Goal: Task Accomplishment & Management: Manage account settings

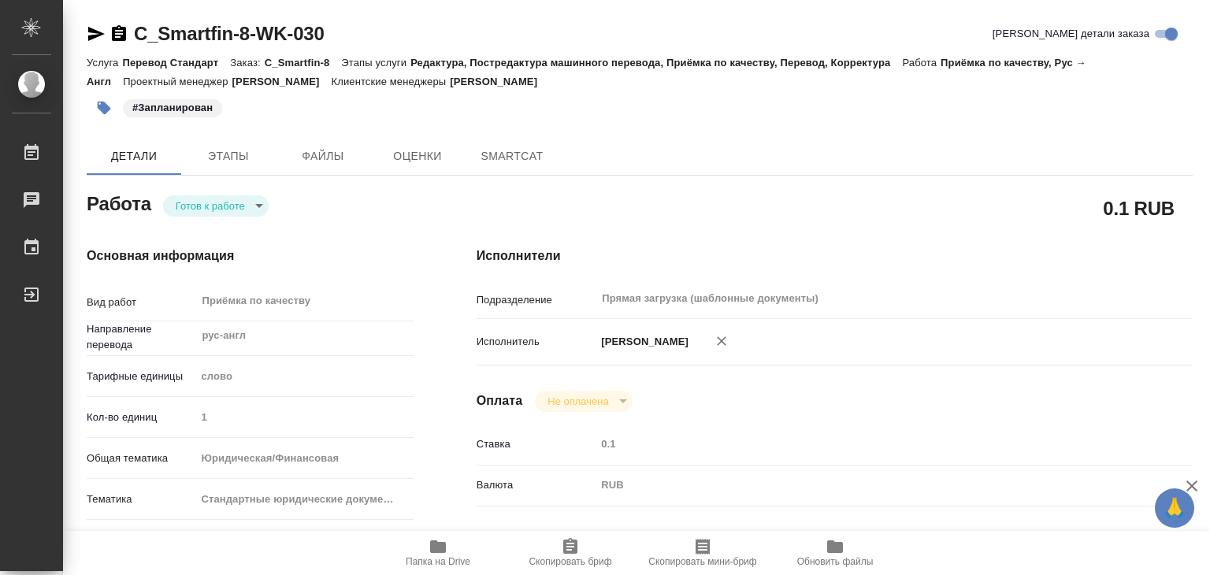
type textarea "x"
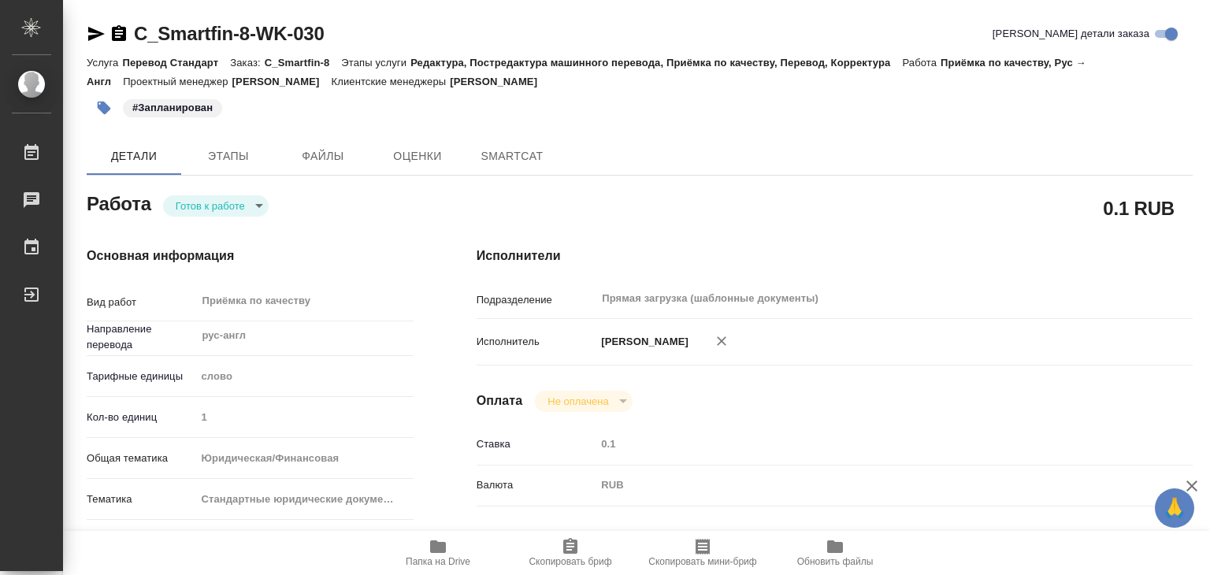
type textarea "x"
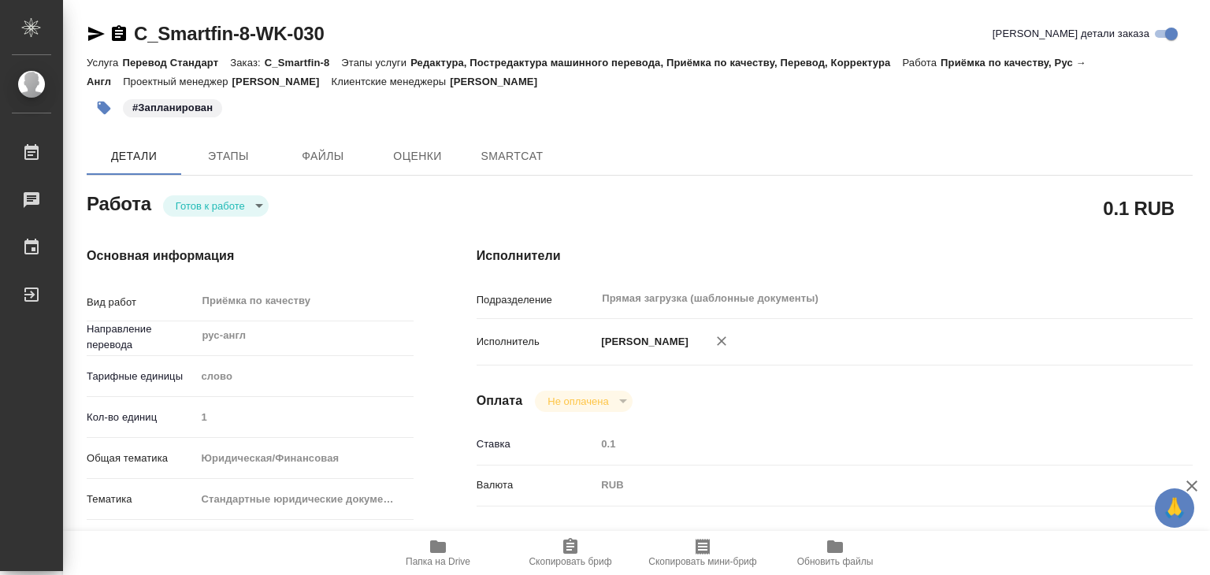
type textarea "x"
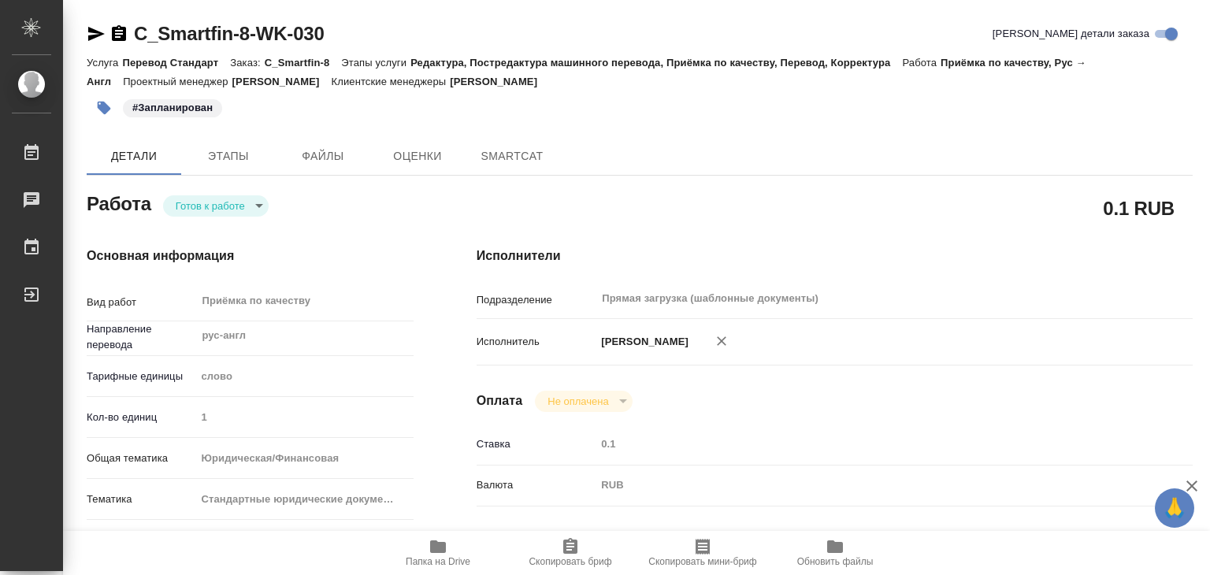
type textarea "x"
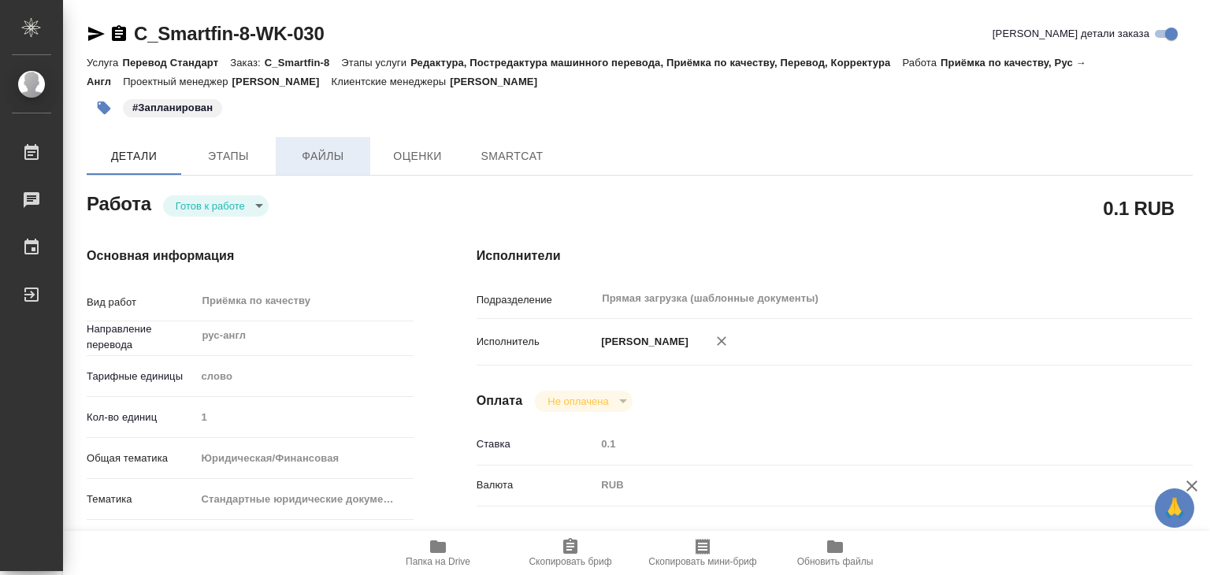
type textarea "x"
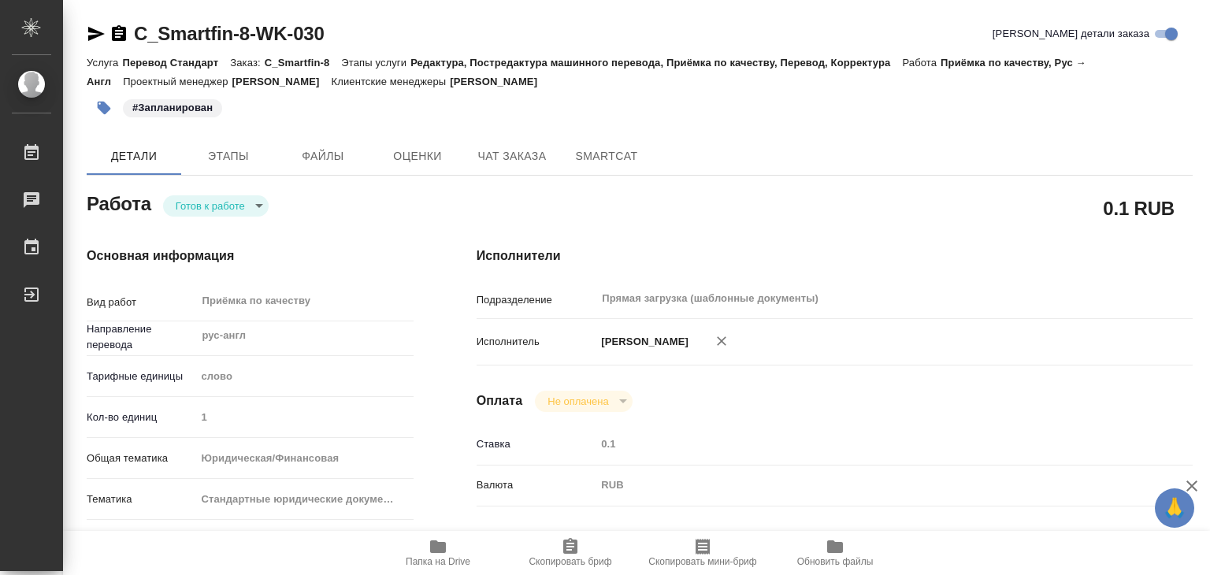
type textarea "x"
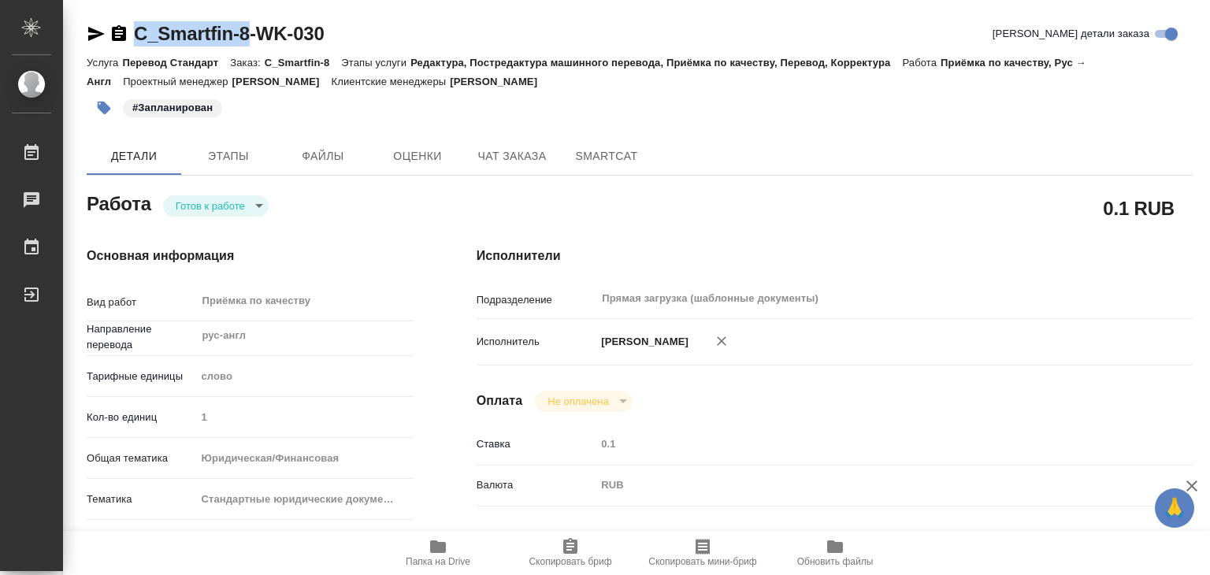
drag, startPoint x: 128, startPoint y: 8, endPoint x: 249, endPoint y: 23, distance: 121.4
type textarea "x"
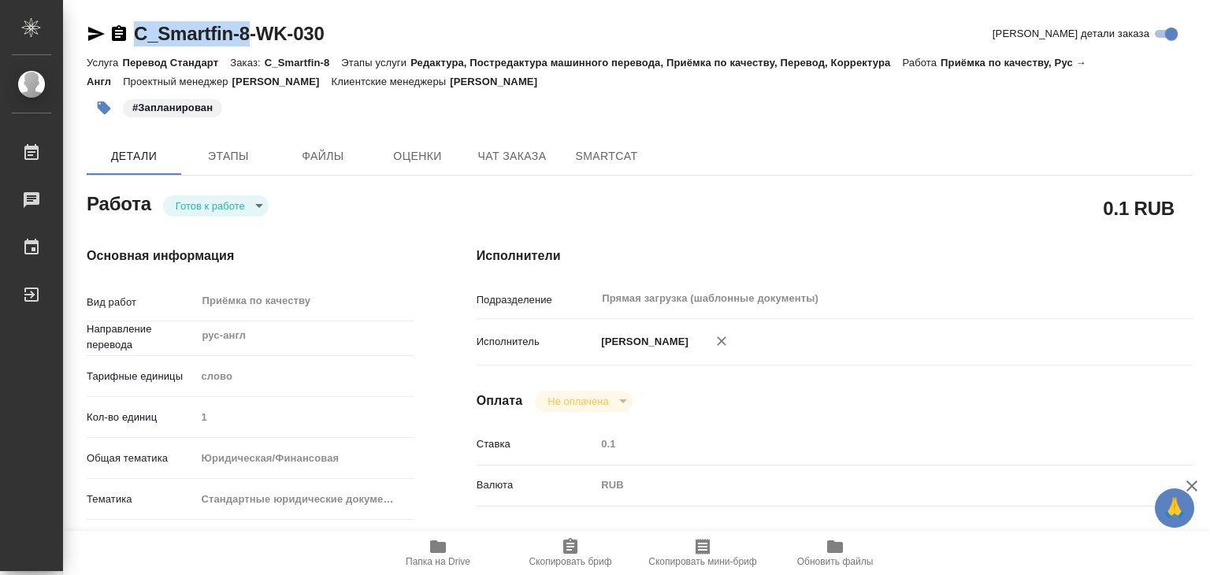
type textarea "x"
copy link "C_Smartfin-8"
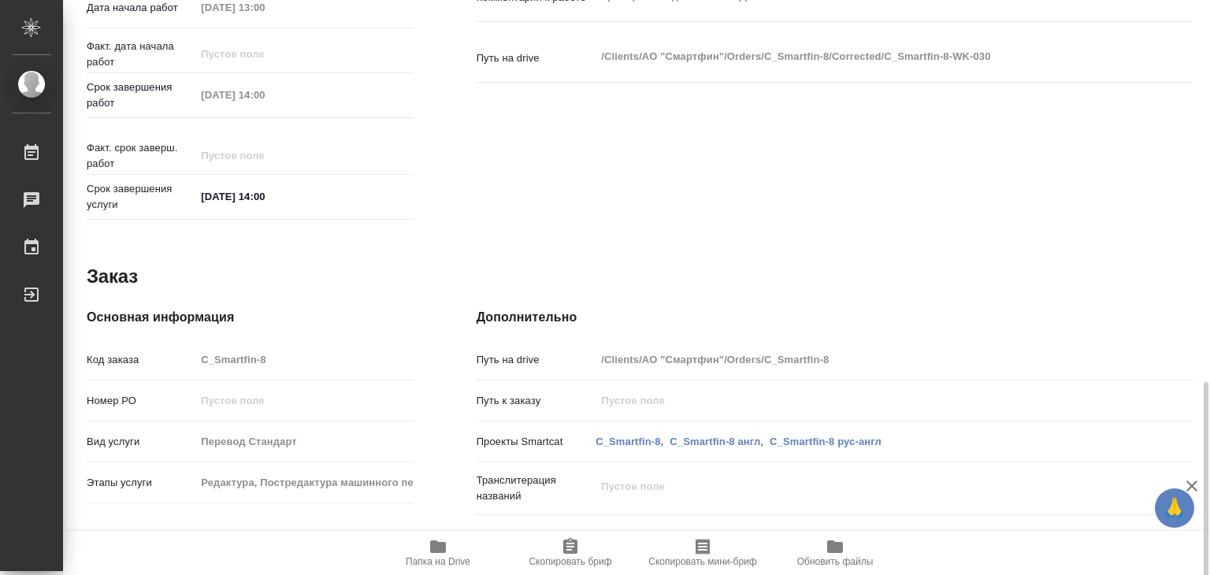
scroll to position [769, 0]
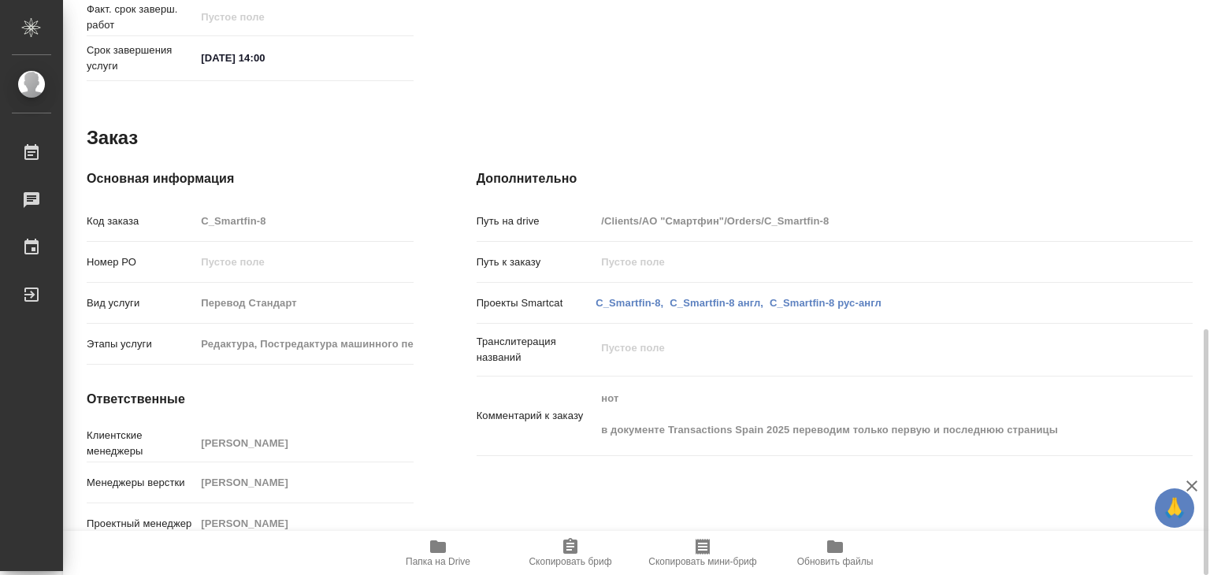
click at [438, 544] on icon "button" at bounding box center [438, 546] width 16 height 13
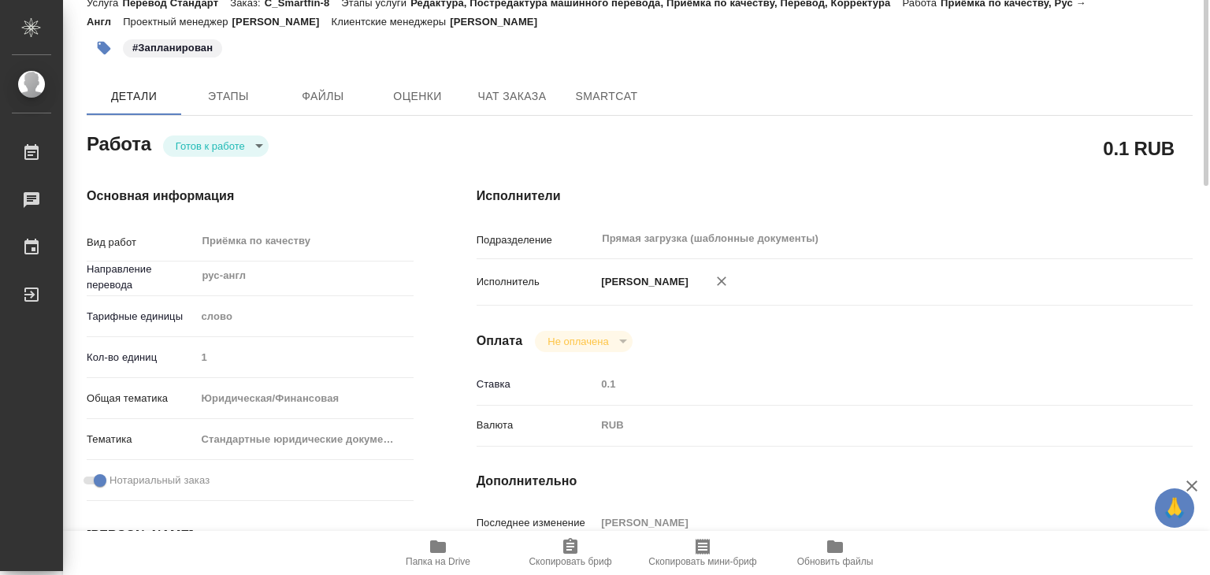
scroll to position [0, 0]
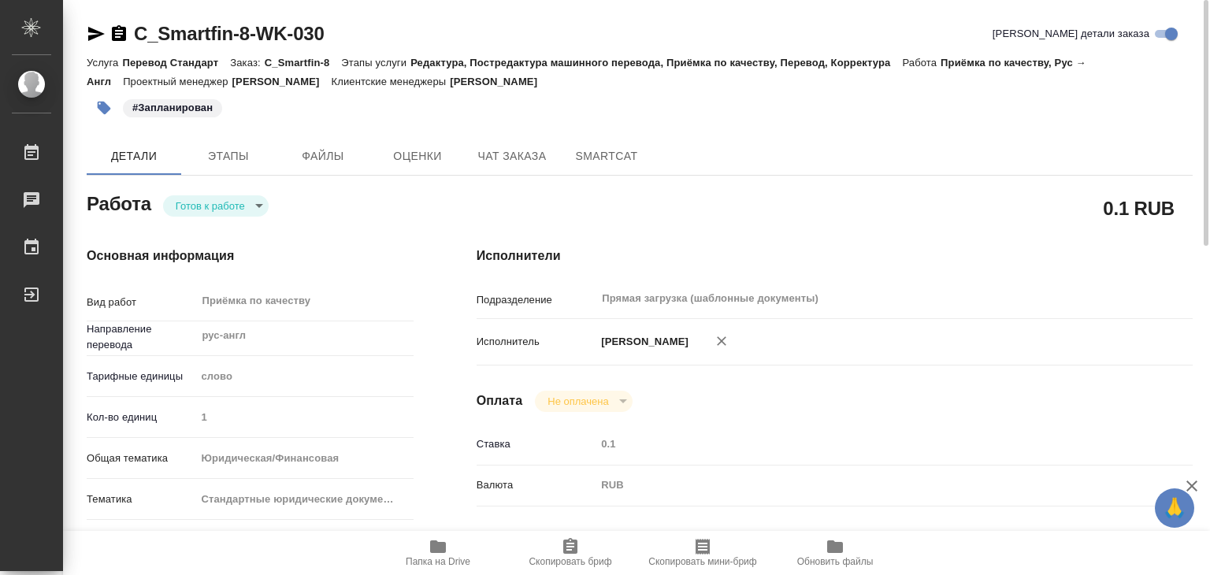
click at [430, 336] on div "Основная информация Вид работ Приёмка по качеству x ​ Направление перевода рус-…" at bounding box center [250, 551] width 390 height 672
click at [317, 150] on span "Файлы" at bounding box center [323, 156] width 76 height 20
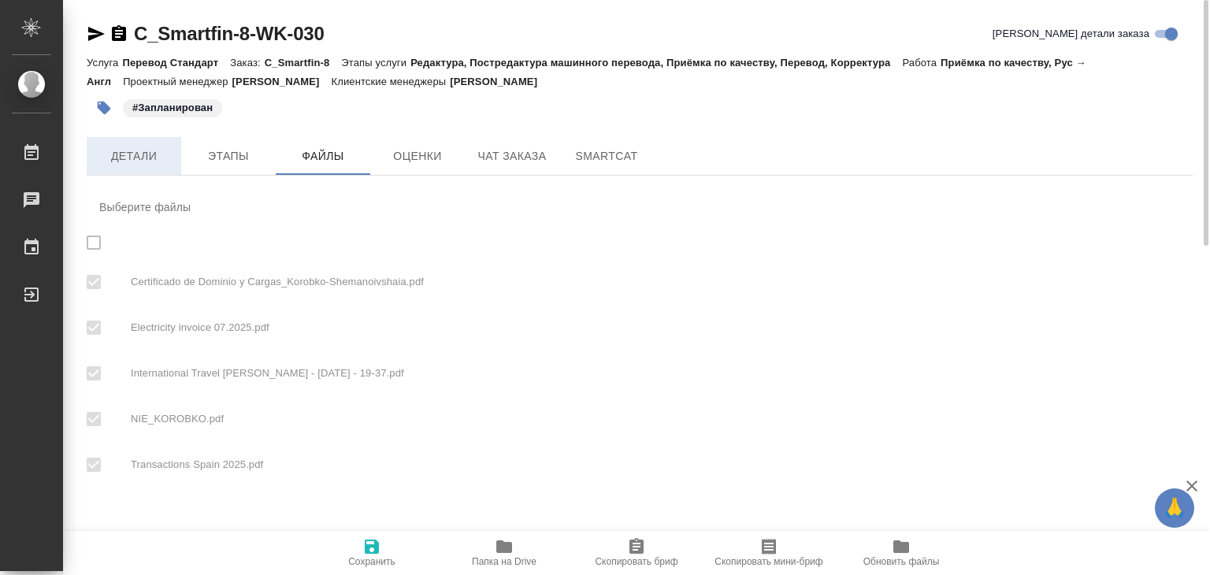
checkbox input "true"
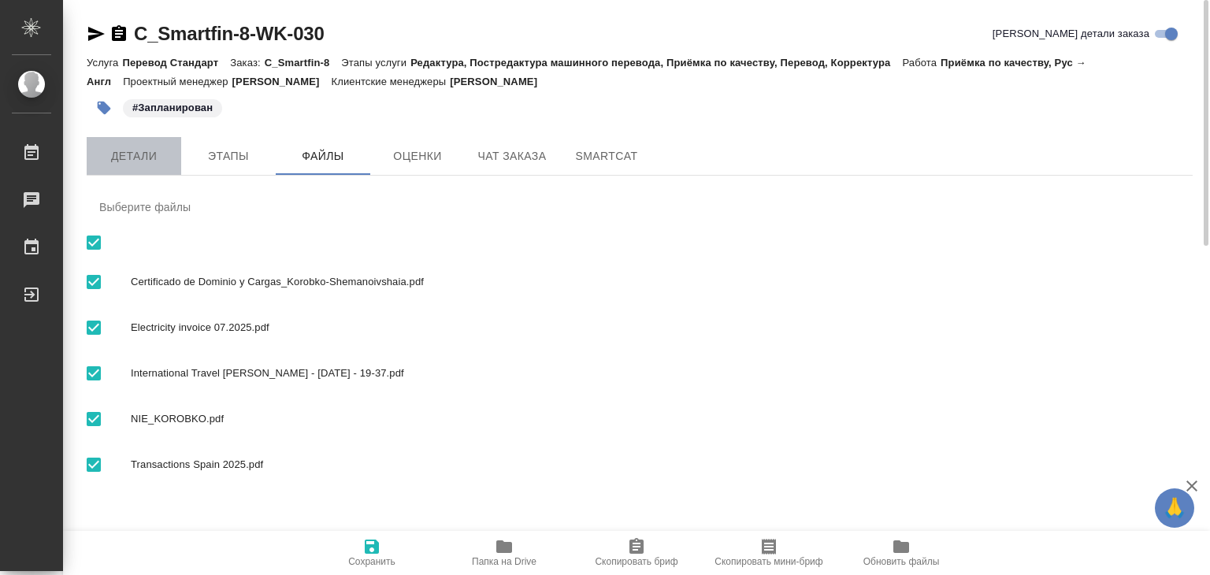
click at [161, 158] on span "Детали" at bounding box center [134, 156] width 76 height 20
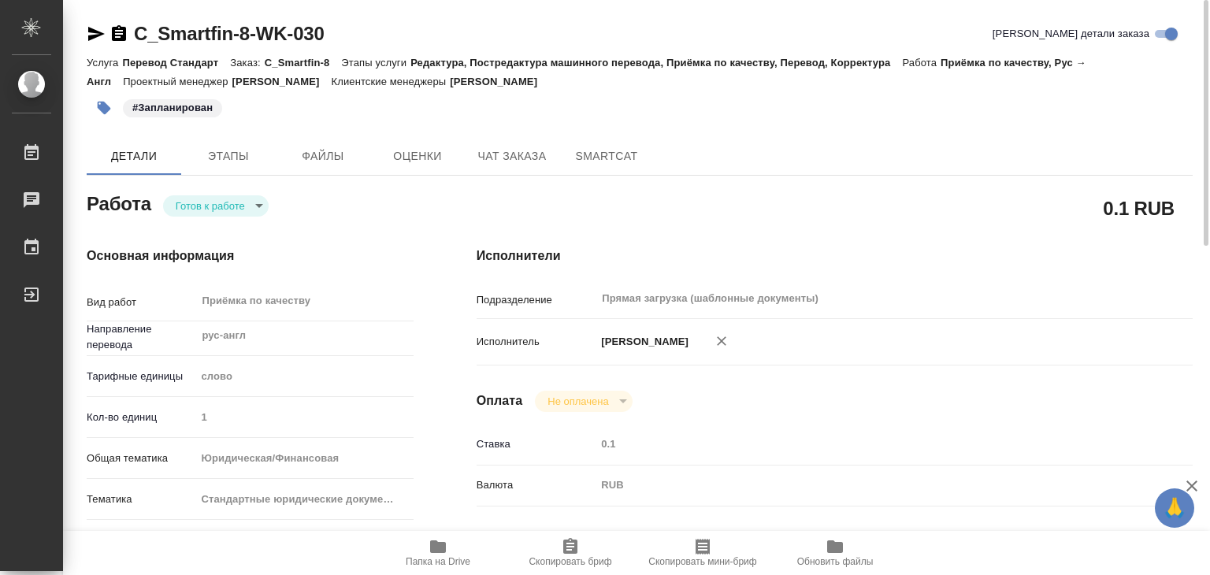
type textarea "x"
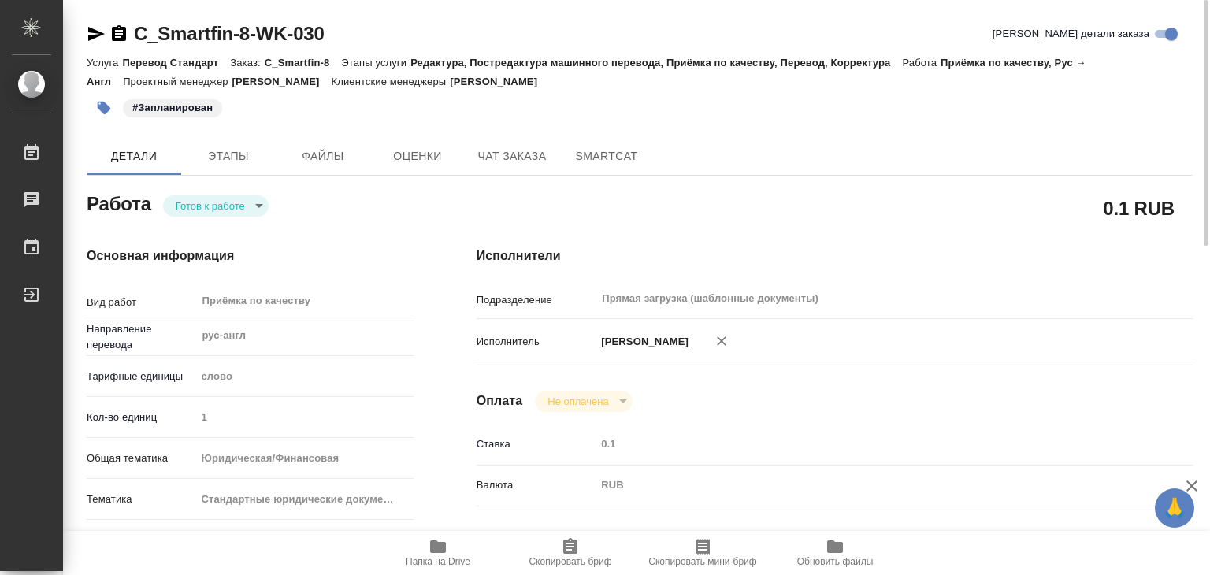
type textarea "x"
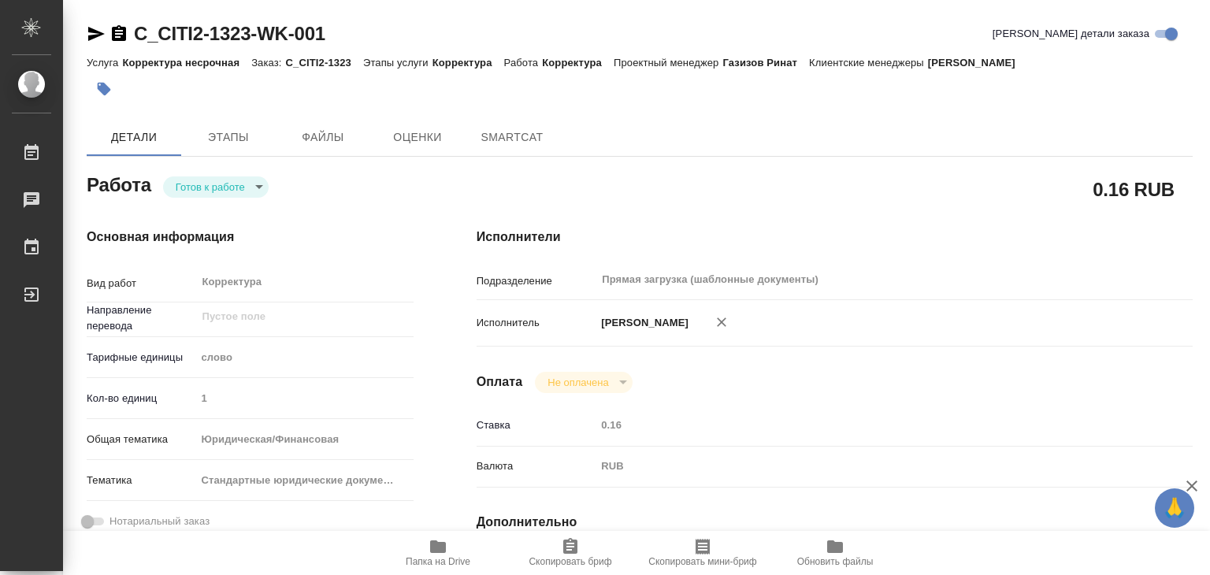
type textarea "x"
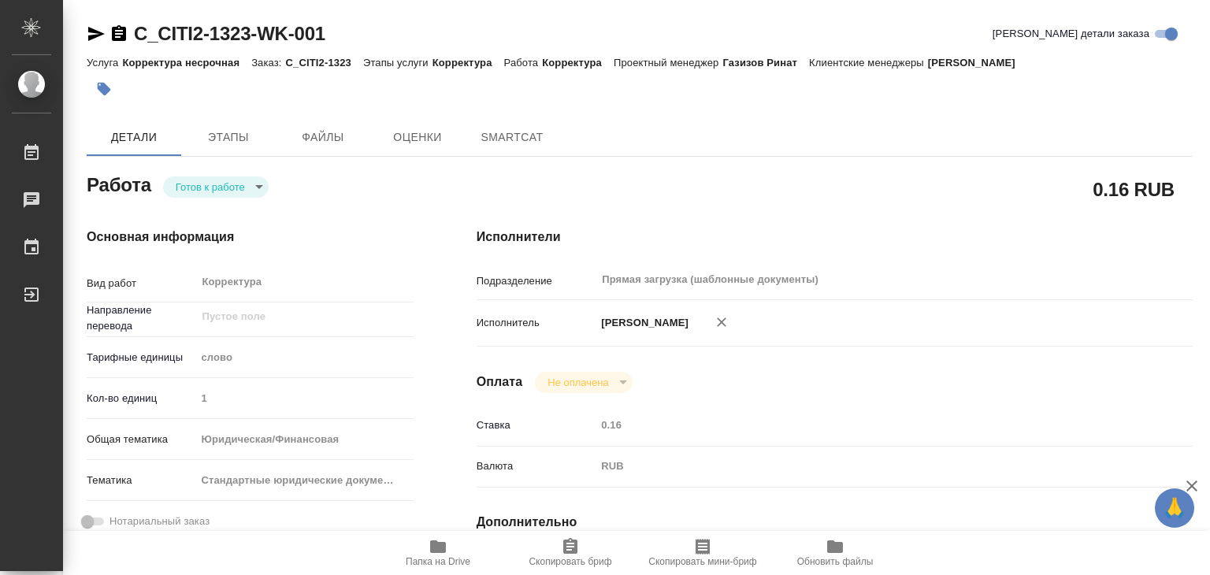
type textarea "x"
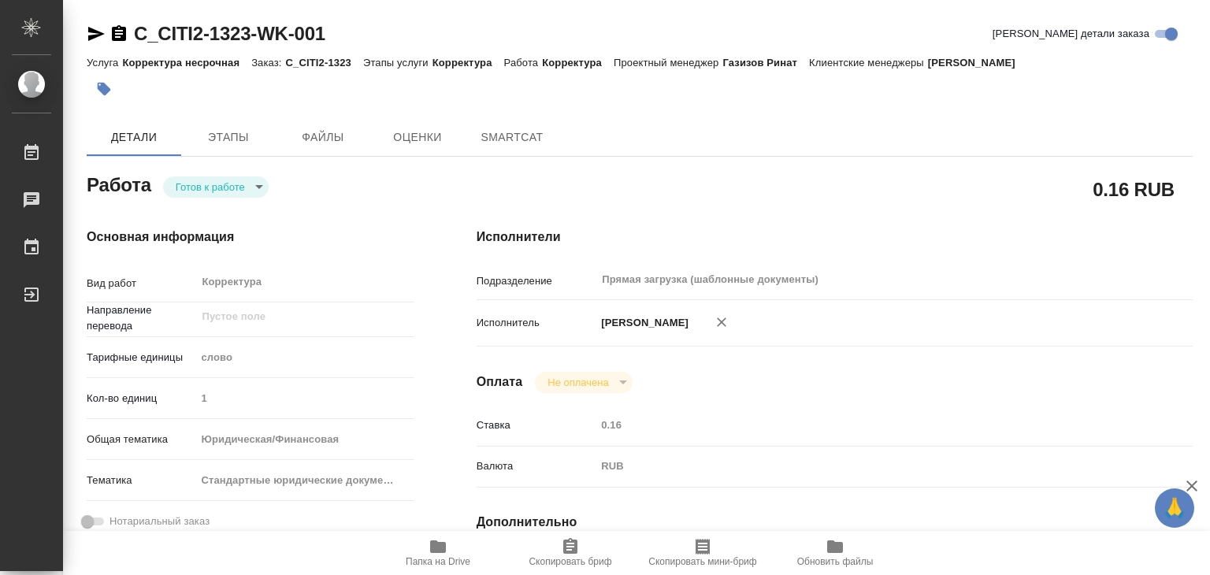
type textarea "x"
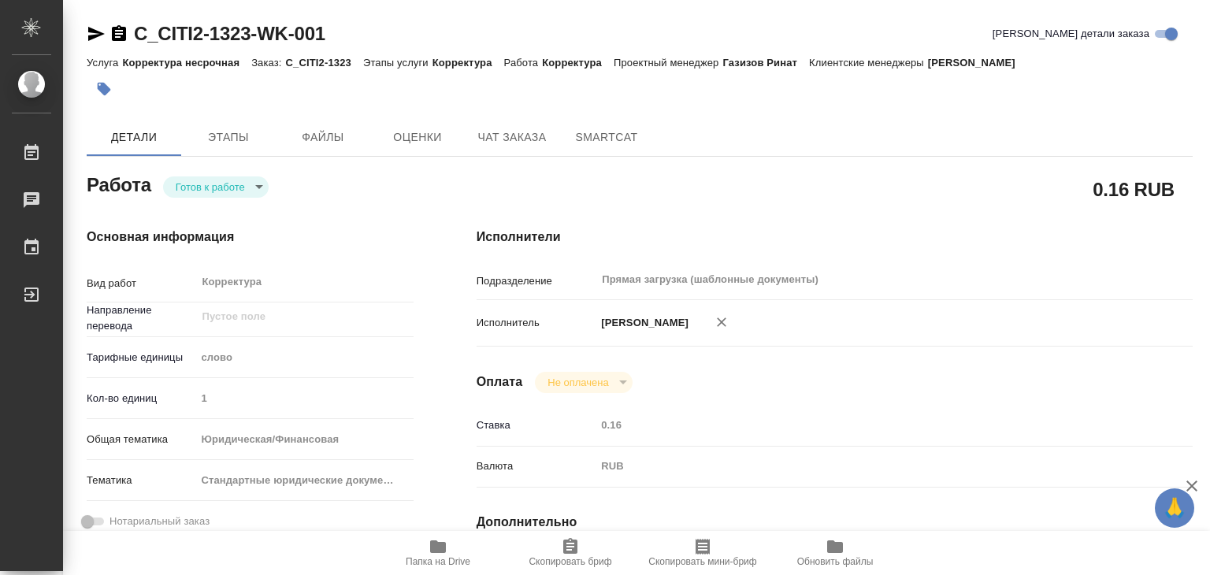
click at [257, 188] on body "🙏 .cls-1 fill:#fff; AWATERA Alilekova Valeriya Работы Чаты График Выйти C_CITI2…" at bounding box center [605, 287] width 1210 height 575
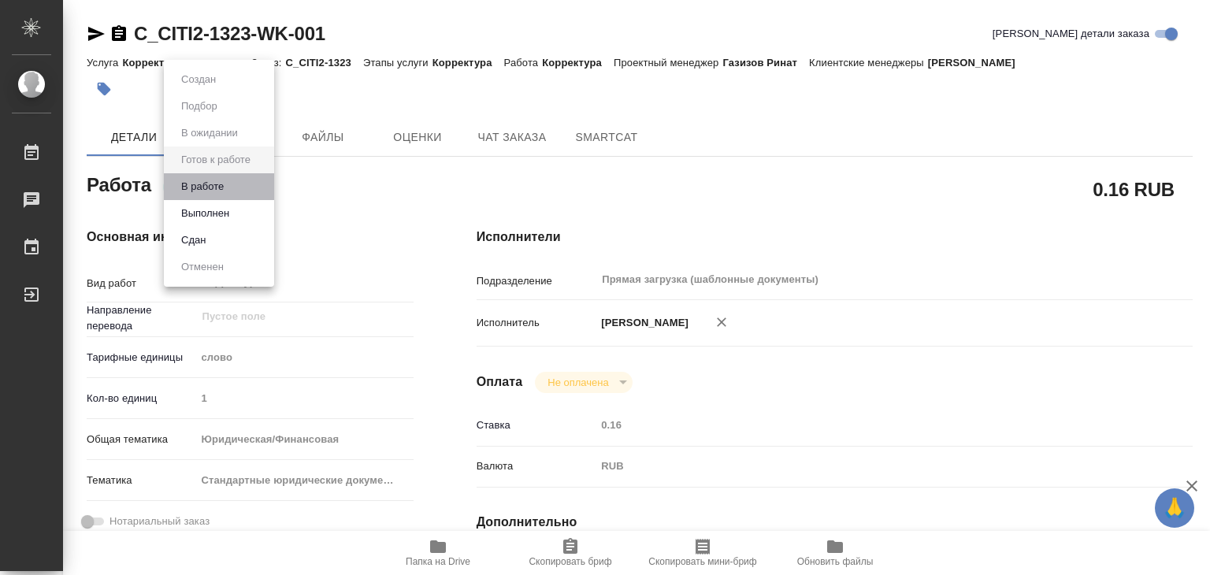
click at [235, 186] on li "В работе" at bounding box center [219, 186] width 110 height 27
type textarea "x"
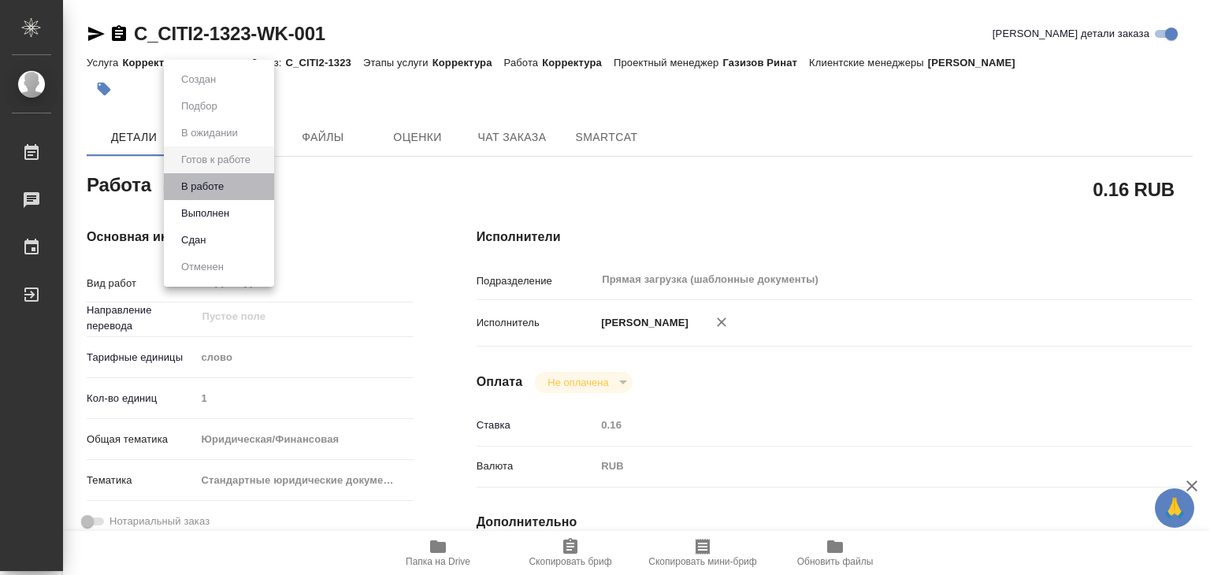
type textarea "x"
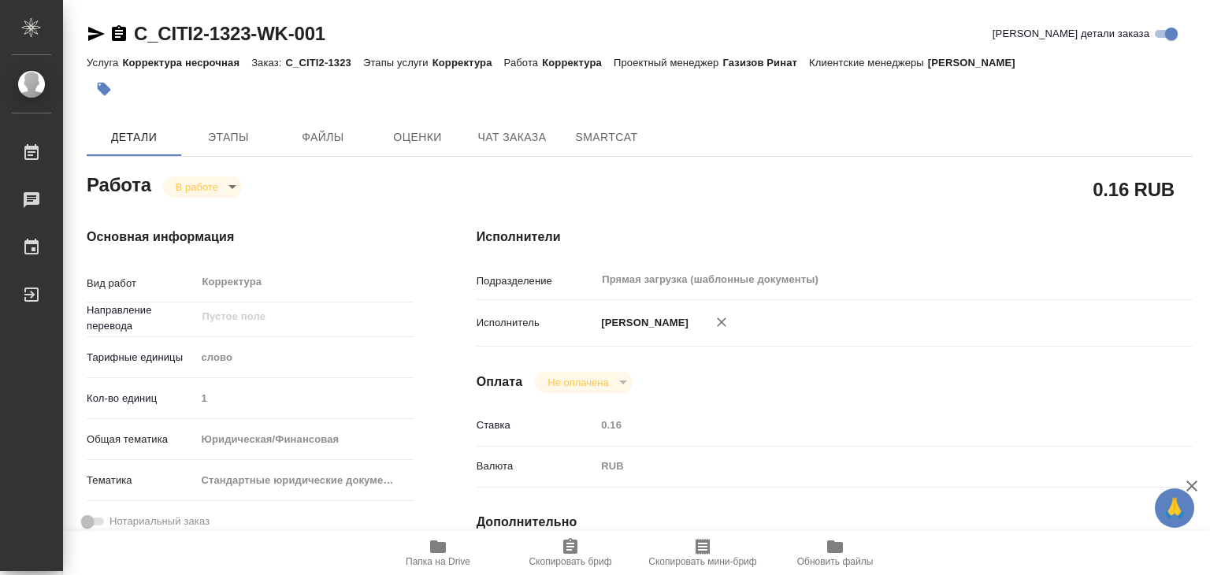
type textarea "x"
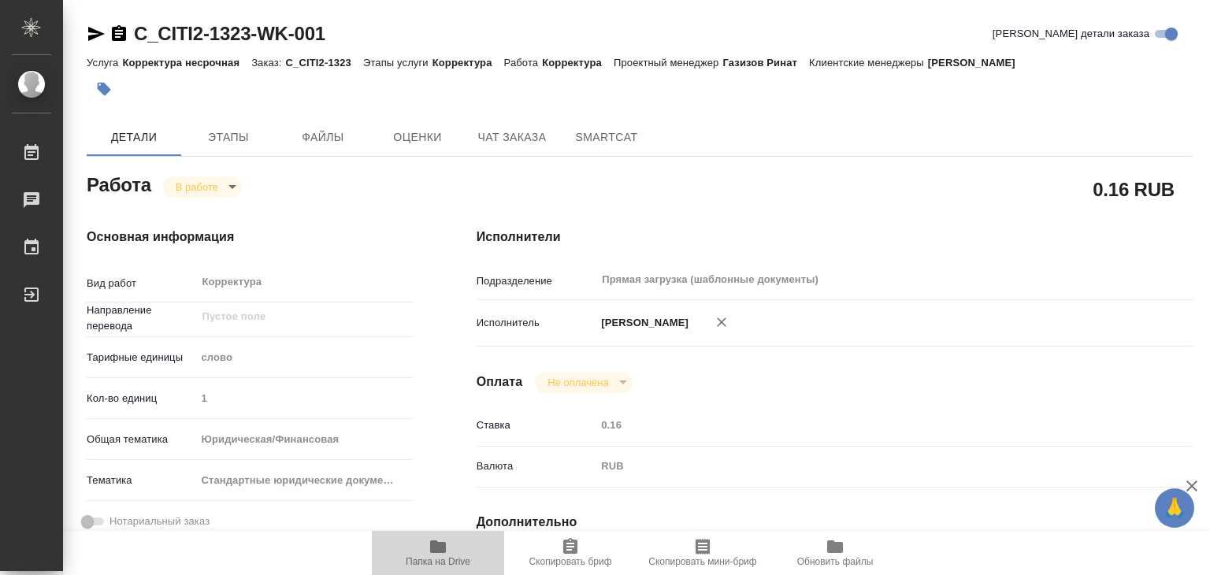
click at [455, 544] on span "Папка на Drive" at bounding box center [437, 552] width 113 height 30
type textarea "x"
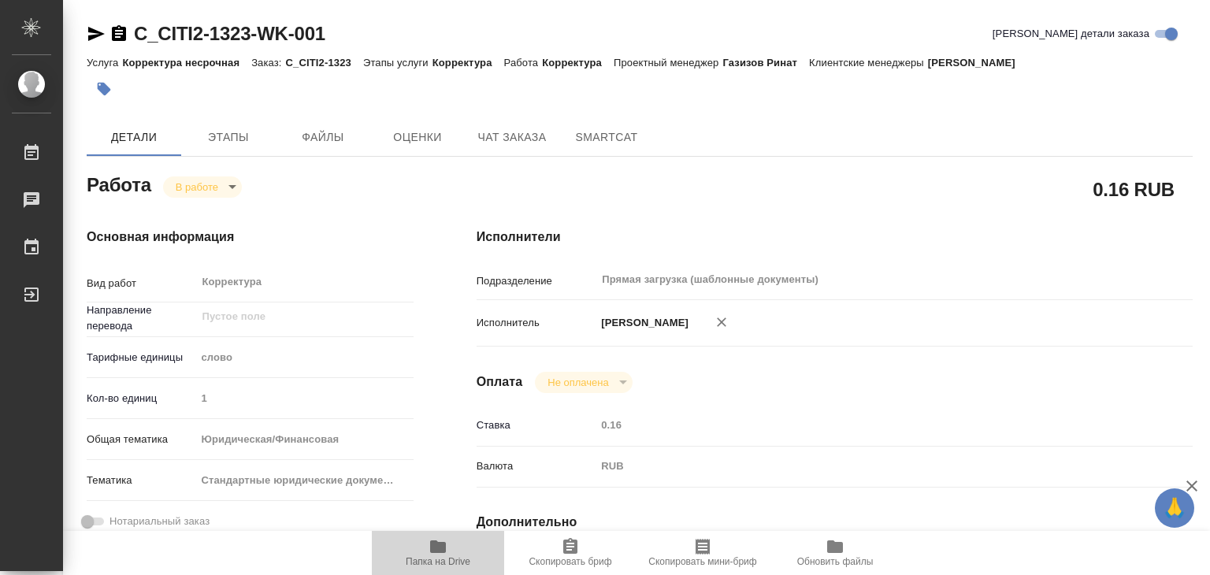
type textarea "x"
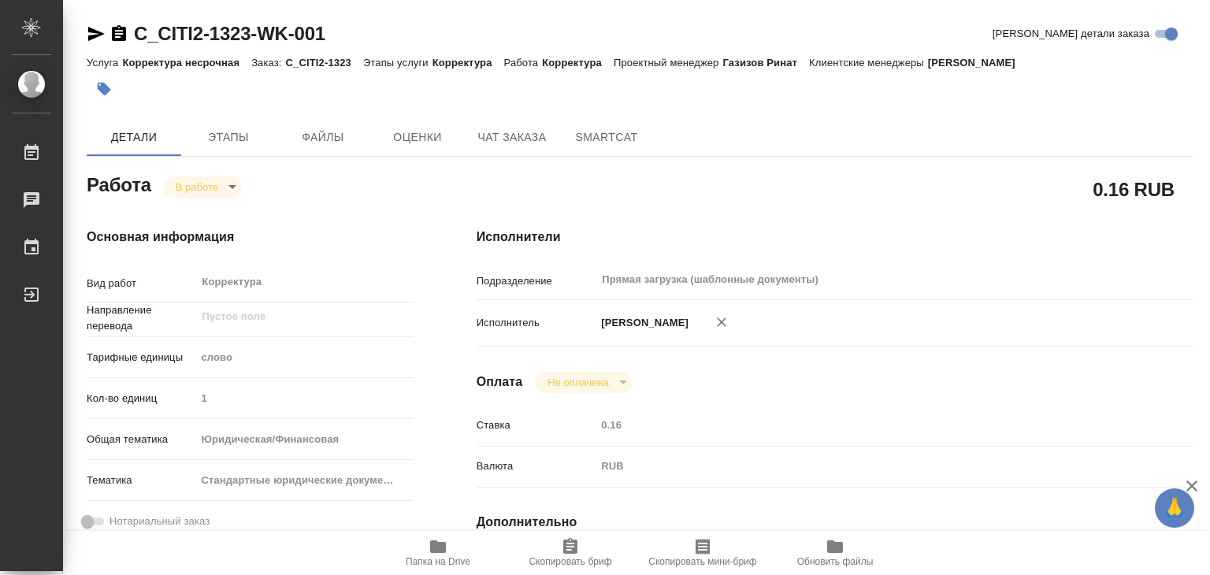
type textarea "x"
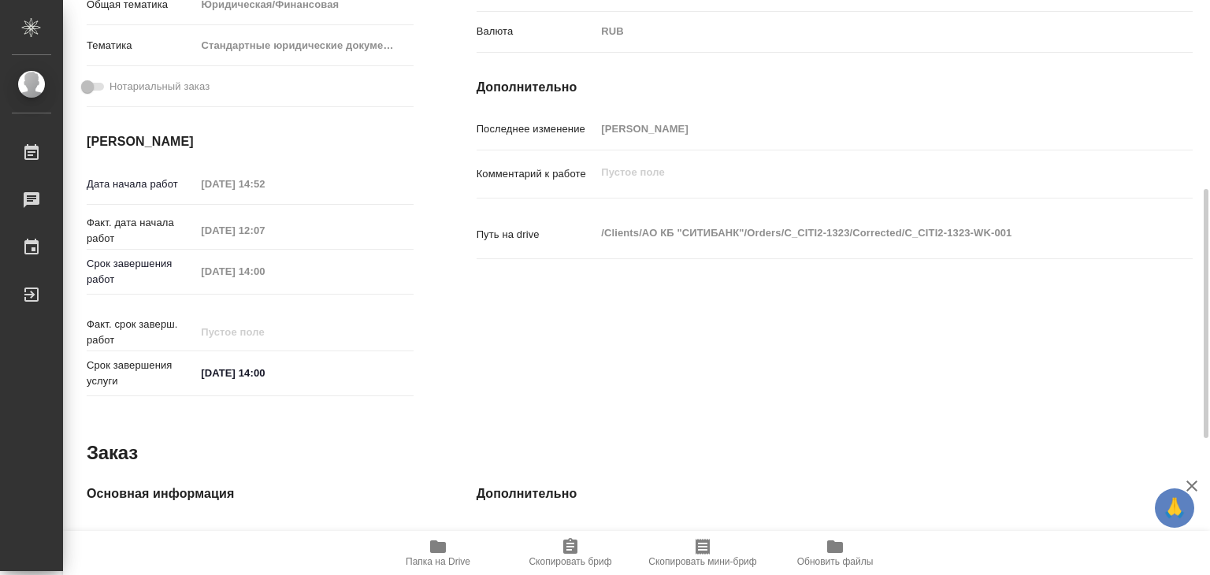
scroll to position [750, 0]
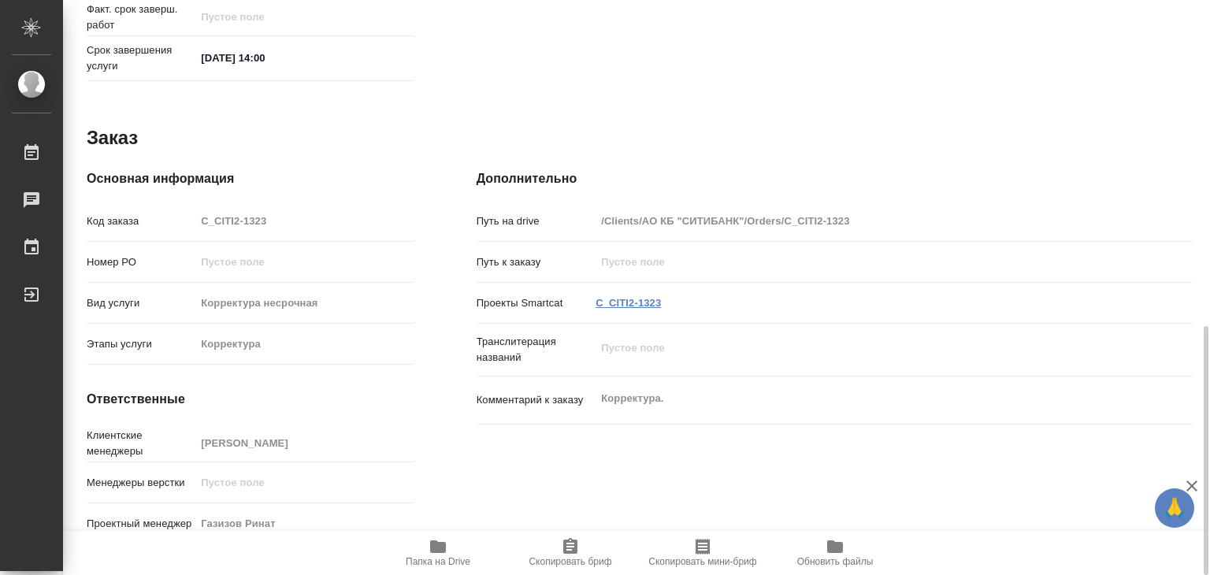
click at [644, 297] on link "C_CITI2-1323" at bounding box center [627, 303] width 65 height 12
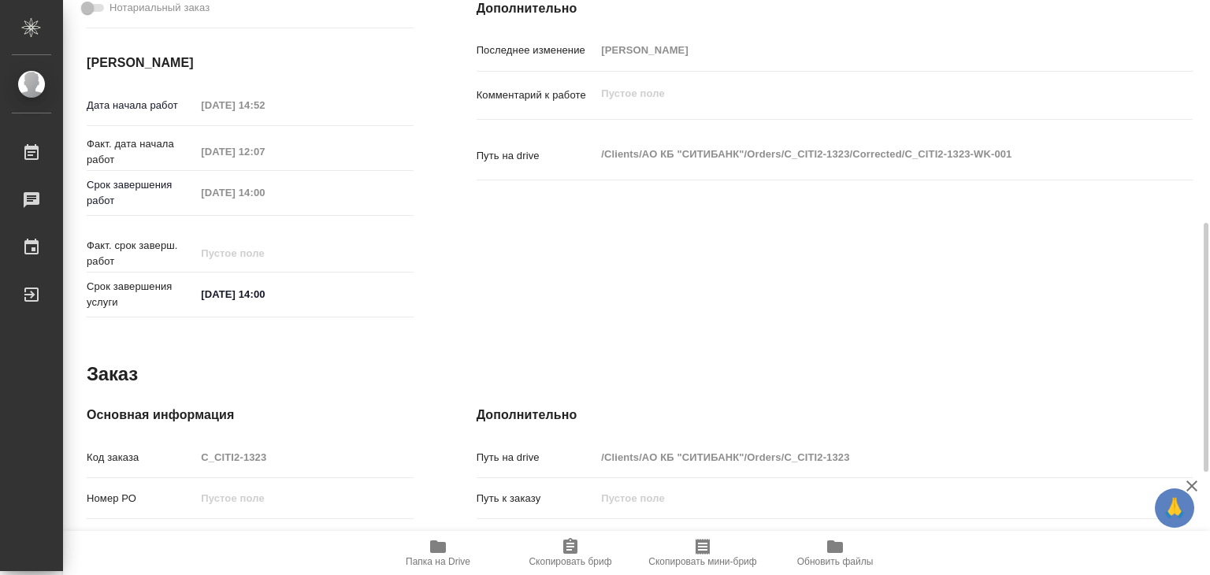
click at [449, 548] on span "Папка на Drive" at bounding box center [437, 552] width 113 height 30
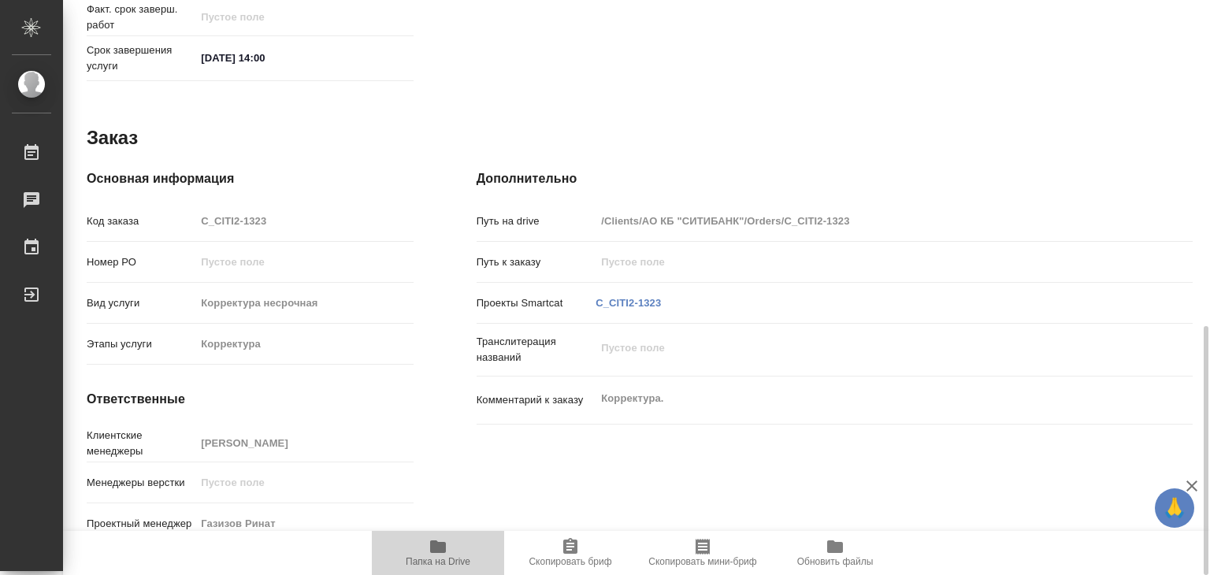
click at [446, 544] on icon "button" at bounding box center [437, 546] width 19 height 19
click at [415, 550] on span "Папка на Drive" at bounding box center [437, 552] width 113 height 30
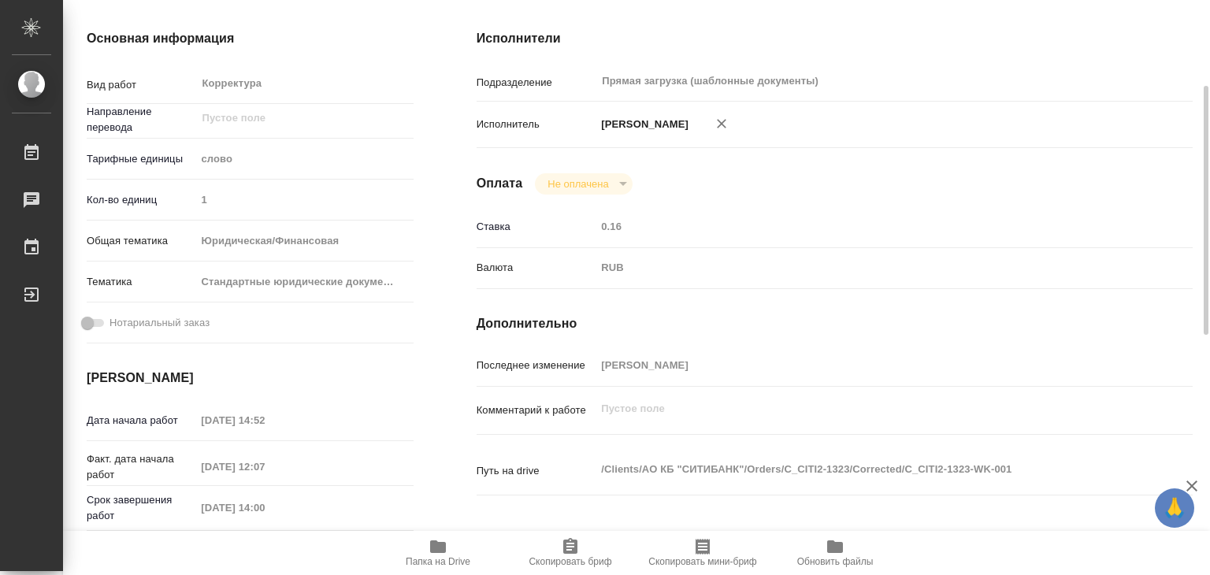
scroll to position [0, 0]
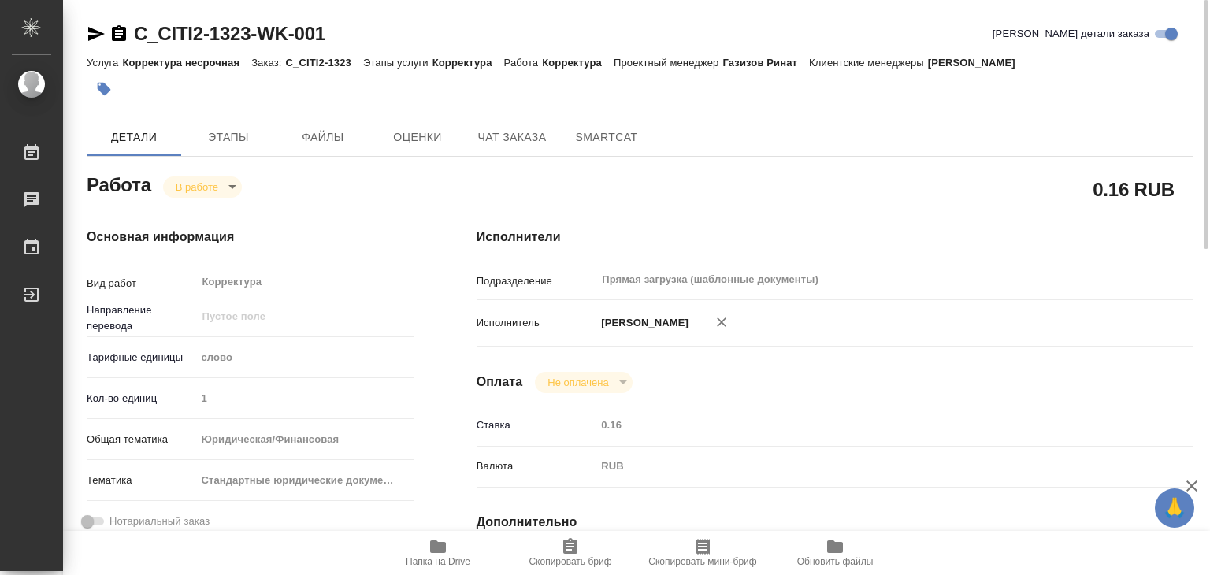
click at [421, 546] on span "Папка на Drive" at bounding box center [437, 552] width 113 height 30
click at [113, 98] on button "button" at bounding box center [104, 89] width 35 height 35
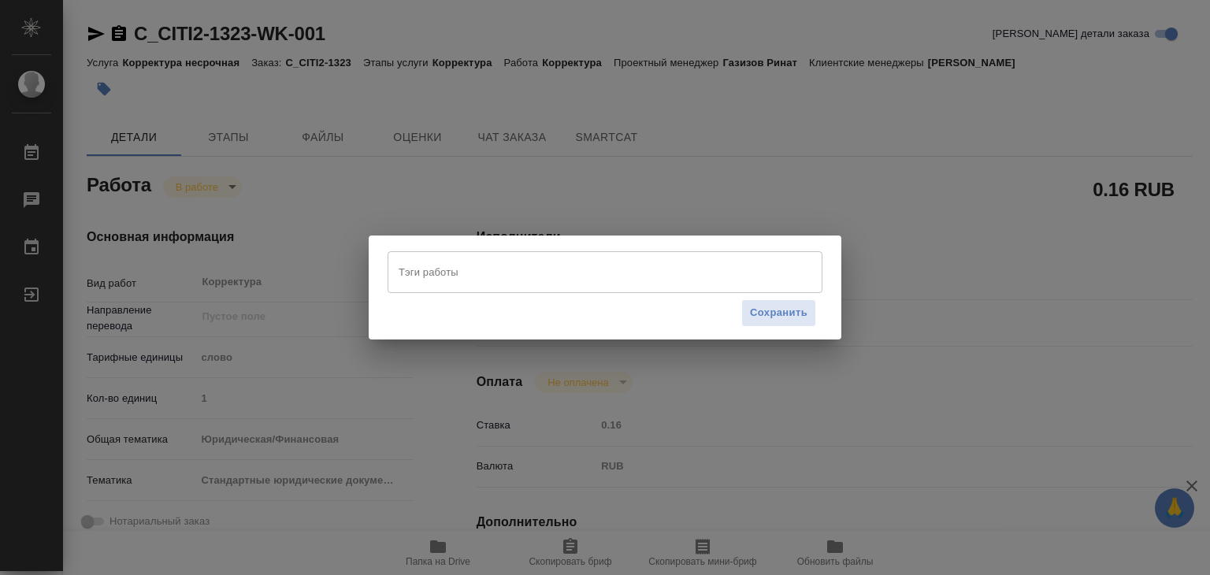
click at [107, 89] on div "Тэги работы Тэги работы Сохранить" at bounding box center [605, 287] width 1210 height 575
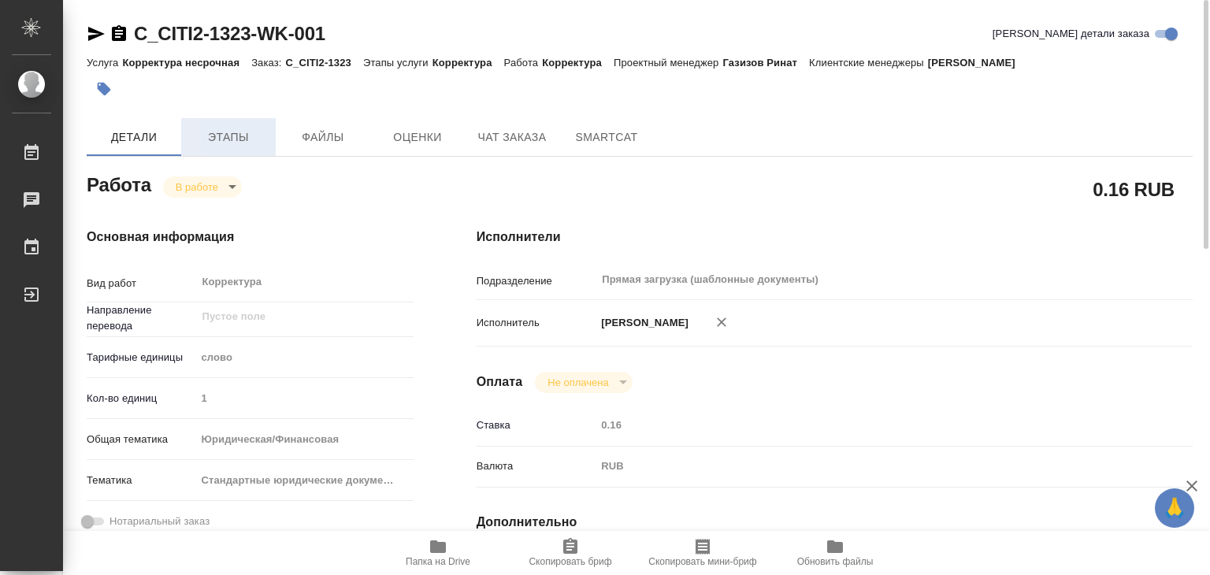
click at [249, 143] on span "Этапы" at bounding box center [229, 138] width 76 height 20
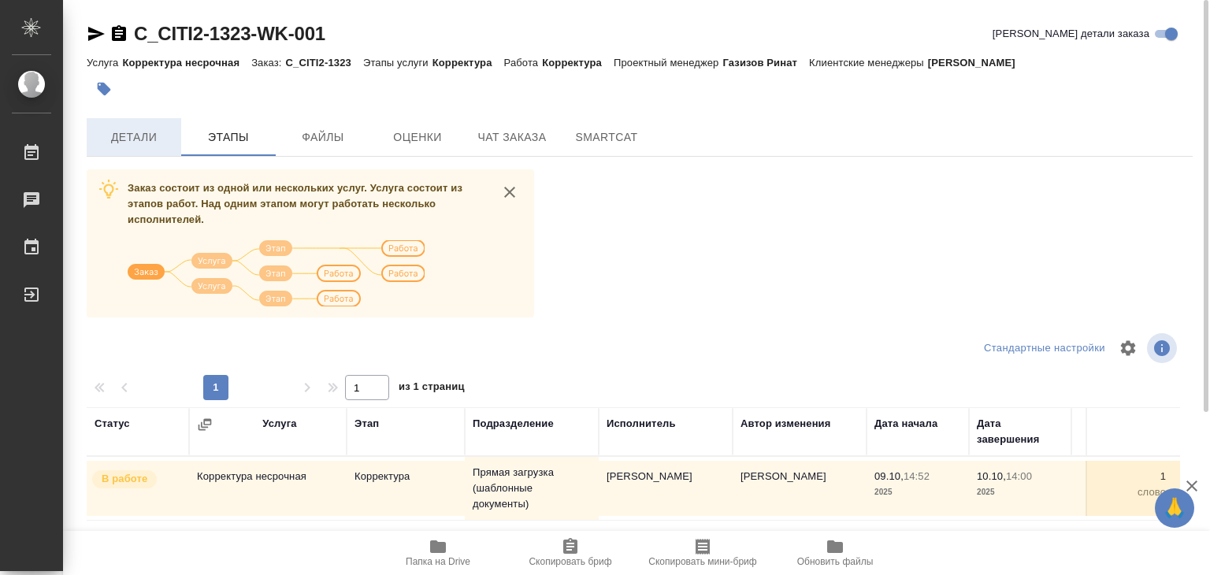
click at [126, 124] on button "Детали" at bounding box center [134, 137] width 94 height 38
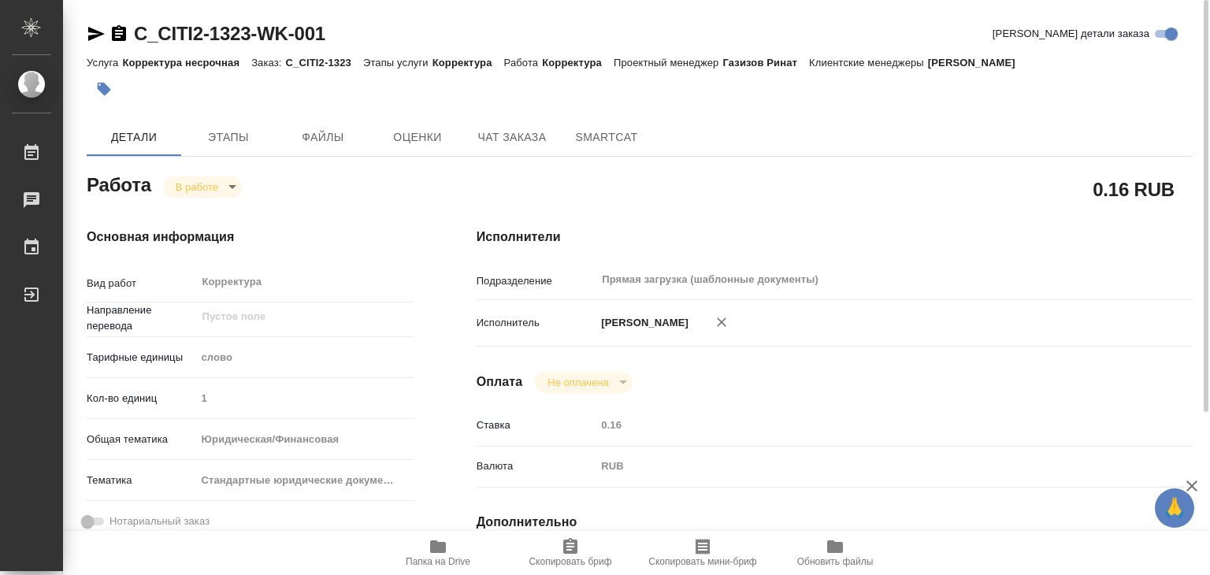
type textarea "x"
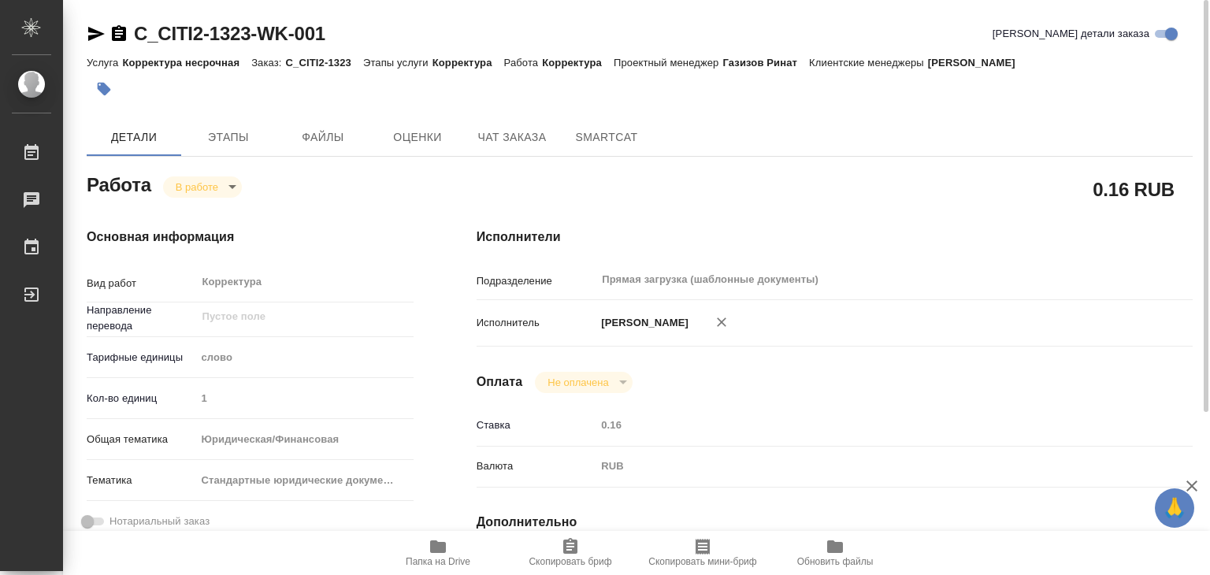
type textarea "x"
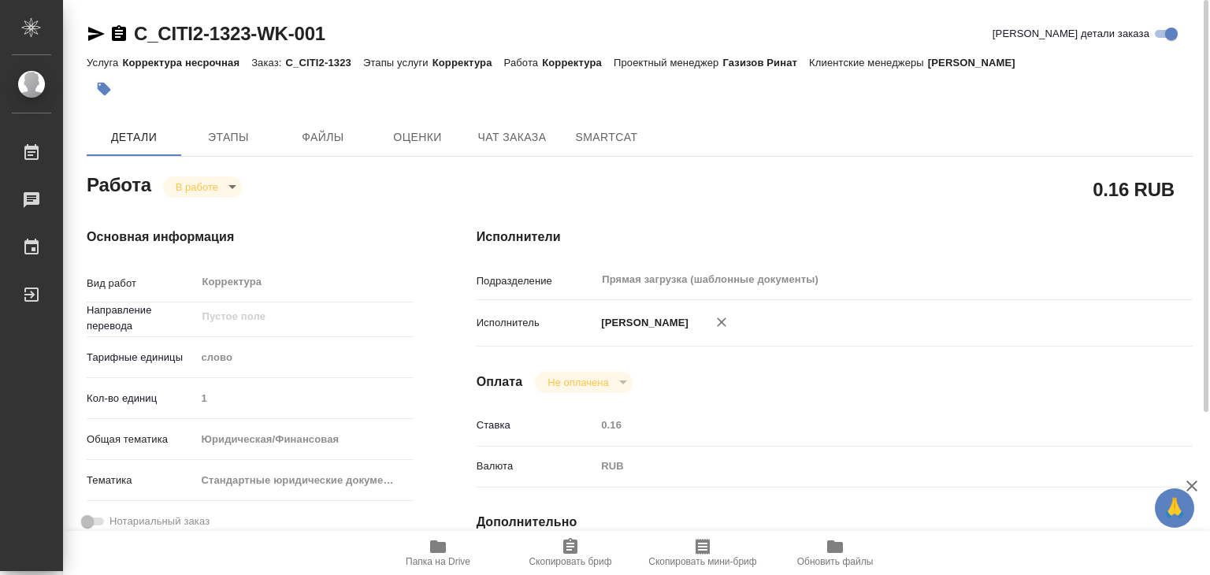
click at [107, 92] on icon "button" at bounding box center [104, 89] width 16 height 16
type textarea "x"
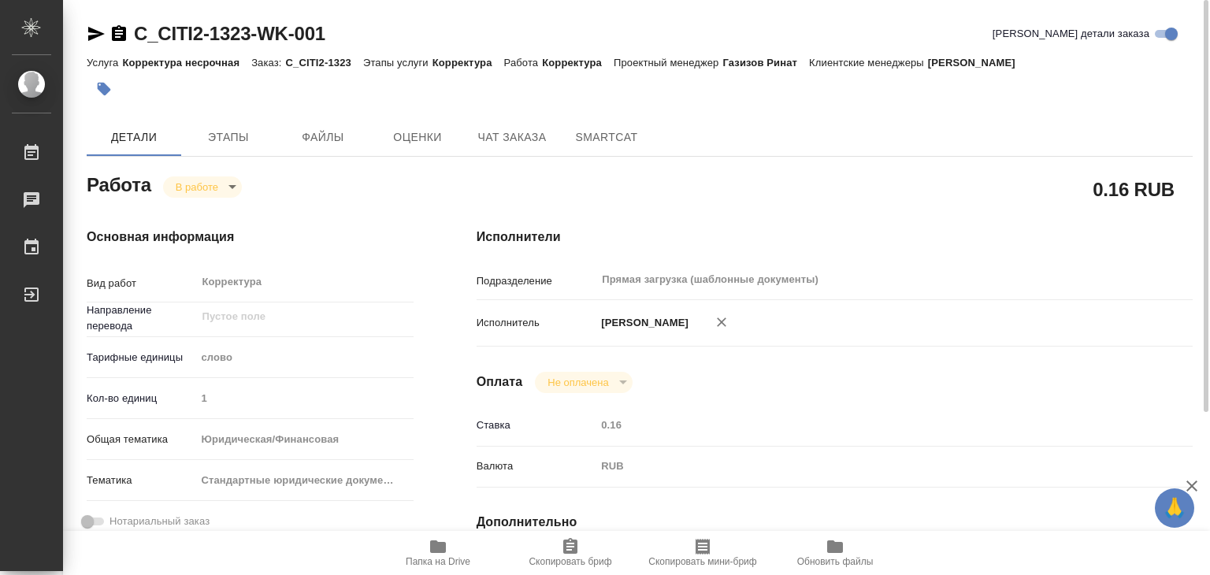
type textarea "x"
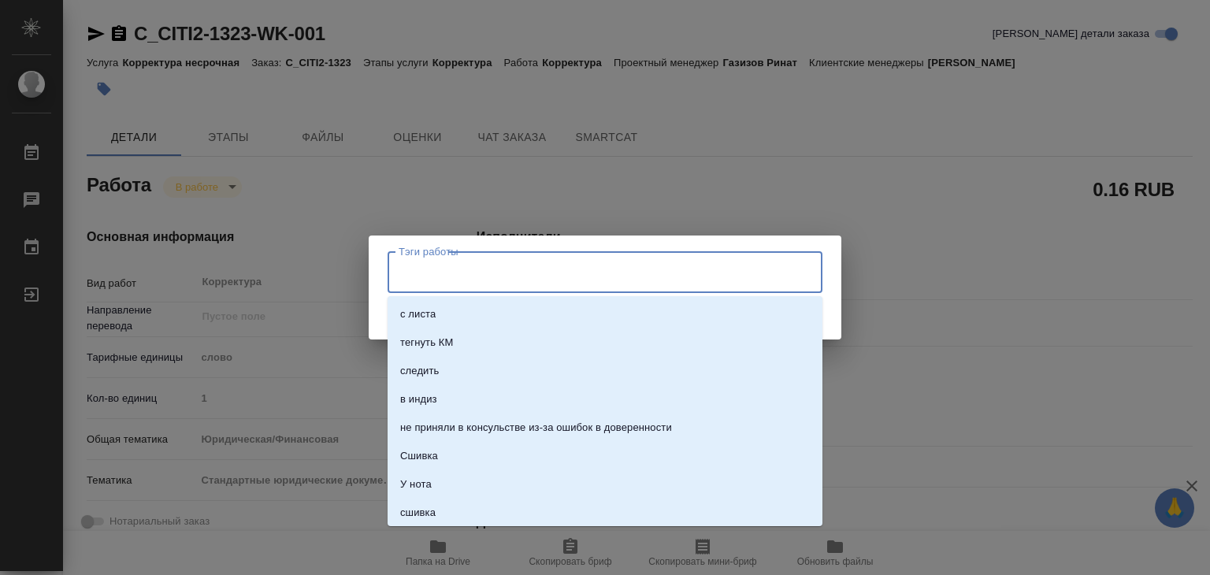
click at [551, 267] on input "Тэги работы" at bounding box center [590, 271] width 391 height 27
type input "940"
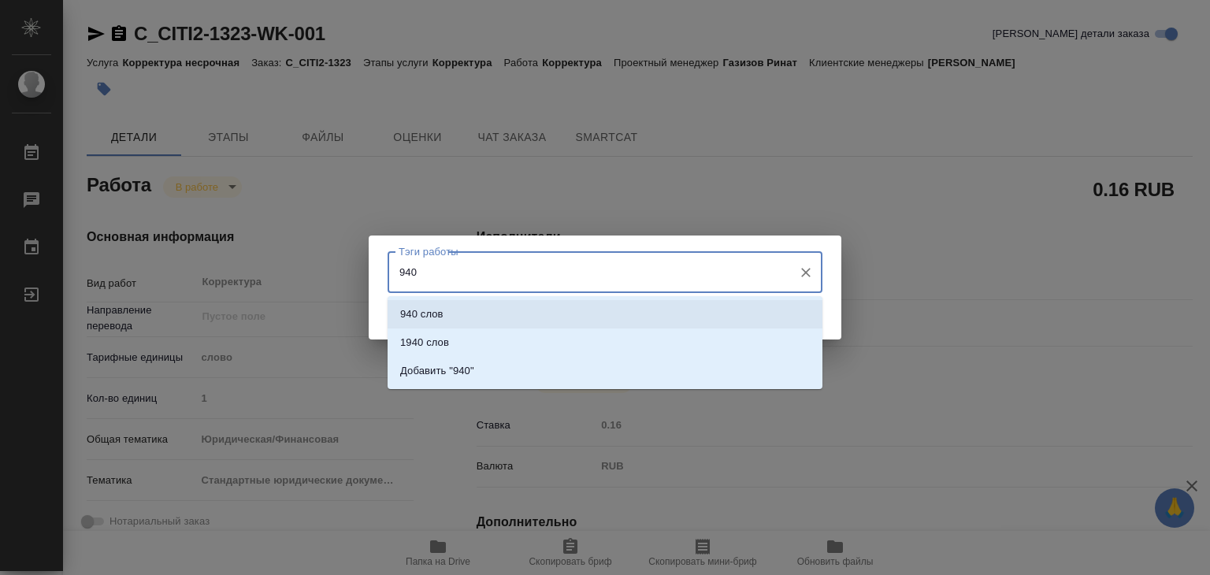
click at [572, 303] on li "940 слов" at bounding box center [604, 314] width 435 height 28
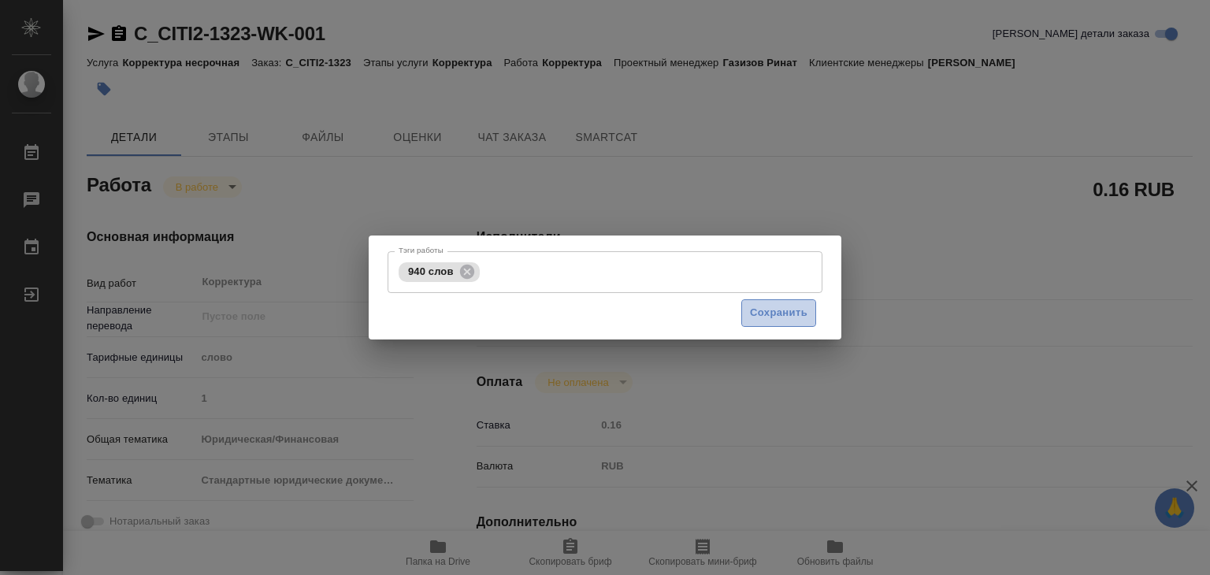
click at [757, 317] on span "Сохранить" at bounding box center [778, 313] width 57 height 18
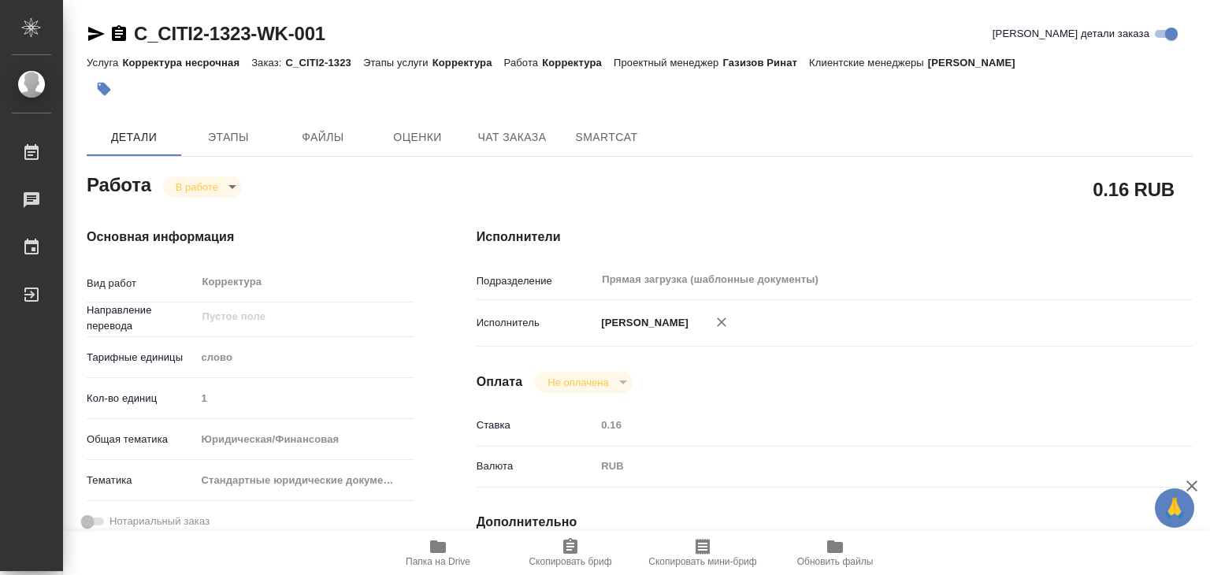
type input "inProgress"
type textarea "Корректура"
type textarea "x"
type input "5a8b1489cc6b4906c91bfd90"
type input "1"
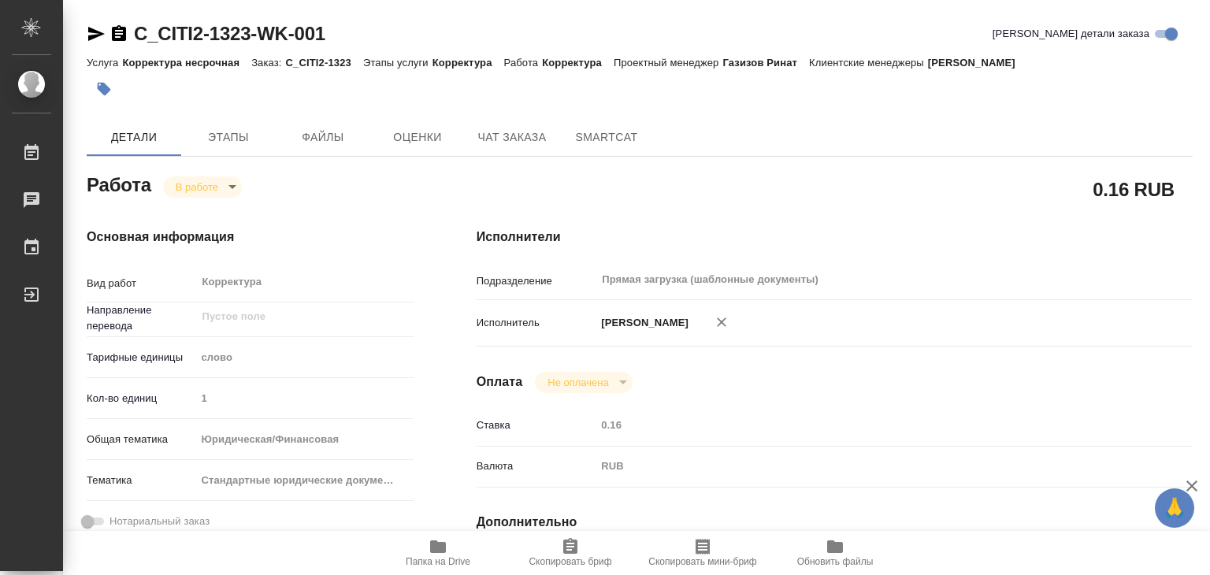
type input "yr-fn"
type input "5f647205b73bc97568ca66bf"
type input "09.10.2025 14:52"
type input "10.10.2025 12:07"
type input "[DATE] 14:00"
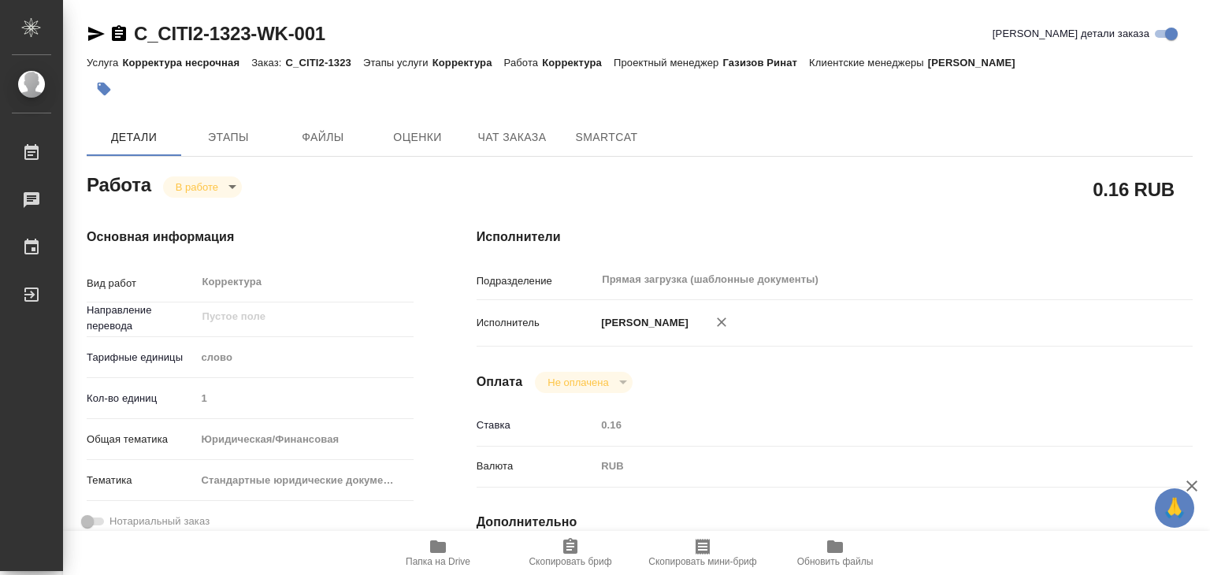
type input "[DATE] 14:00"
type input "Прямая загрузка (шаблонные документы)"
type input "notPayed"
type input "0.16"
type input "RUB"
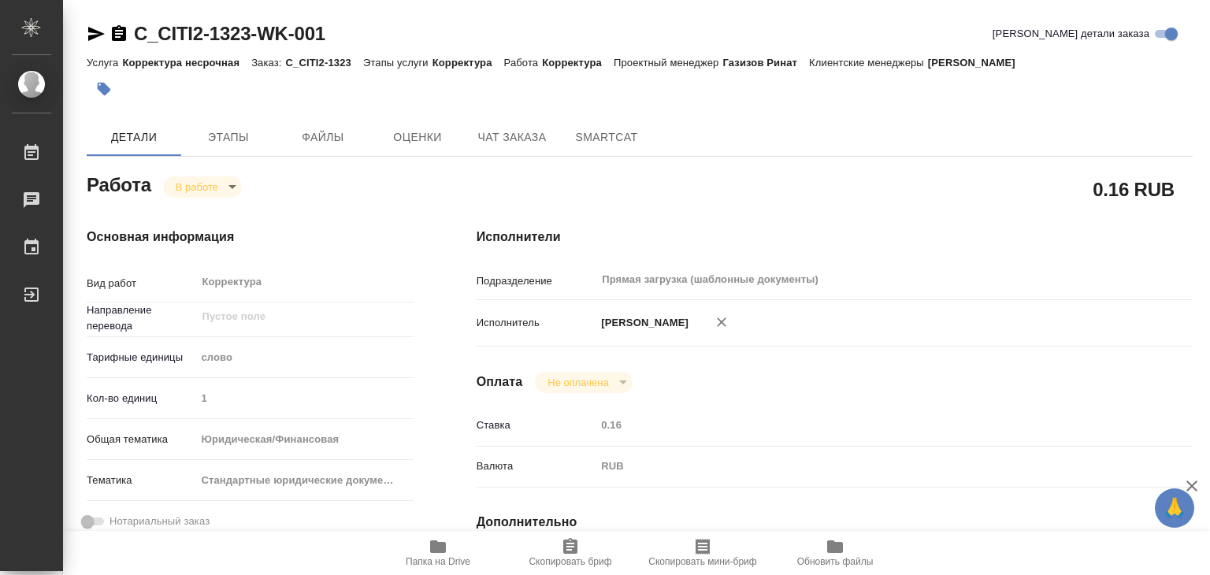
type input "[PERSON_NAME]"
type textarea "x"
type textarea "/Clients/АО КБ "СИТИБАНК"/Orders/C_CITI2-1323/Corrected/C_CITI2-1323-WK-001"
type textarea "x"
type input "C_CITI2-1323"
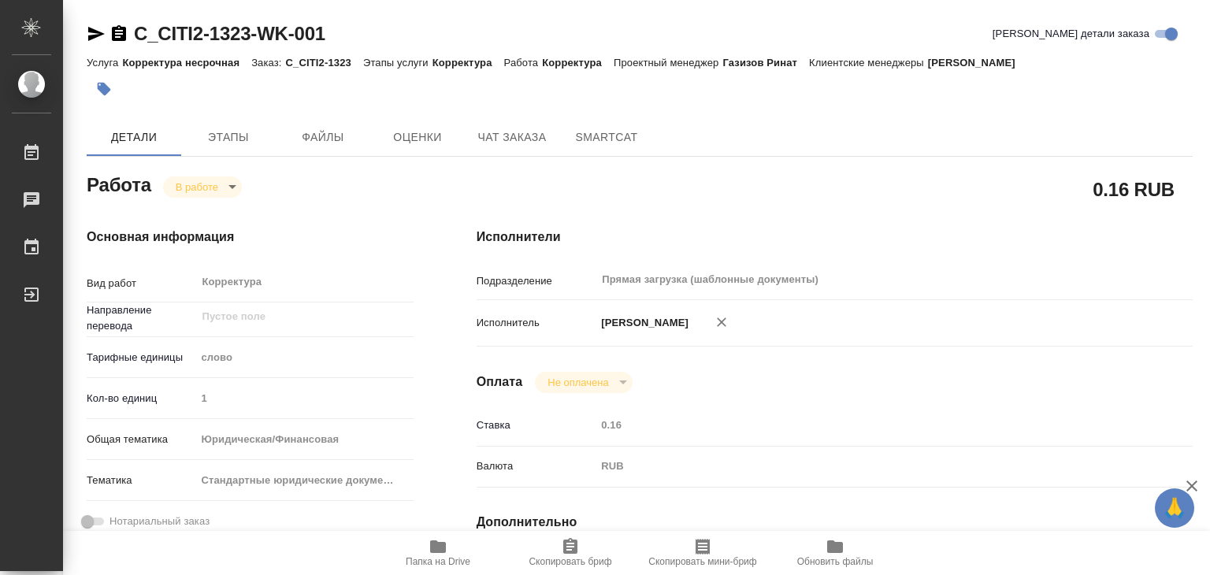
type input "Корректура несрочная"
type input "Корректура"
type input "Зайцева Светлана"
type input "/Clients/АО КБ "СИТИБАНК"/Orders/C_CITI2-1323"
type textarea "x"
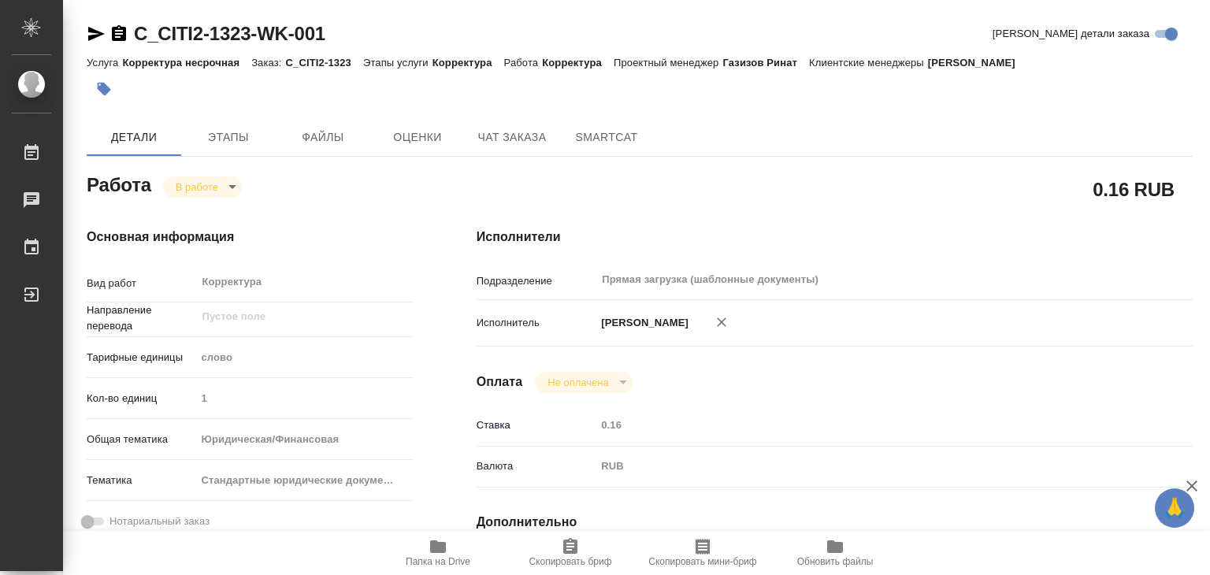
type textarea "Корректура."
type textarea "x"
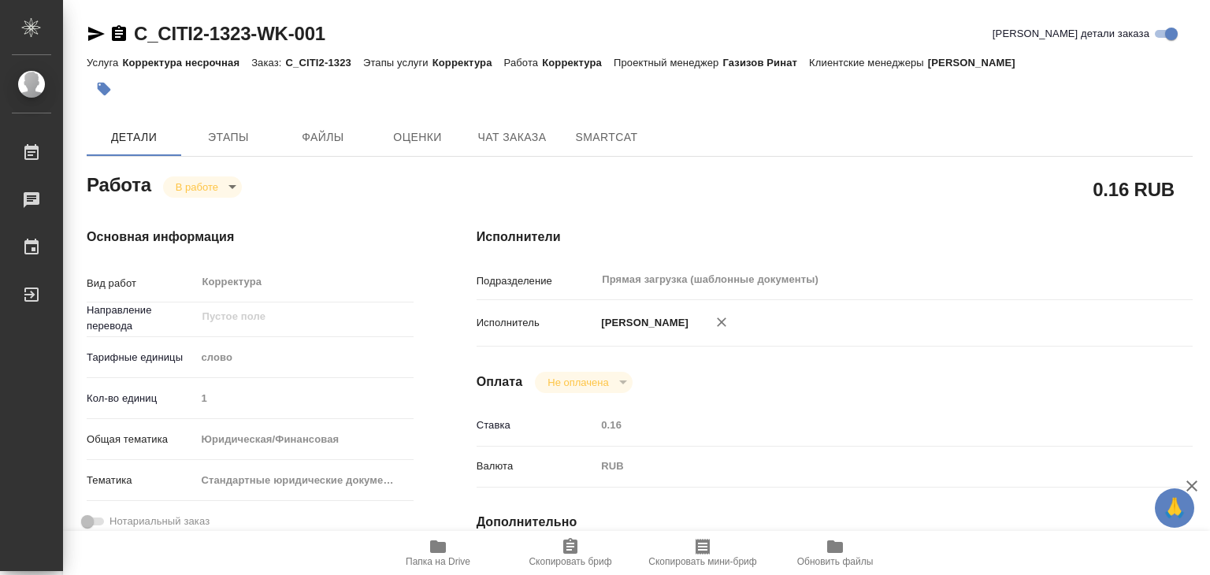
type textarea "x"
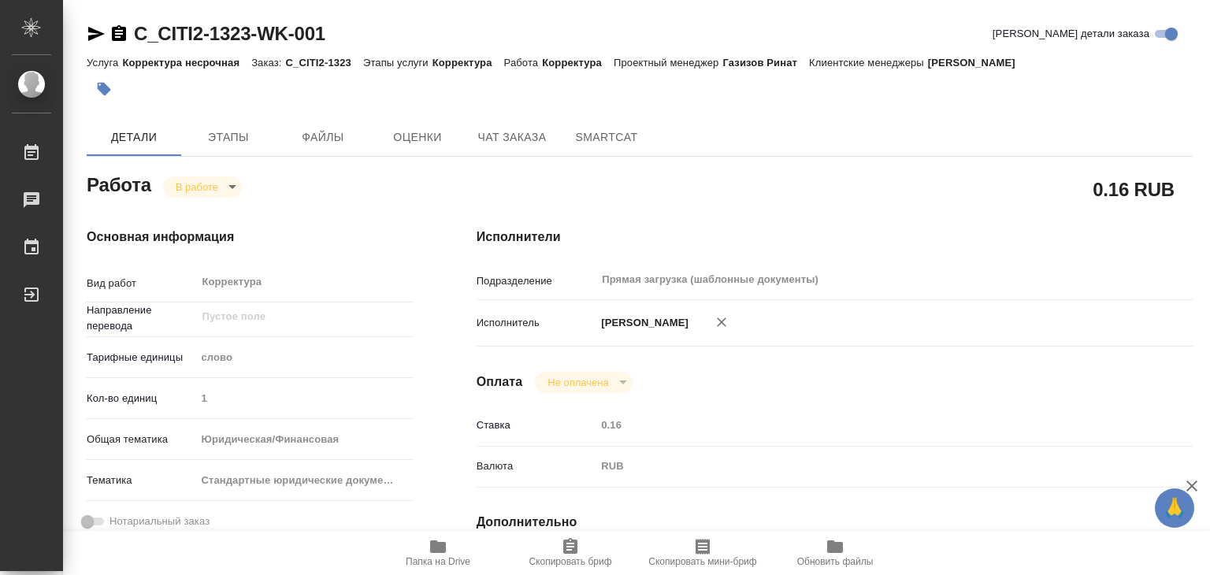
type textarea "x"
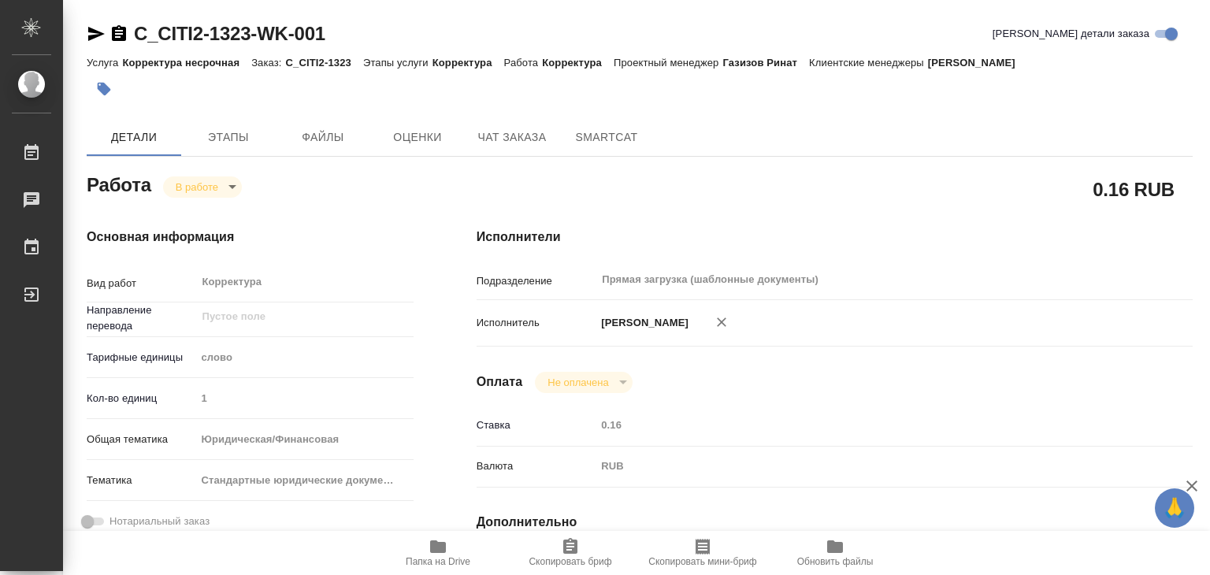
type textarea "x"
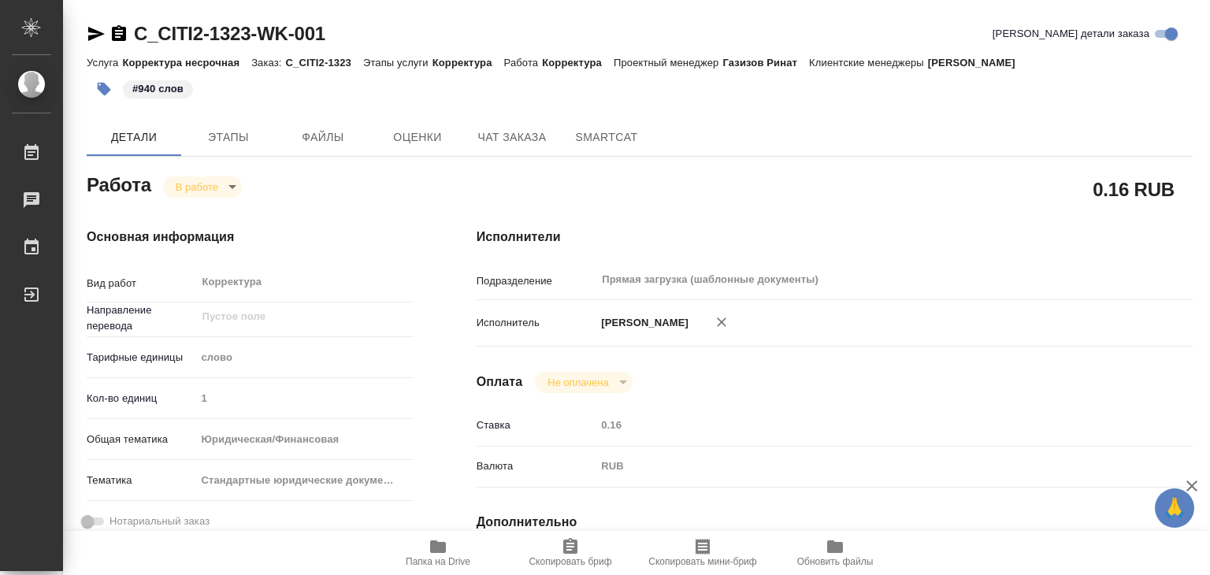
type textarea "x"
drag, startPoint x: 118, startPoint y: 9, endPoint x: 252, endPoint y: 30, distance: 135.4
copy link "C_CITI2-1323"
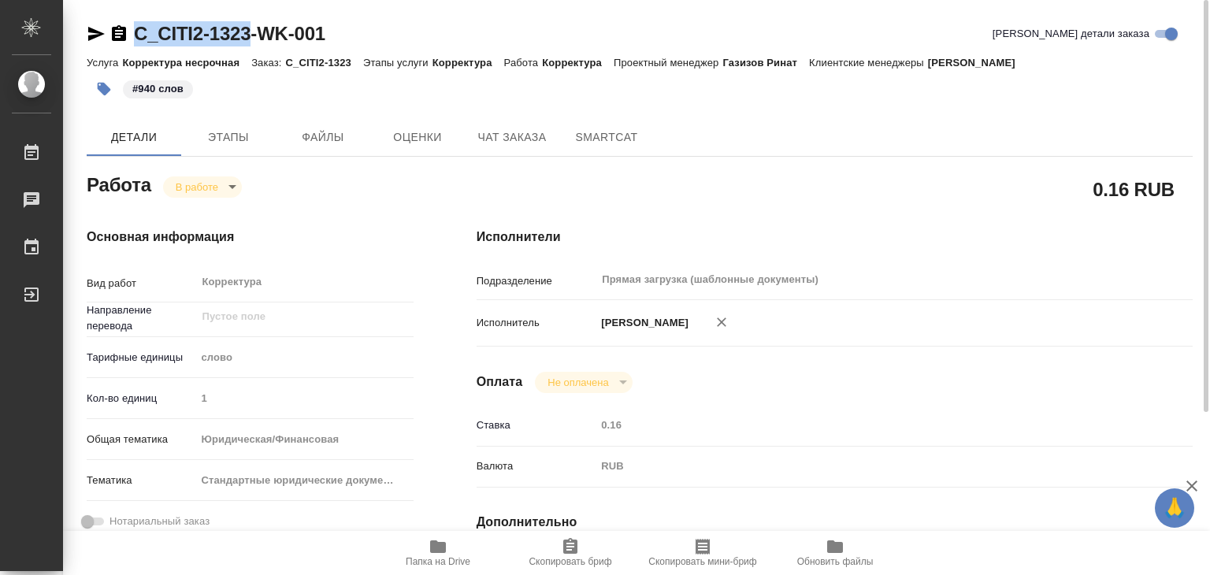
click at [185, 189] on body "🙏 .cls-1 fill:#fff; AWATERA Alilekova Valeriya Работы 0 Чаты График Выйти C_CIT…" at bounding box center [605, 287] width 1210 height 575
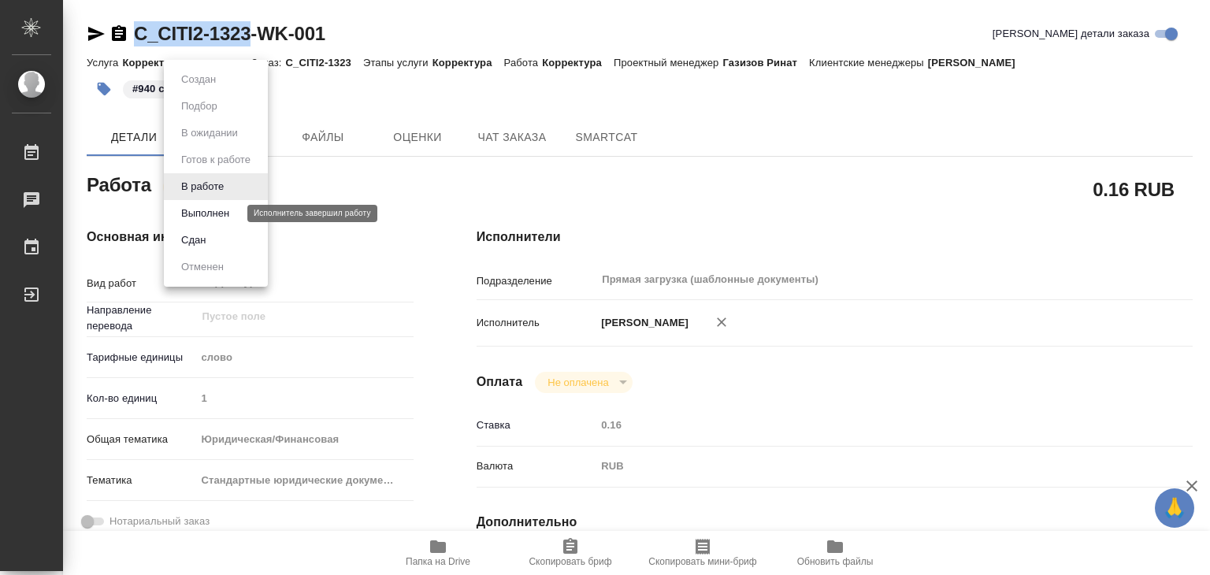
click at [198, 212] on button "Выполнен" at bounding box center [204, 213] width 57 height 17
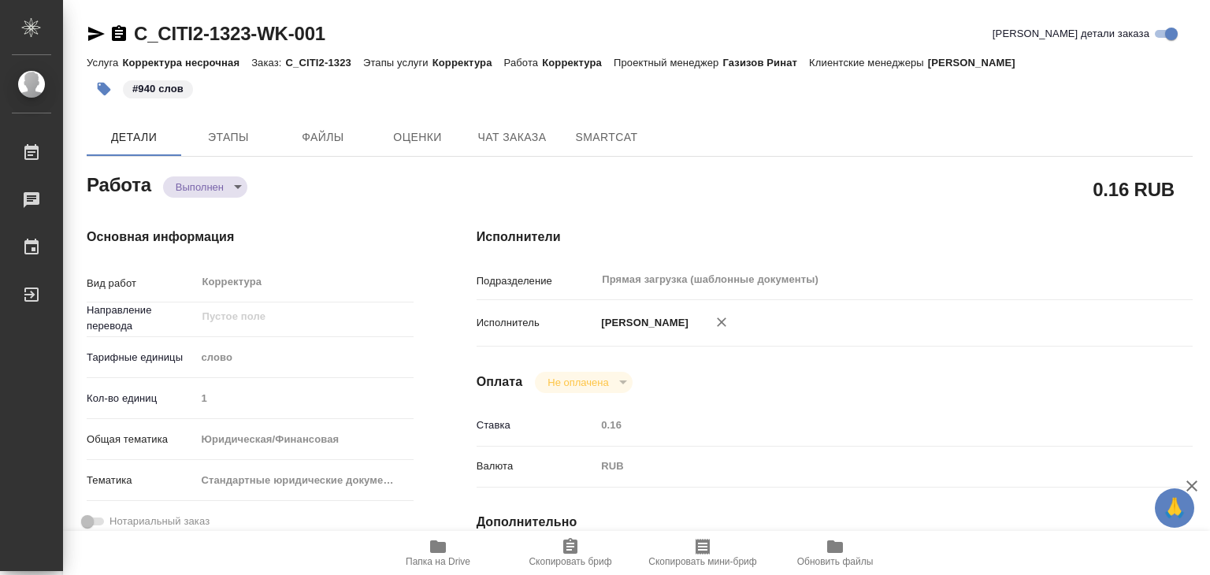
type textarea "x"
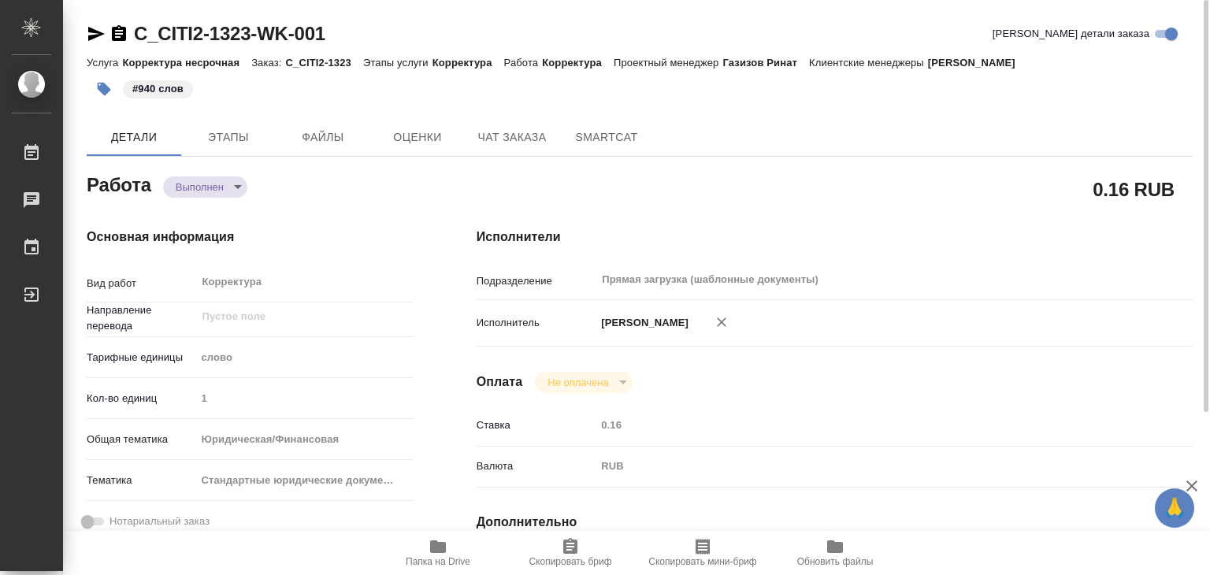
type textarea "x"
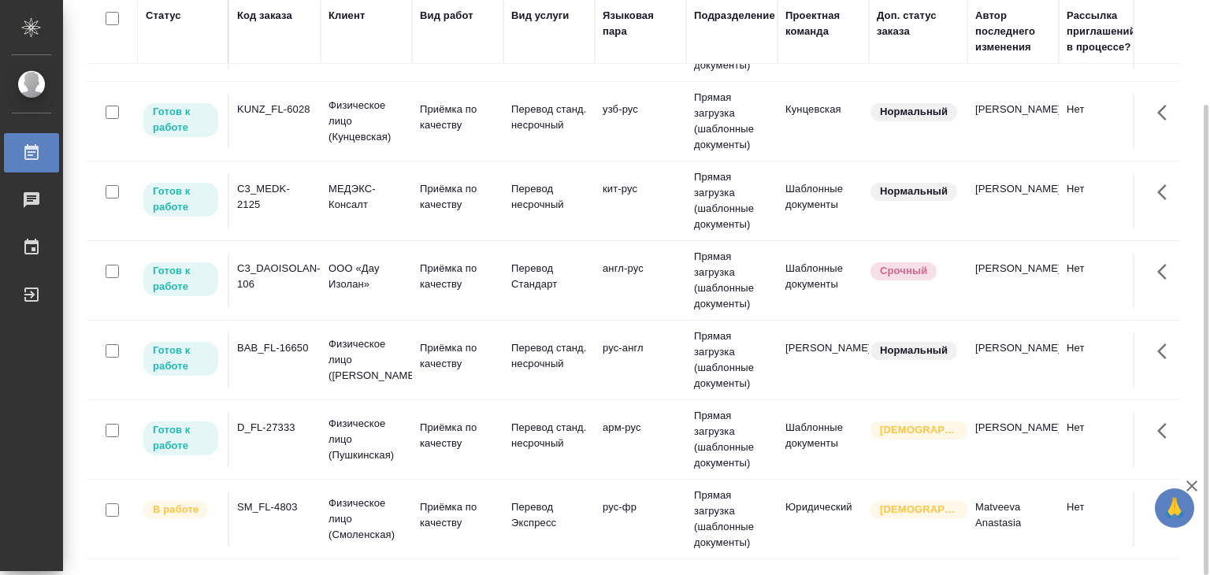
scroll to position [157, 0]
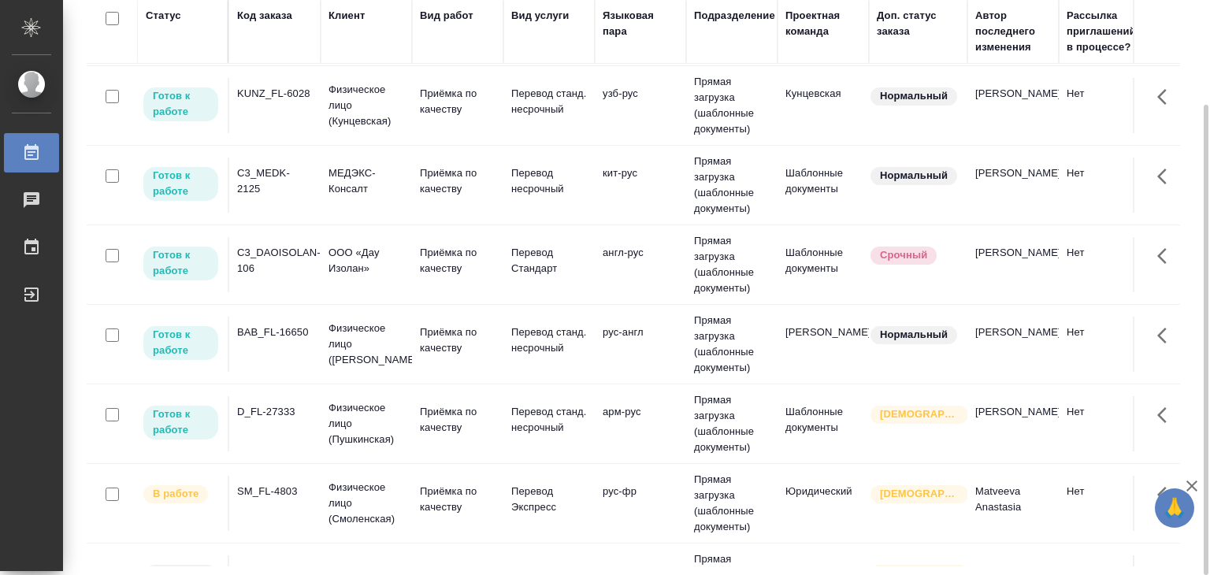
click at [376, 276] on td "ООО «Дау Изолан»" at bounding box center [365, 264] width 91 height 55
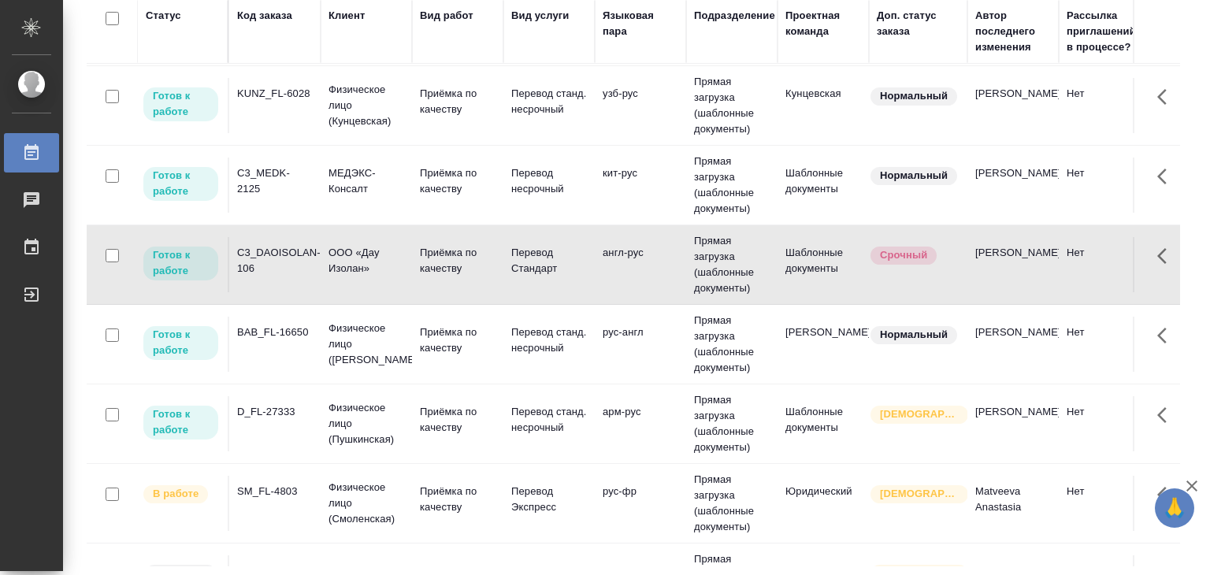
click at [376, 276] on td "ООО «Дау Изолан»" at bounding box center [365, 264] width 91 height 55
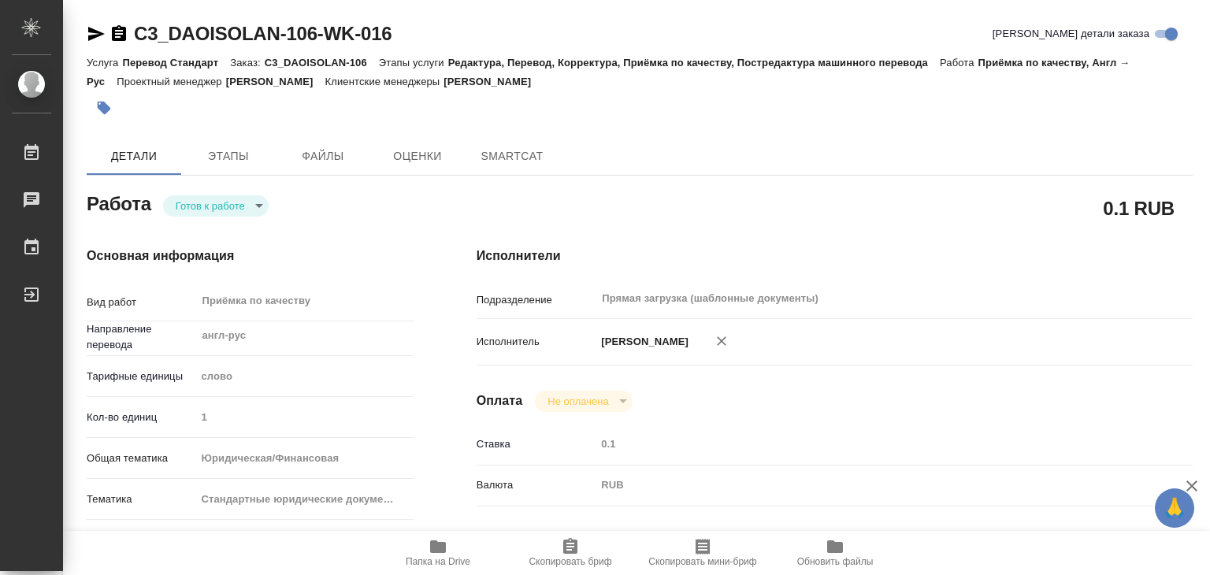
type textarea "x"
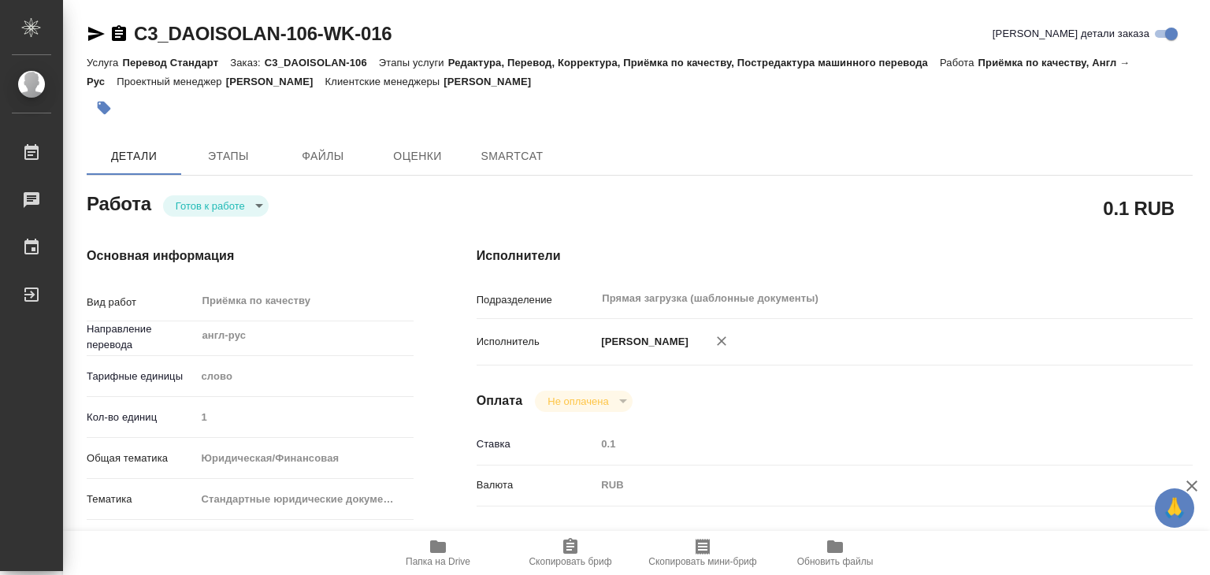
type textarea "x"
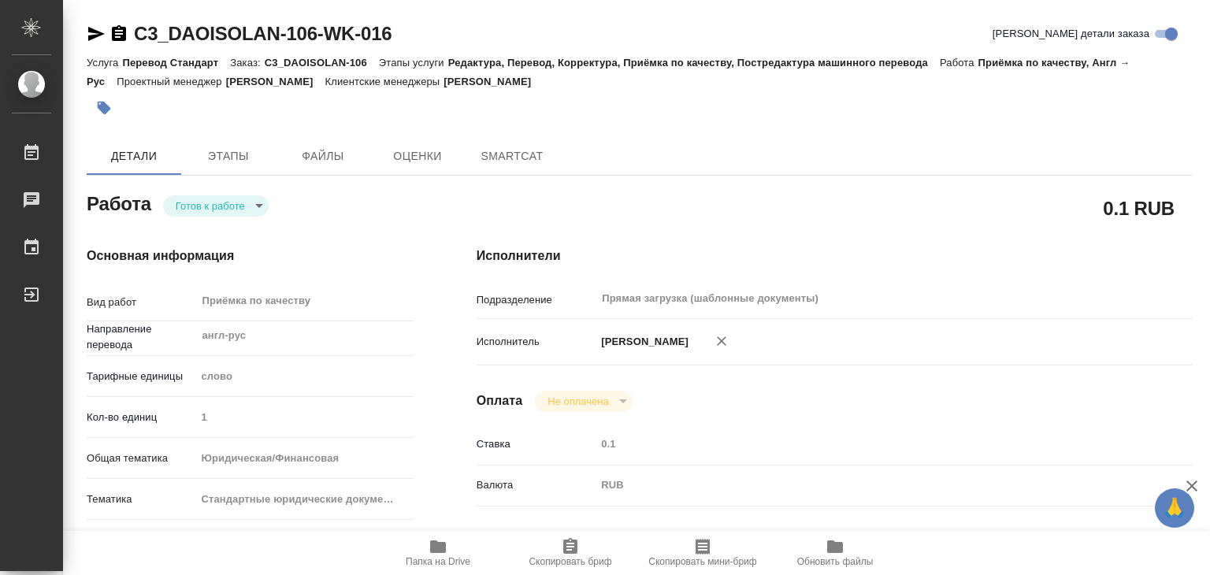
click at [209, 199] on body "🙏 .cls-1 fill:#fff; AWATERA Alilekova [PERSON_NAME] Работы Чаты График Выйти C3…" at bounding box center [605, 287] width 1210 height 575
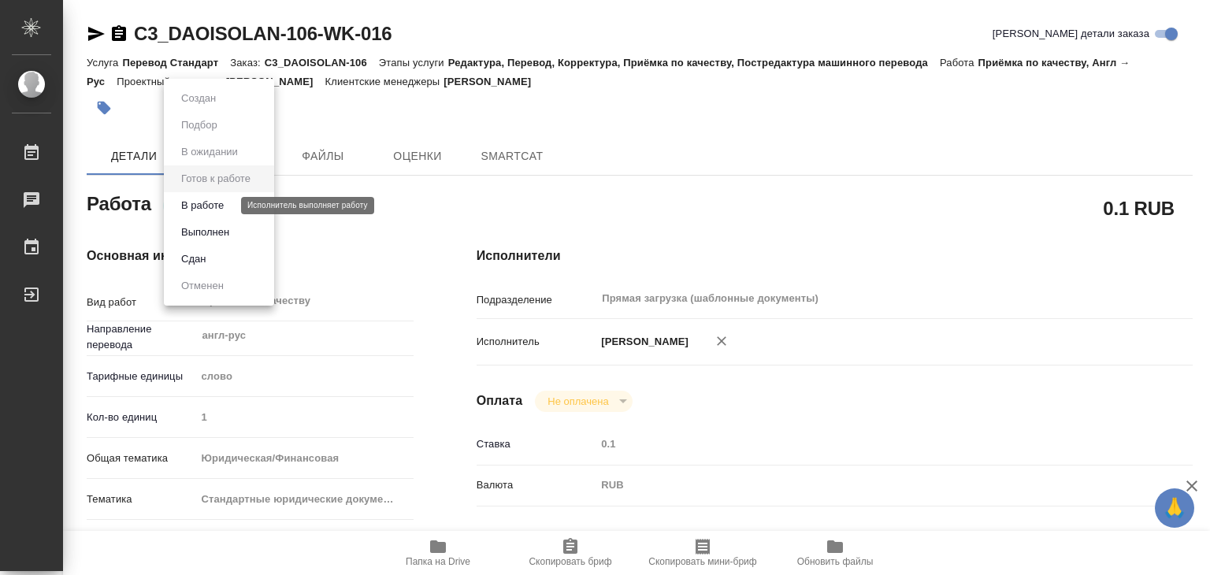
type textarea "x"
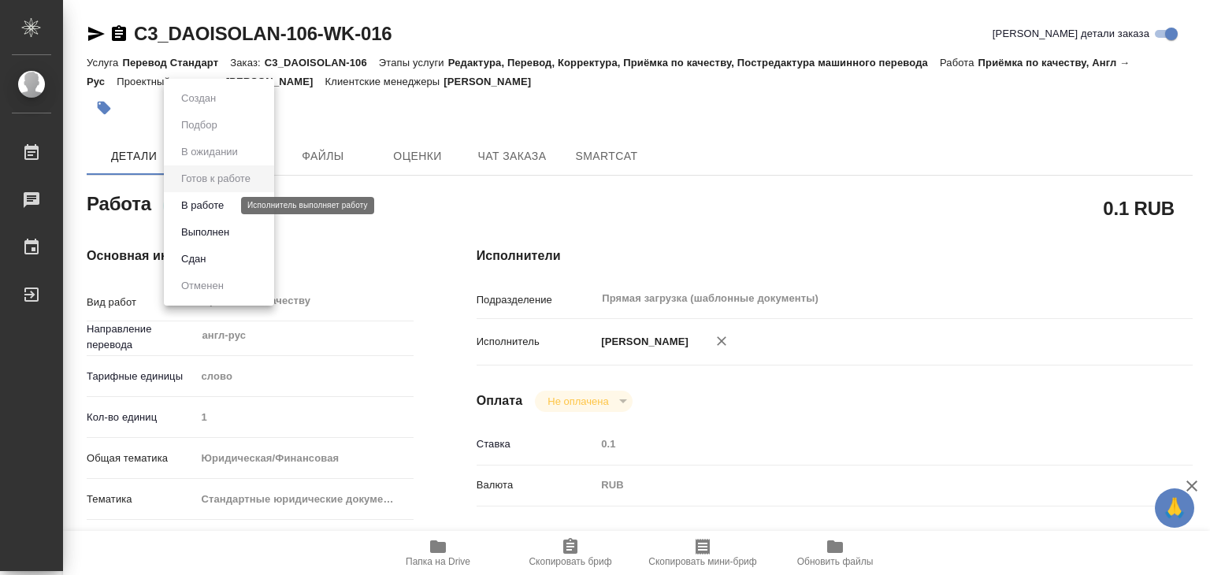
click at [211, 206] on button "В работе" at bounding box center [202, 205] width 52 height 17
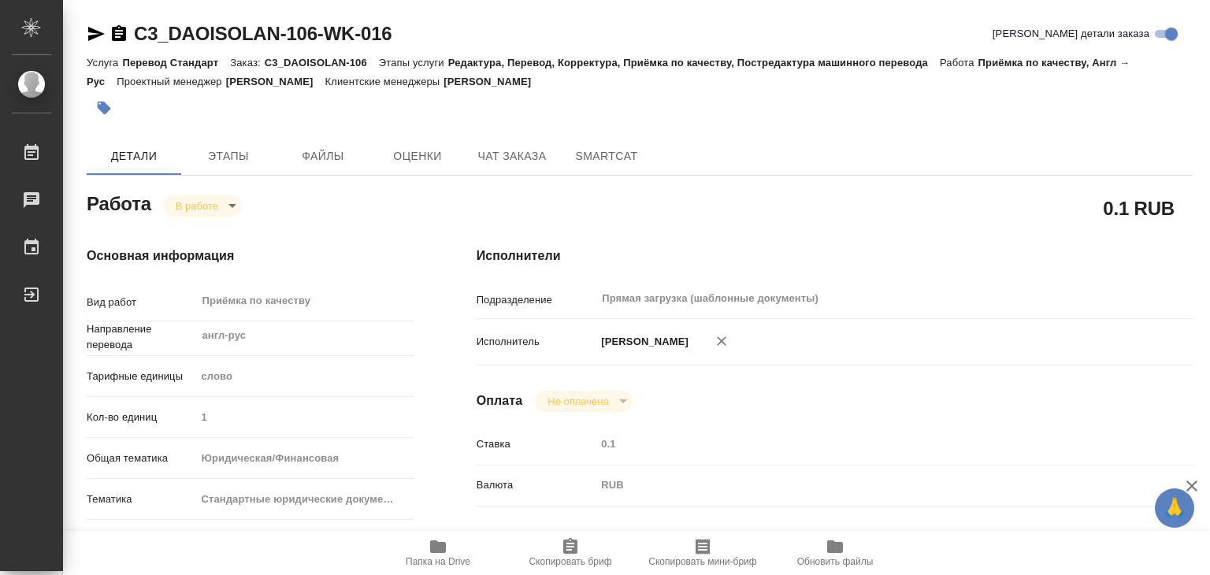
type textarea "x"
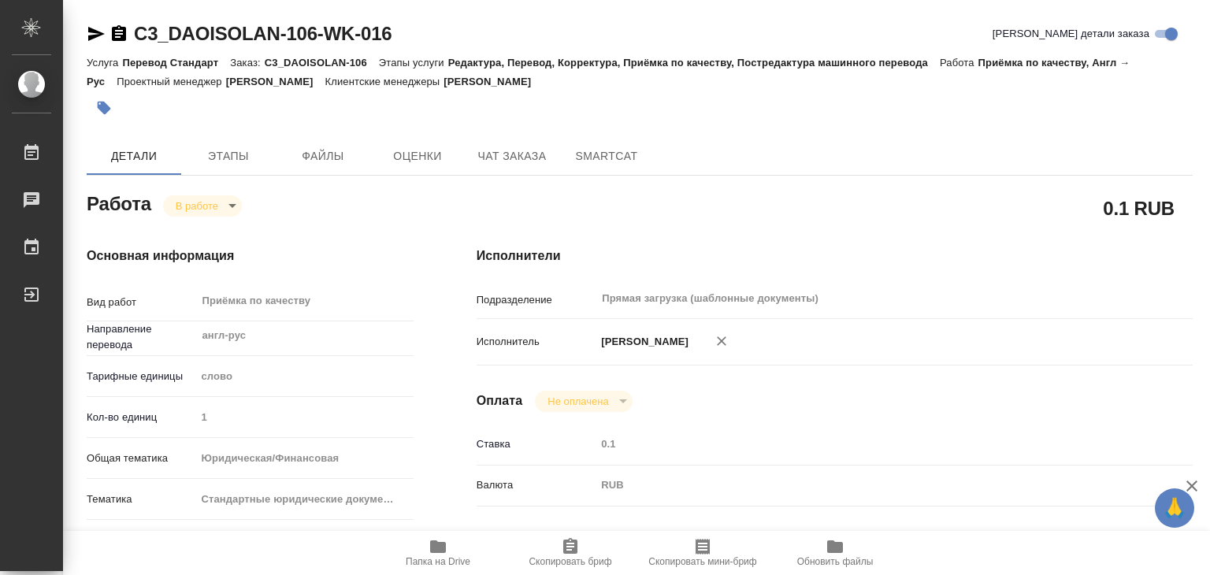
type textarea "x"
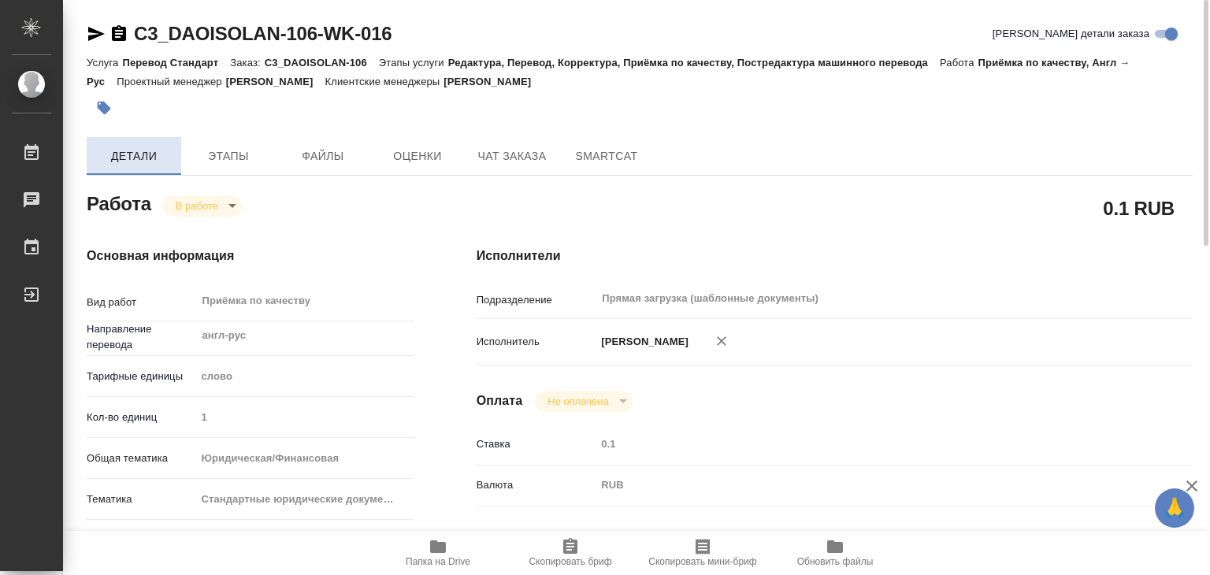
type textarea "x"
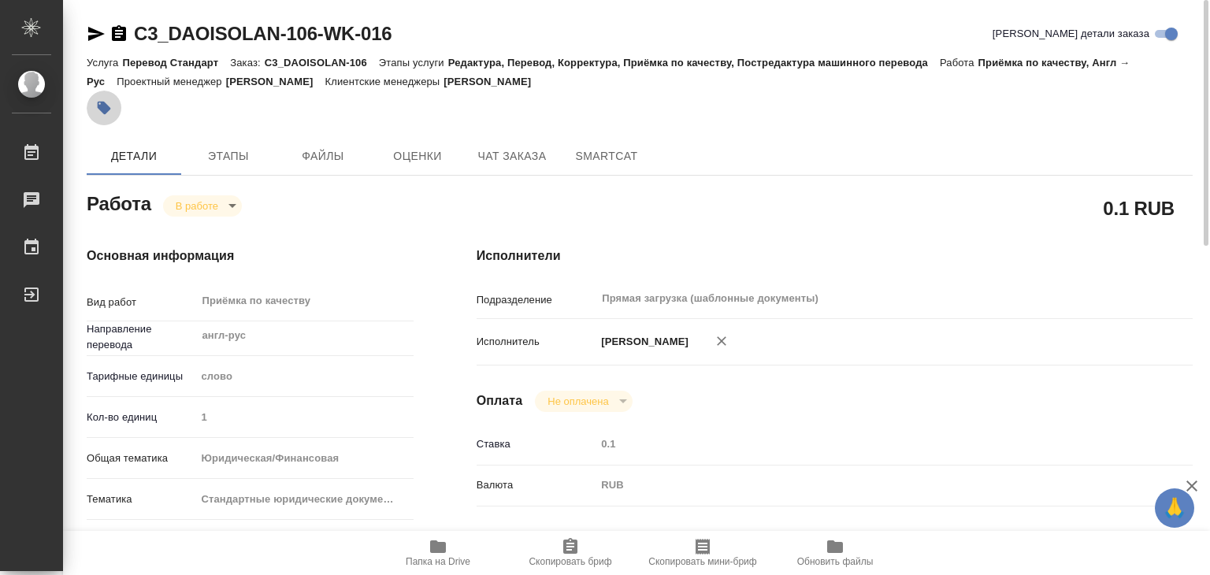
click at [105, 103] on icon "button" at bounding box center [104, 108] width 13 height 13
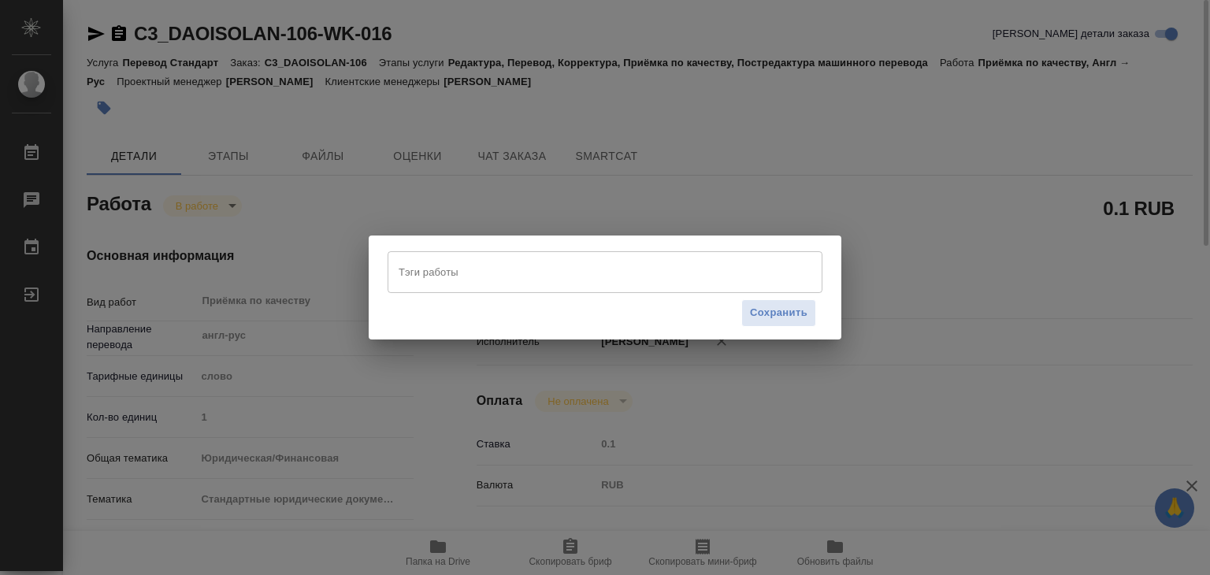
click at [451, 272] on input "Тэги работы" at bounding box center [590, 271] width 391 height 27
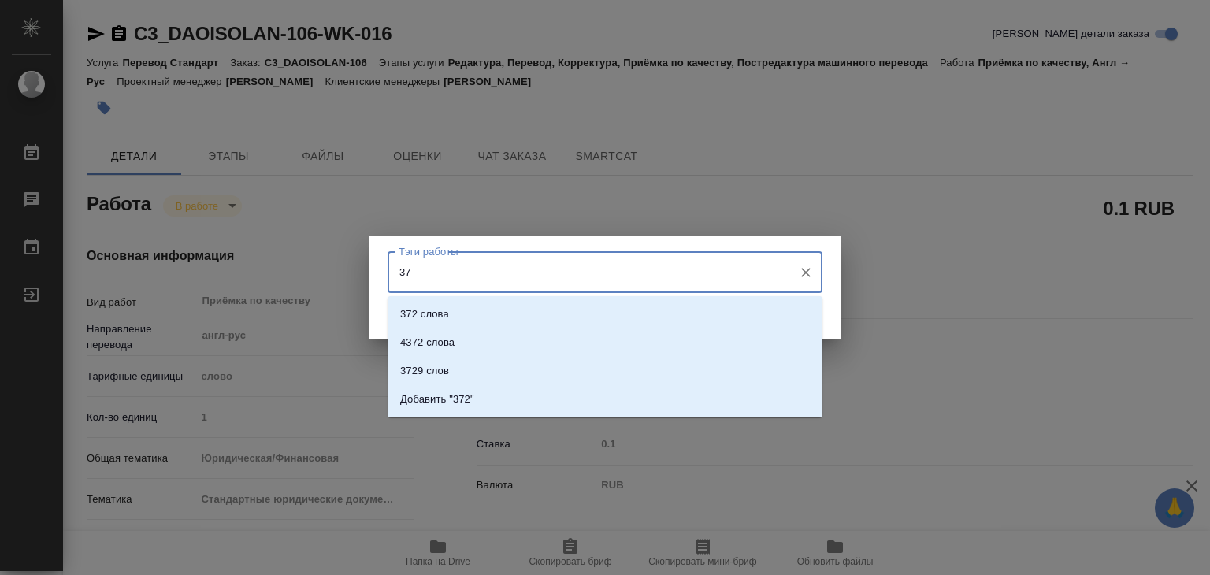
type input "3"
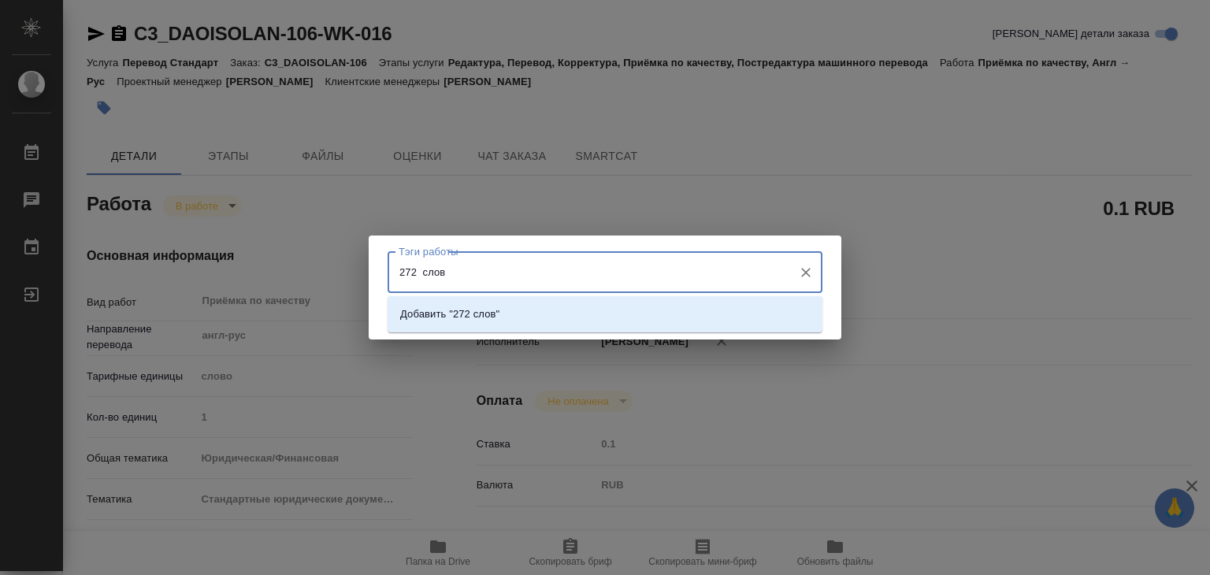
type input "272 слова"
click at [522, 309] on li "Добавить "272 слова"" at bounding box center [604, 314] width 435 height 28
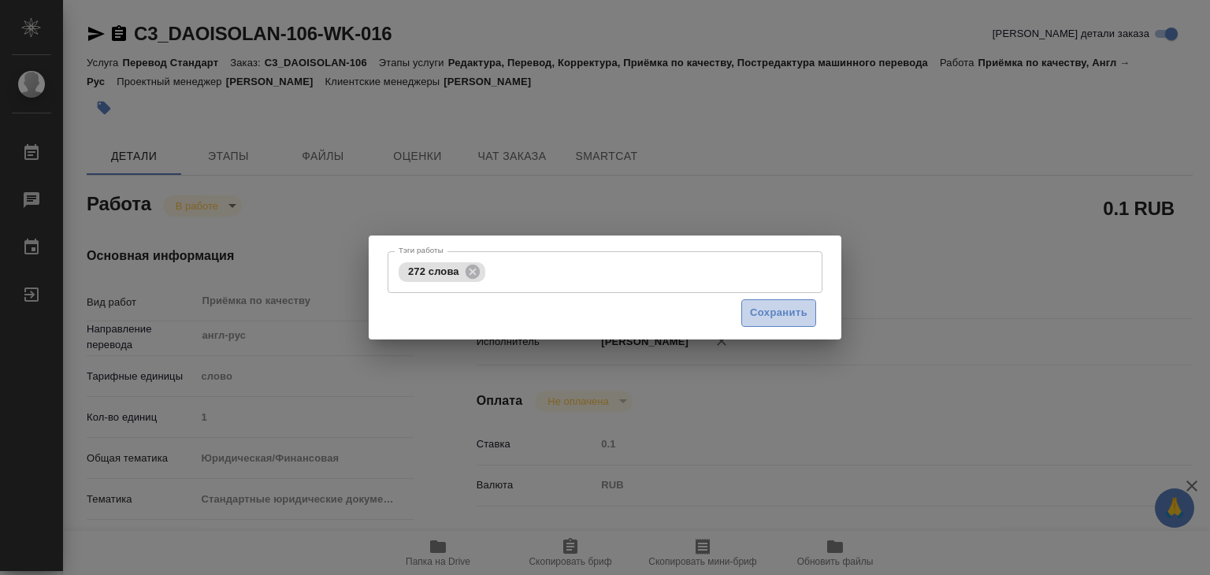
click at [746, 315] on button "Сохранить" at bounding box center [778, 313] width 75 height 28
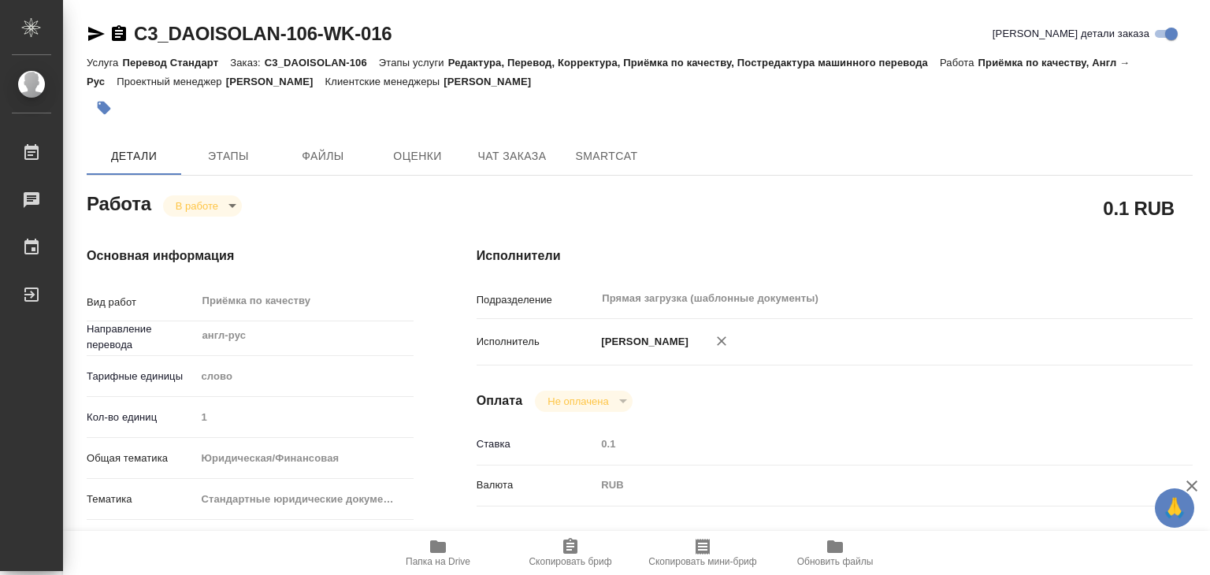
type input "inProgress"
type textarea "Приёмка по качеству"
type textarea "x"
type input "англ-рус"
type input "5a8b1489cc6b4906c91bfd90"
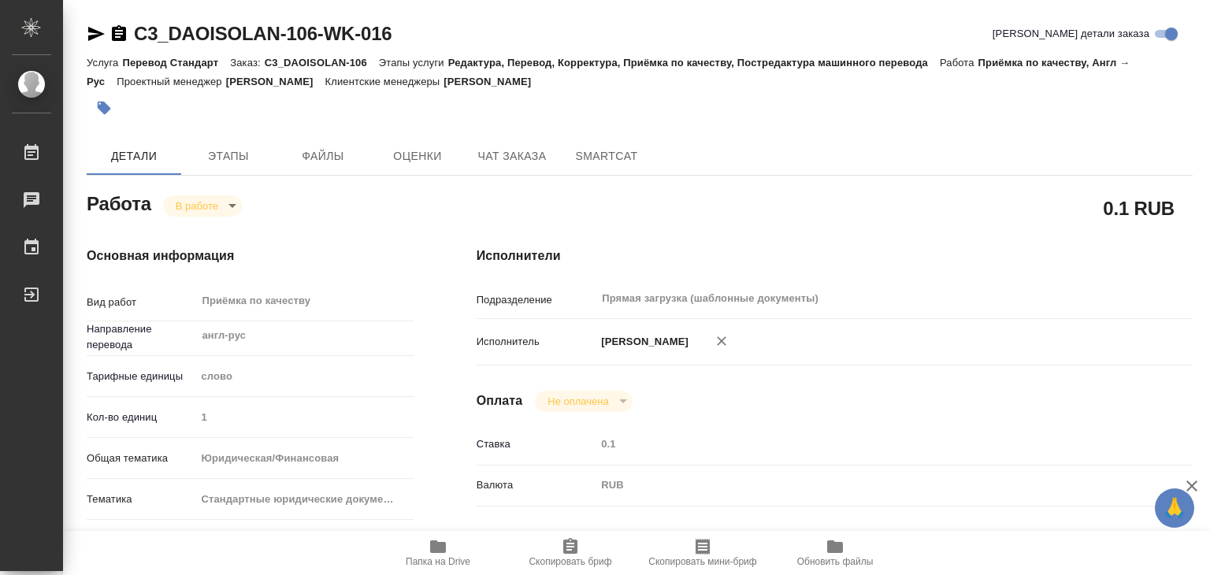
type input "1"
type input "yr-fn"
type input "5f647205b73bc97568ca66bf"
checkbox input "true"
type input "09.10.2025 14:57"
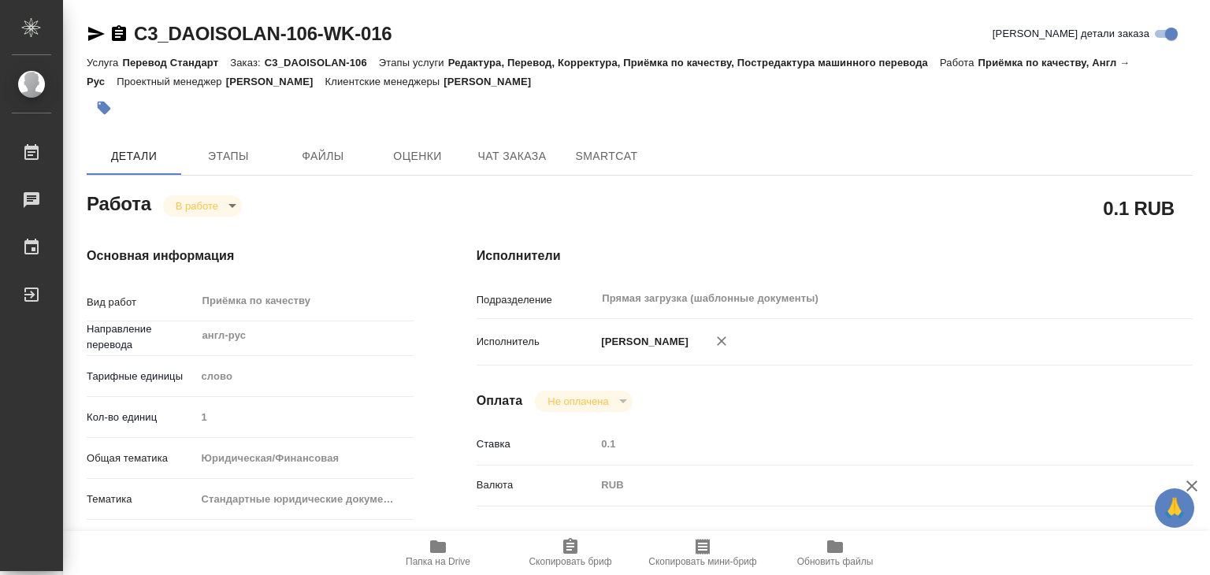
type input "10.10.2025 13:14"
type input "[DATE] 14:00"
type input "Прямая загрузка (шаблонные документы)"
type input "notPayed"
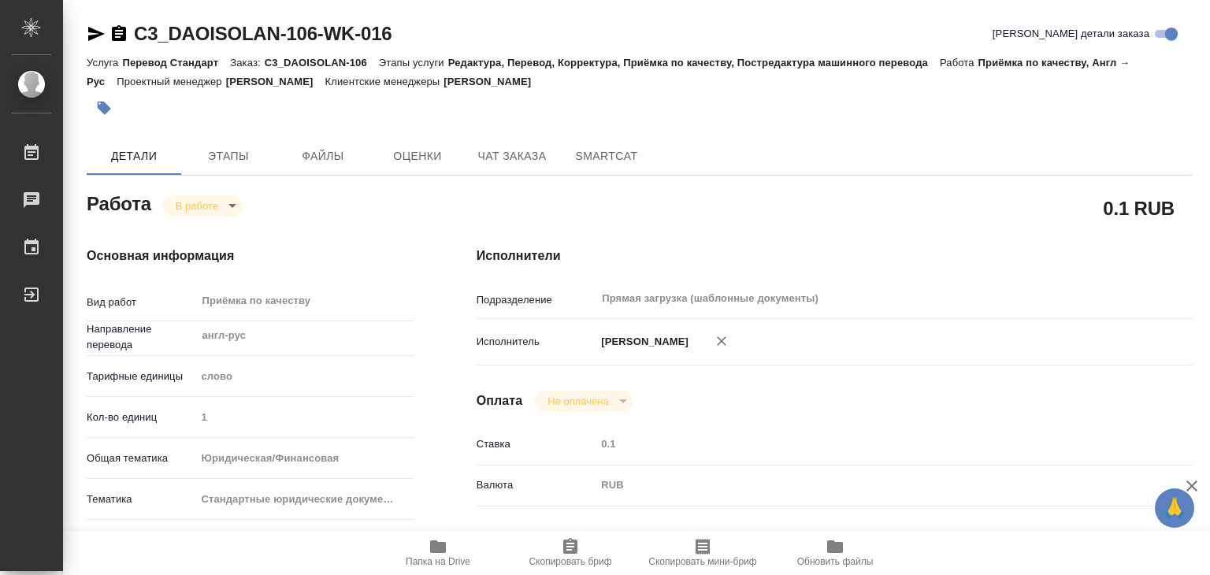
type input "0.1"
type input "RUB"
type input "[PERSON_NAME]"
type textarea "x"
type textarea "/Clients/Дау_ Изолан/Orders/C3_DAOISOLAN-106/Corrected/C3_DAOISOLAN-106-WK-016"
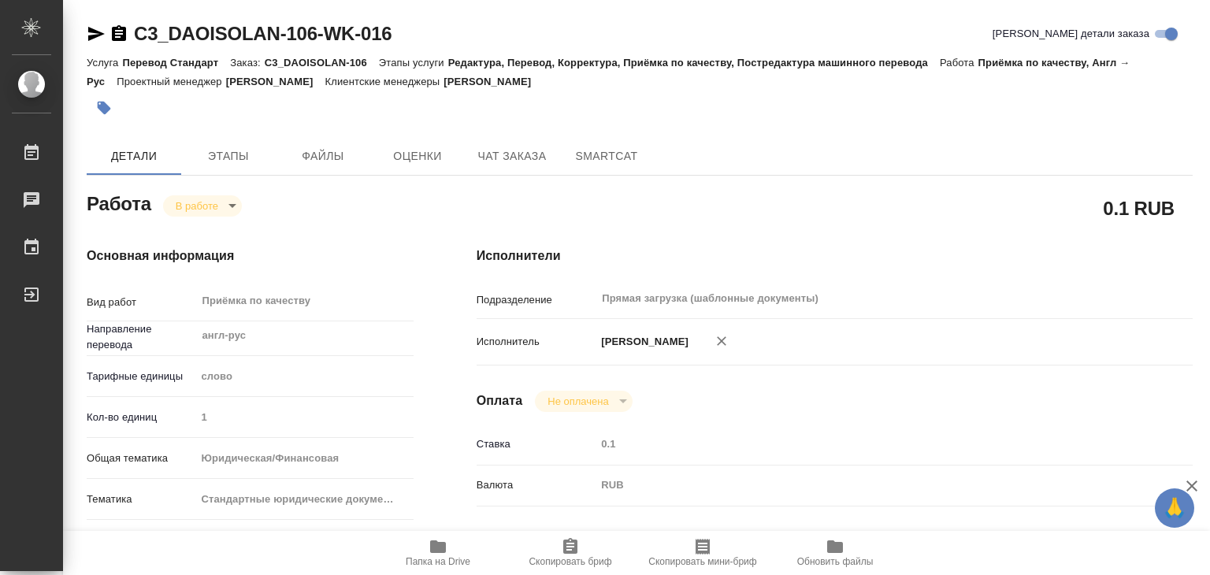
type textarea "x"
type input "C3_DAOISOLAN-106"
type input "Перевод Стандарт"
type input "Редактура, Перевод, Корректура, Приёмка по качеству, Постредактура машинного пе…"
type input "Никитина Татьяна"
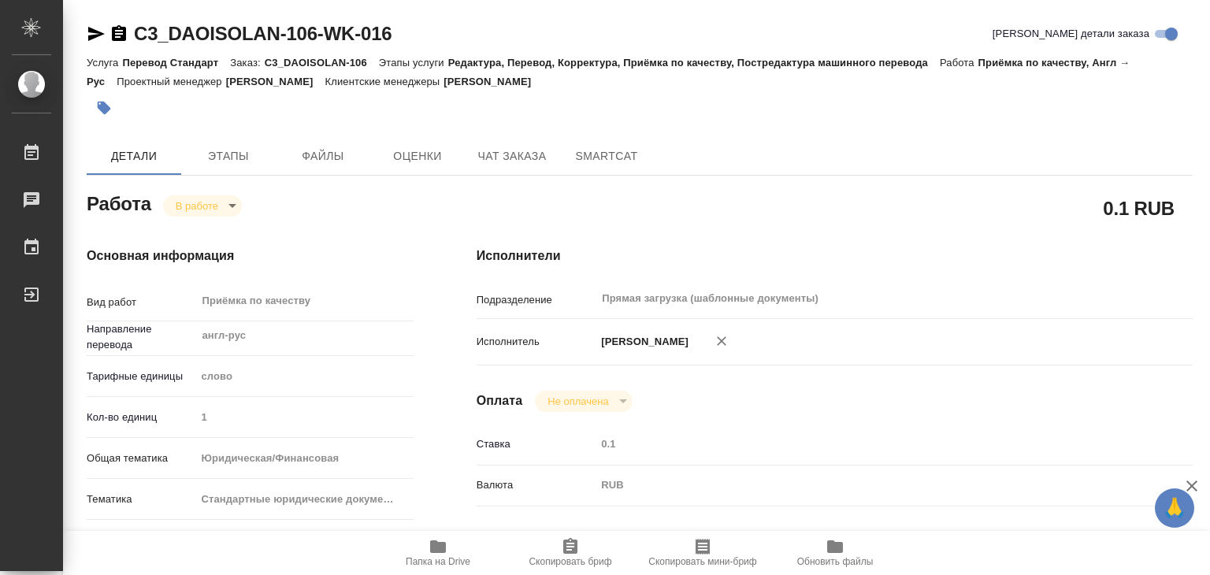
type input "Арсеньева Вера"
type input "/Clients/Дау_ Изолан/Orders/C3_DAOISOLAN-106"
type textarea "x"
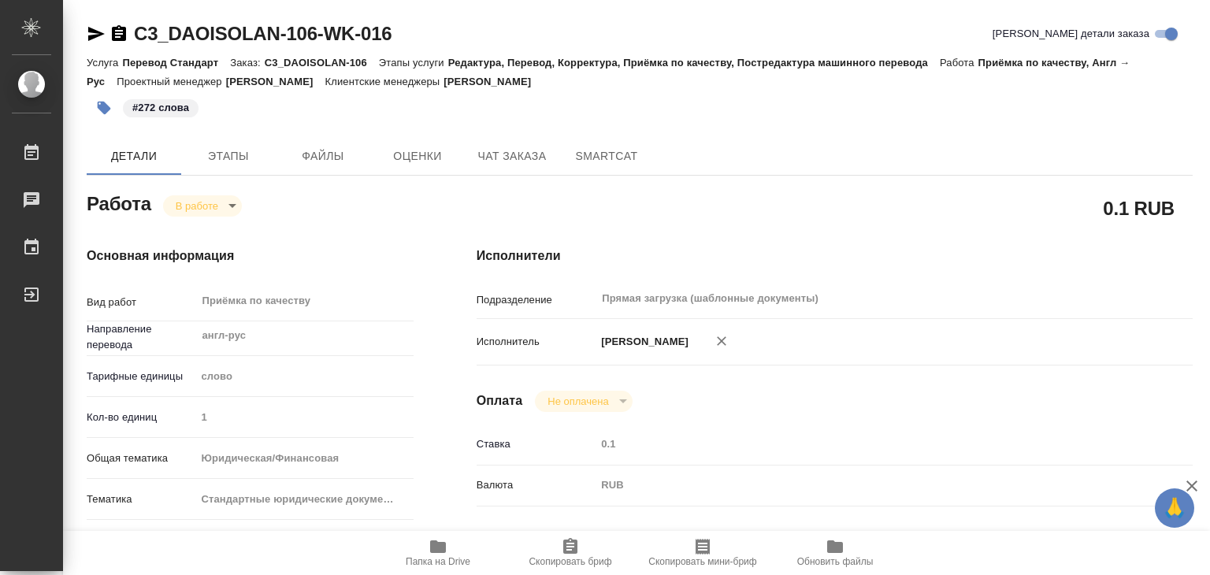
type textarea "x"
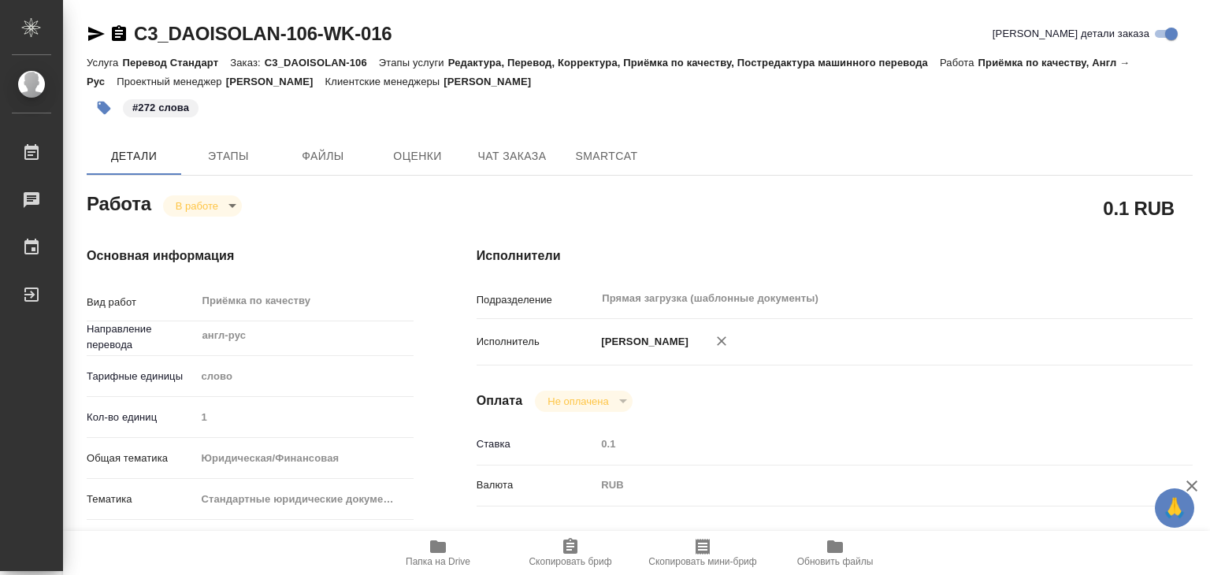
type textarea "x"
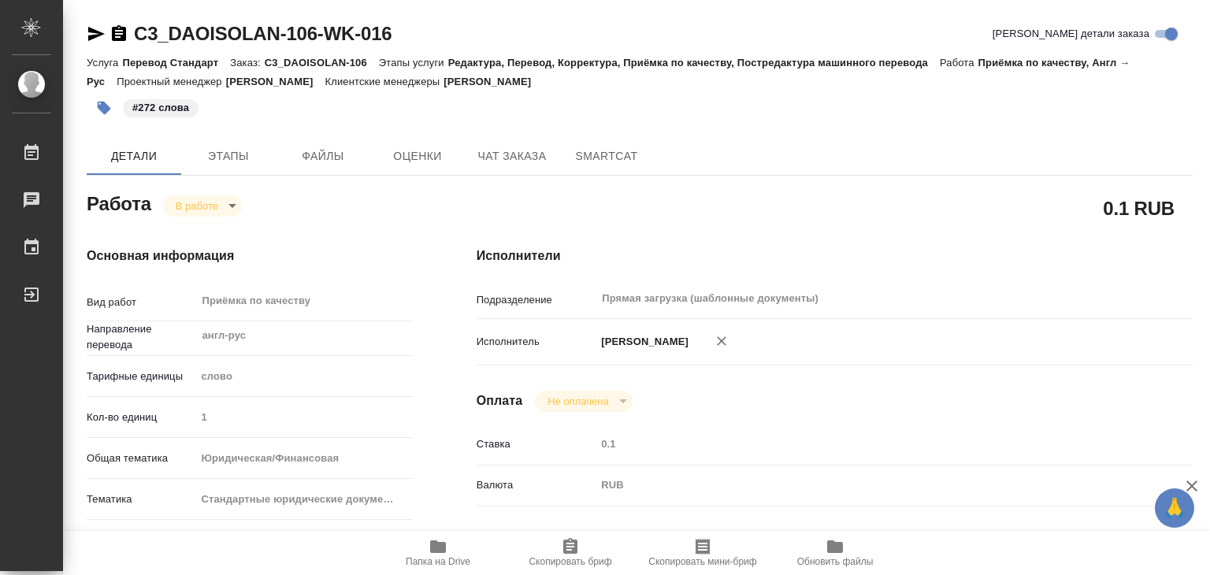
type textarea "x"
click at [217, 209] on body "🙏 .cls-1 fill:#fff; AWATERA Alilekova Valeriya Работы 0 Чаты График Выйти C3_DA…" at bounding box center [605, 287] width 1210 height 575
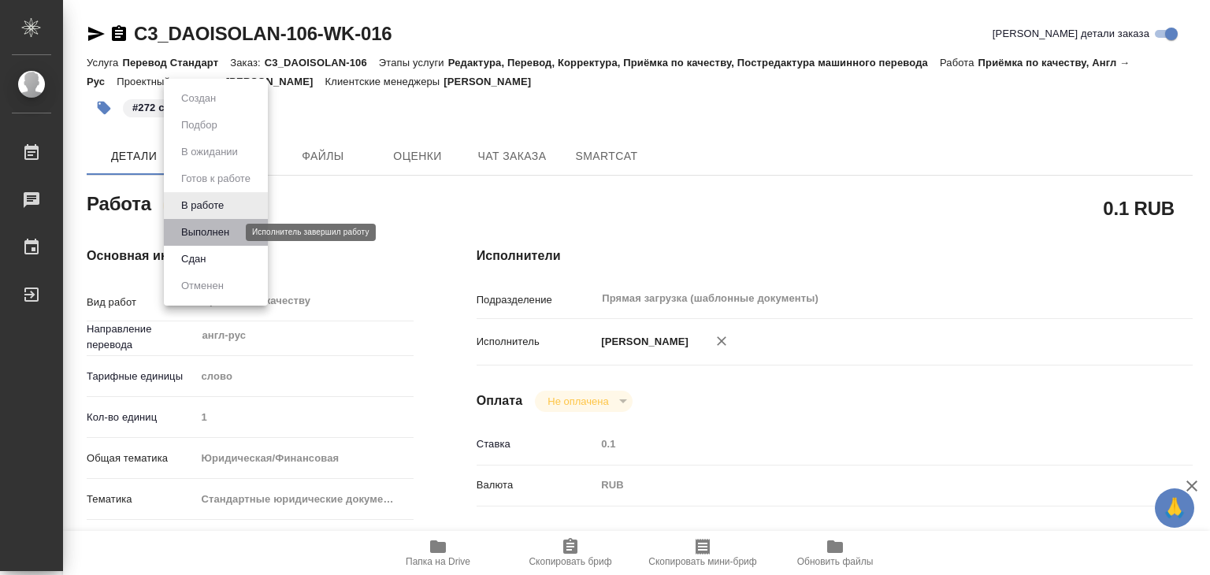
click at [230, 238] on button "Выполнен" at bounding box center [204, 232] width 57 height 17
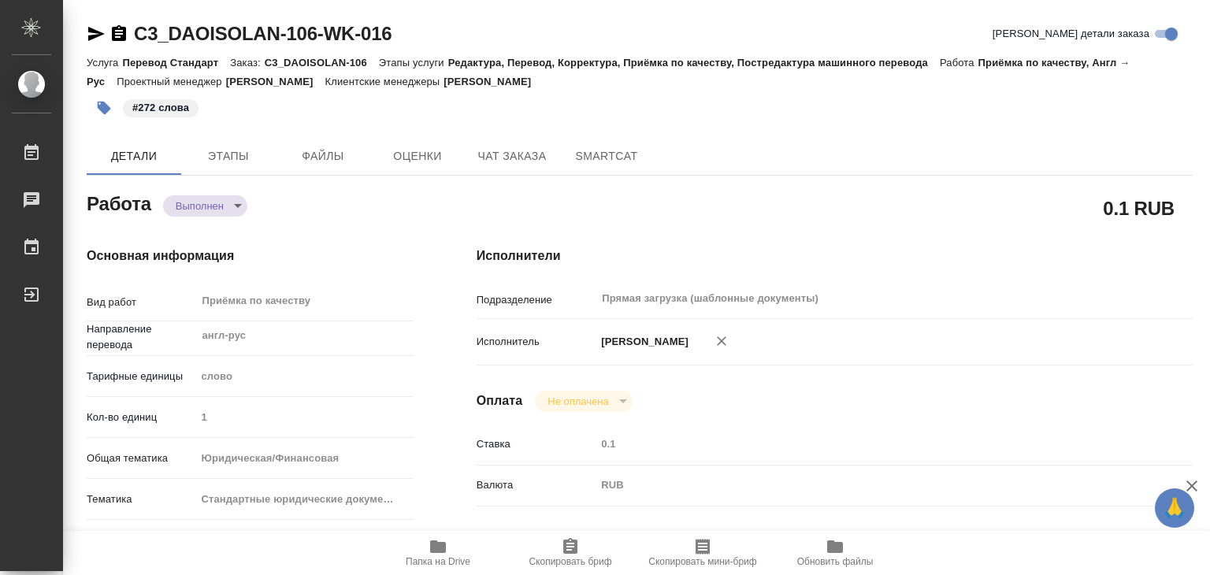
type textarea "x"
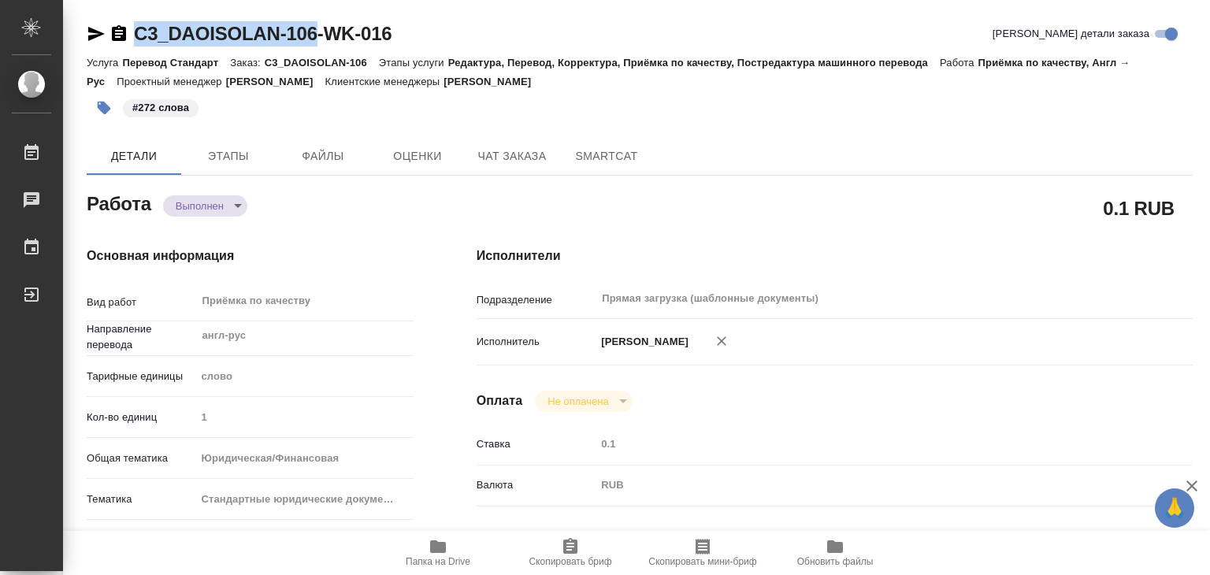
drag, startPoint x: 124, startPoint y: 16, endPoint x: 317, endPoint y: 24, distance: 192.3
copy link "C3_DAOISOLAN-106"
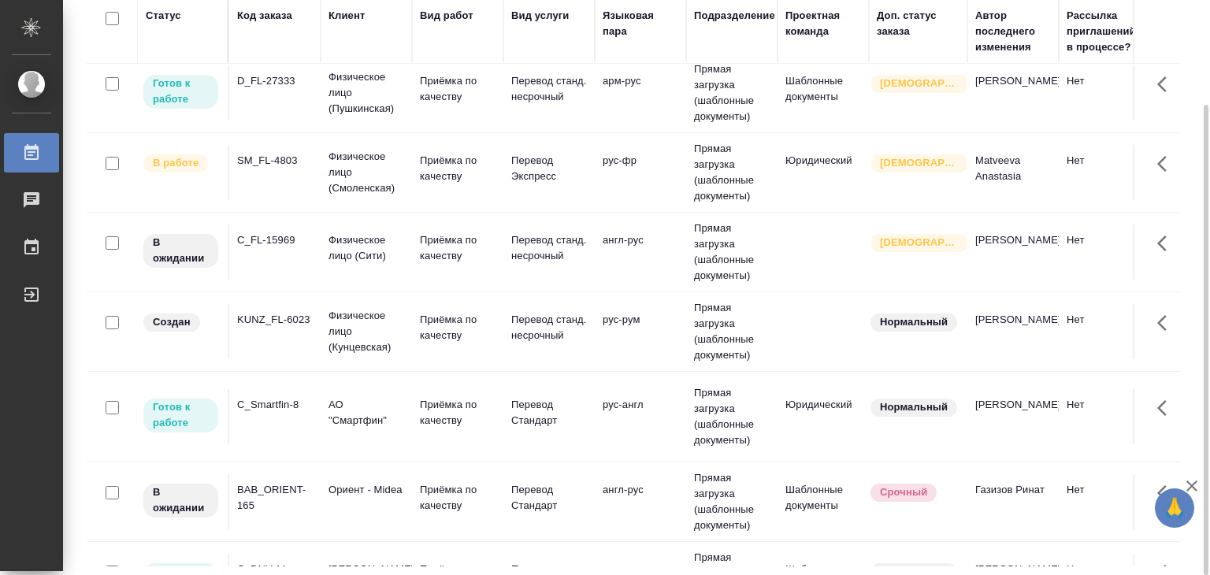
scroll to position [157, 0]
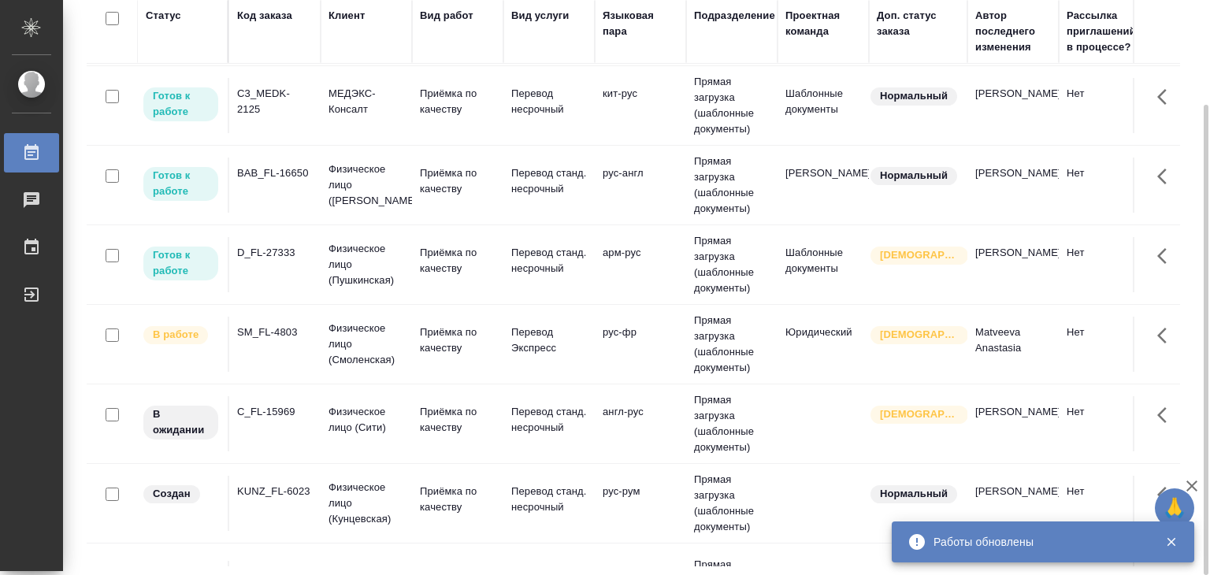
click at [632, 343] on td "рус-фр" at bounding box center [640, 344] width 91 height 55
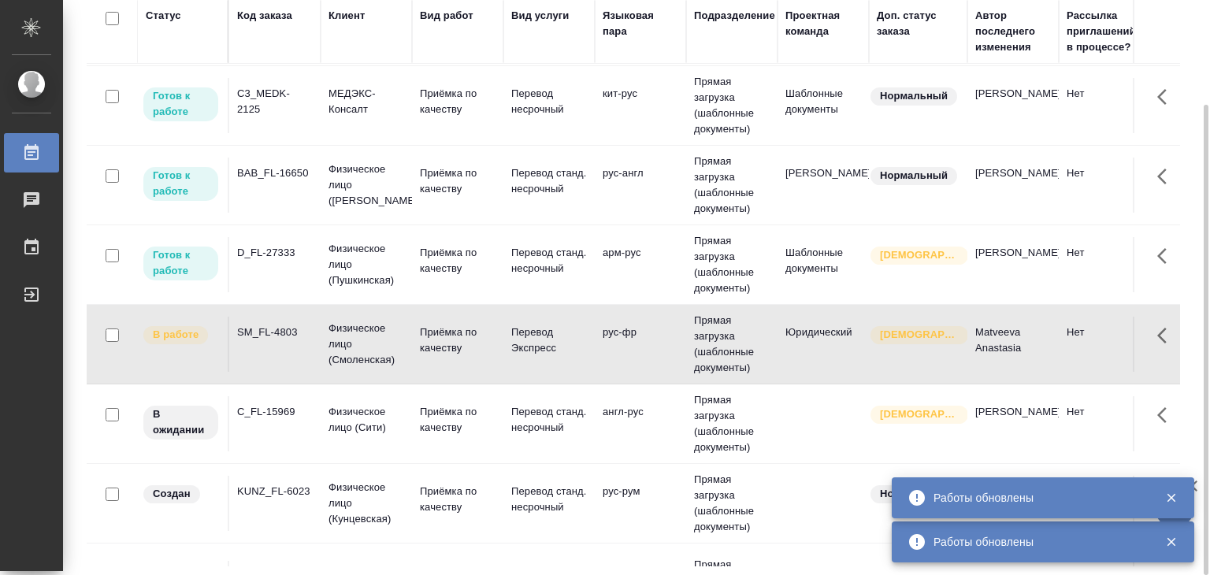
click at [707, 102] on td "Прямая загрузка (шаблонные документы)" at bounding box center [731, 105] width 91 height 79
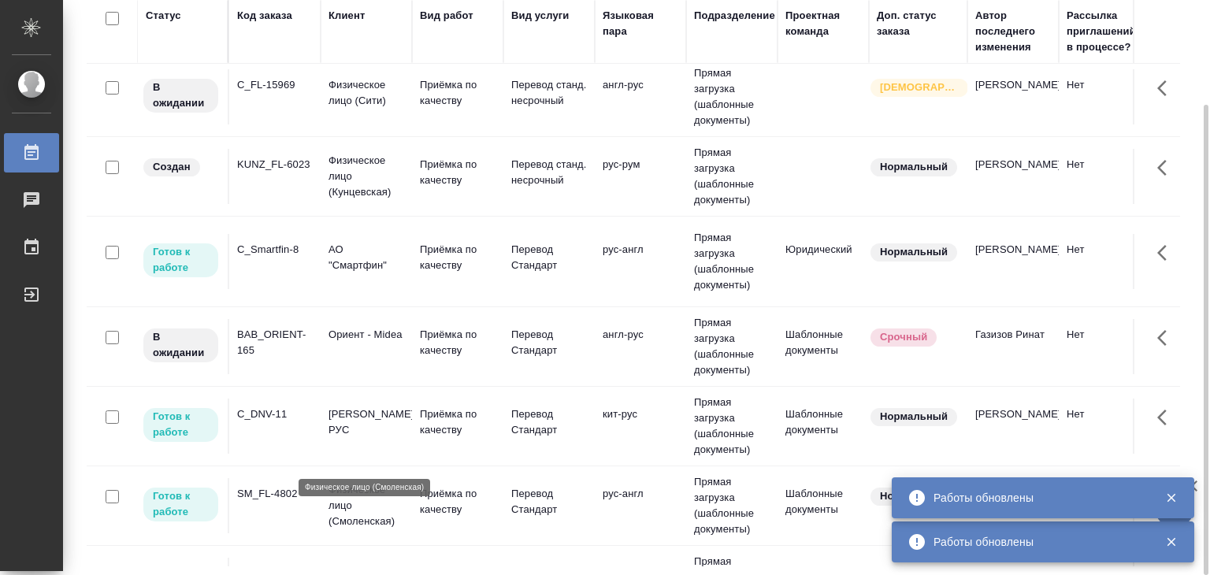
scroll to position [472, 0]
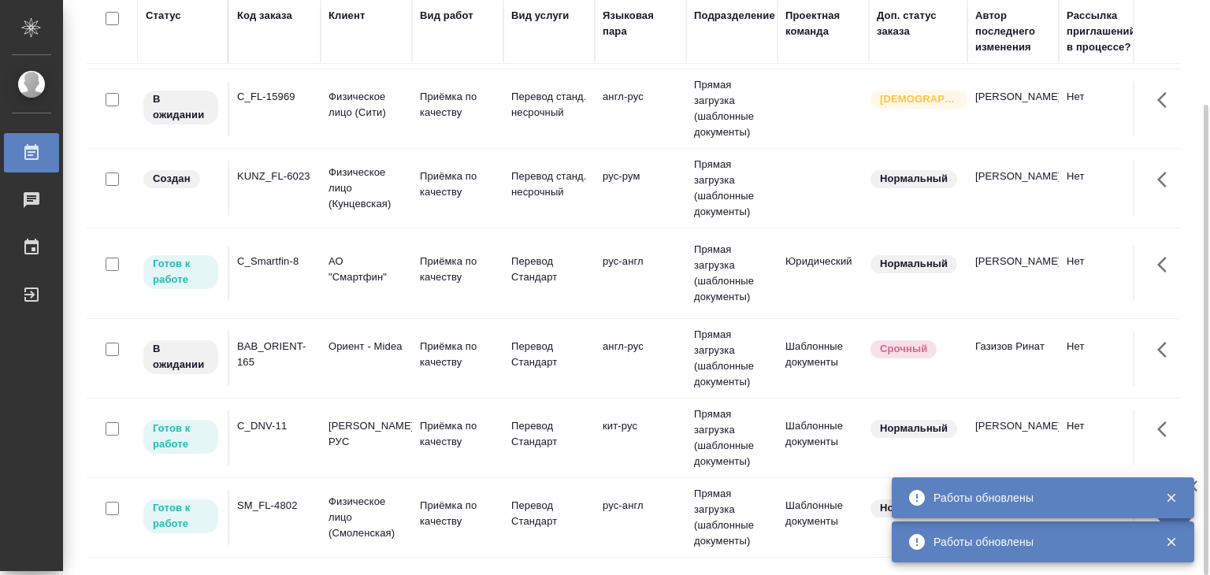
click at [412, 284] on td "Приёмка по качеству" at bounding box center [457, 273] width 91 height 55
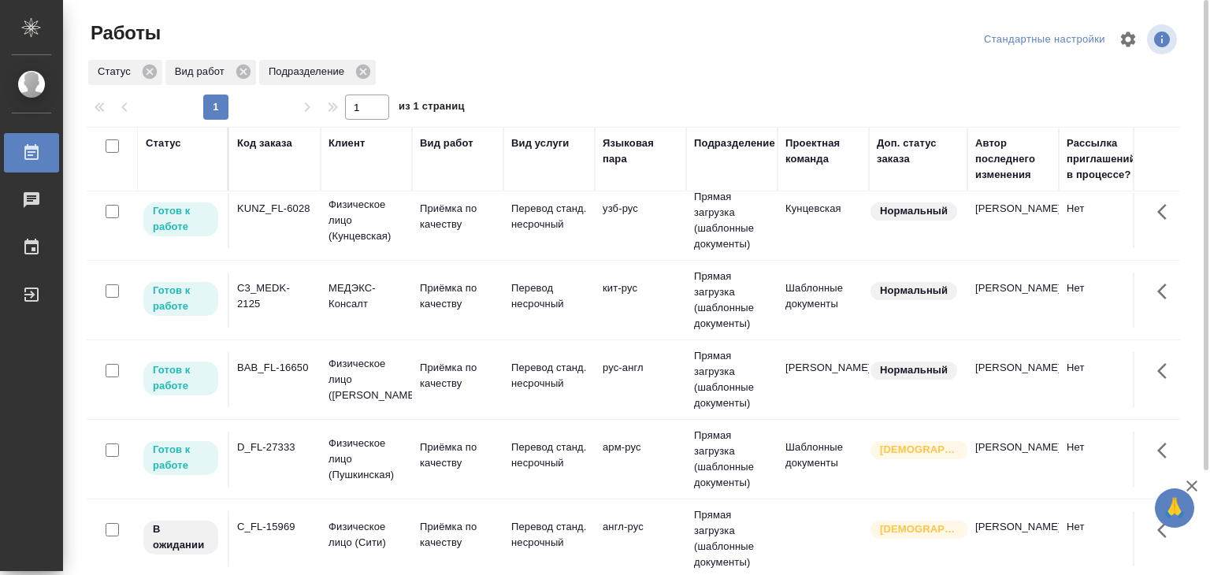
scroll to position [0, 0]
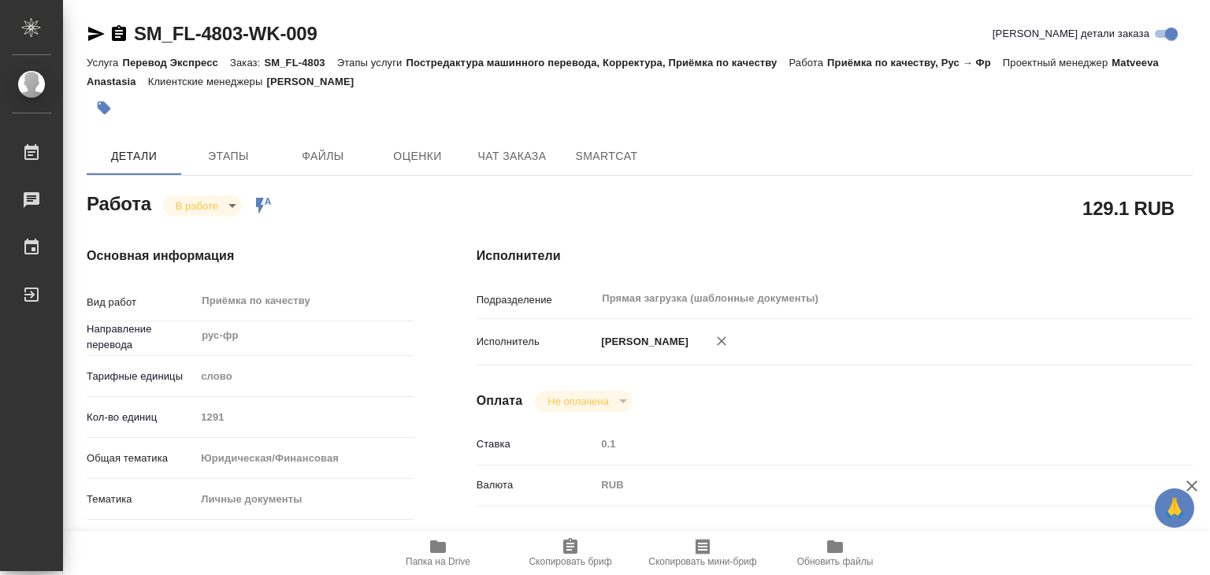
scroll to position [236, 0]
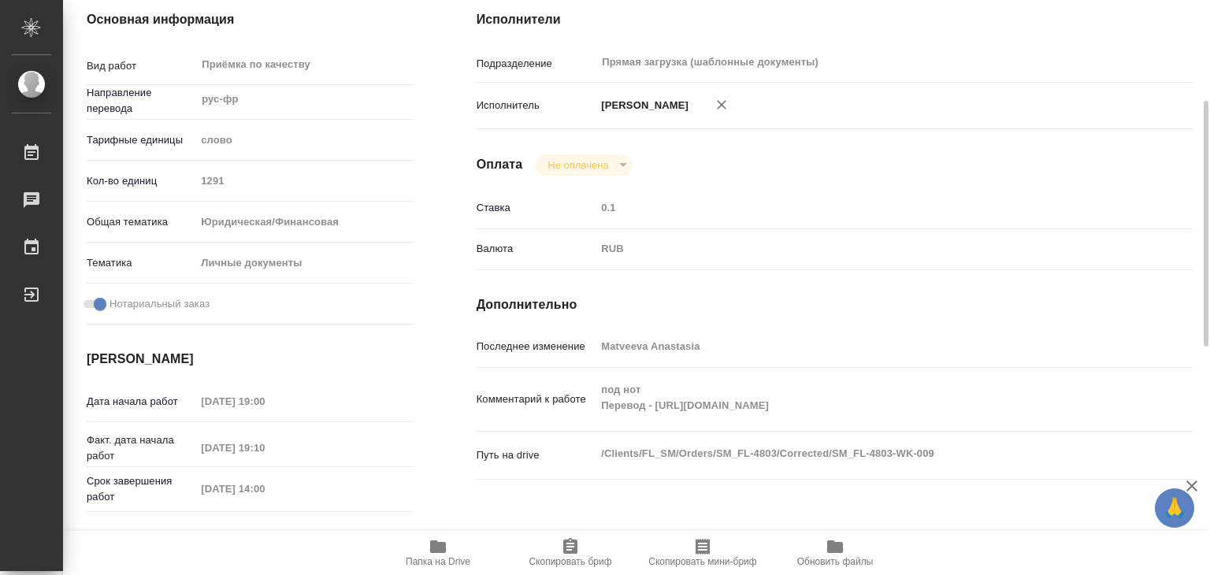
click at [443, 553] on icon "button" at bounding box center [437, 546] width 19 height 19
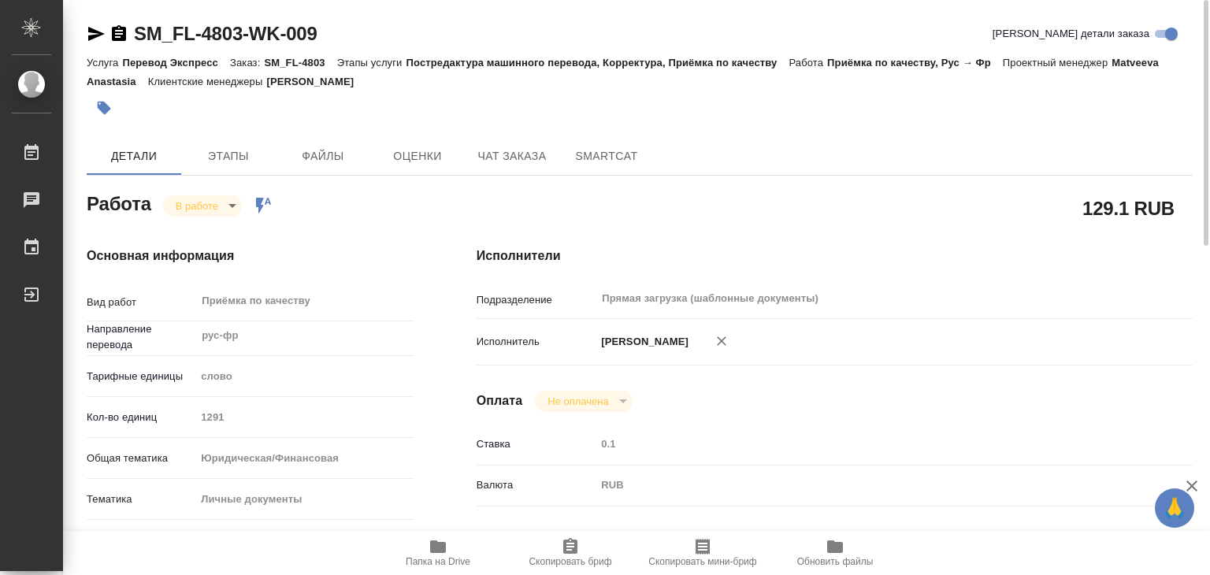
click at [109, 107] on icon "button" at bounding box center [104, 108] width 13 height 13
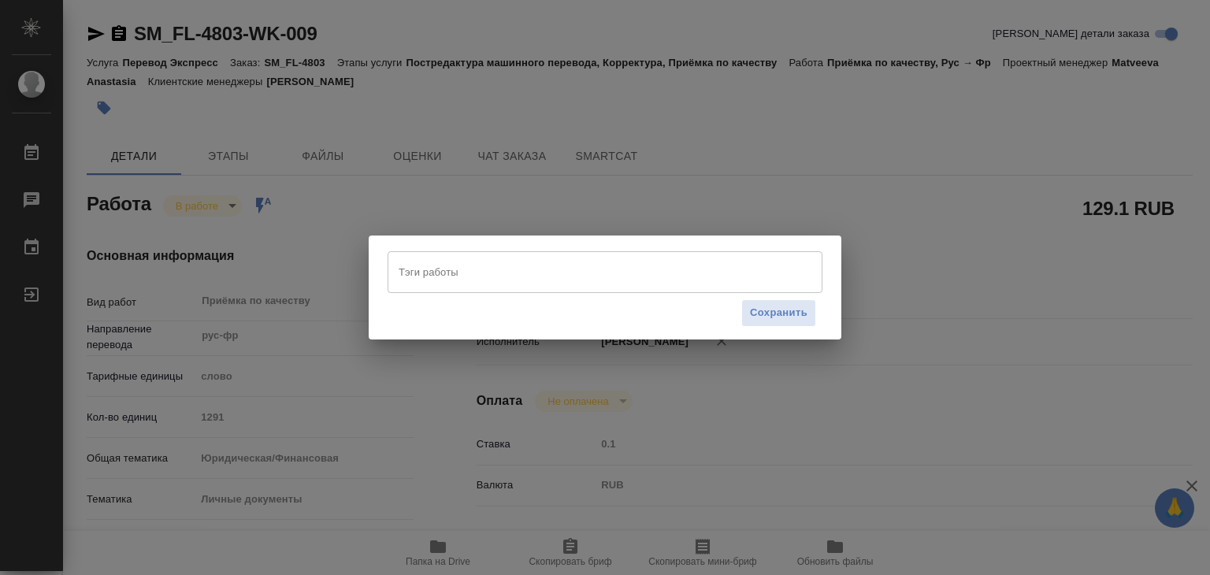
click at [414, 256] on div "Тэги работы" at bounding box center [604, 271] width 435 height 41
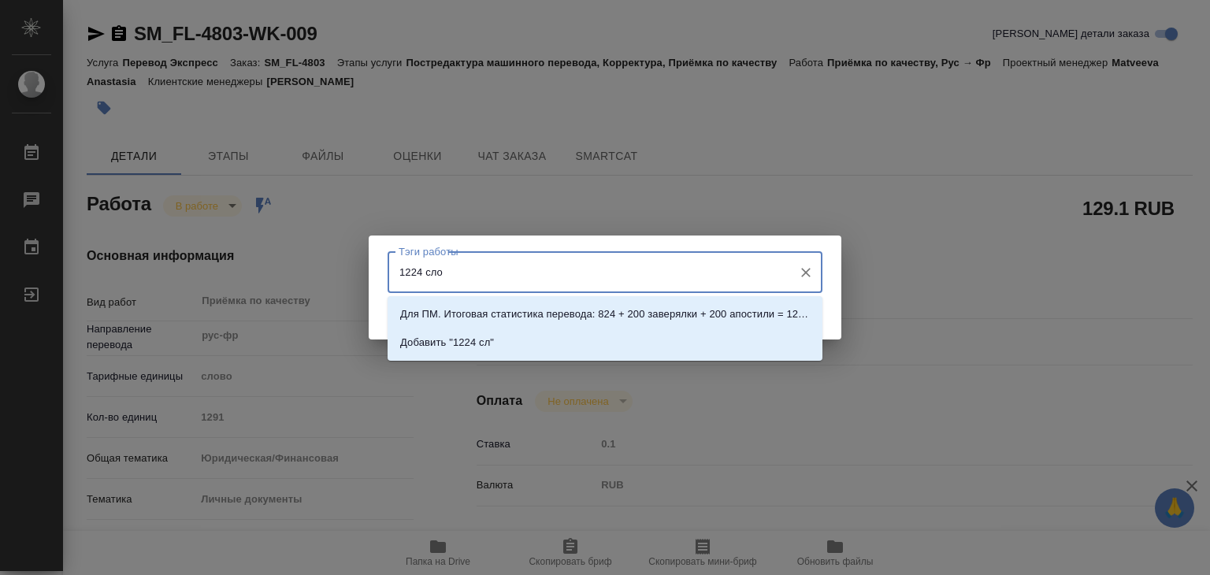
type input "1224 слов"
click at [490, 345] on p "Добавить "1224 слов"" at bounding box center [453, 343] width 106 height 16
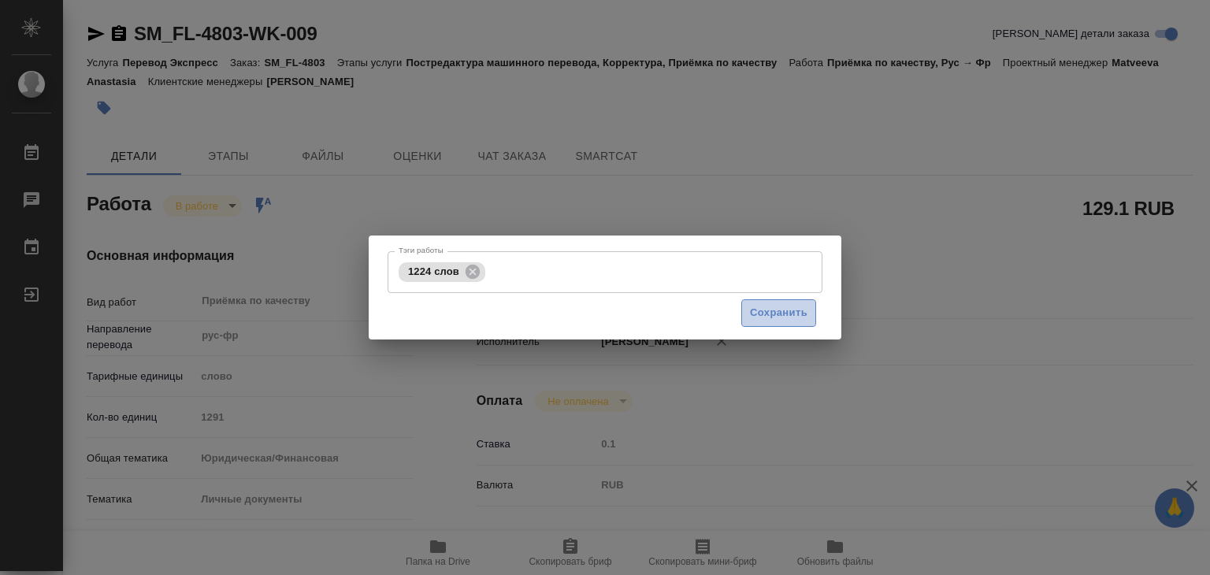
click at [762, 315] on span "Сохранить" at bounding box center [778, 313] width 57 height 18
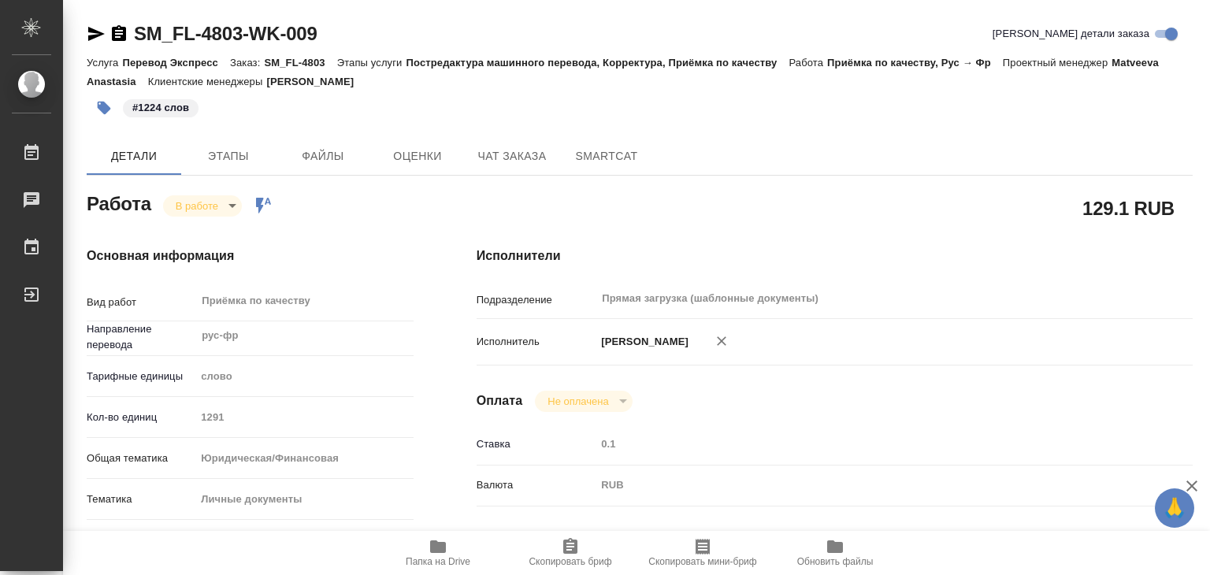
type input "inProgress"
type input "рус-фр"
type input "5a8b1489cc6b4906c91bfd90"
type input "1291"
type input "yr-fn"
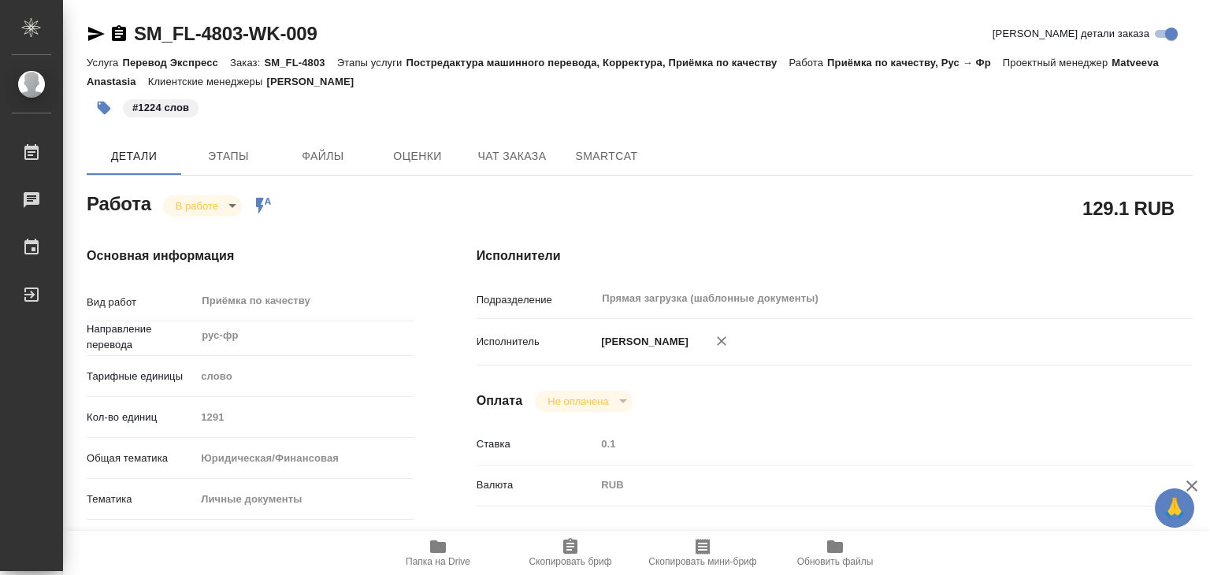
type input "5a8b8b956a9677013d343cfe"
checkbox input "true"
type input "09.10.2025 19:00"
type input "09.10.2025 19:10"
type input "[DATE] 14:00"
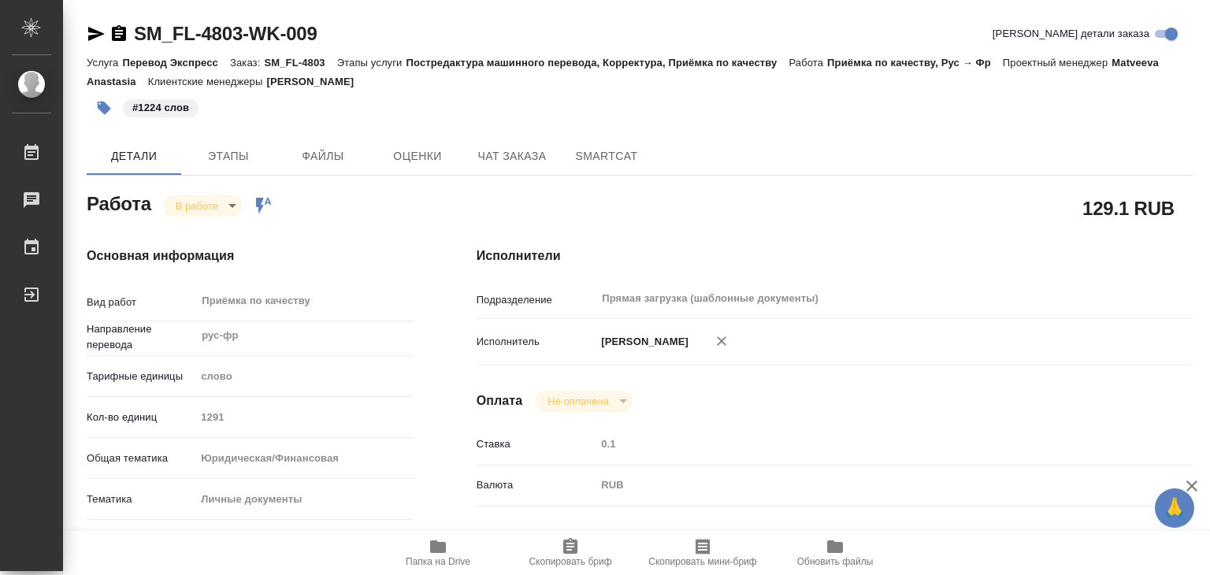
type input "10.10.2025 16:00"
type input "Прямая загрузка (шаблонные документы)"
type input "notPayed"
type input "0.1"
type input "RUB"
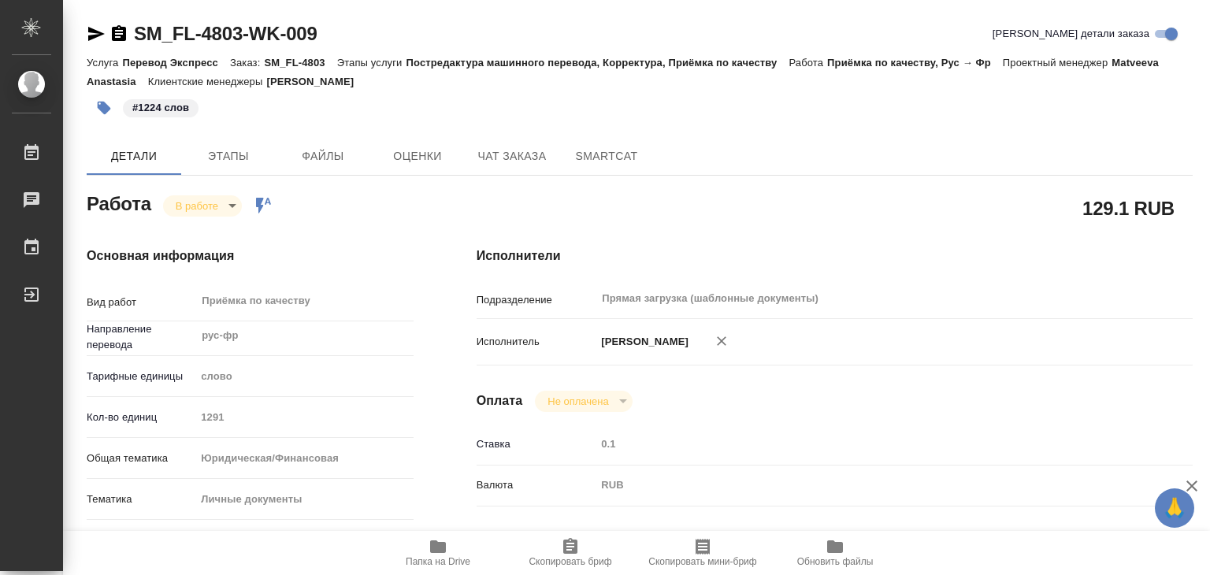
type input "Matveeva Anastasia"
type input "SM_FL-4803"
type input "Перевод Экспресс"
type input "Постредактура машинного перевода, Корректура, Приёмка по качеству"
type input "Козлова Мария"
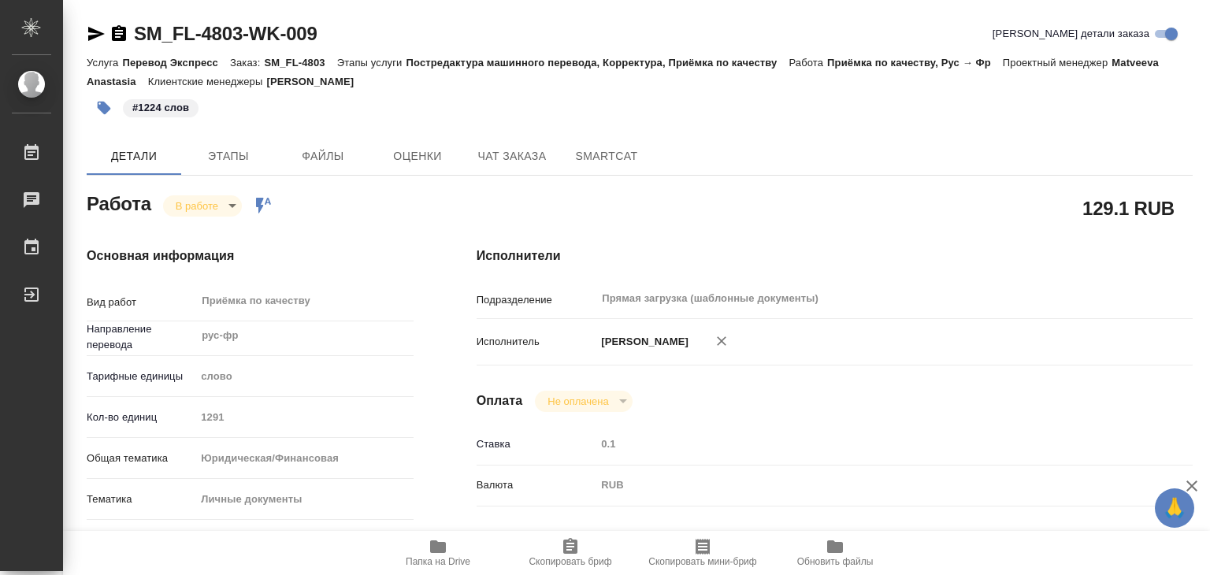
type input "[PERSON_NAME]"
type input "/Clients/FL_SM/Orders/SM_FL-4803"
click at [217, 206] on body "🙏 .cls-1 fill:#fff; AWATERA Alilekova Valeriya Работы 0 Чаты График Выйти SM_FL…" at bounding box center [605, 287] width 1210 height 575
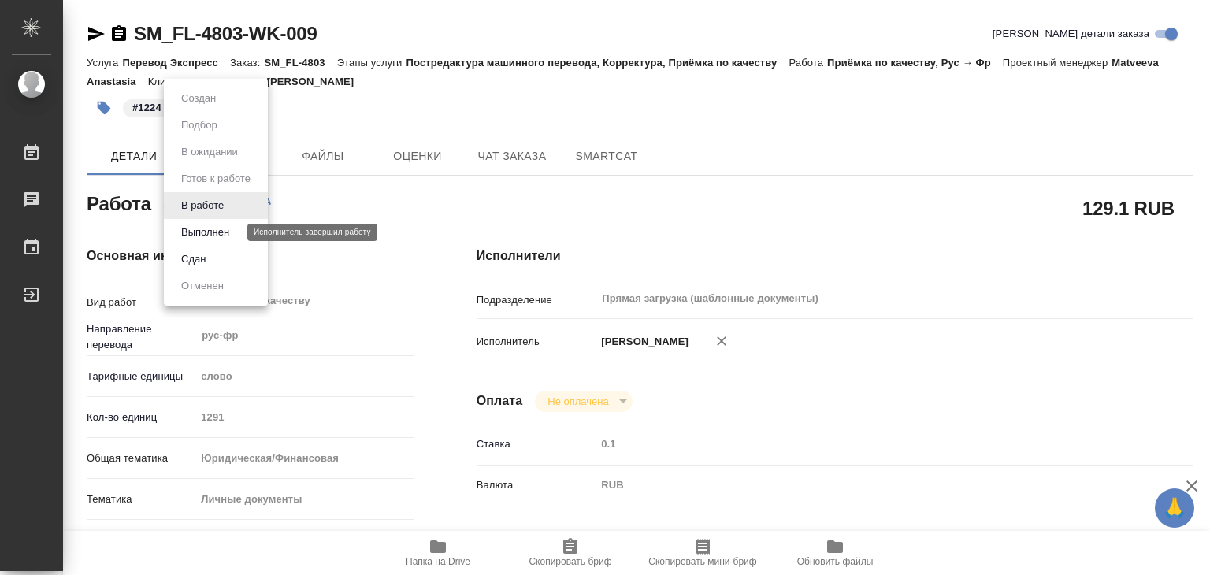
click at [218, 231] on button "Выполнен" at bounding box center [204, 232] width 57 height 17
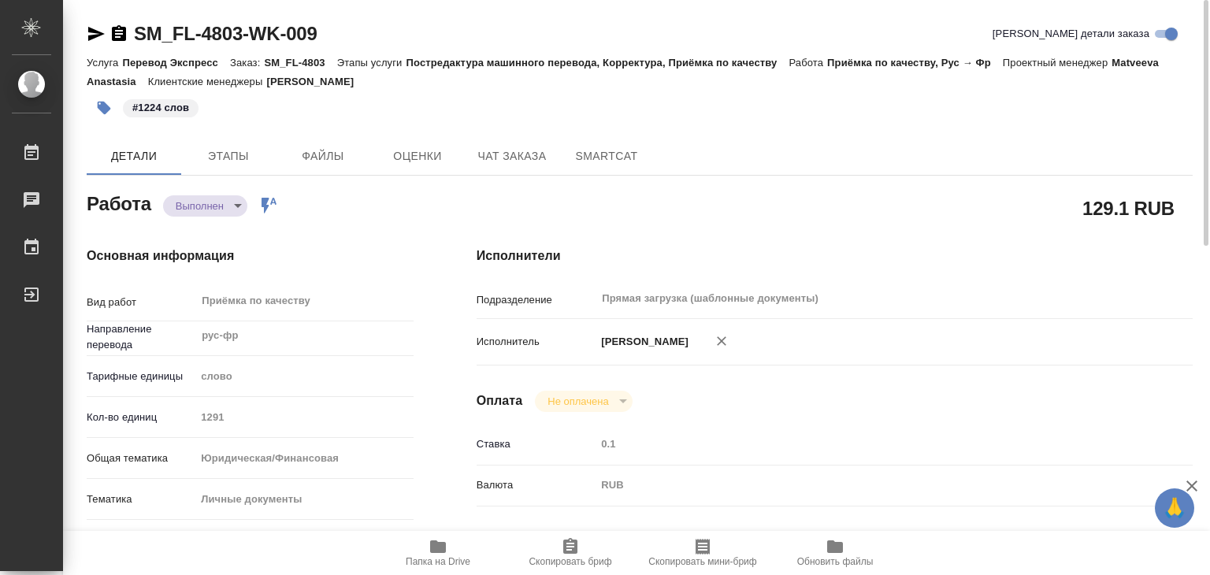
type textarea "x"
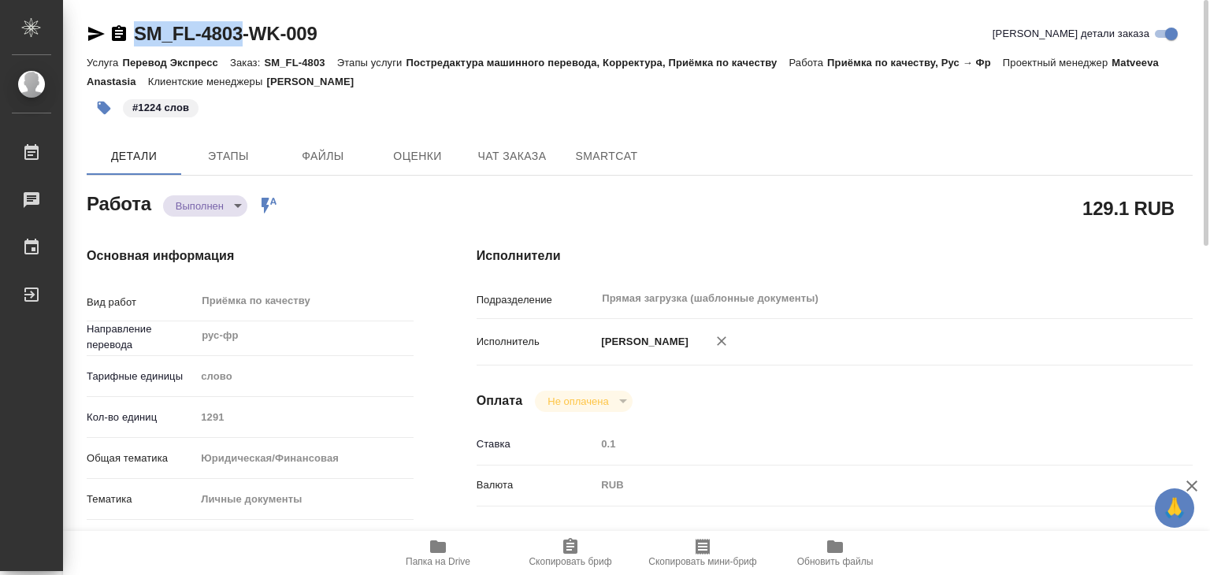
drag, startPoint x: 193, startPoint y: 10, endPoint x: 250, endPoint y: 20, distance: 57.6
copy link "SM_FL-4803"
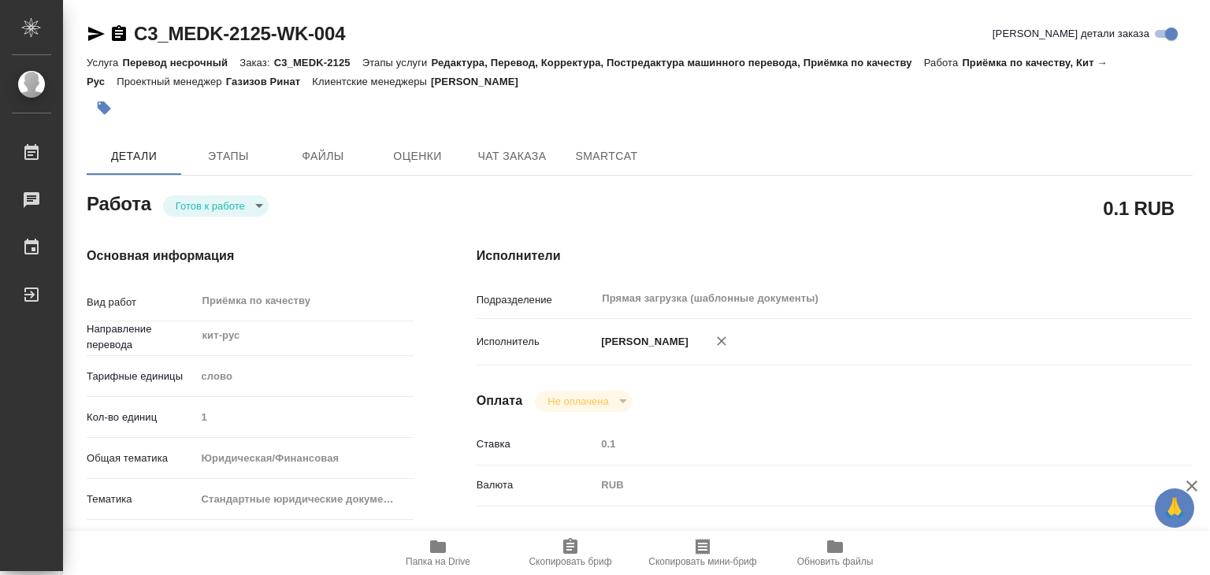
click at [439, 558] on span "Папка на Drive" at bounding box center [438, 561] width 65 height 11
click at [108, 98] on button "button" at bounding box center [104, 108] width 35 height 35
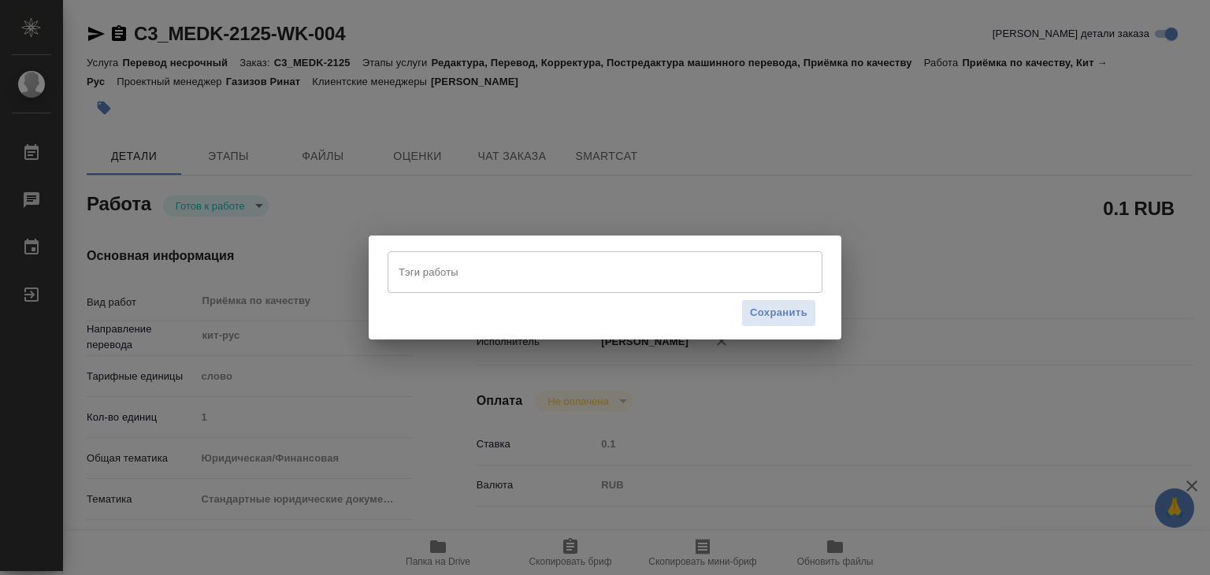
click at [480, 283] on input "Тэги работы" at bounding box center [590, 271] width 391 height 27
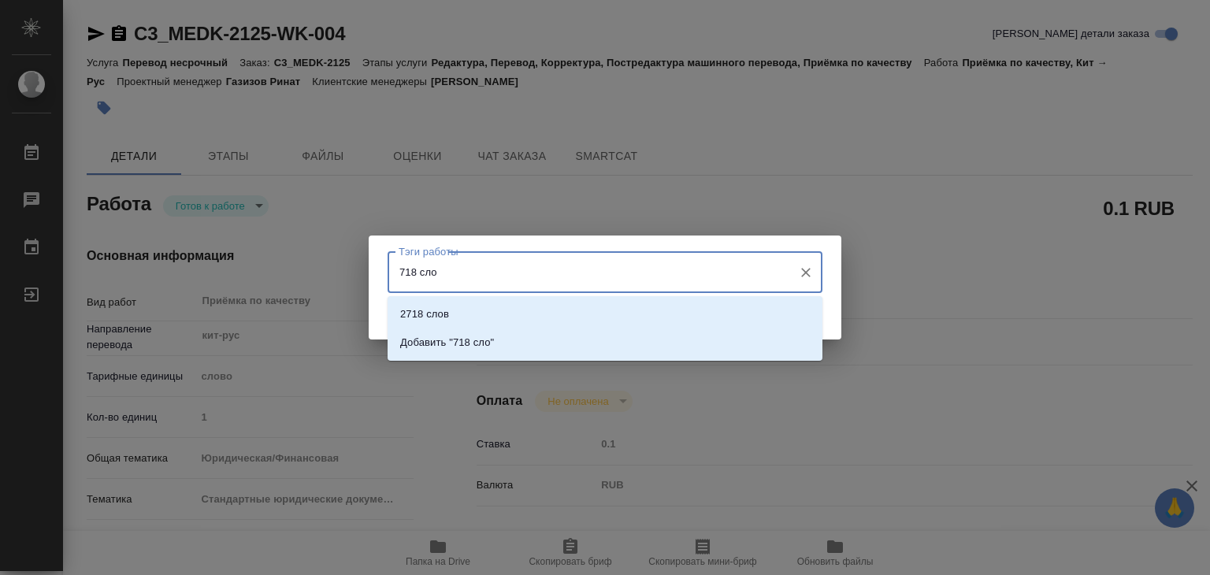
type input "718 слов"
click at [520, 343] on li "Добавить "718 слов"" at bounding box center [604, 342] width 435 height 28
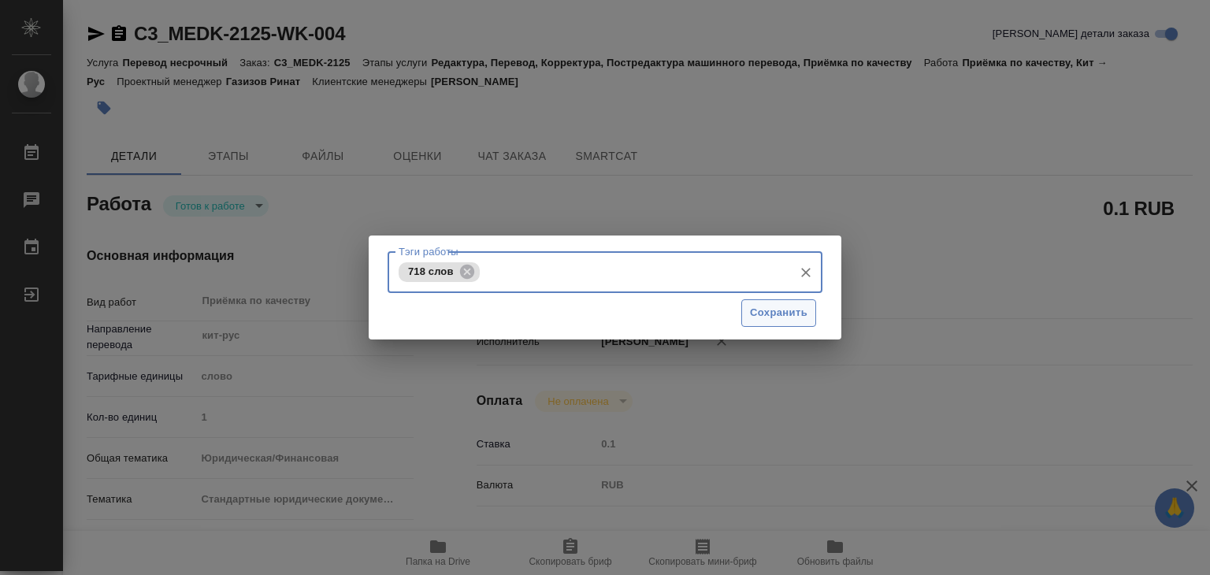
click at [774, 311] on span "Сохранить" at bounding box center [778, 313] width 57 height 18
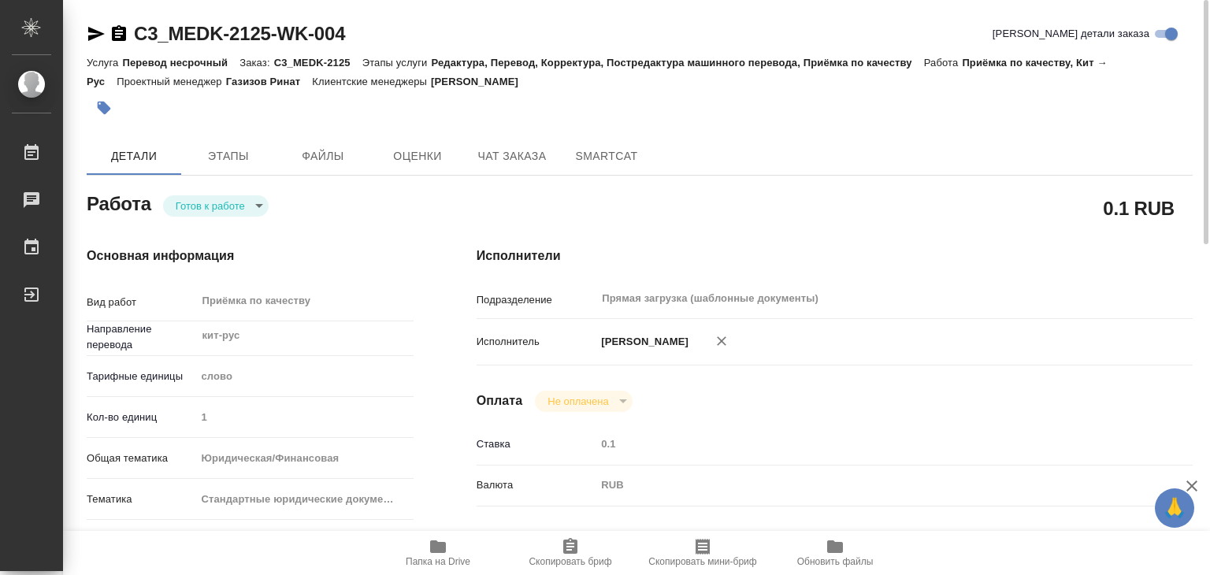
type input "readyForWork"
type input "кит-рус"
type input "5a8b1489cc6b4906c91bfd90"
type input "1"
type input "yr-fn"
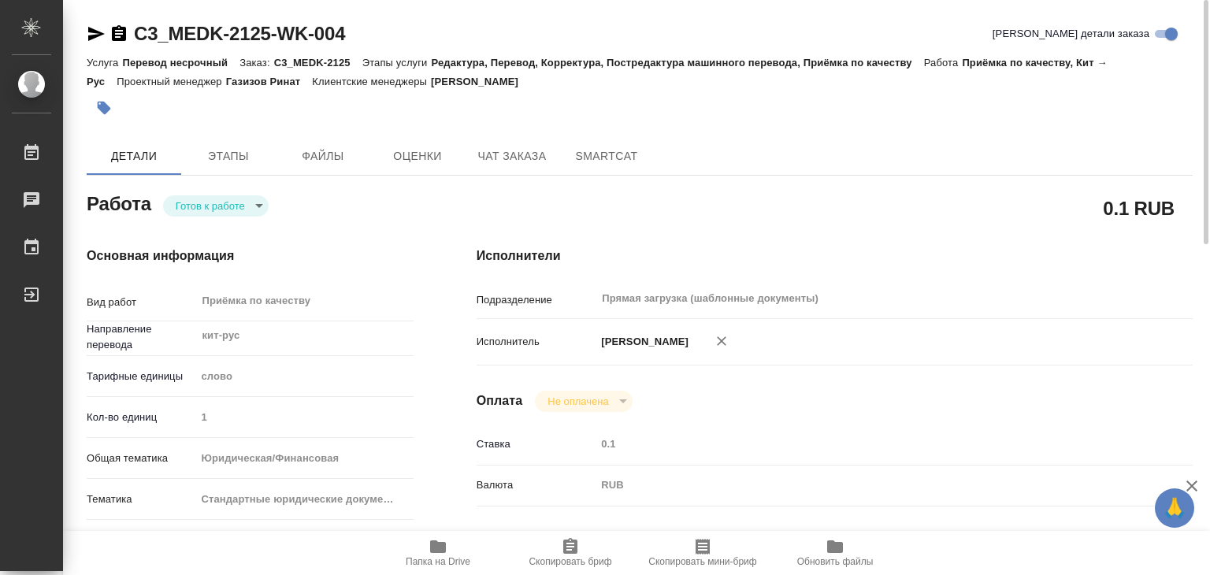
type input "5f647205b73bc97568ca66bf"
checkbox input "true"
type input "[DATE] 13:00"
type input "[DATE] 14:00"
type input "[DATE] 17:00"
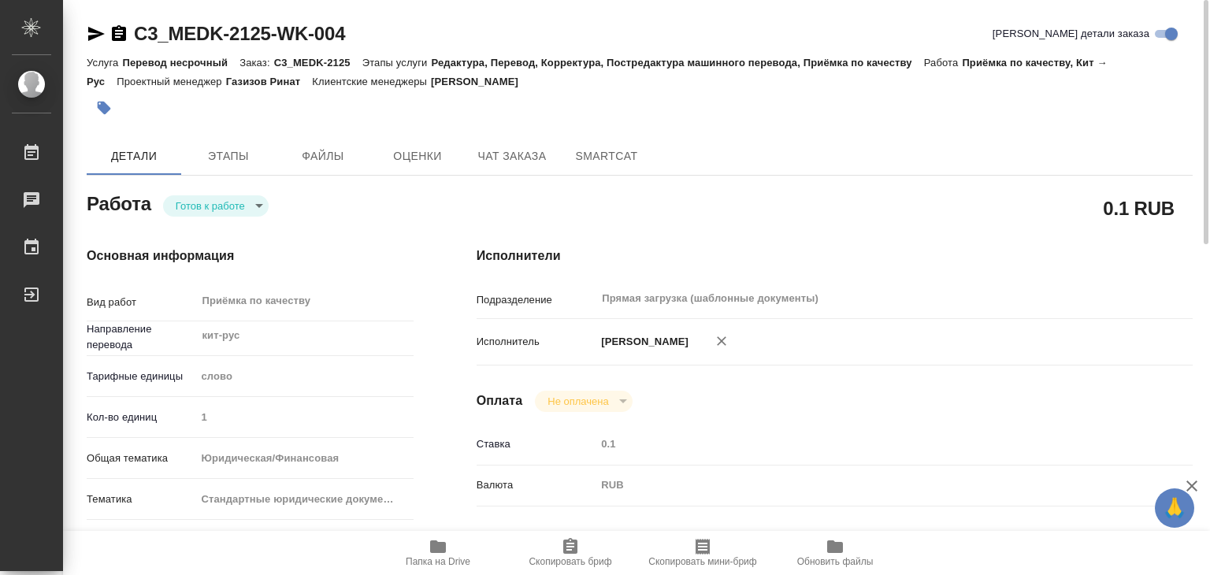
type input "Прямая загрузка (шаблонные документы)"
type input "notPayed"
type input "0.1"
type input "RUB"
type input "[PERSON_NAME]"
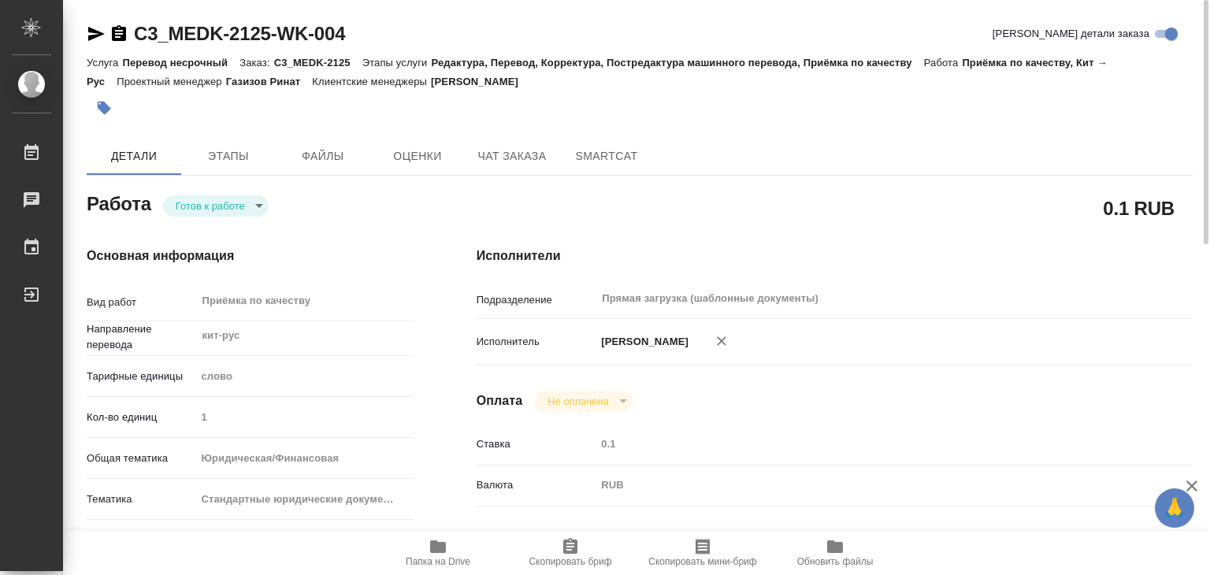
type input "C3_MEDK-2125"
type input "Перевод несрочный"
type input "Редактура, Перевод, Корректура, Постредактура машинного перевода, Приёмка по ка…"
type input "[PERSON_NAME]"
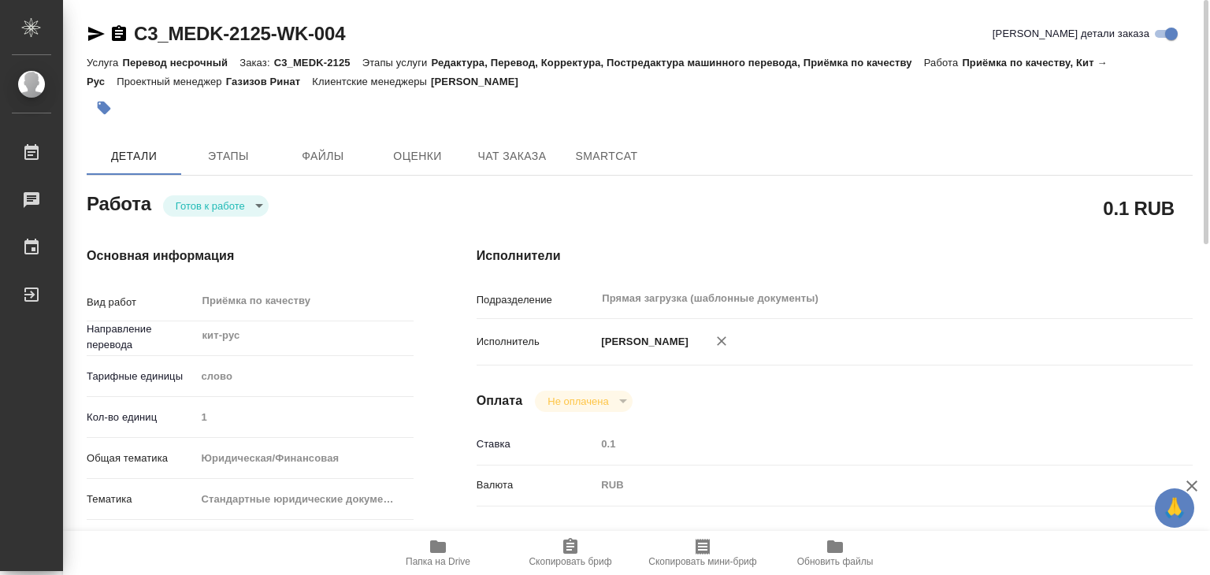
type input "/Clients/МЕДЭКС-Консалт/Orders/C3_MEDK-2125"
click at [429, 550] on icon "button" at bounding box center [437, 546] width 19 height 19
click at [435, 540] on icon "button" at bounding box center [438, 546] width 16 height 13
click at [198, 202] on body "🙏 .cls-1 fill:#fff; AWATERA Alilekova Valeriya Работы 0 Чаты График Выйти C3_ME…" at bounding box center [605, 287] width 1210 height 575
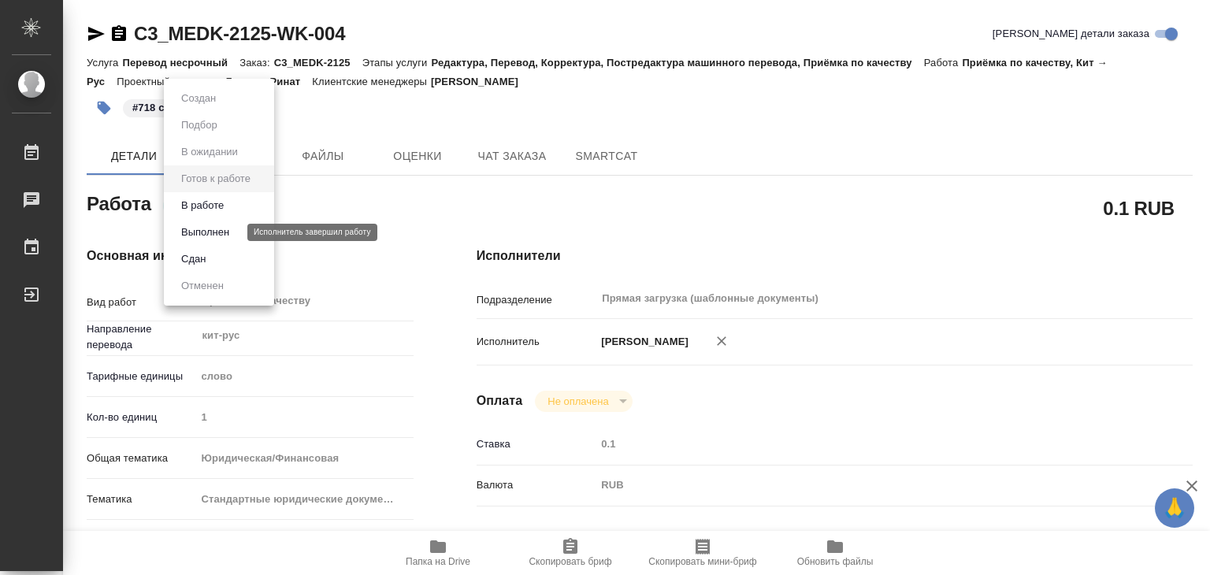
click at [220, 233] on button "Выполнен" at bounding box center [204, 232] width 57 height 17
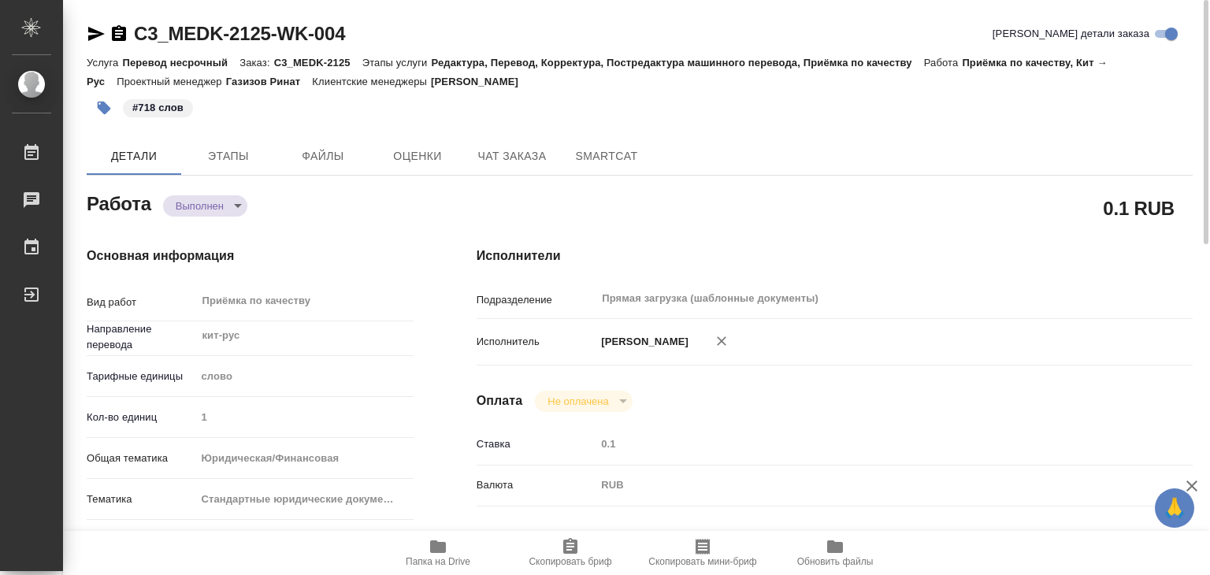
type textarea "x"
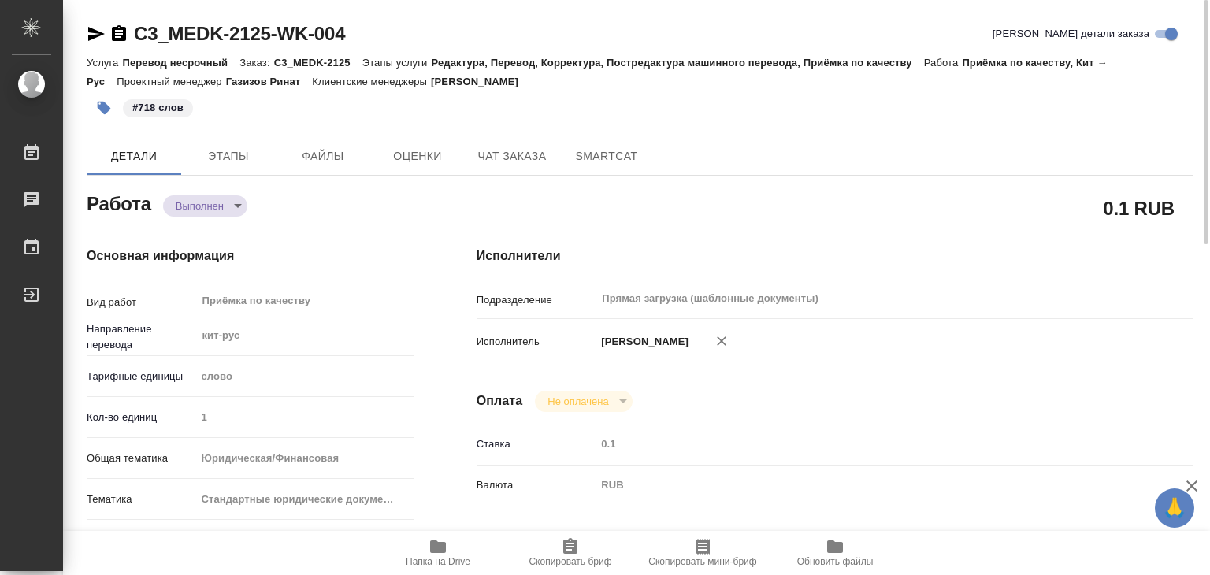
type textarea "x"
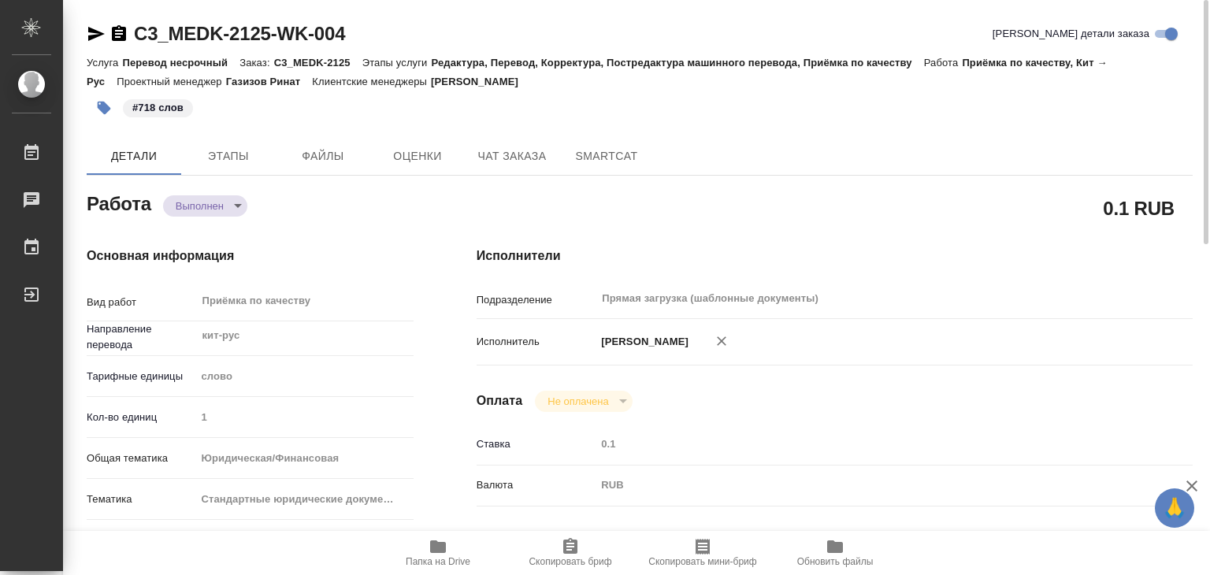
type textarea "x"
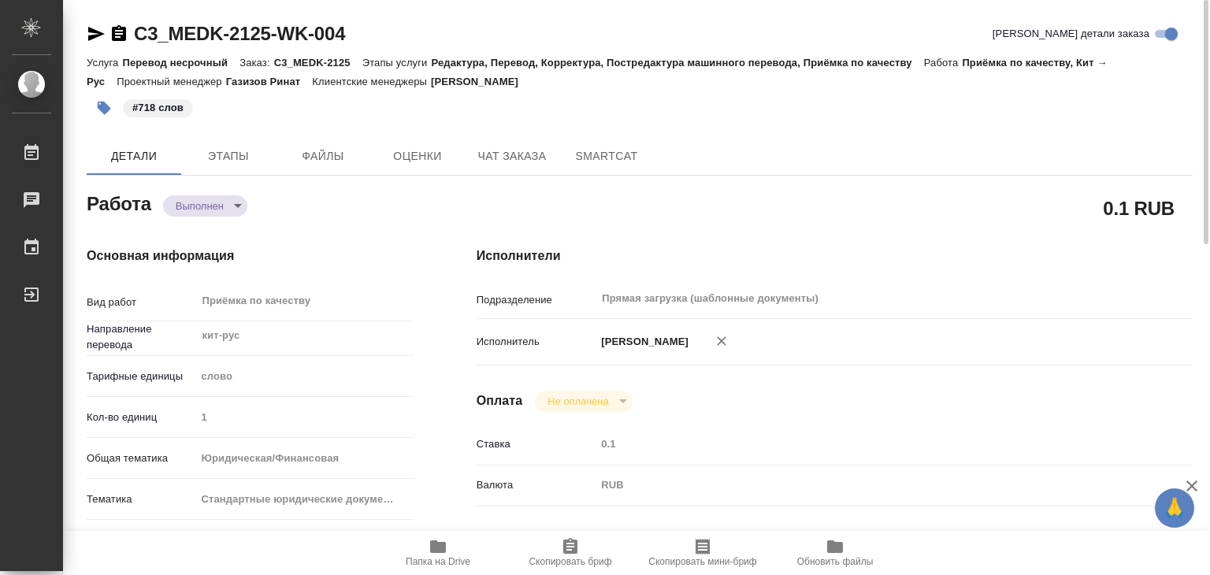
type textarea "x"
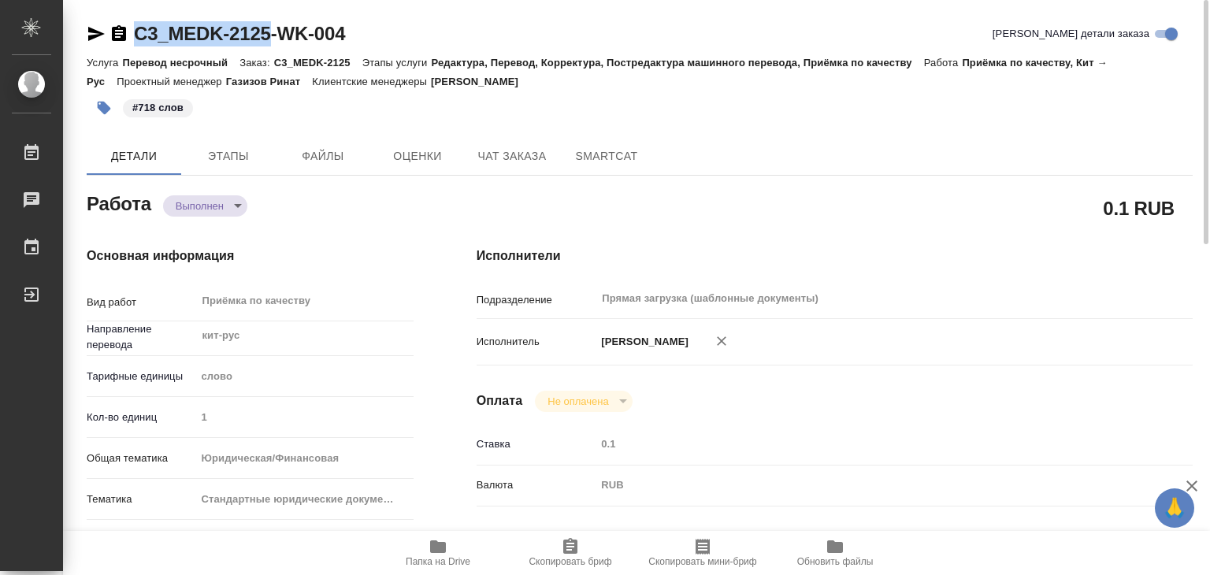
drag, startPoint x: 126, startPoint y: 19, endPoint x: 274, endPoint y: 32, distance: 148.6
copy link "C3_MEDK-2125"
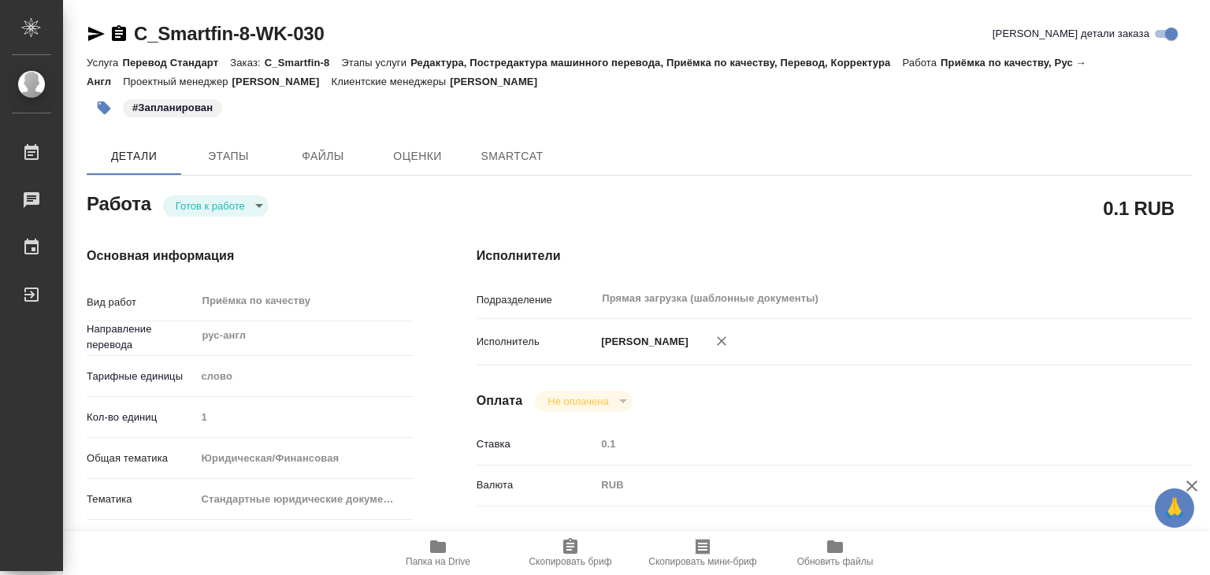
type textarea "x"
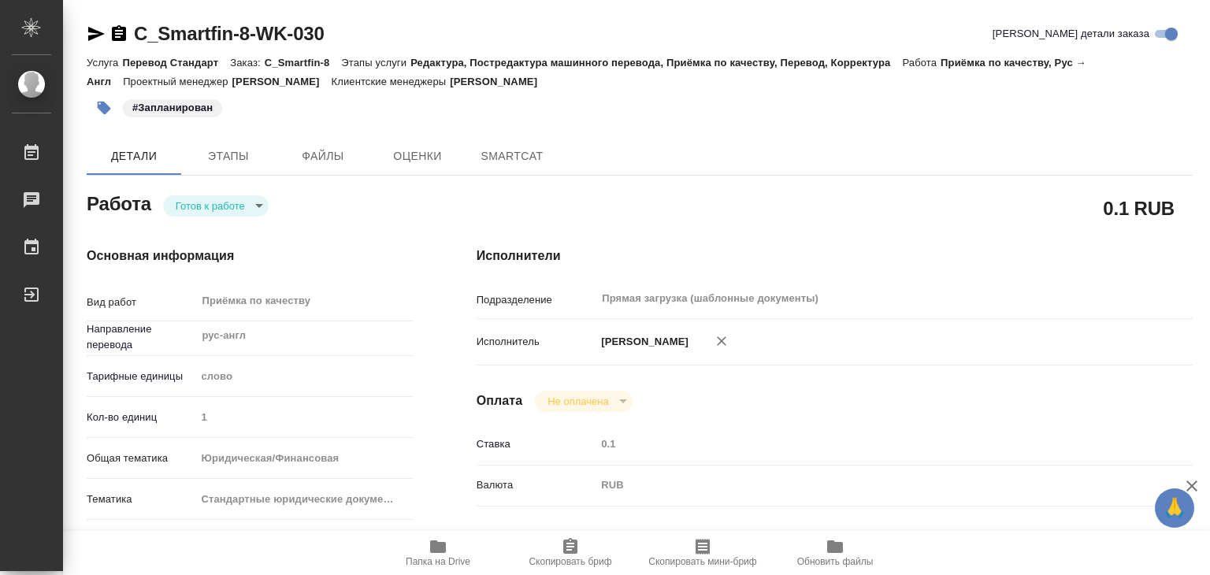
type textarea "x"
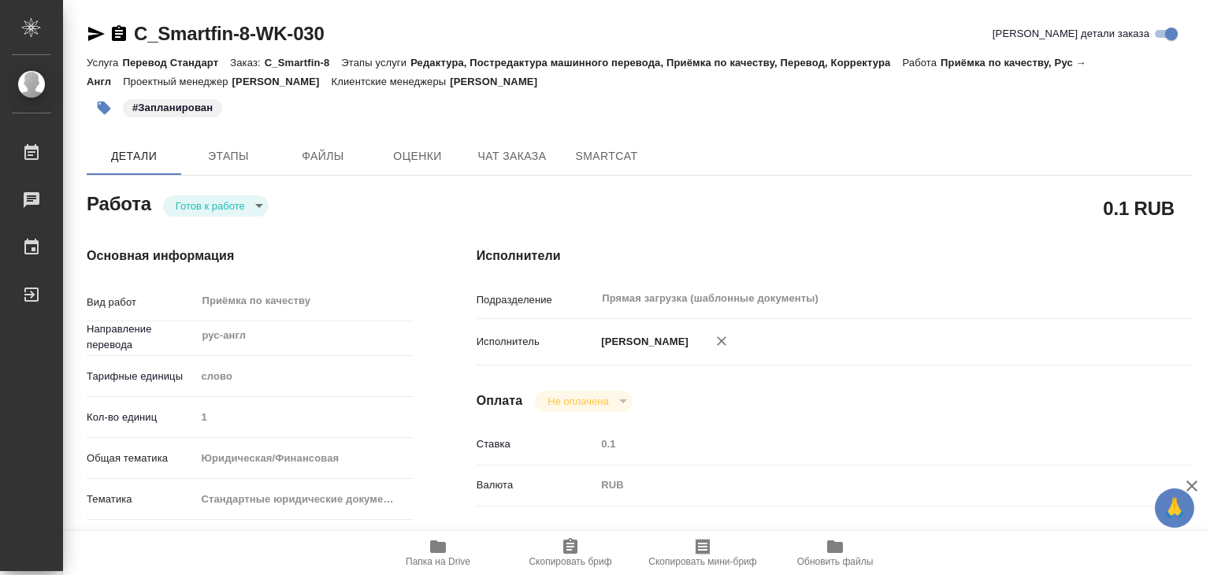
type textarea "x"
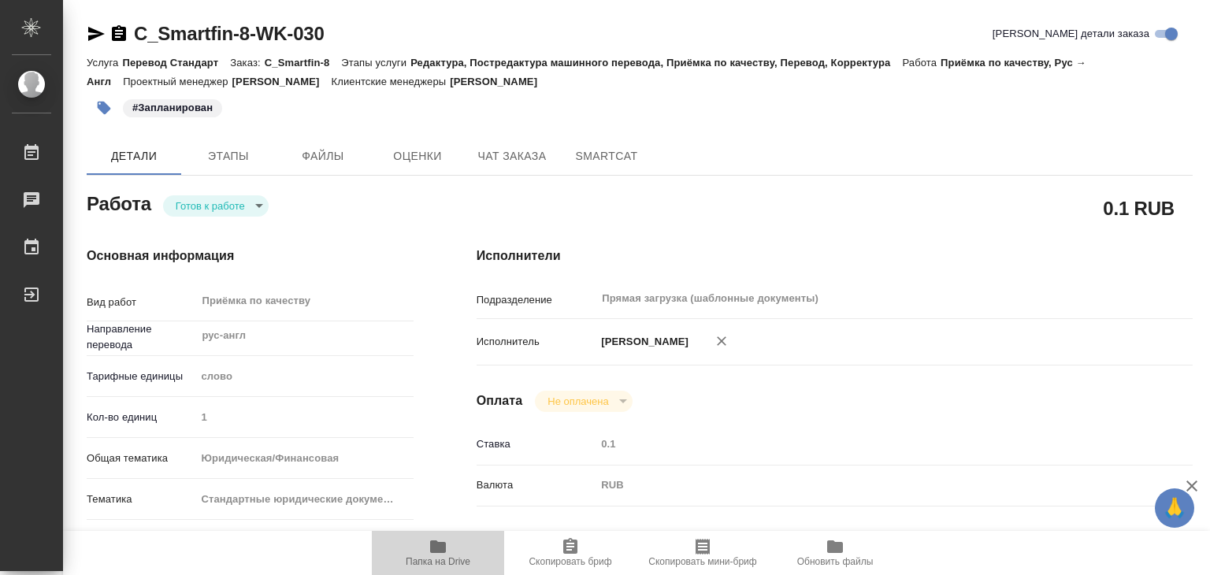
click at [438, 542] on icon "button" at bounding box center [438, 546] width 16 height 13
type textarea "x"
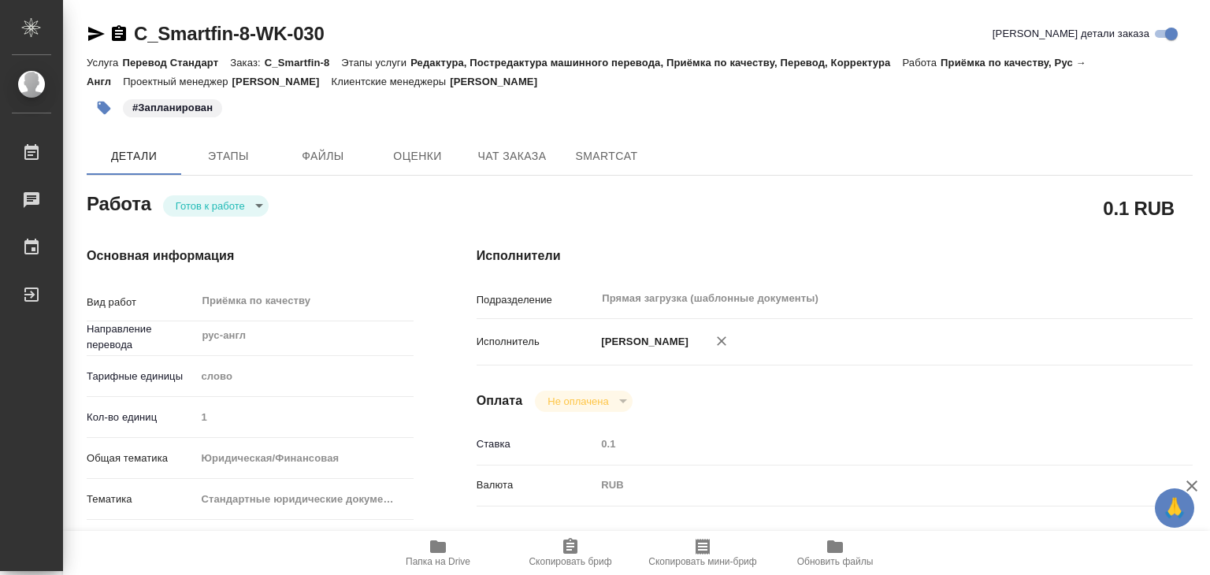
type textarea "x"
click at [246, 161] on span "Этапы" at bounding box center [229, 156] width 76 height 20
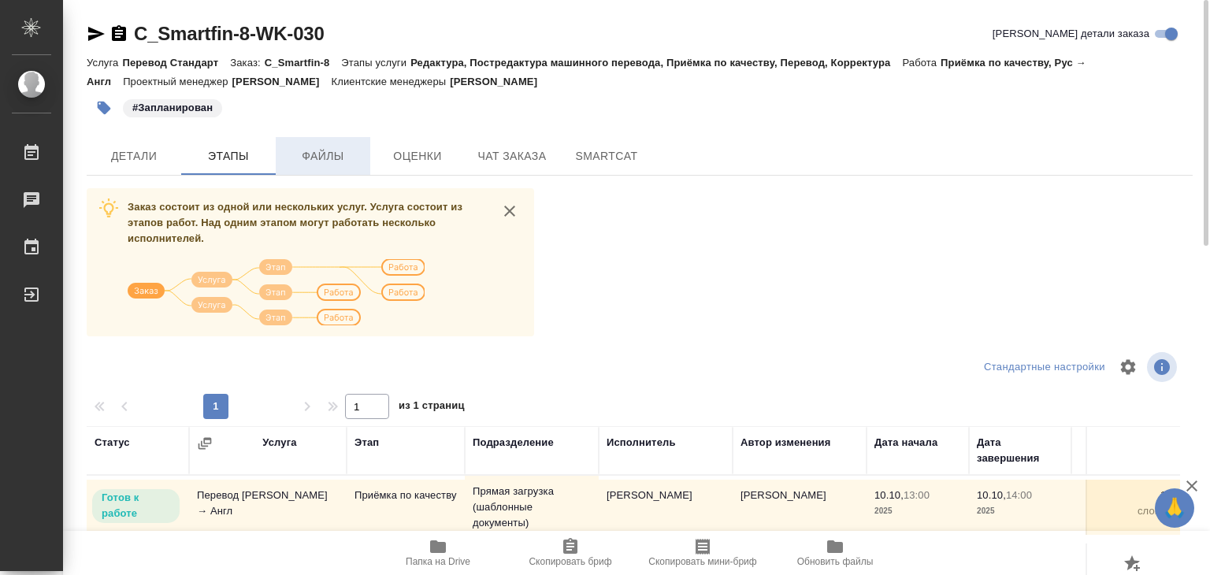
click at [310, 157] on span "Файлы" at bounding box center [323, 156] width 76 height 20
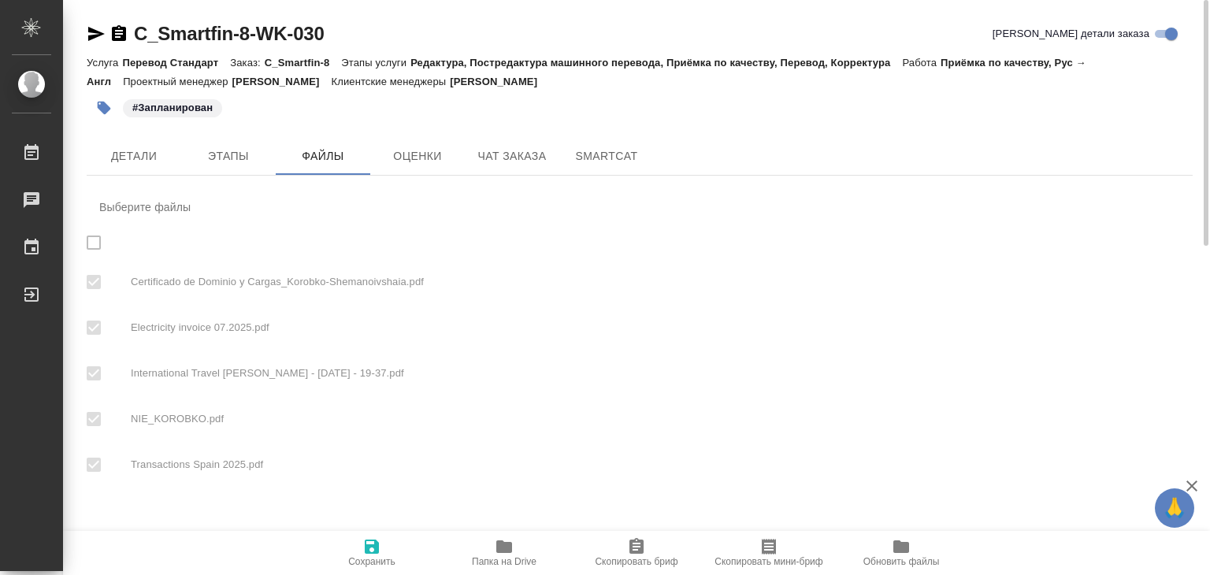
checkbox input "true"
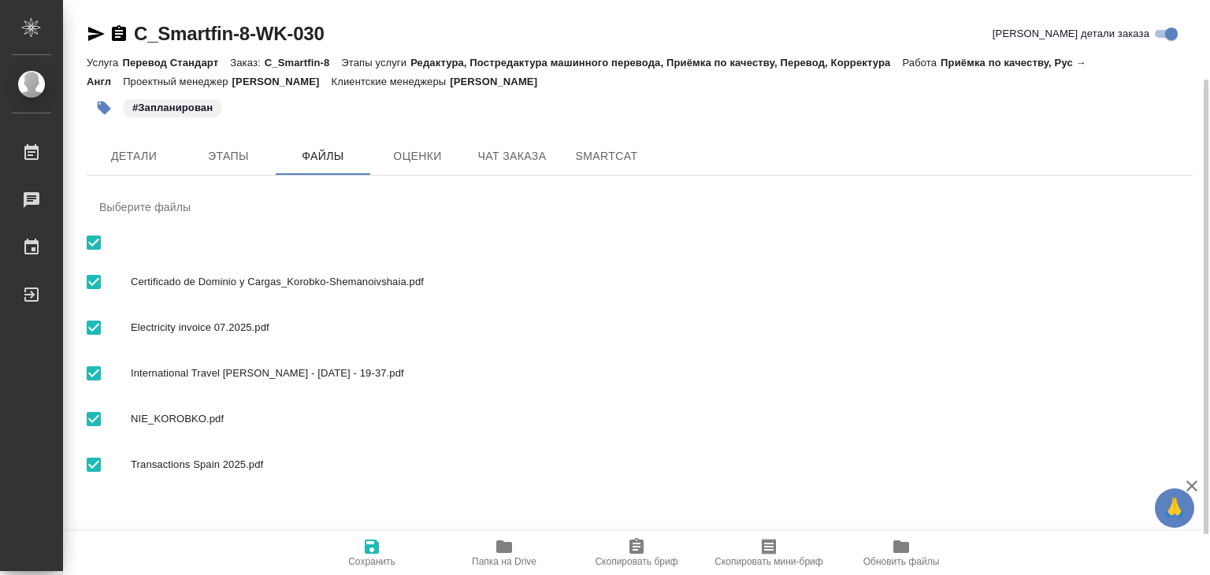
scroll to position [41, 0]
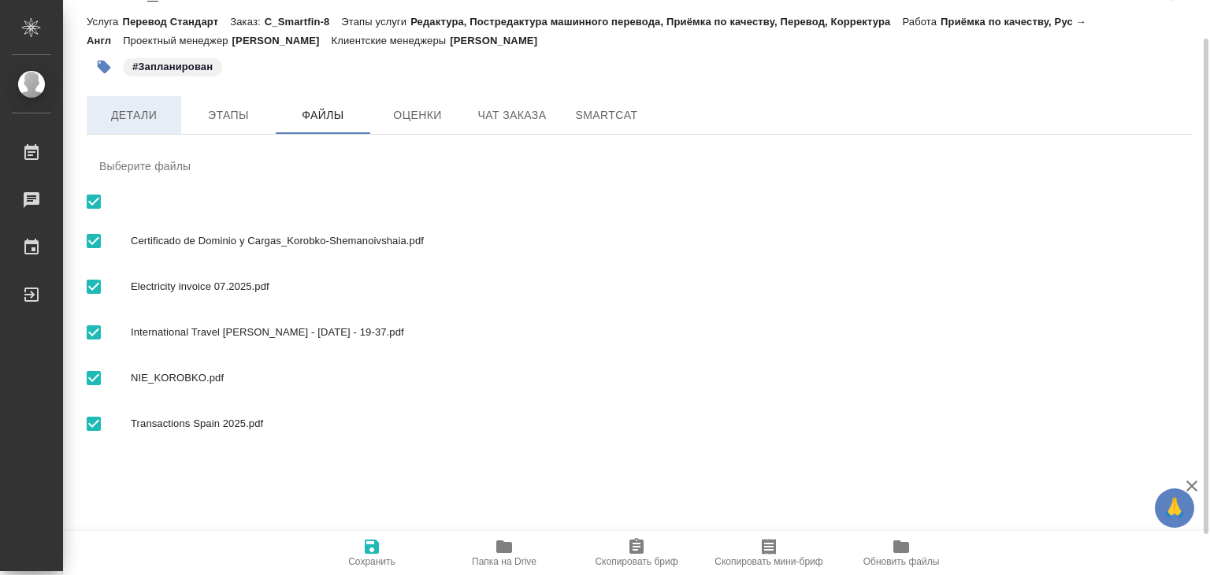
click at [153, 124] on button "Детали" at bounding box center [134, 115] width 94 height 38
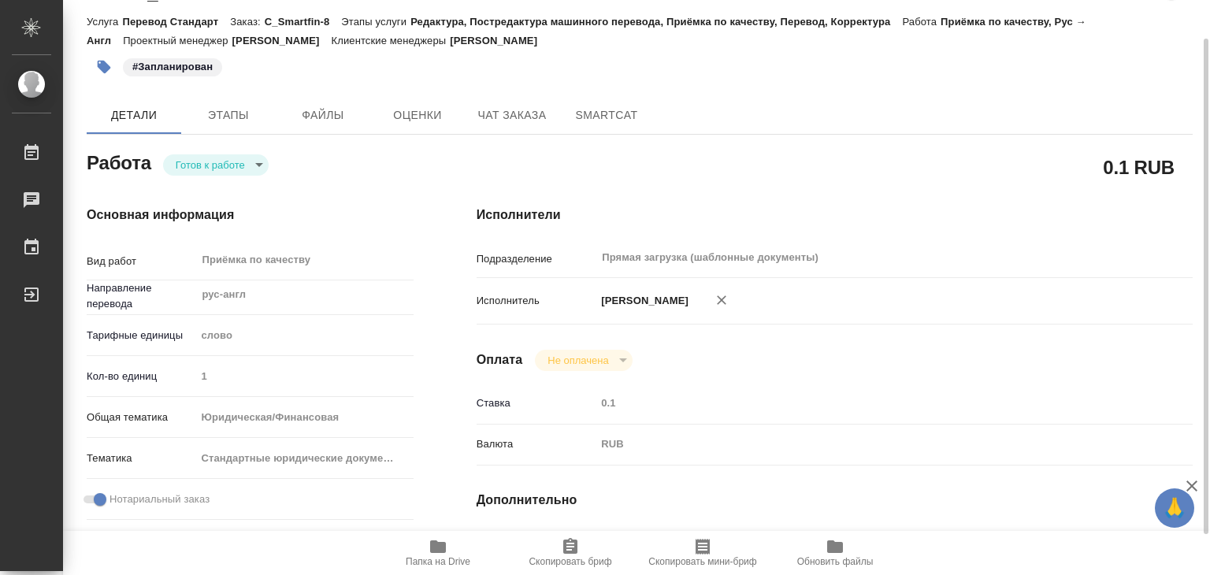
type textarea "x"
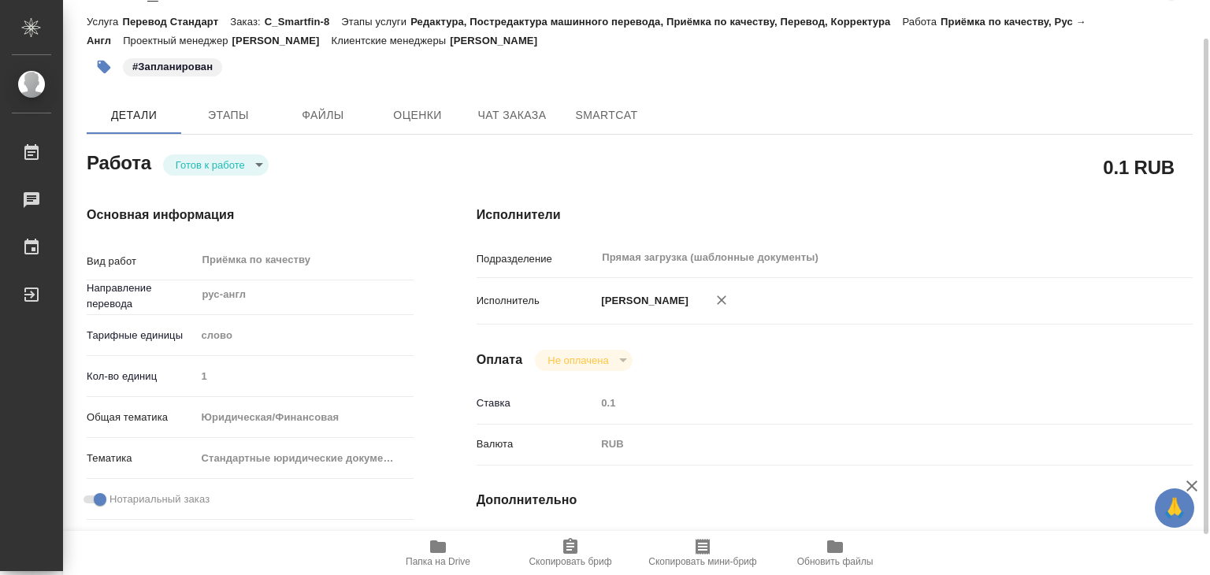
type textarea "x"
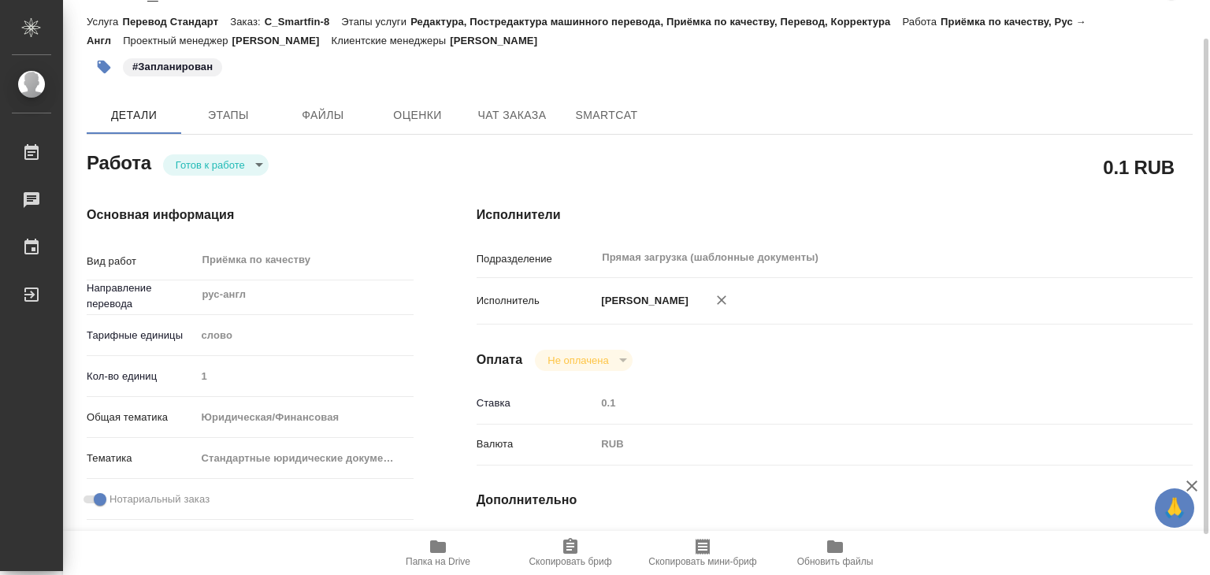
type textarea "x"
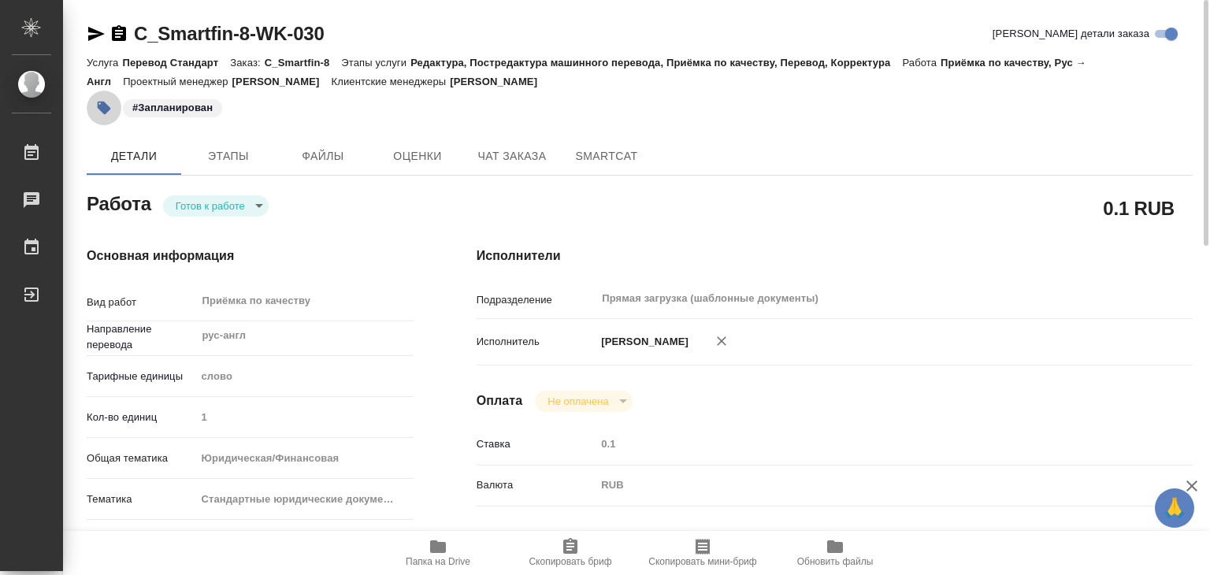
click at [92, 109] on button "button" at bounding box center [104, 108] width 35 height 35
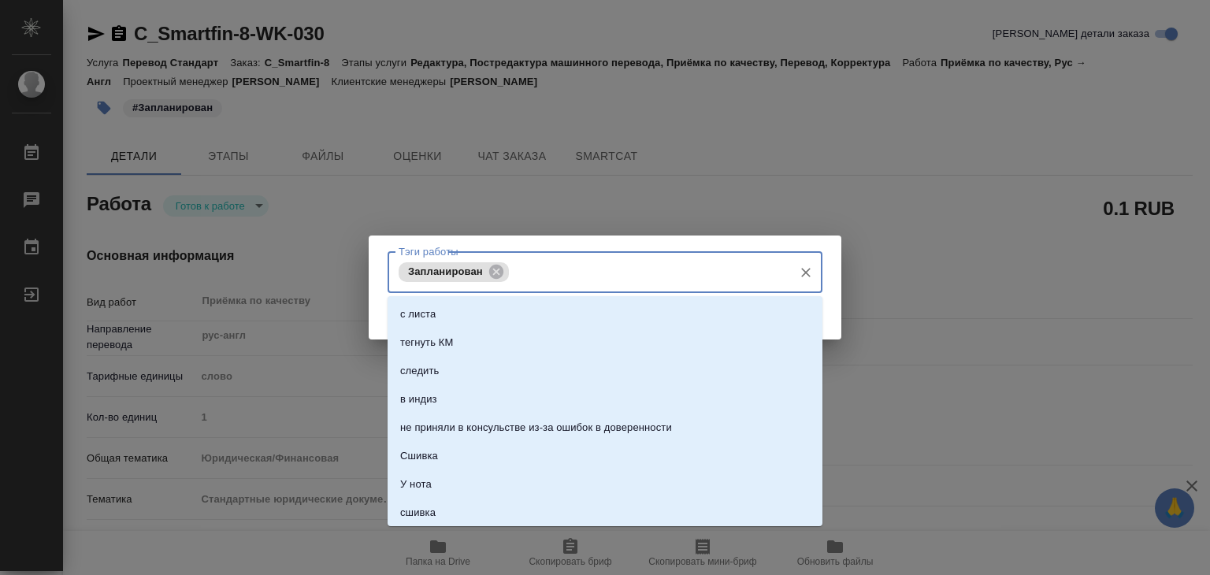
click at [580, 272] on input "Тэги работы" at bounding box center [649, 271] width 272 height 27
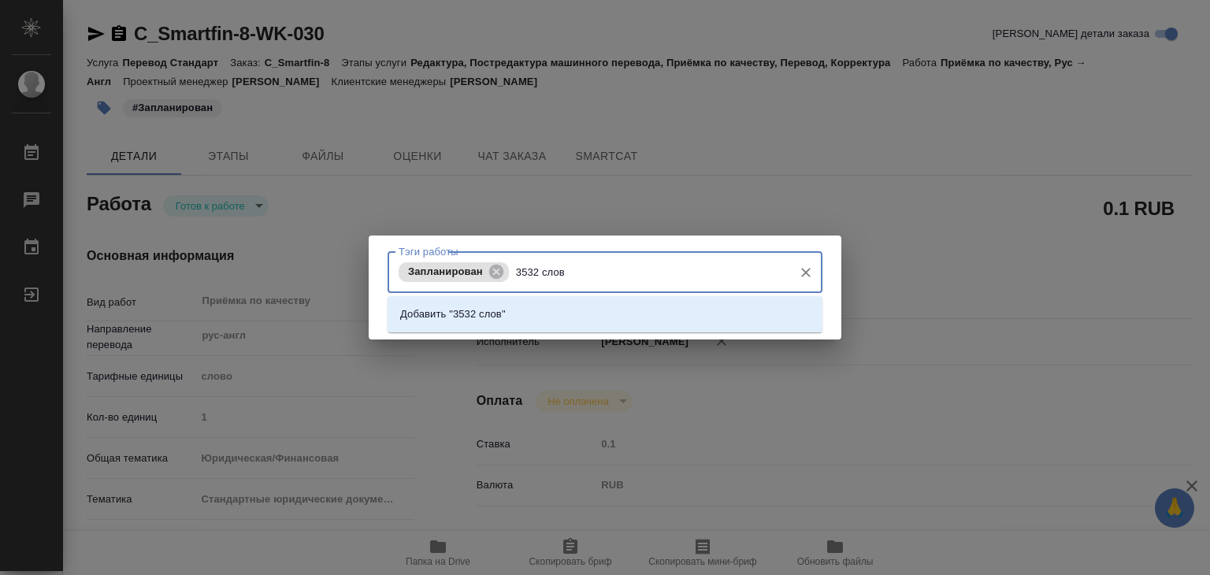
type input "3532 слова"
click at [628, 317] on li "Добавить "3532 слова"" at bounding box center [604, 314] width 435 height 28
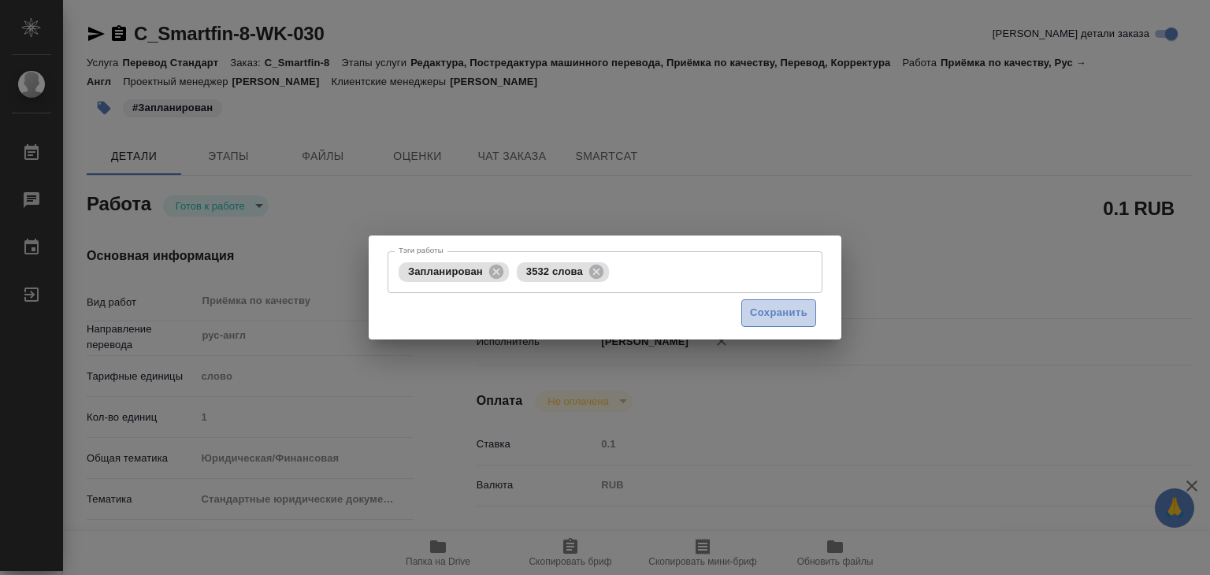
click at [777, 312] on span "Сохранить" at bounding box center [778, 313] width 57 height 18
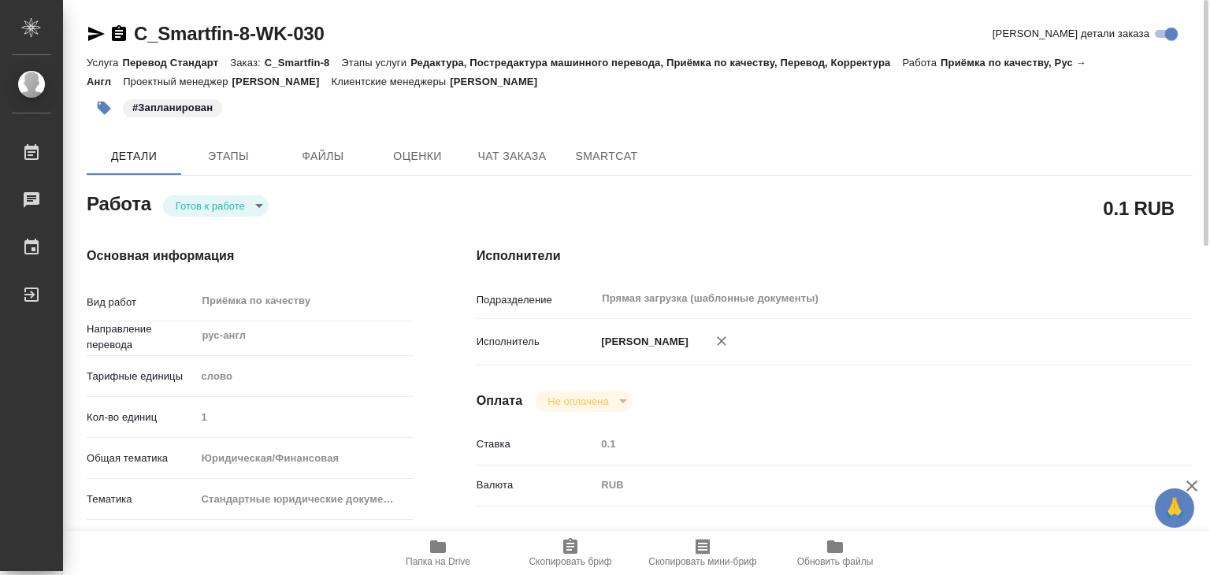
type input "readyForWork"
type textarea "Приёмка по качеству"
type textarea "x"
type input "рус-англ"
type input "5a8b1489cc6b4906c91bfd90"
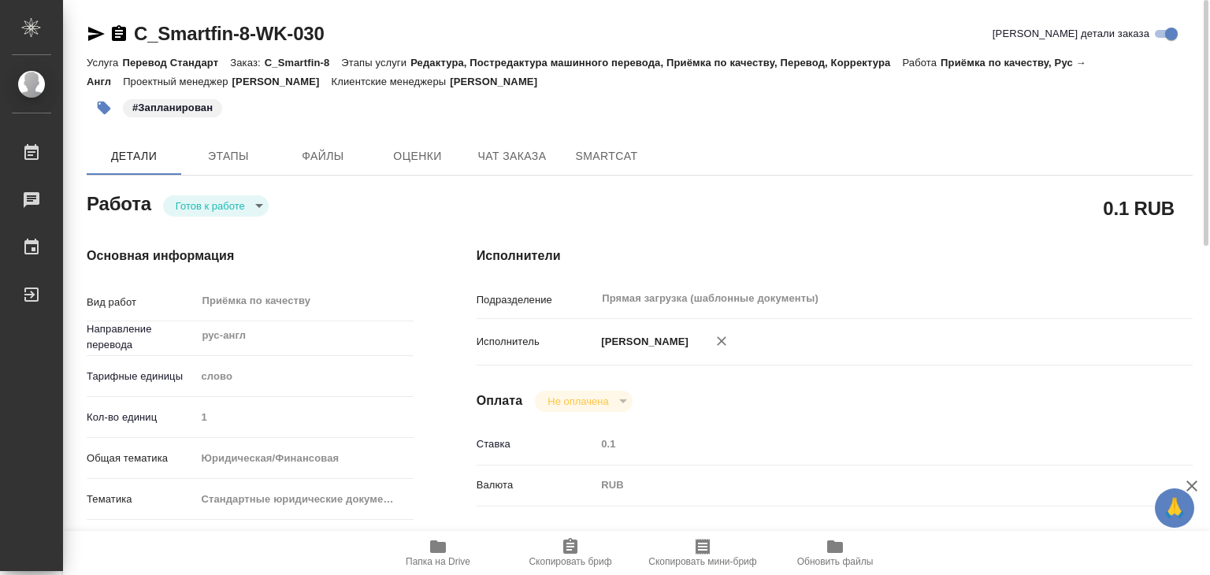
type input "1"
type input "yr-fn"
type input "5f647205b73bc97568ca66bf"
checkbox input "true"
type input "10.10.2025 13:00"
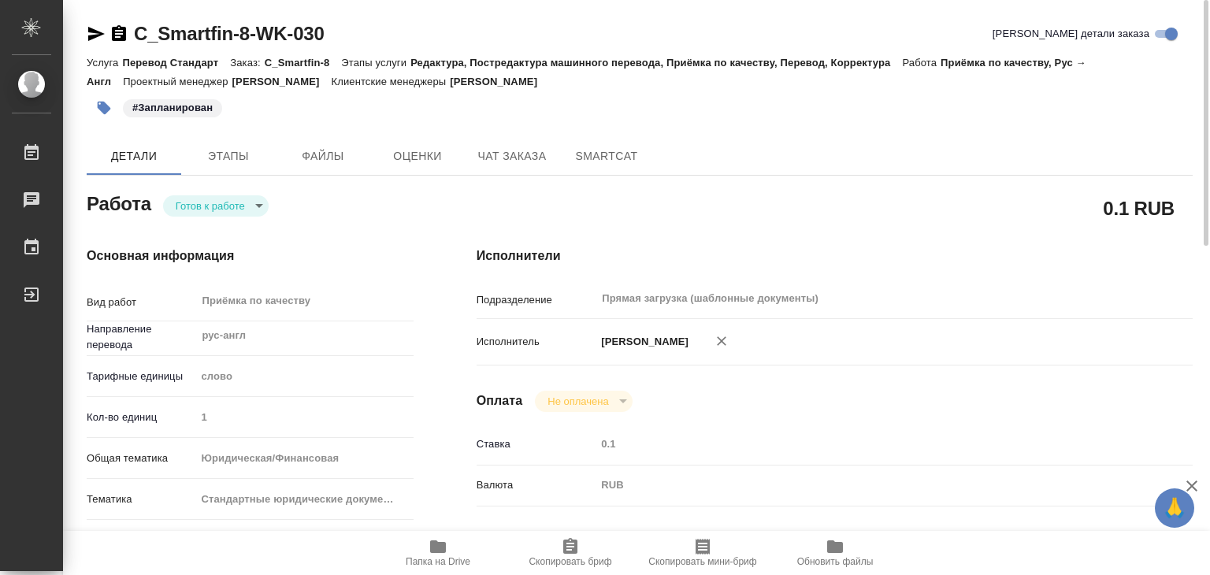
type input "10.10.2025 14:00"
type input "Прямая загрузка (шаблонные документы)"
type input "notPayed"
type input "0.1"
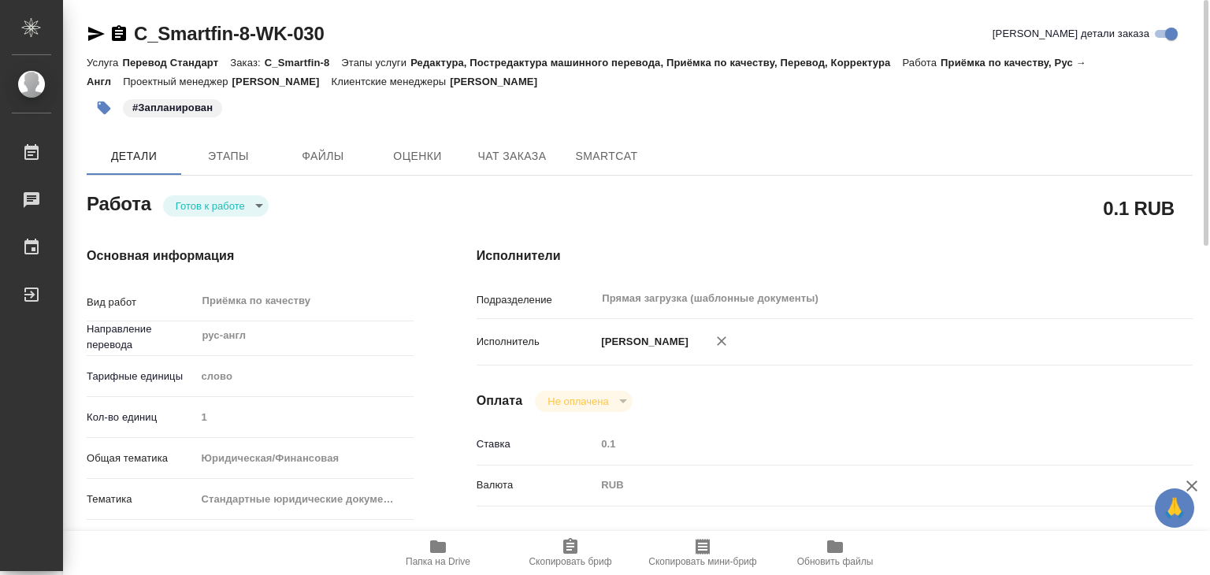
type input "RUB"
type input "[PERSON_NAME]"
type textarea "проверить под нот после фрила"
type textarea "x"
type textarea "/Clients/АО "Смартфин"/Orders/C_Smartfin-8/Corrected/C_Smartfin-8-WK-030"
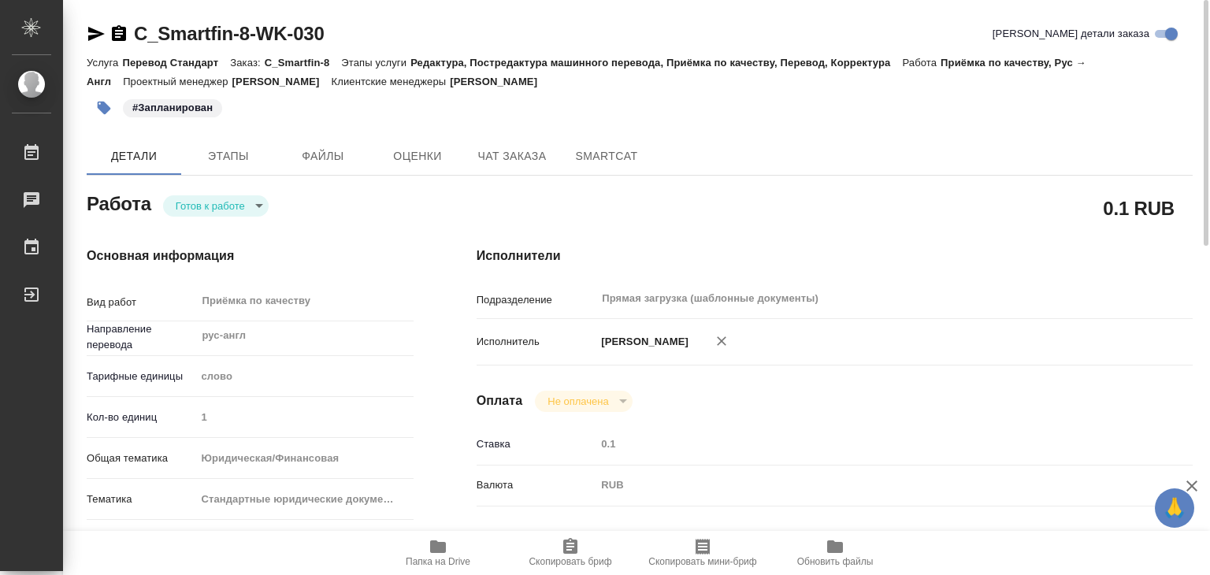
type textarea "x"
type input "C_Smartfin-8"
type input "Перевод Стандарт"
type input "Редактура, Постредактура машинного перевода, Приёмка по качеству, Перевод, Корр…"
type input "Лямина Надежда"
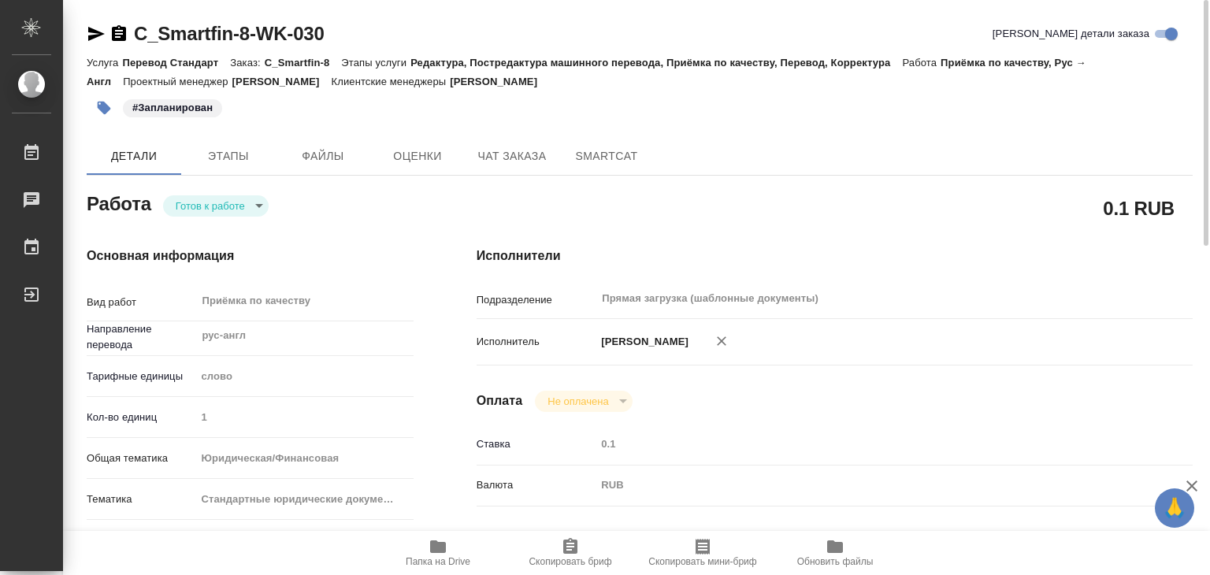
type input "Арсеньева Вера"
type input "/Clients/АО "Смартфин"/Orders/C_Smartfin-8"
type textarea "x"
type textarea "нот в документе Transactions Spain 2025 переводим только первую и последнюю стр…"
type textarea "x"
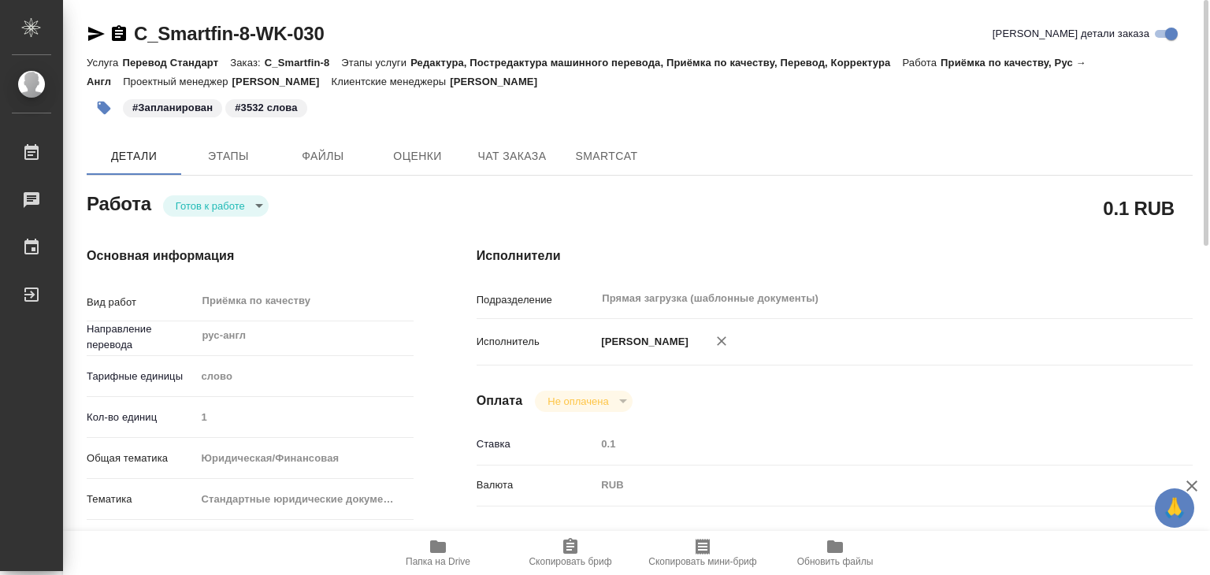
type textarea "x"
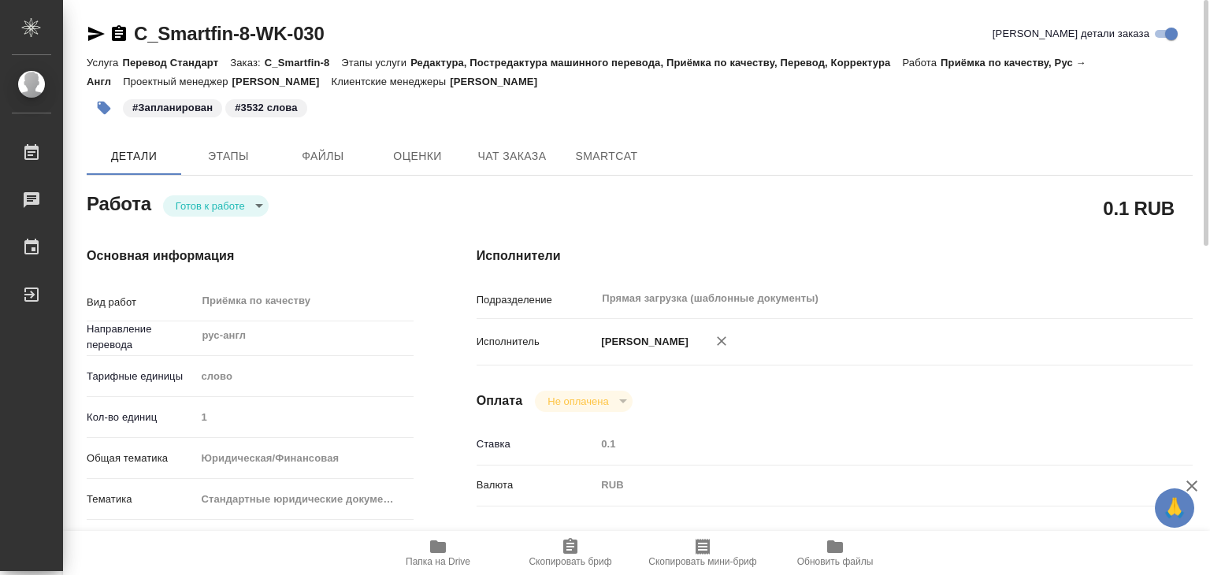
type textarea "x"
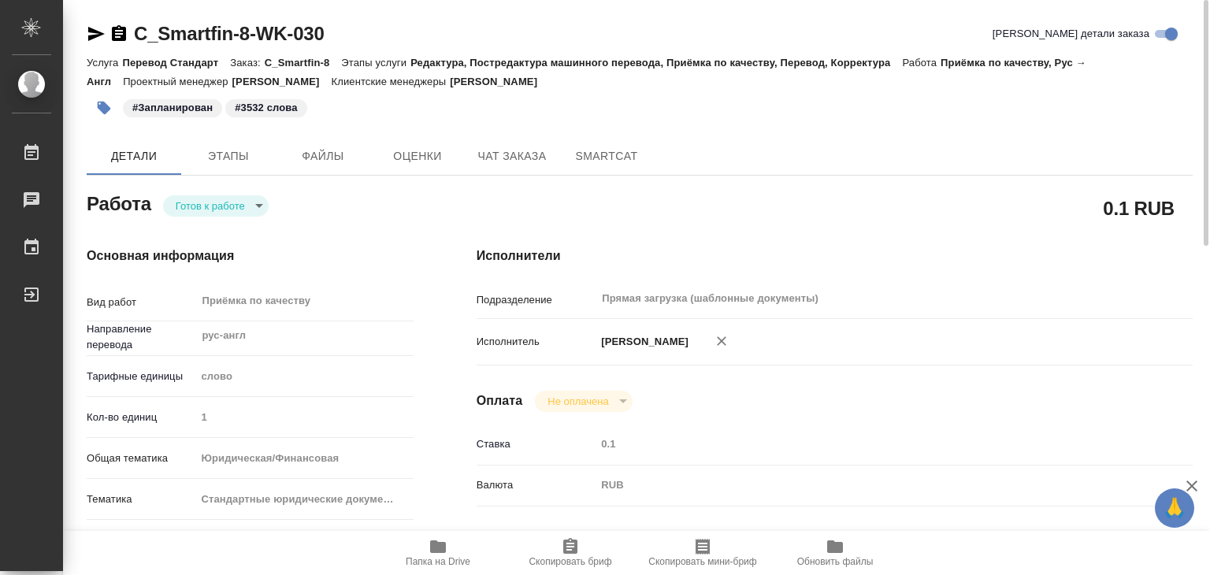
type textarea "x"
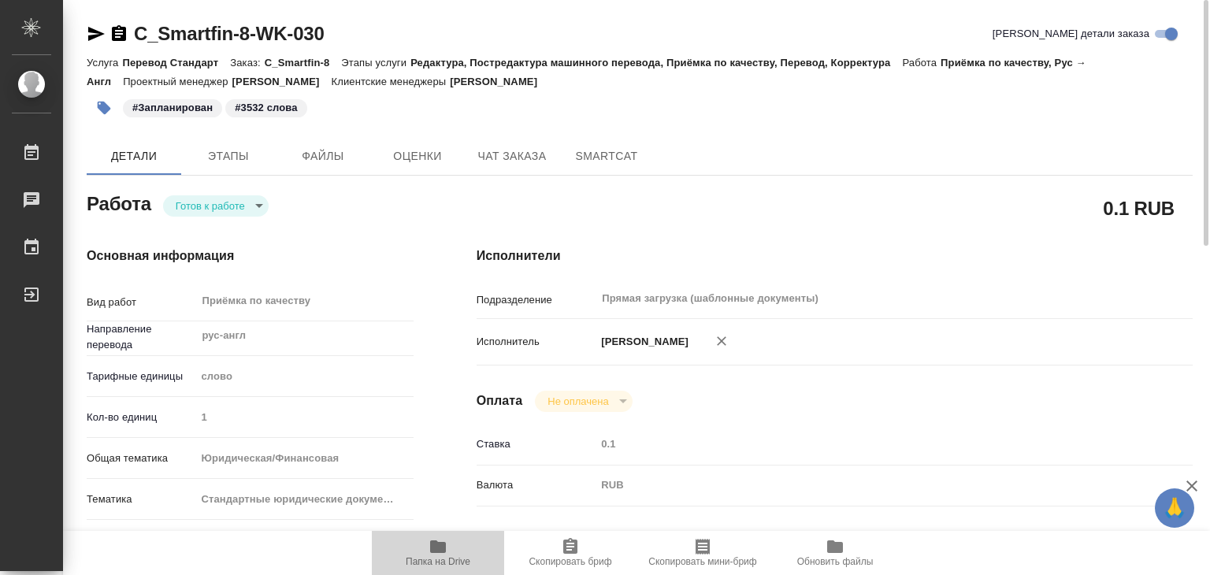
click at [449, 550] on span "Папка на Drive" at bounding box center [437, 552] width 113 height 30
click at [244, 209] on body "🙏 .cls-1 fill:#fff; AWATERA Alilekova Valeriya Работы 0 Чаты График Выйти C_Sma…" at bounding box center [605, 287] width 1210 height 575
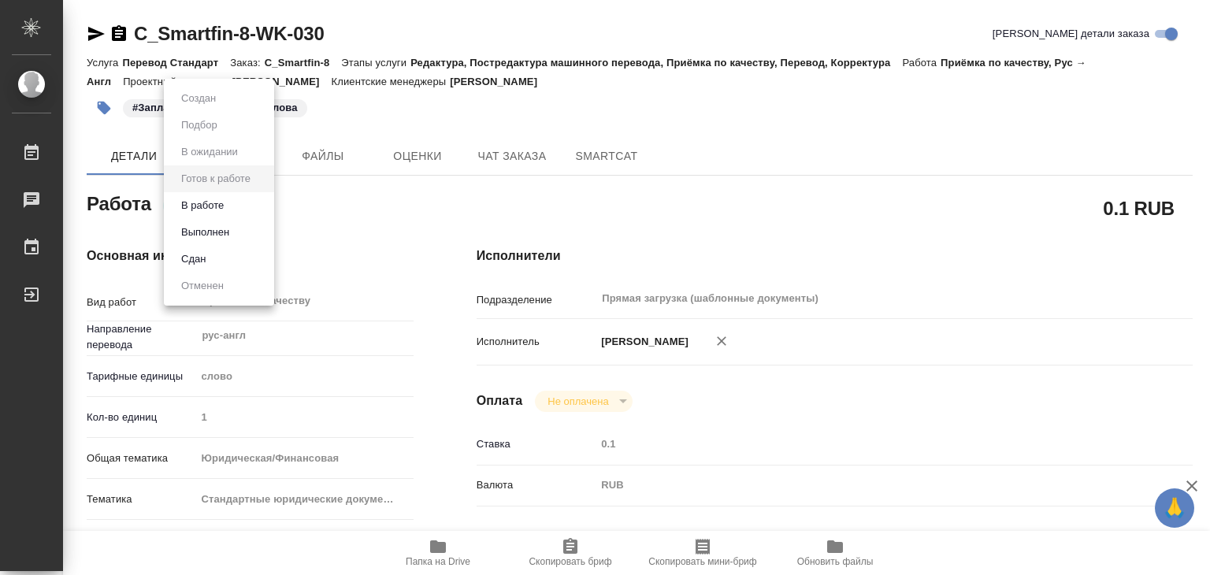
click at [243, 231] on li "Выполнен" at bounding box center [219, 232] width 110 height 27
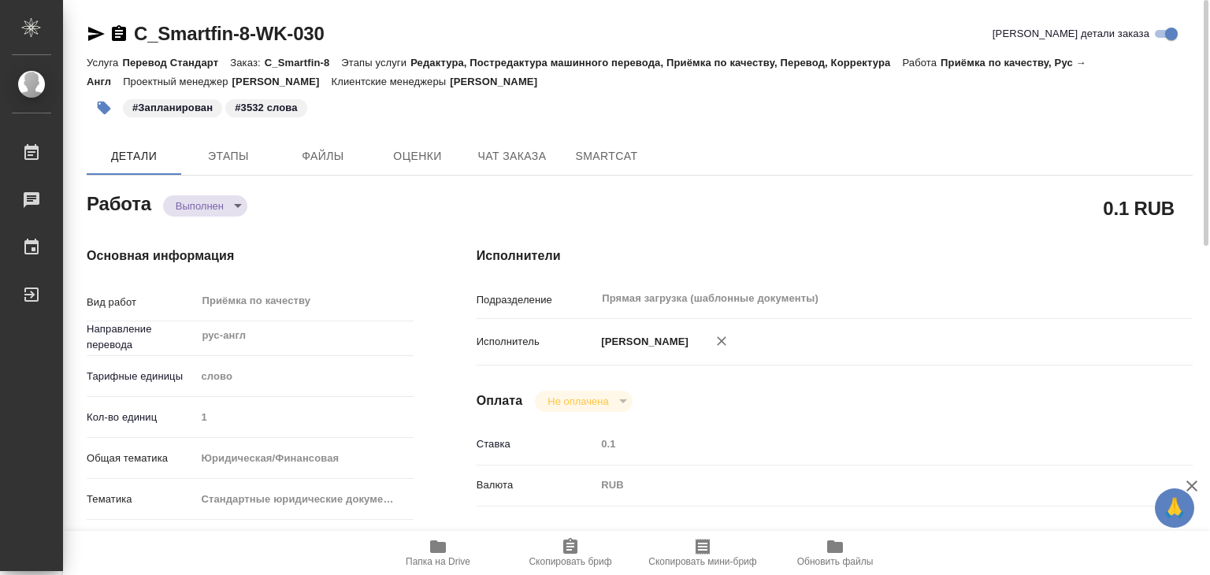
type textarea "x"
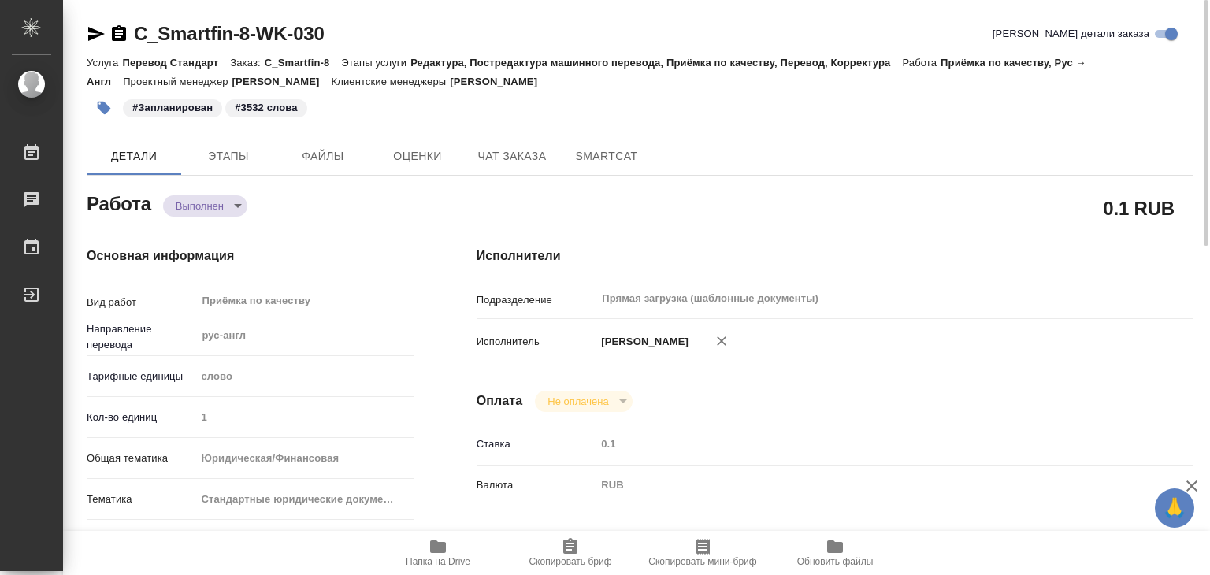
type textarea "x"
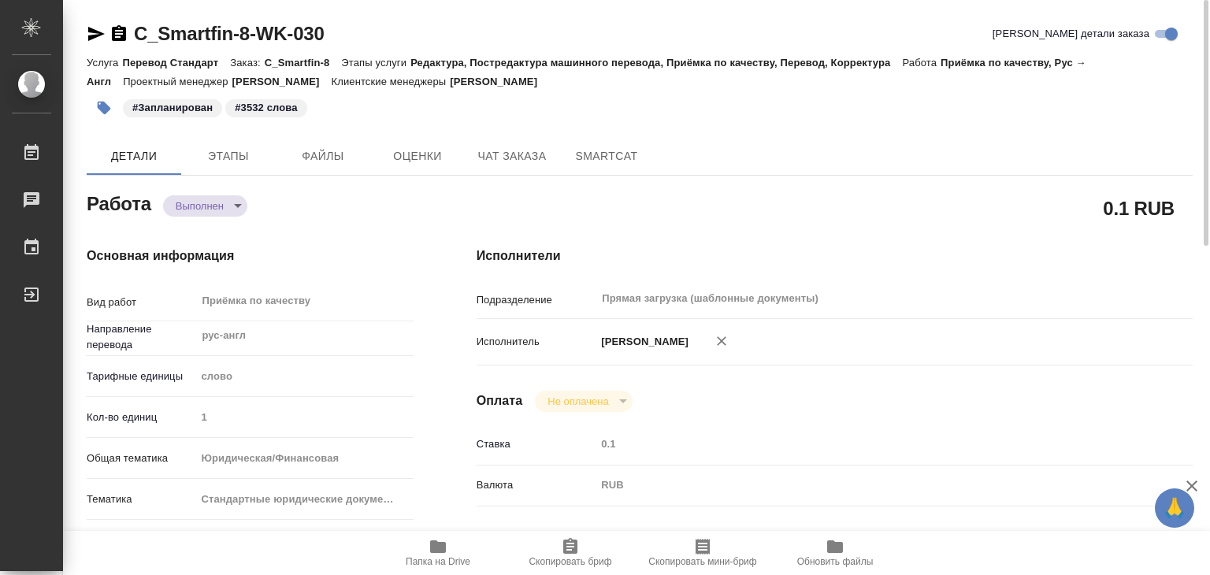
type textarea "x"
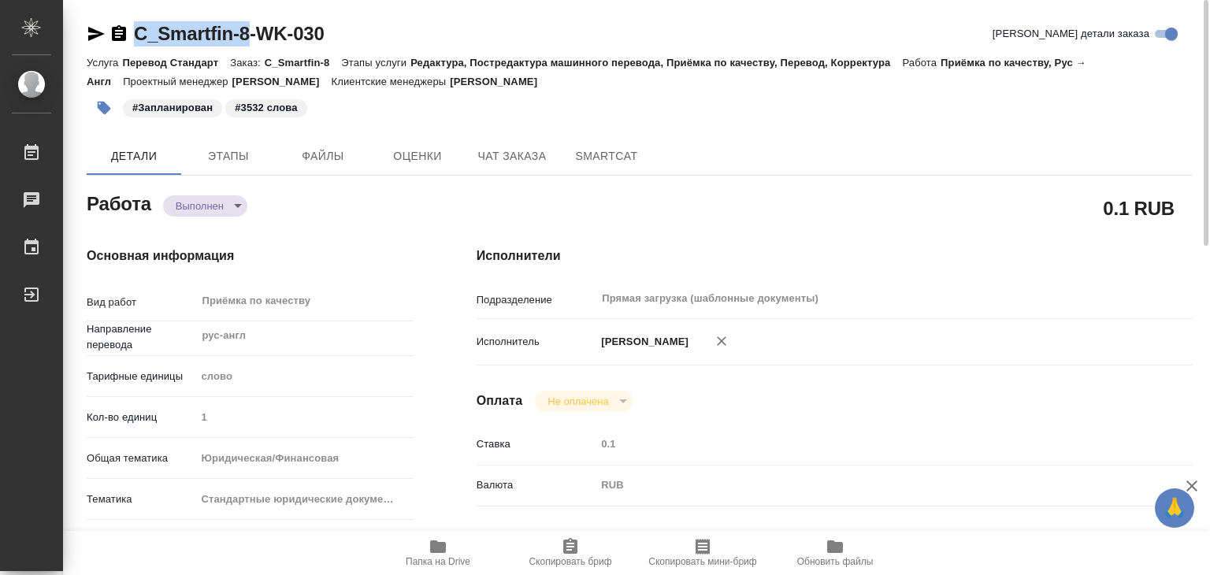
drag, startPoint x: 123, startPoint y: 17, endPoint x: 254, endPoint y: 35, distance: 132.1
copy link "C_Smartfin-8"
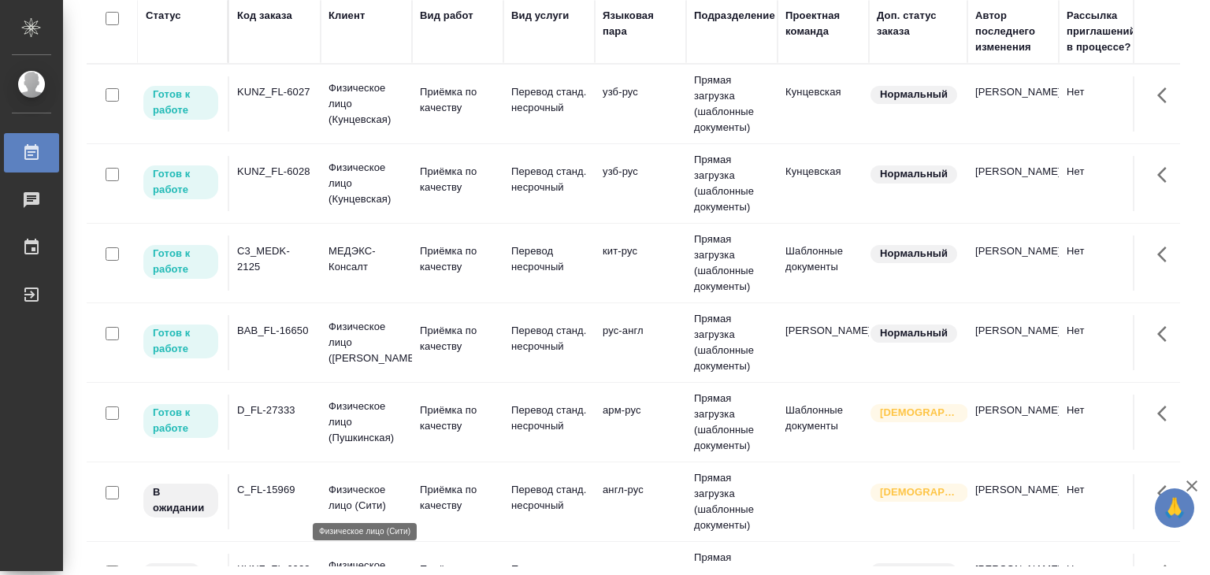
click at [360, 488] on p "Физическое лицо (Сити)" at bounding box center [366, 497] width 76 height 31
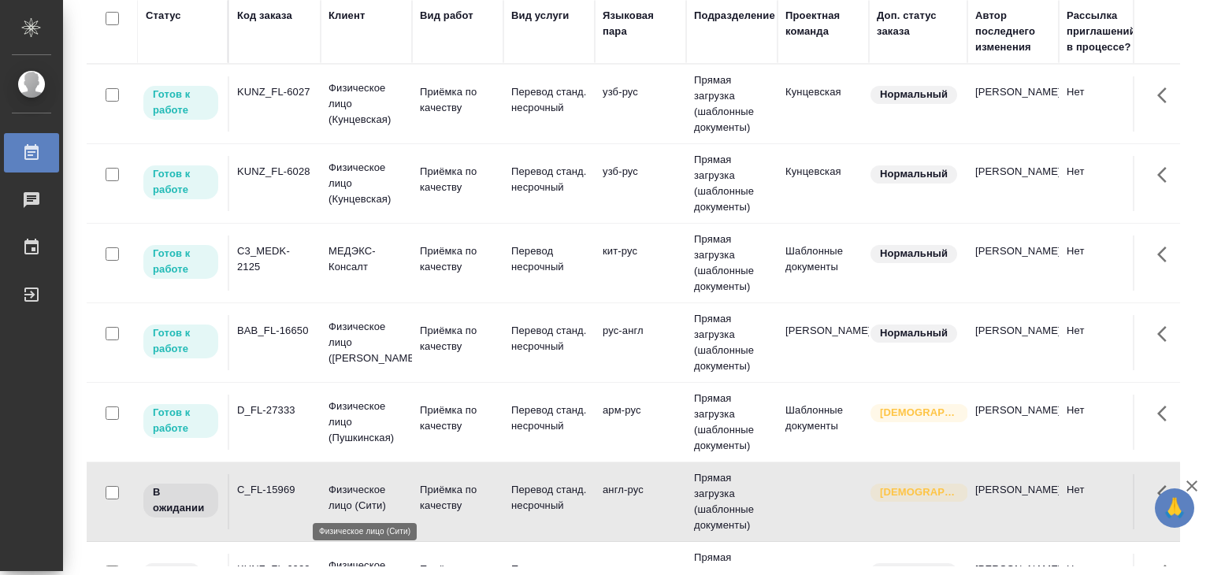
click at [360, 488] on p "Физическое лицо (Сити)" at bounding box center [366, 497] width 76 height 31
click at [415, 421] on td "Приёмка по качеству" at bounding box center [457, 422] width 91 height 55
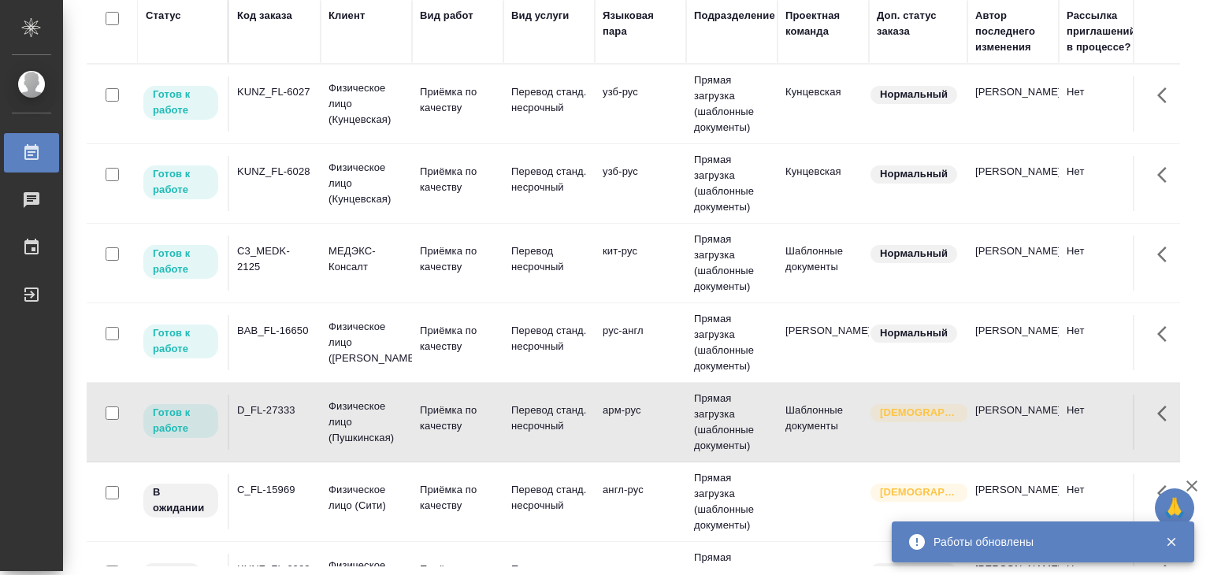
click at [317, 339] on td "BAB_FL-16650" at bounding box center [274, 342] width 91 height 55
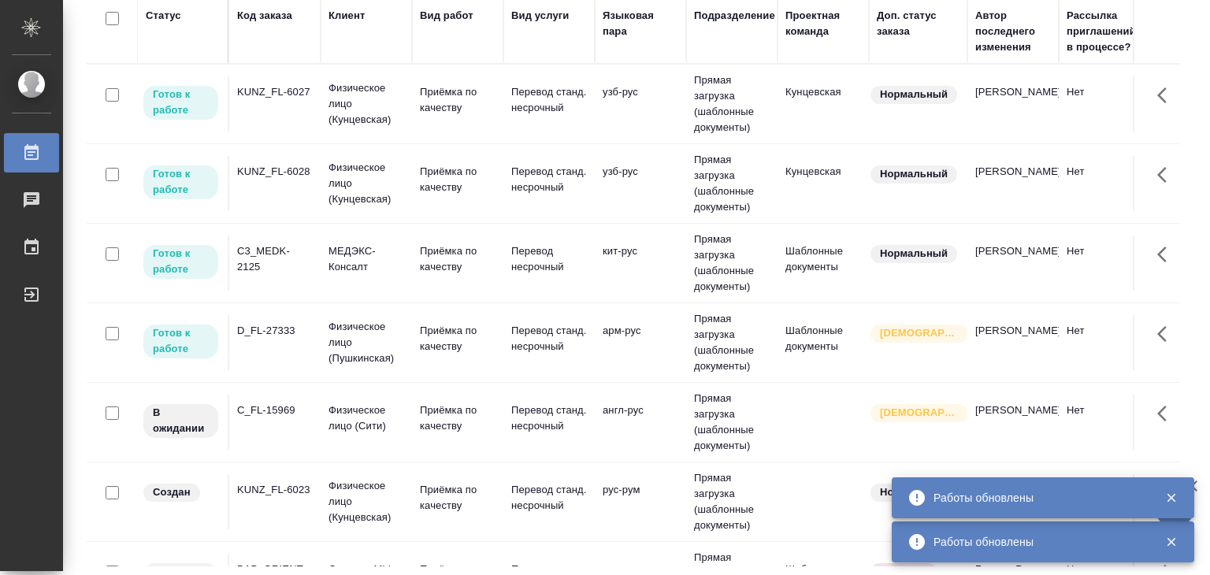
scroll to position [687, 0]
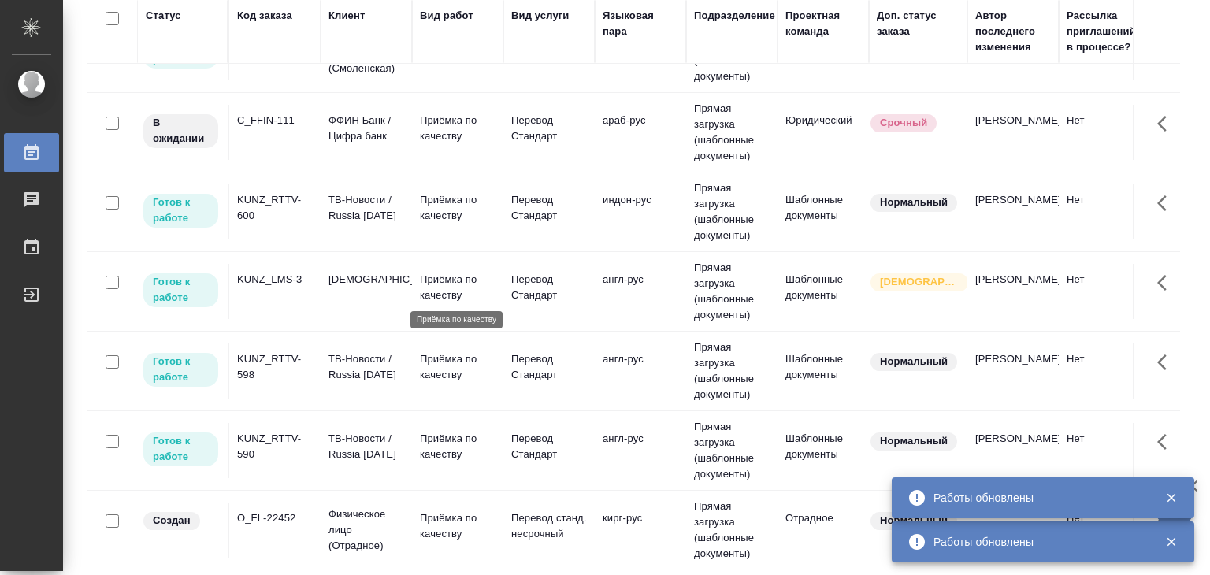
click at [457, 289] on p "Приёмка по качеству" at bounding box center [458, 287] width 76 height 31
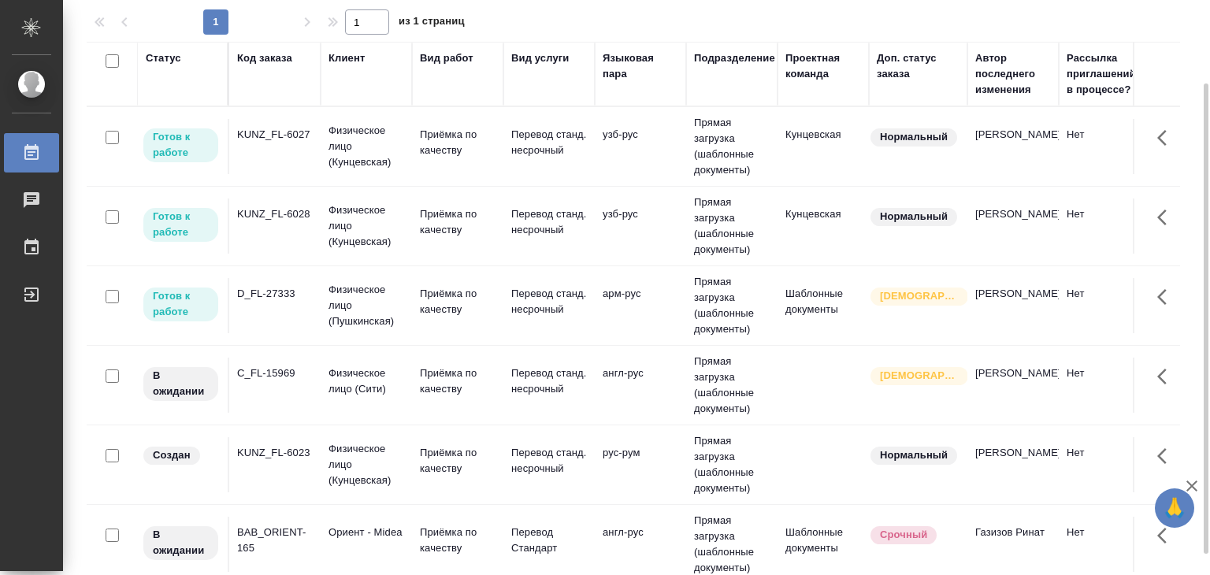
scroll to position [0, 0]
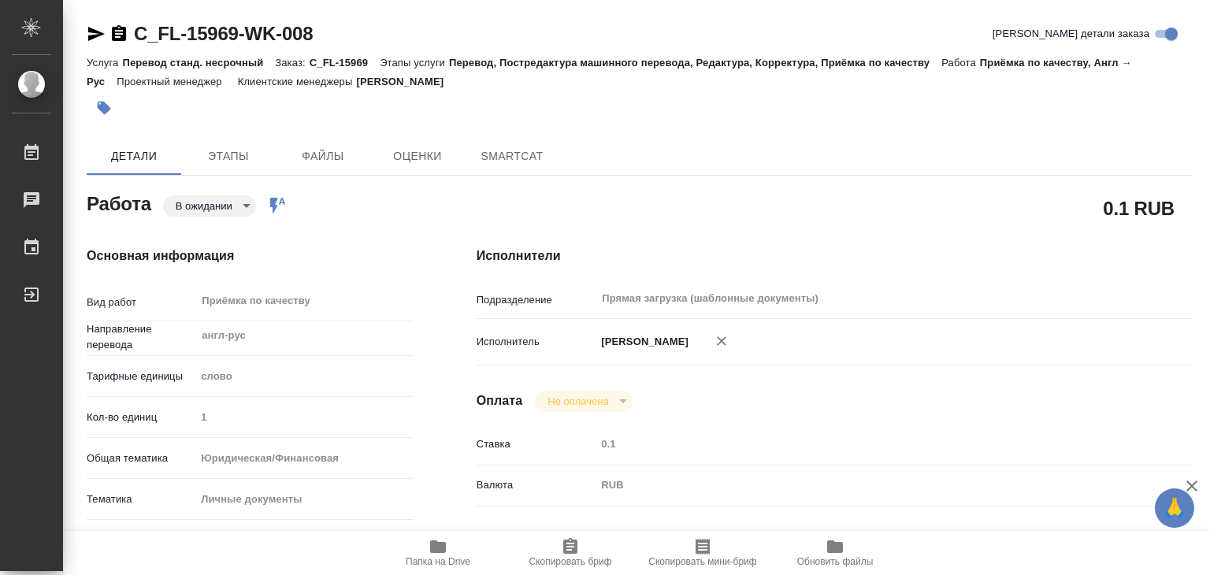
type textarea "x"
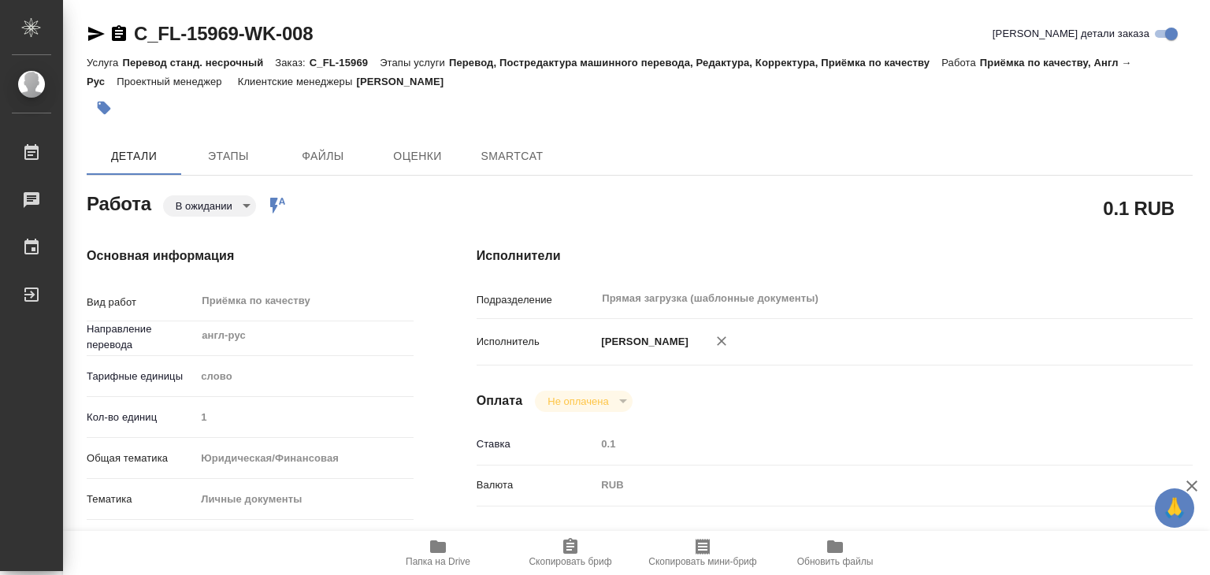
type textarea "x"
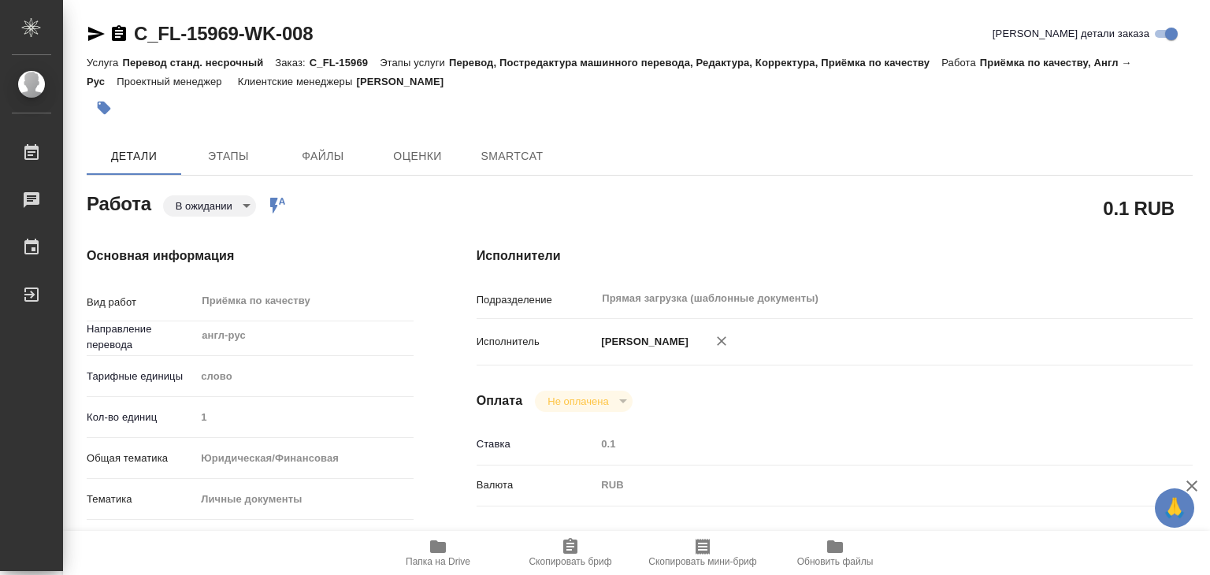
type textarea "x"
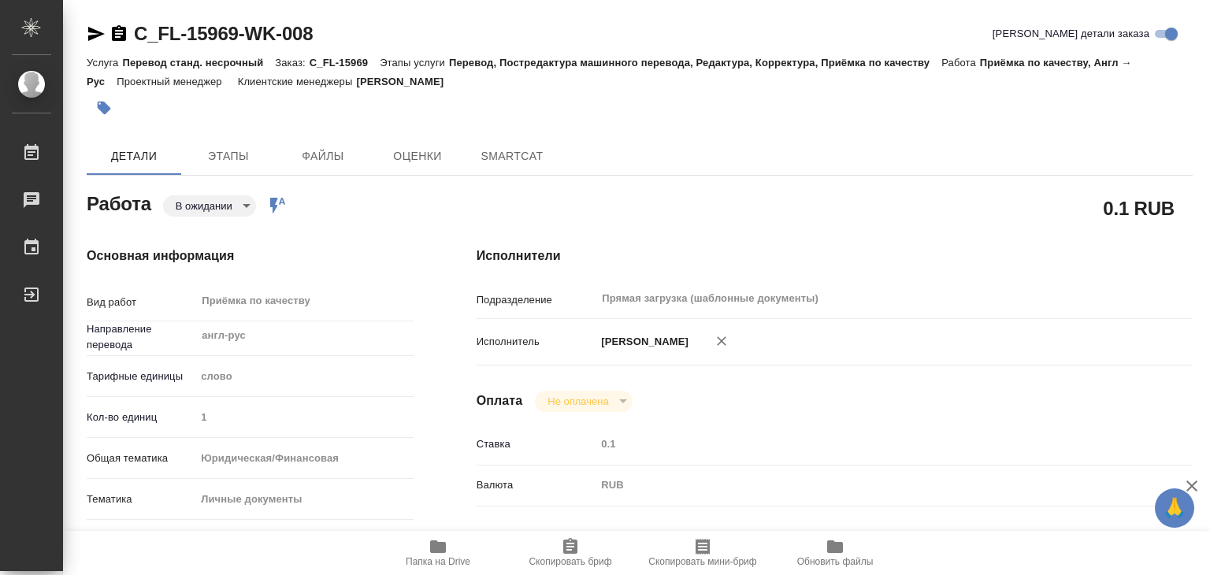
type textarea "x"
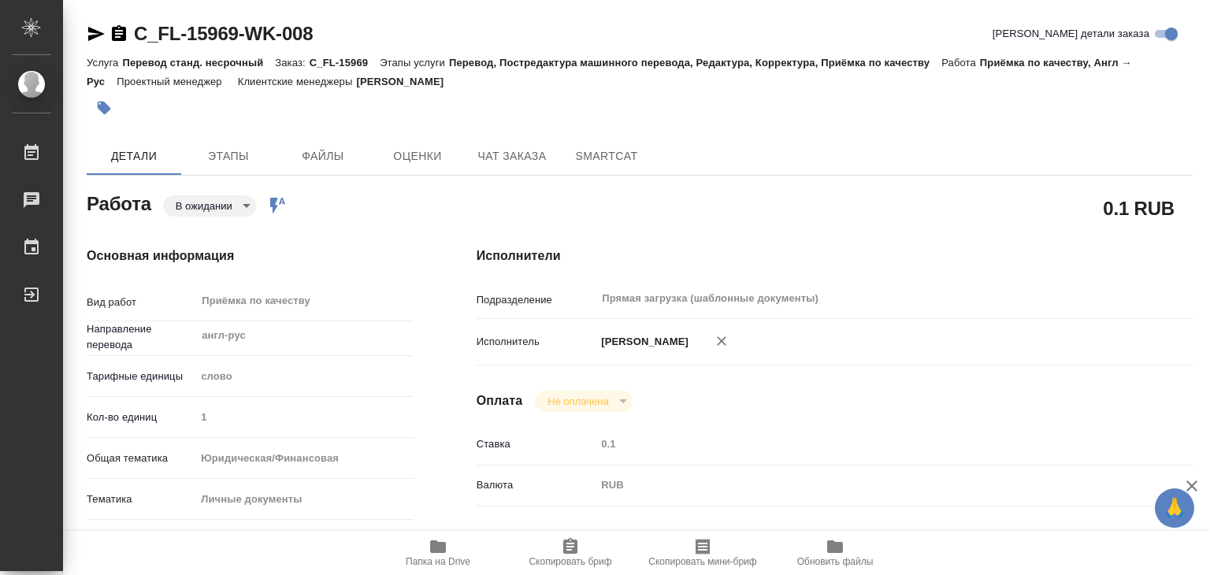
type textarea "x"
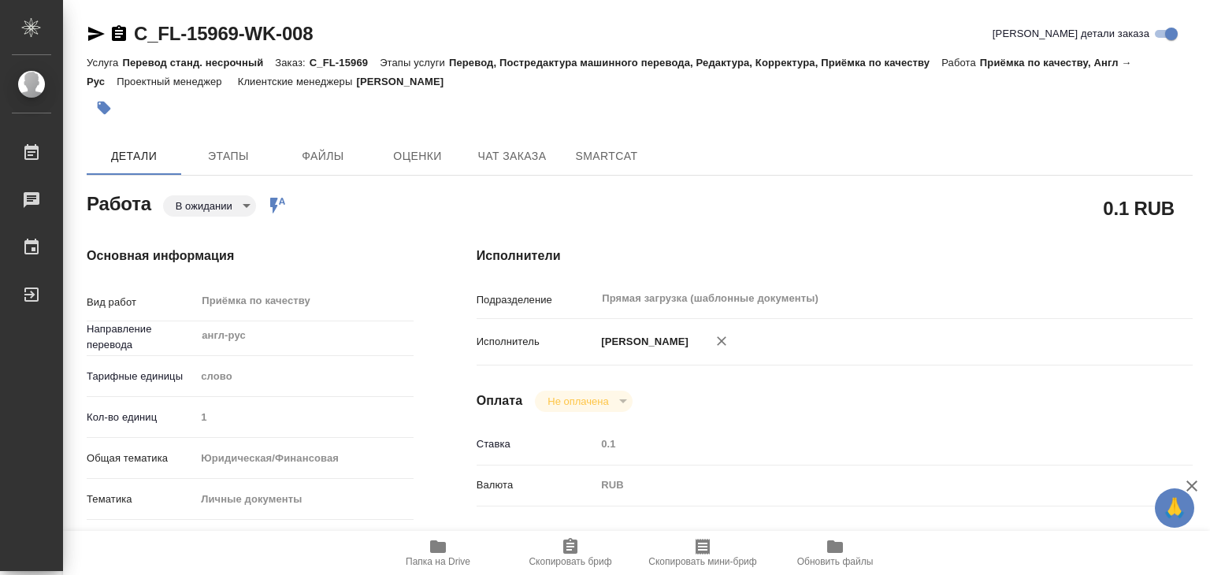
type textarea "x"
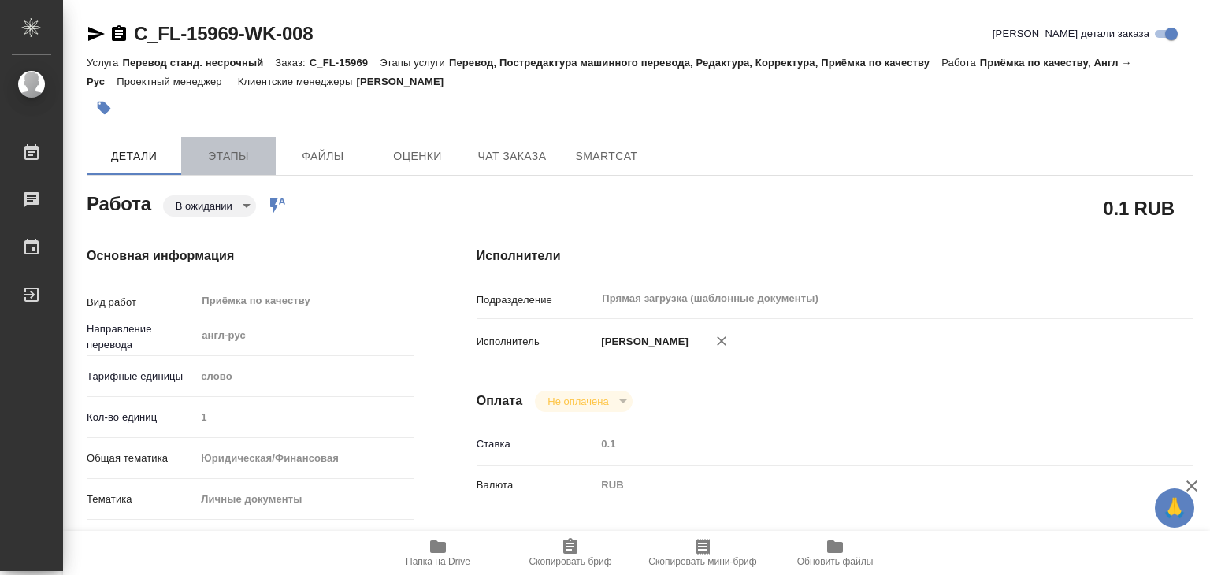
click at [207, 151] on span "Этапы" at bounding box center [229, 156] width 76 height 20
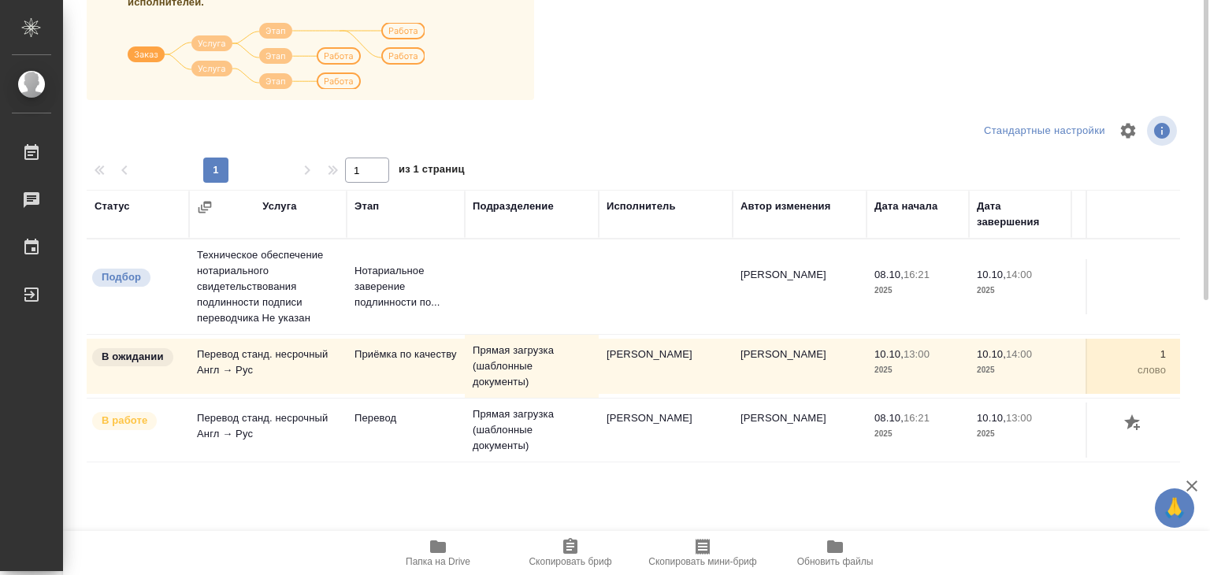
scroll to position [79, 0]
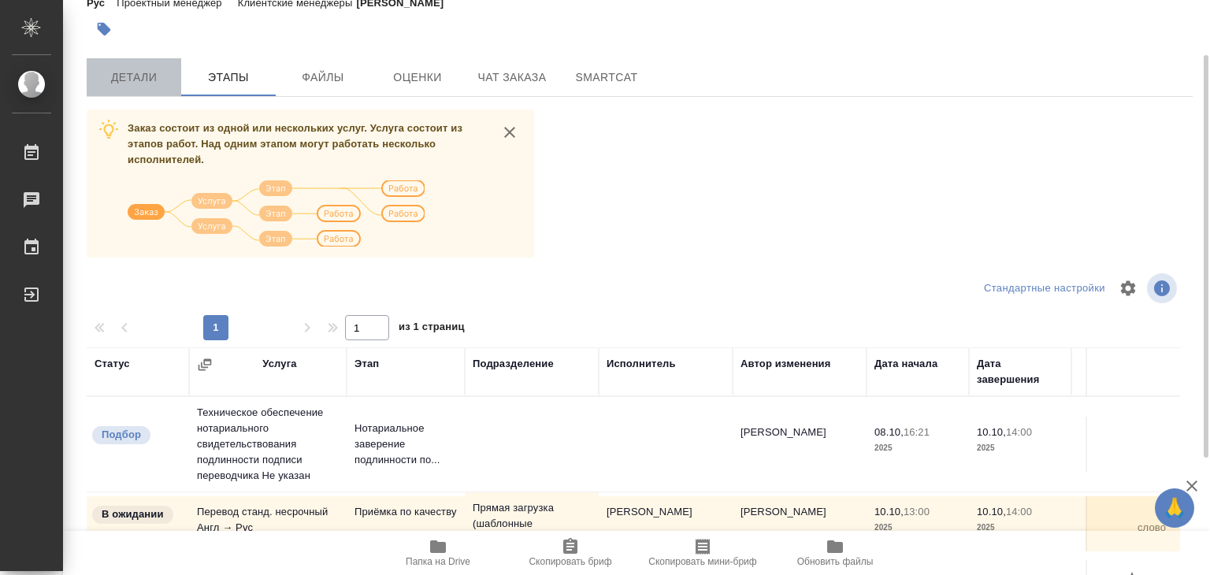
click at [126, 83] on span "Детали" at bounding box center [134, 78] width 76 height 20
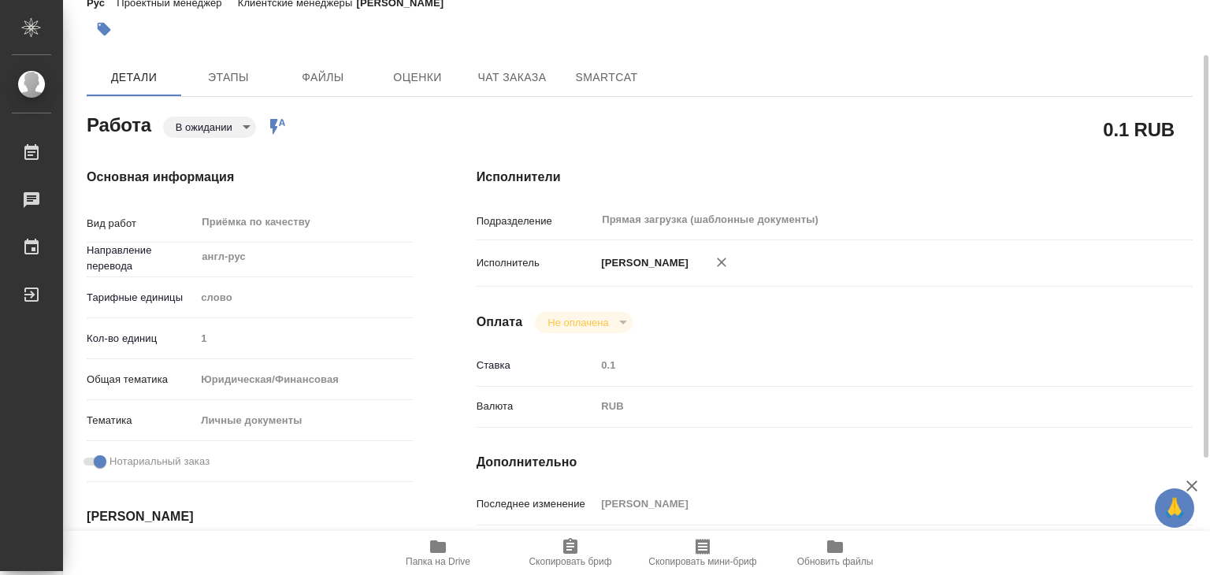
type textarea "x"
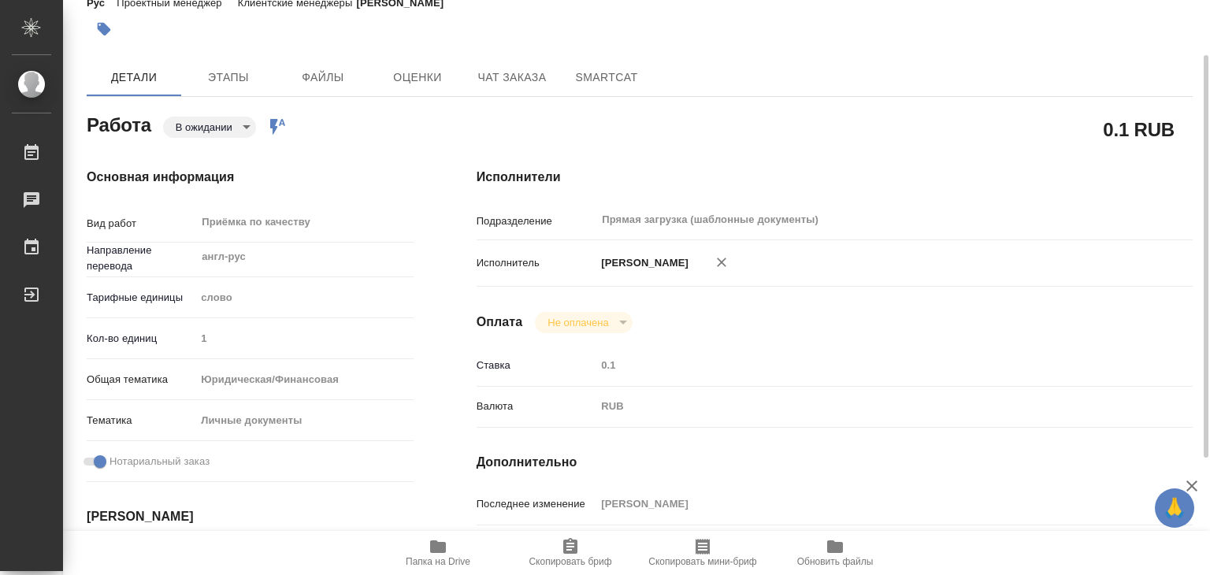
type textarea "x"
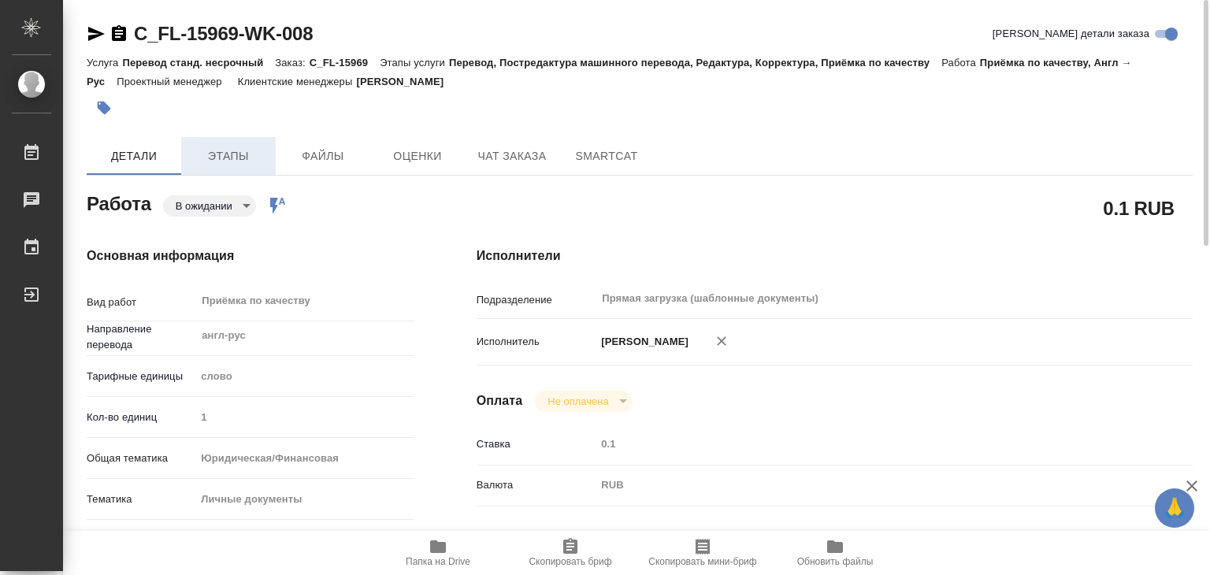
click at [241, 165] on span "Этапы" at bounding box center [229, 156] width 76 height 20
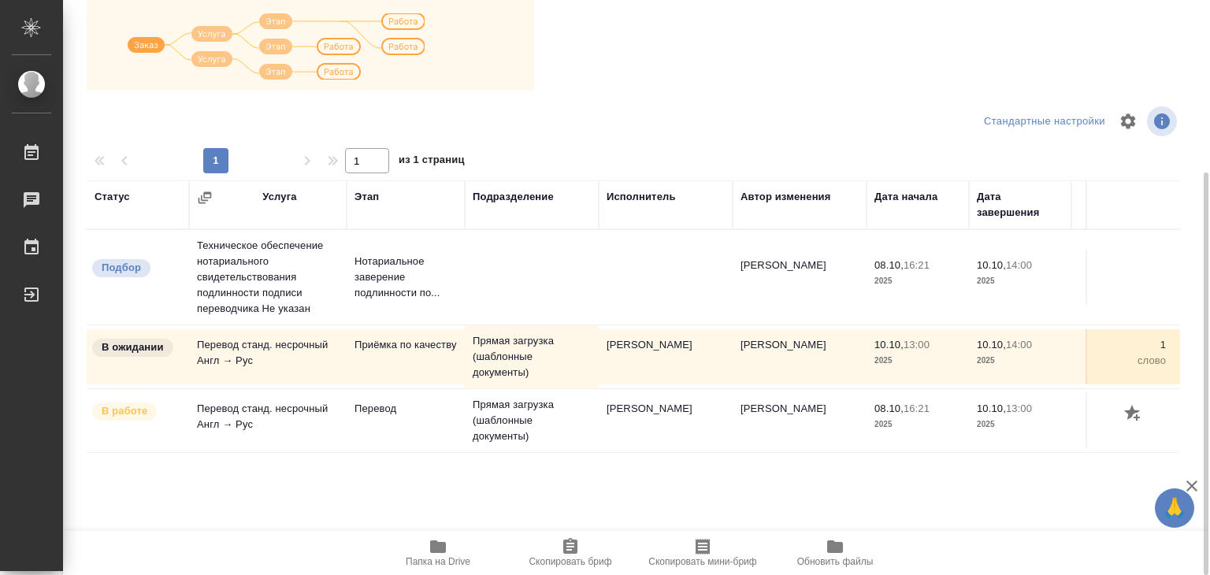
scroll to position [9, 0]
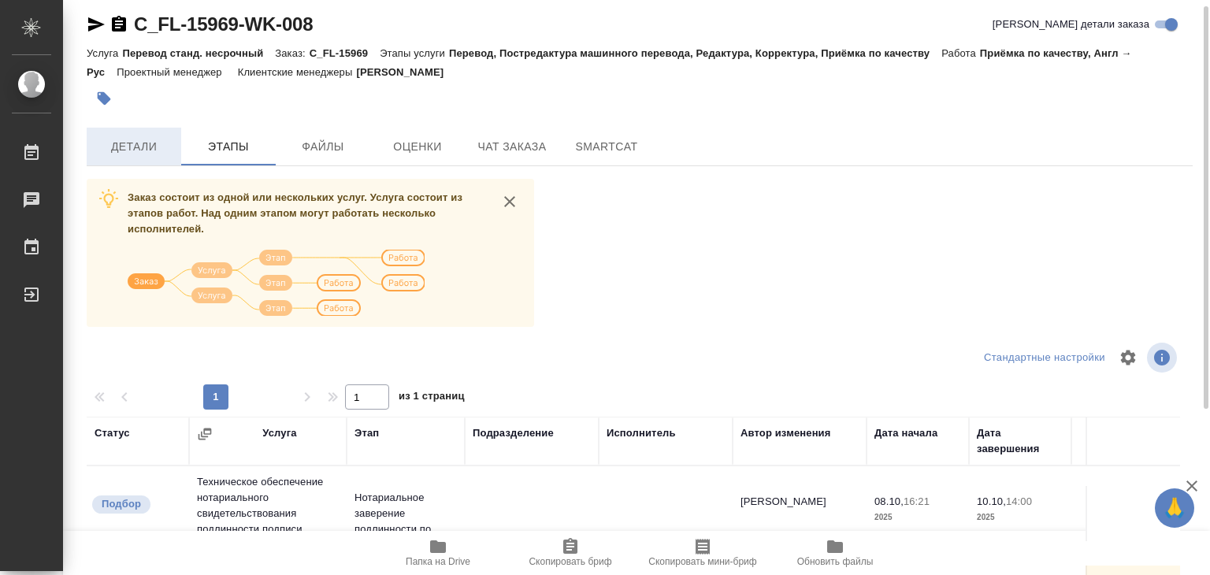
click at [138, 144] on span "Детали" at bounding box center [134, 147] width 76 height 20
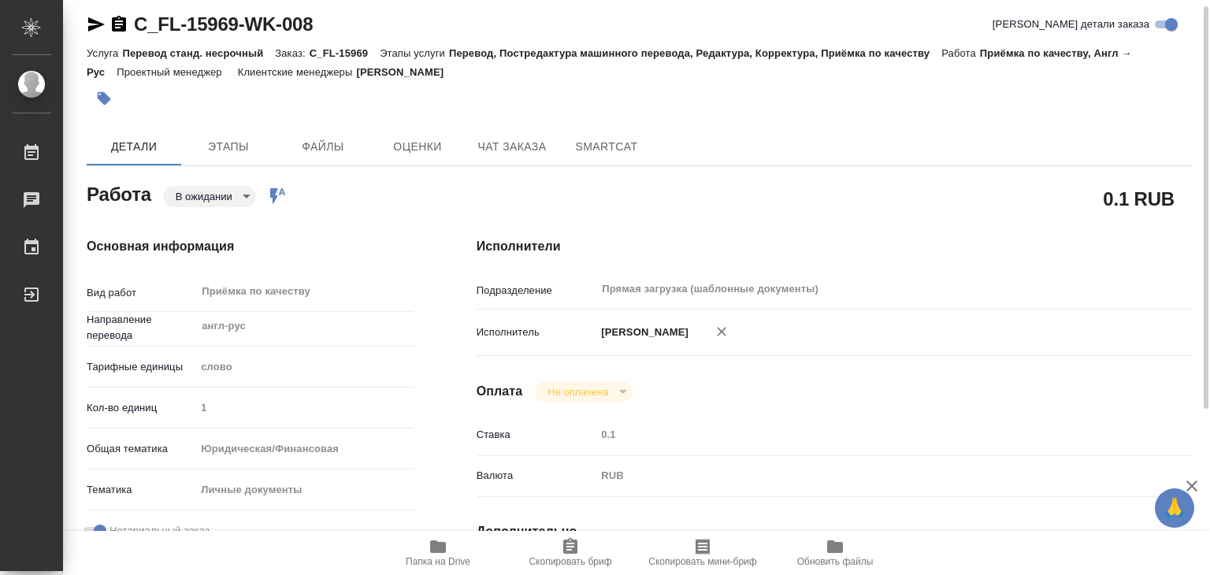
type textarea "x"
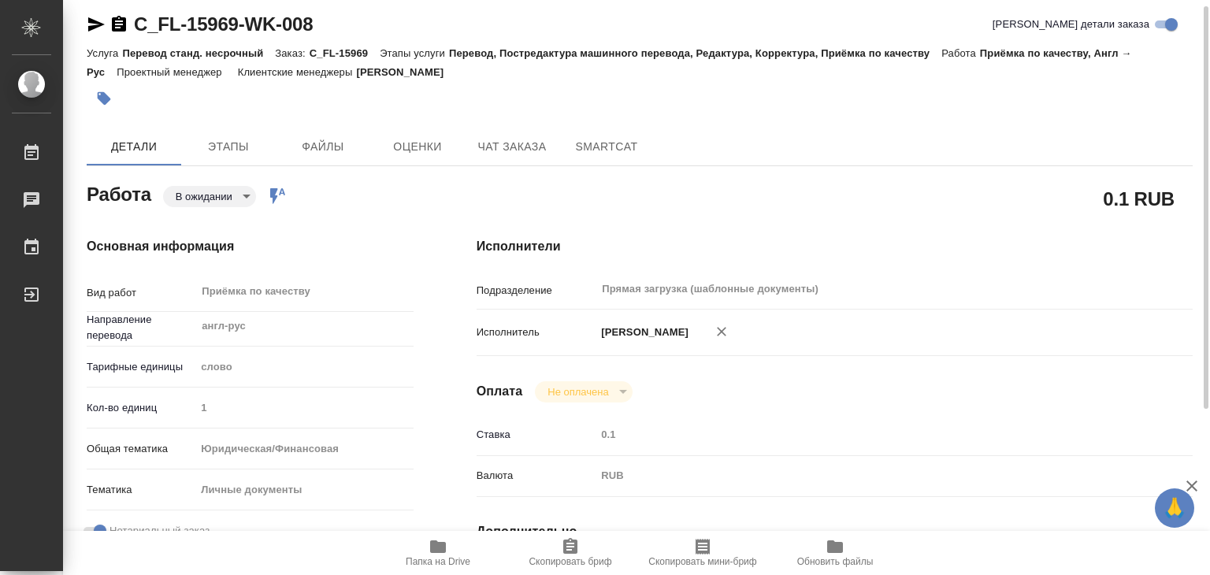
type textarea "x"
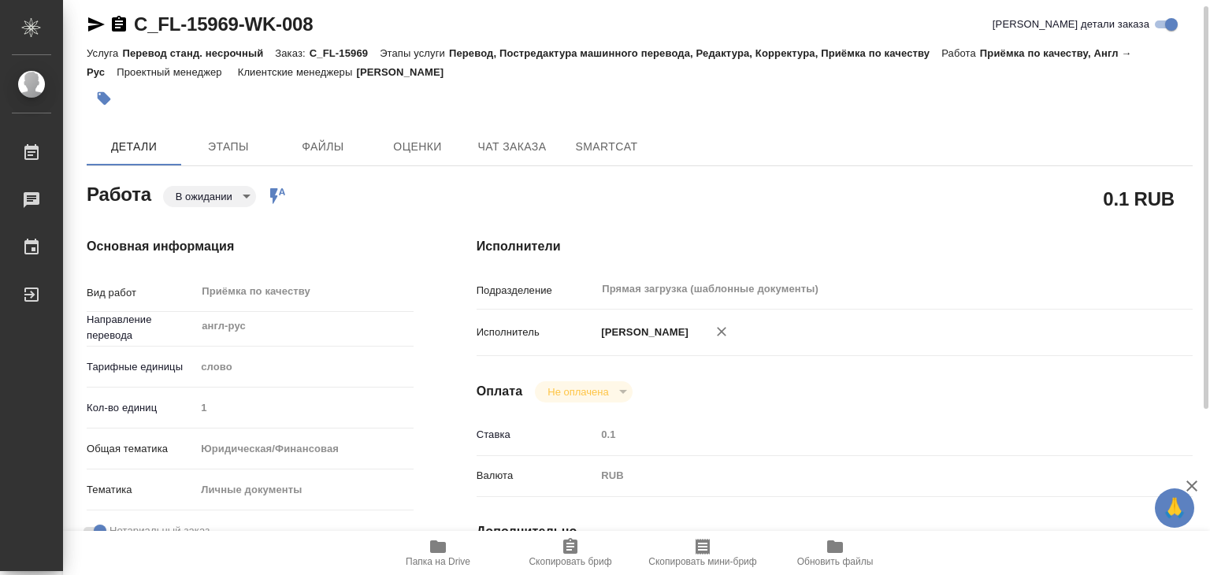
type textarea "x"
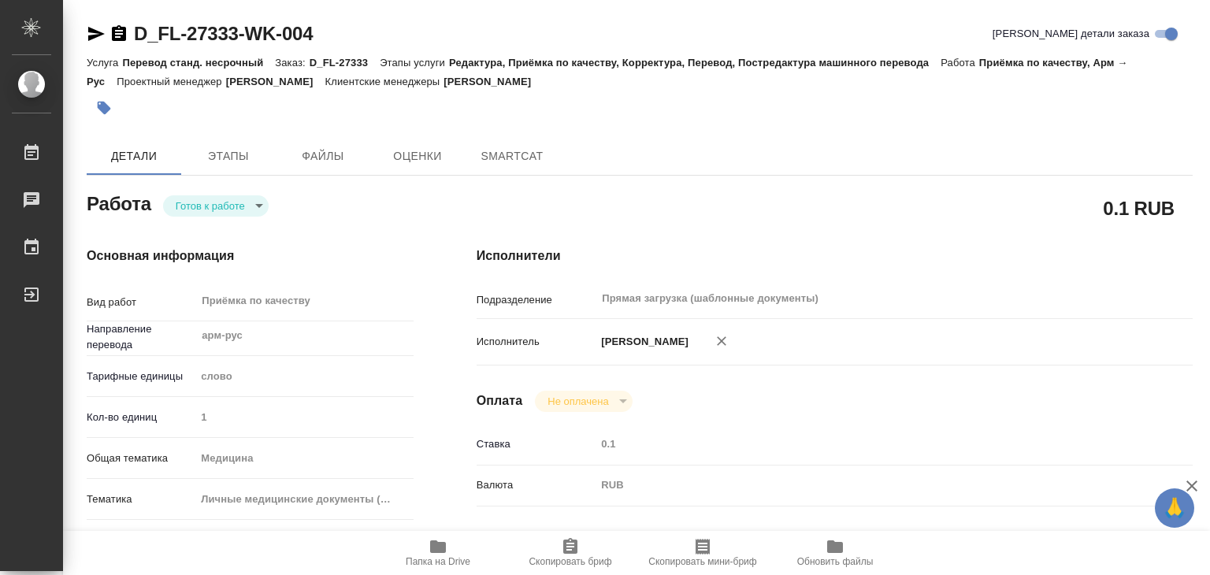
type textarea "x"
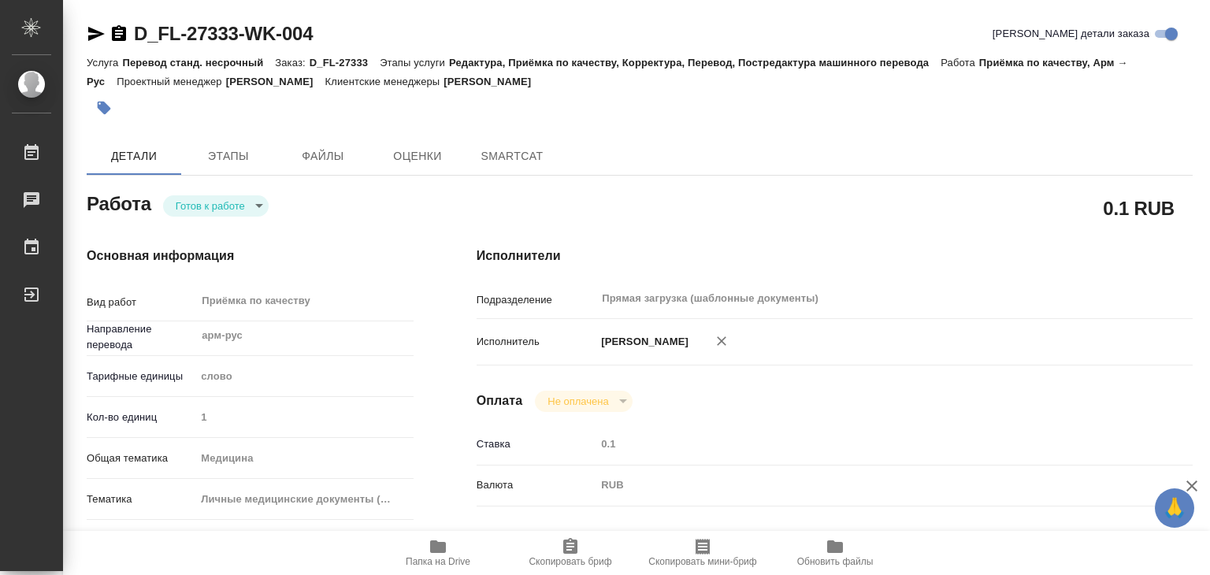
type textarea "x"
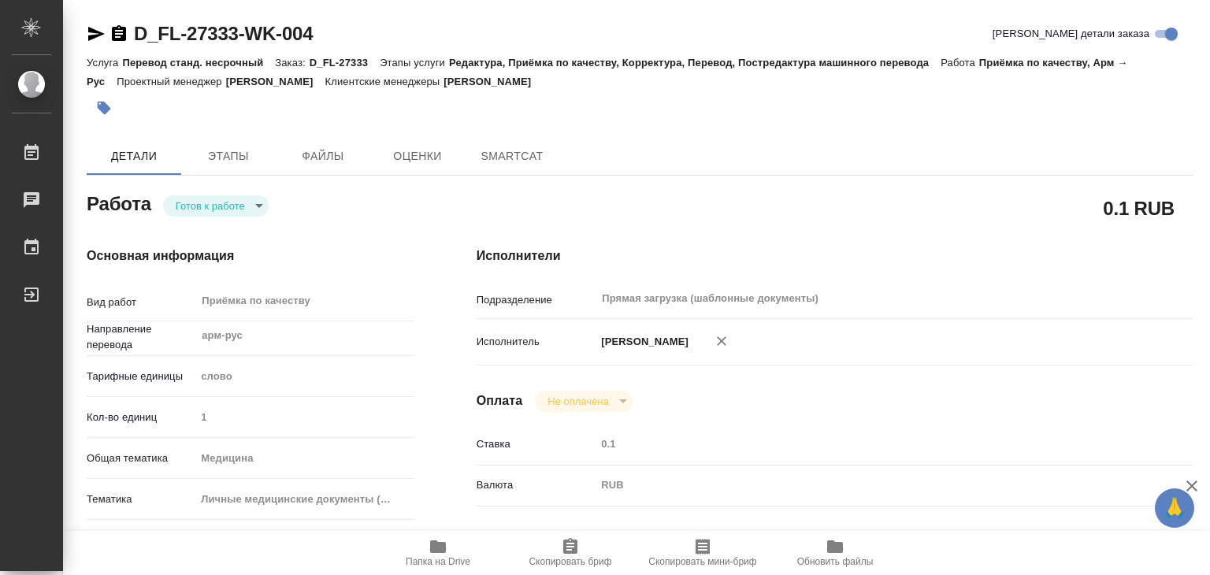
type textarea "x"
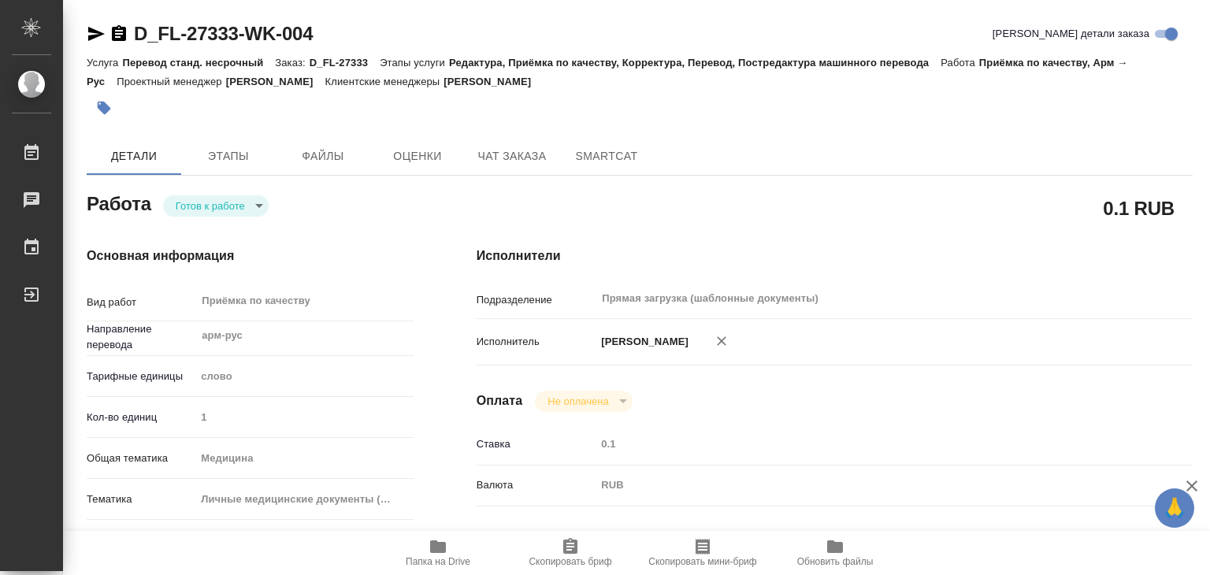
type textarea "x"
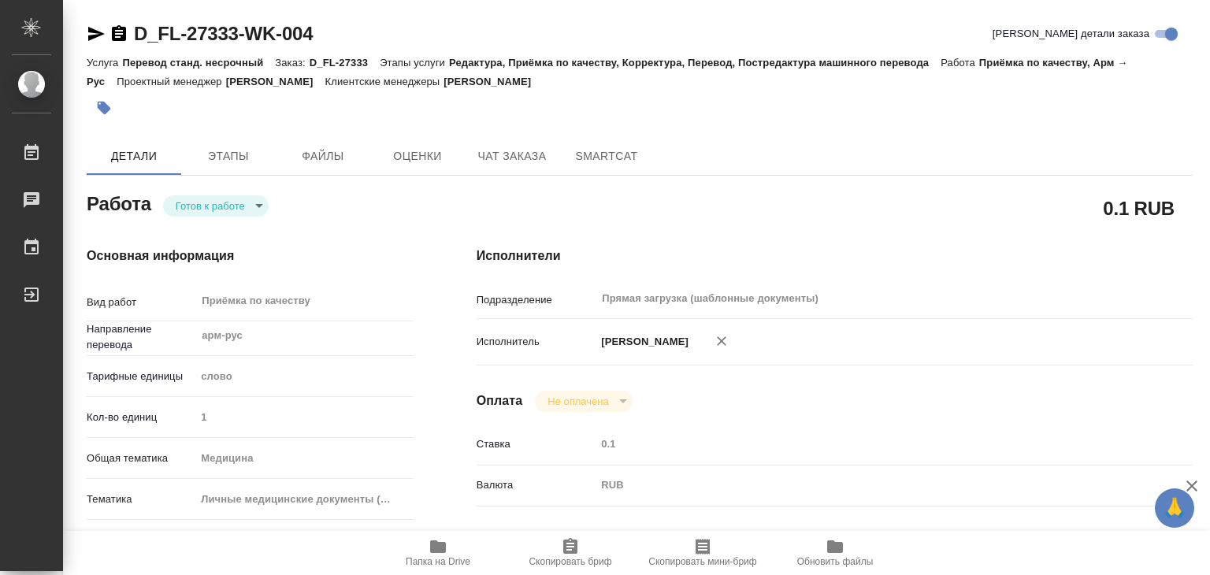
type textarea "x"
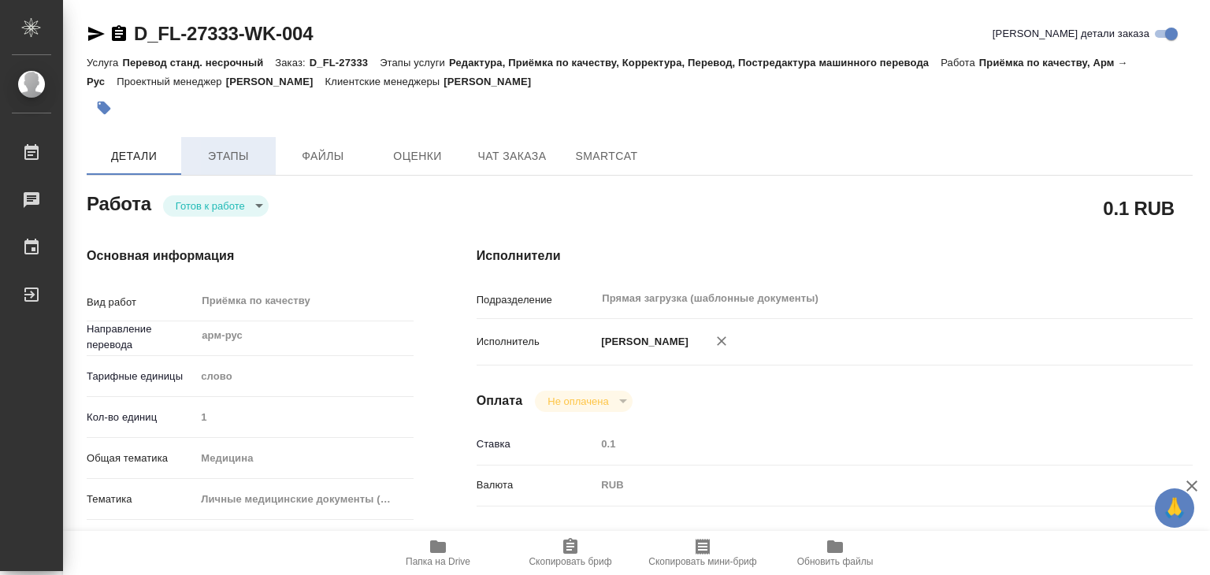
click at [199, 147] on span "Этапы" at bounding box center [229, 156] width 76 height 20
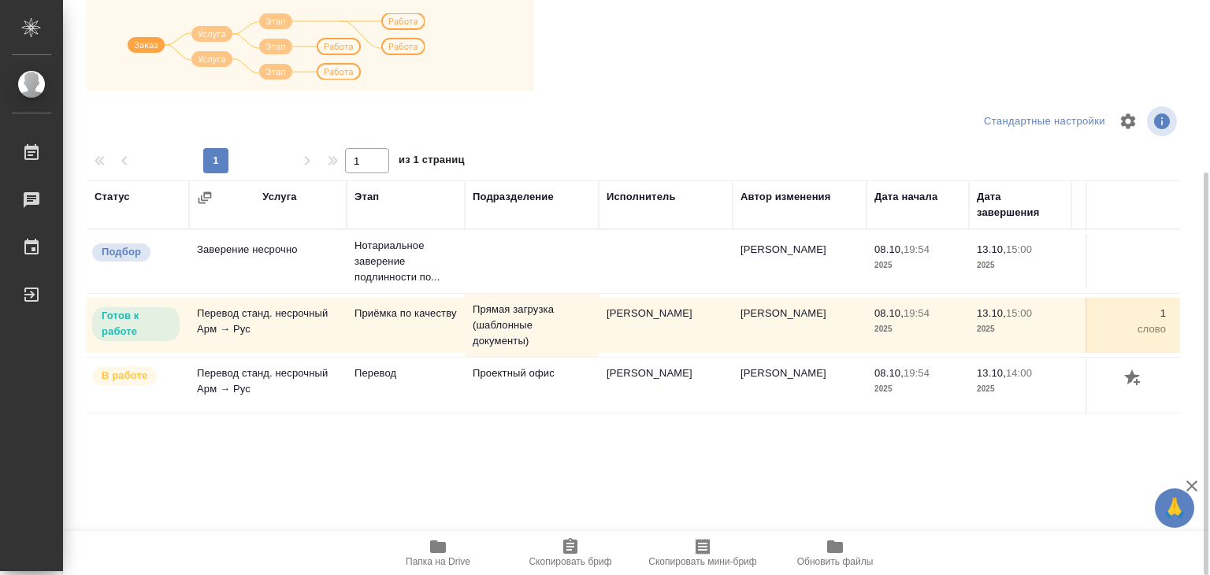
scroll to position [9, 0]
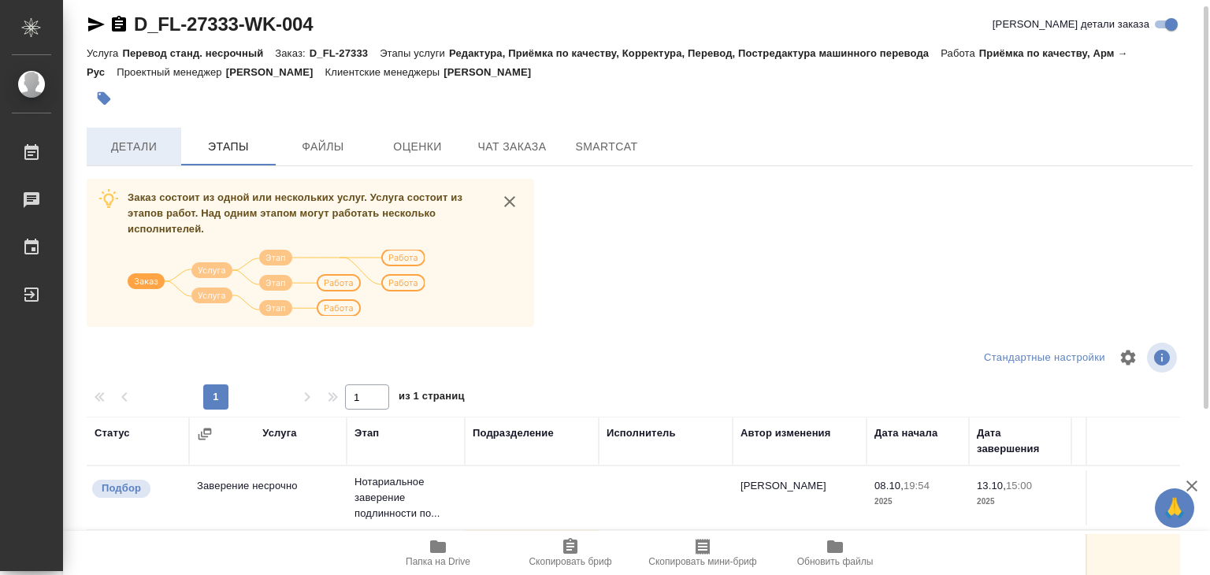
click at [145, 162] on button "Детали" at bounding box center [134, 147] width 94 height 38
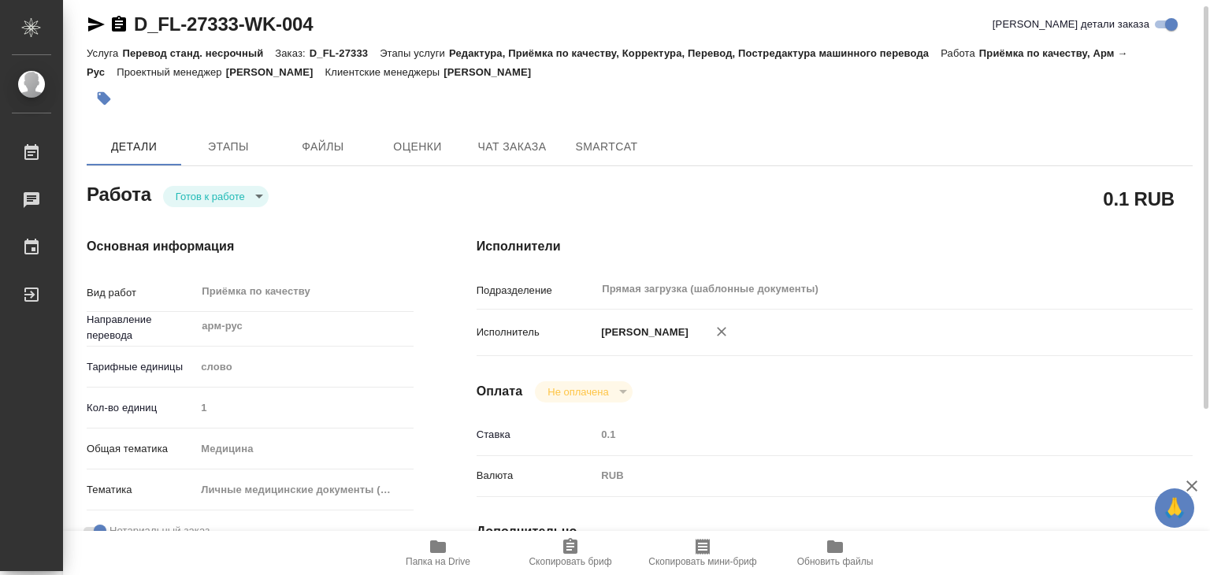
type textarea "x"
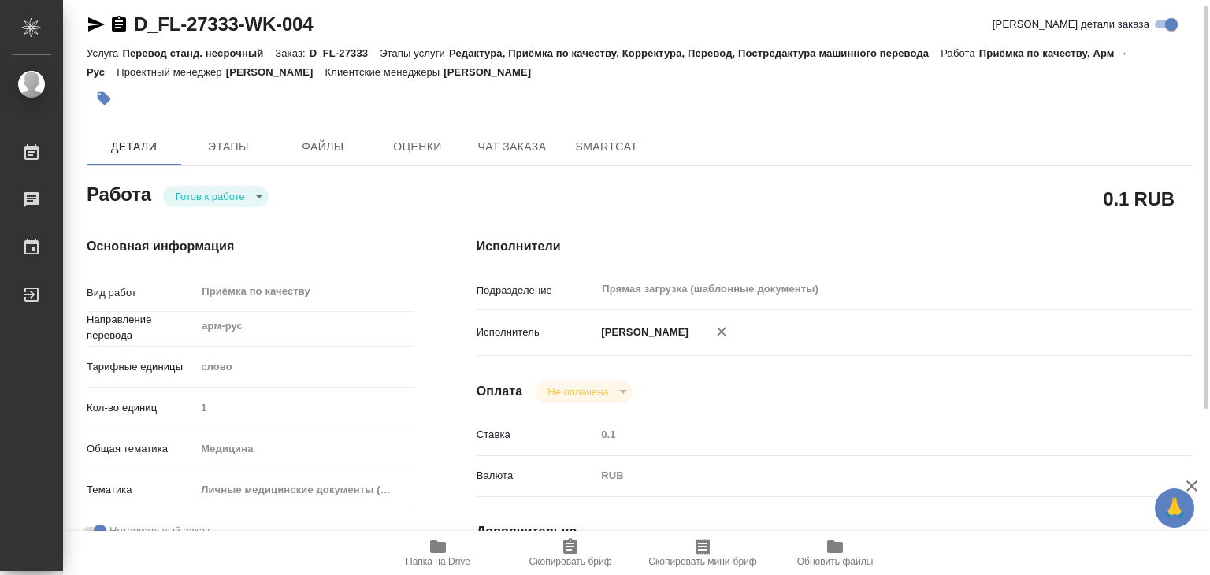
type textarea "x"
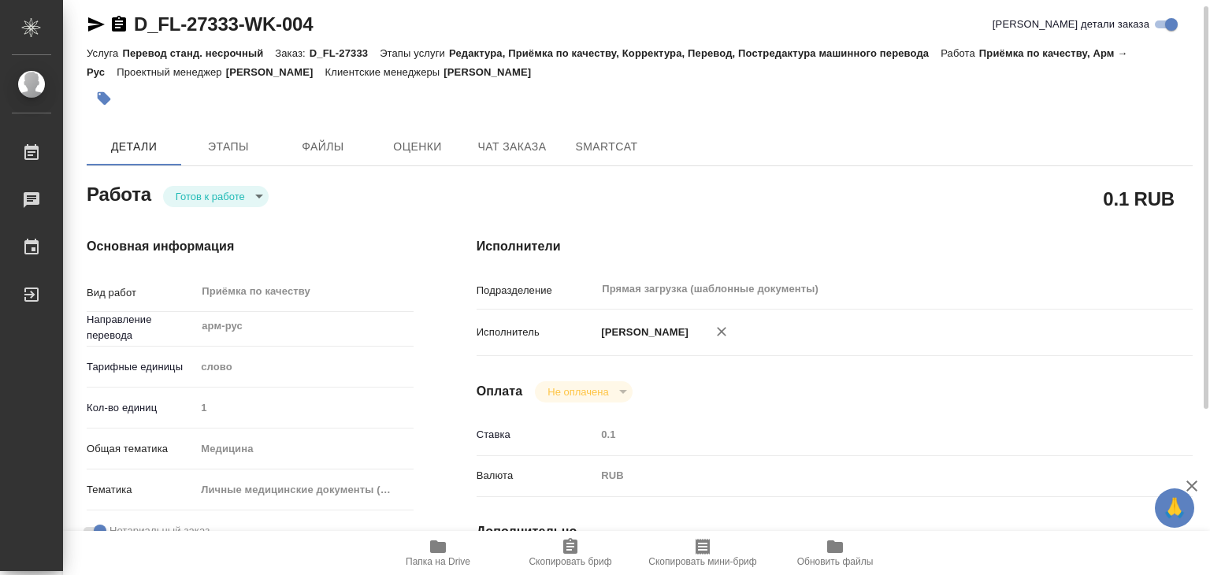
type textarea "x"
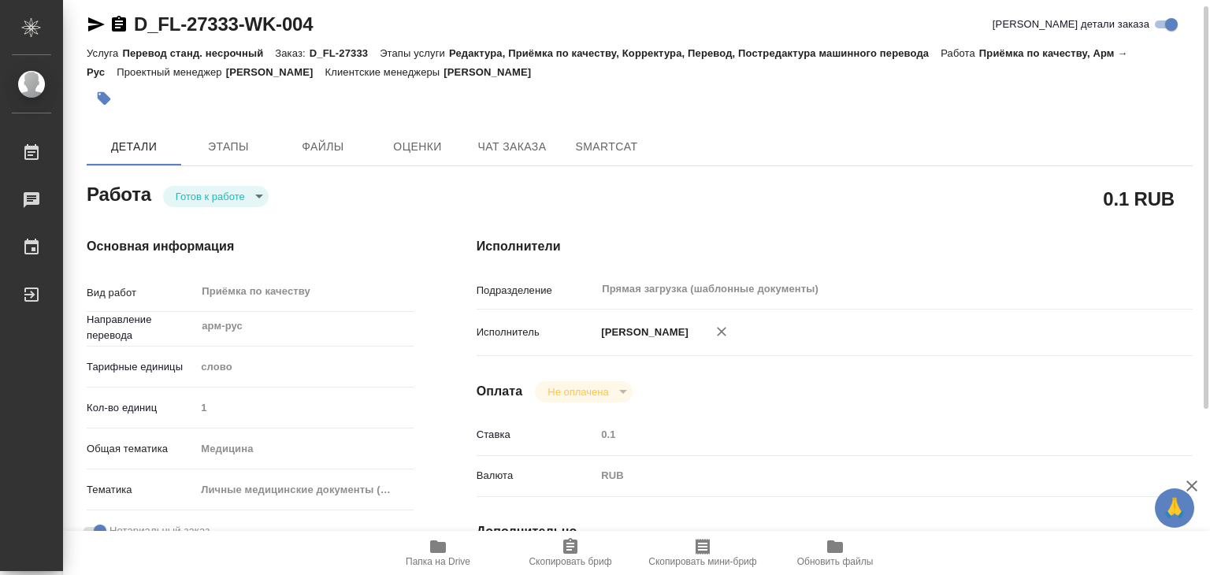
type textarea "x"
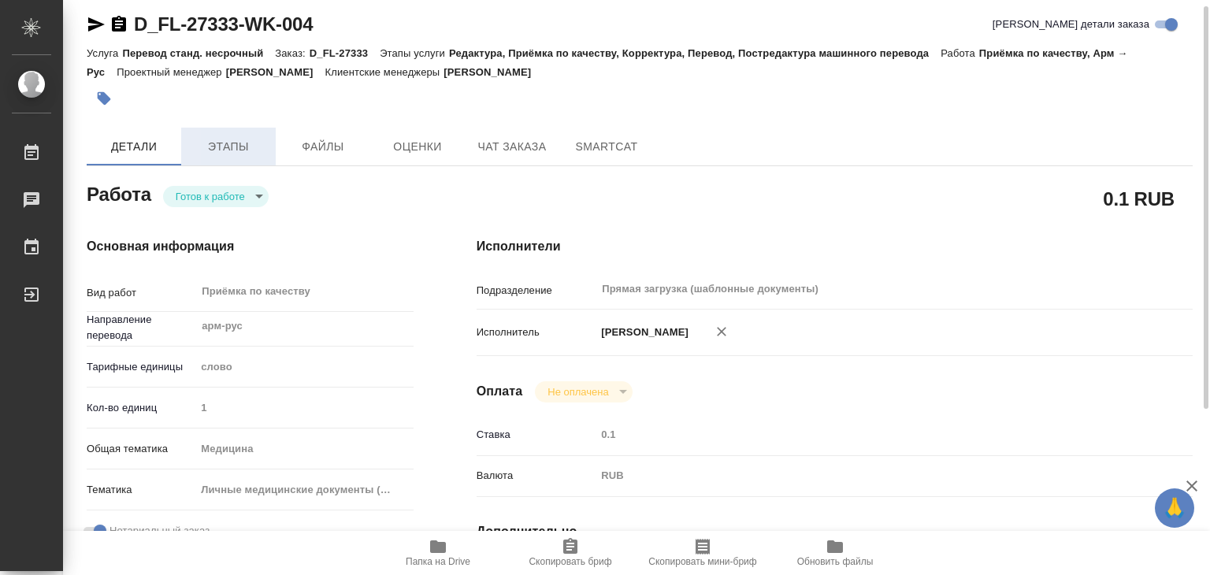
click at [202, 158] on button "Этапы" at bounding box center [228, 147] width 94 height 38
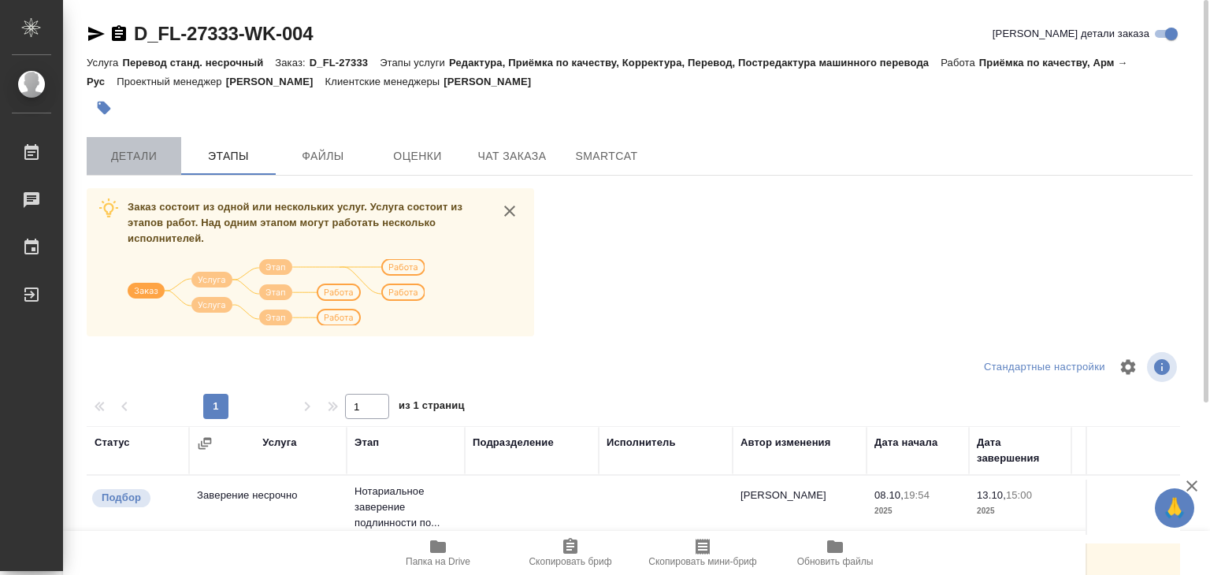
click at [126, 143] on button "Детали" at bounding box center [134, 156] width 94 height 38
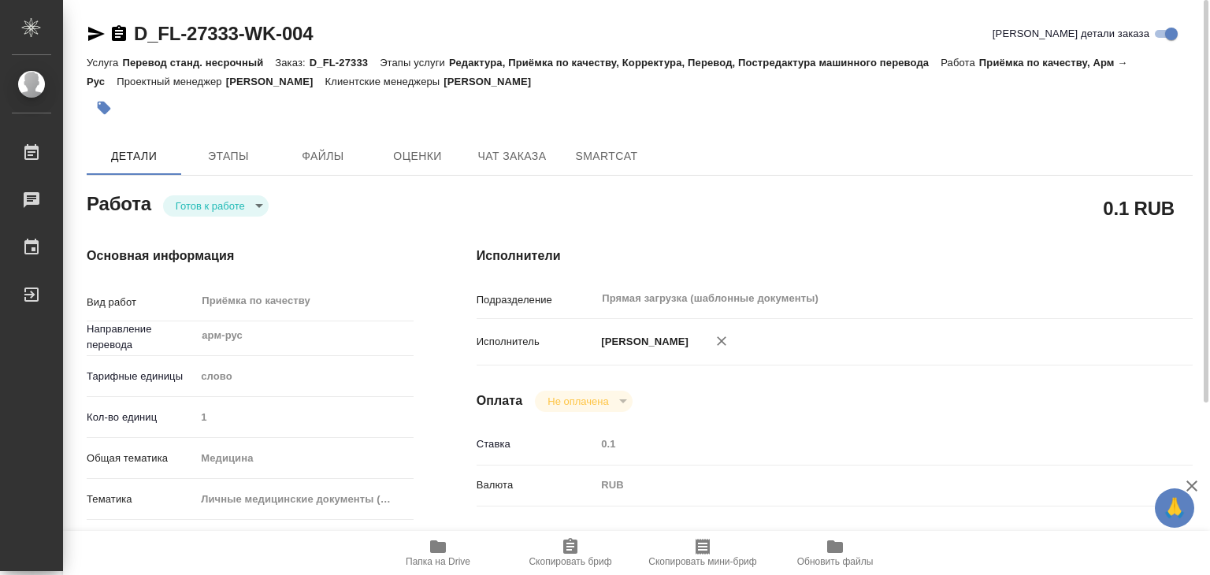
type textarea "x"
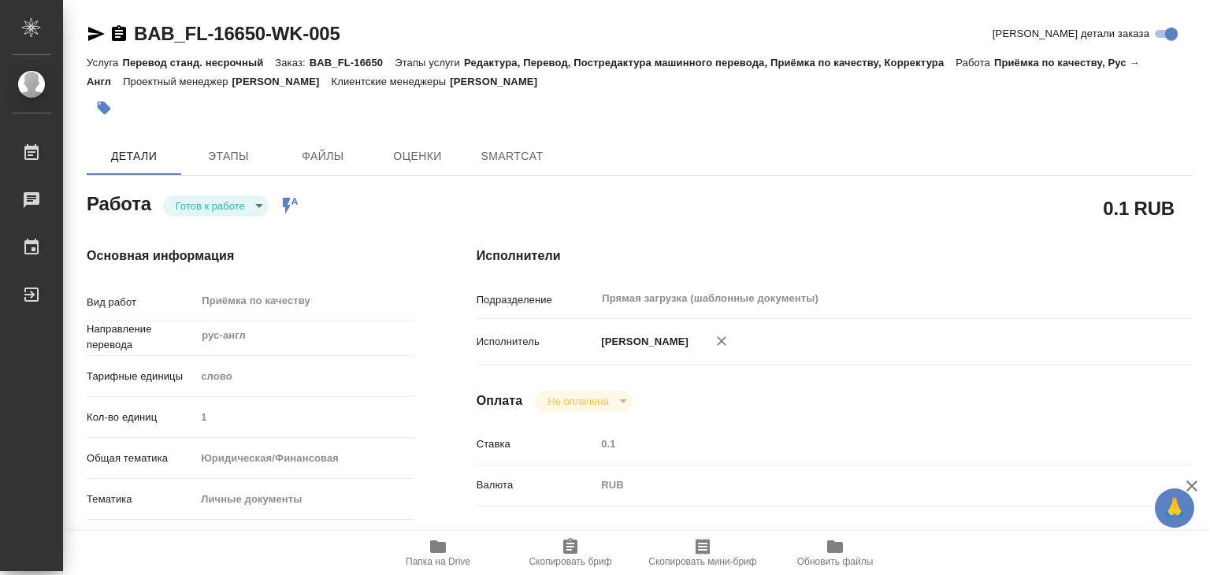
type textarea "x"
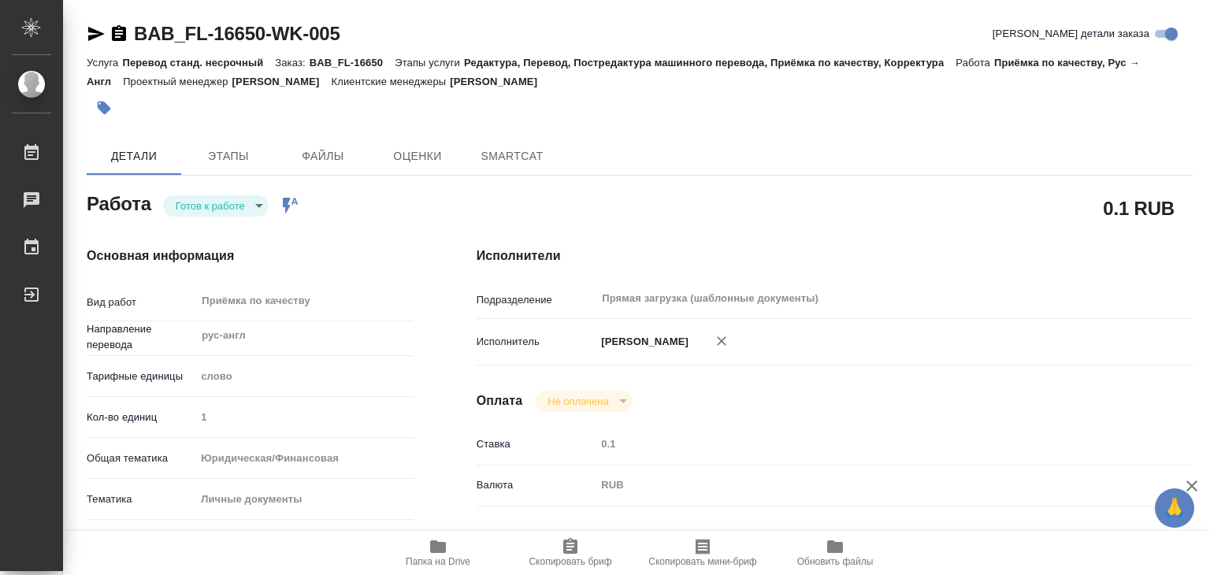
type textarea "x"
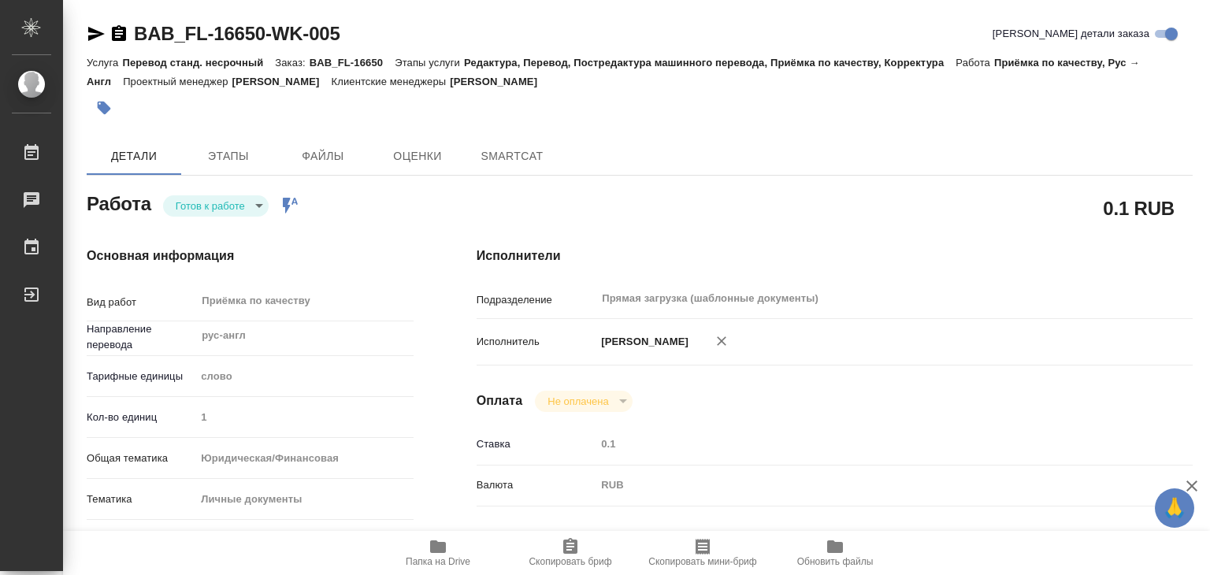
type textarea "x"
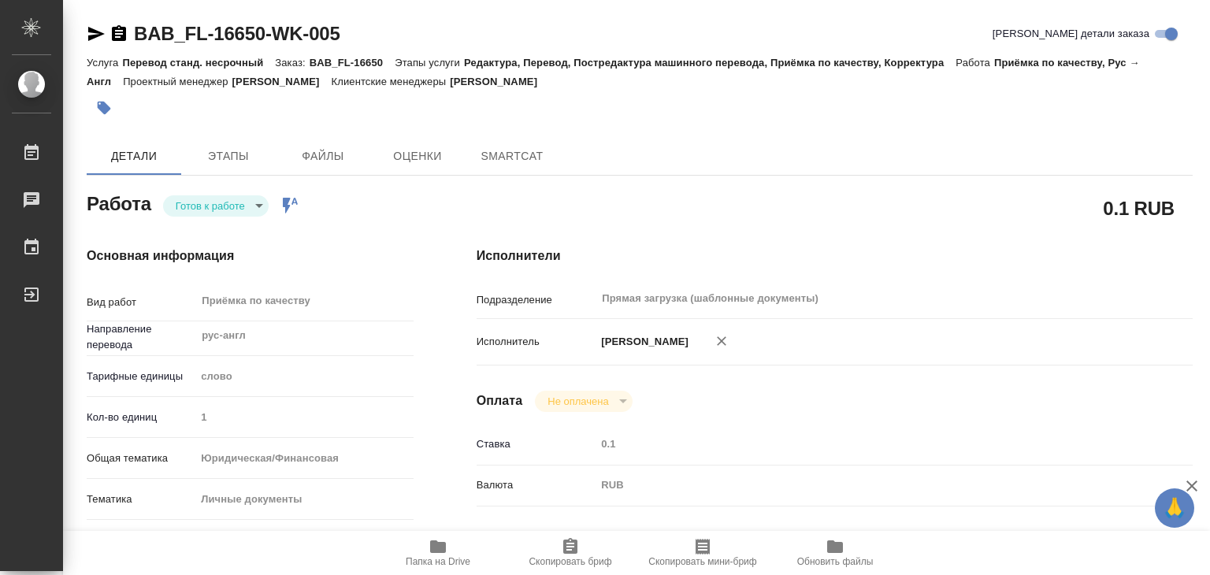
type textarea "x"
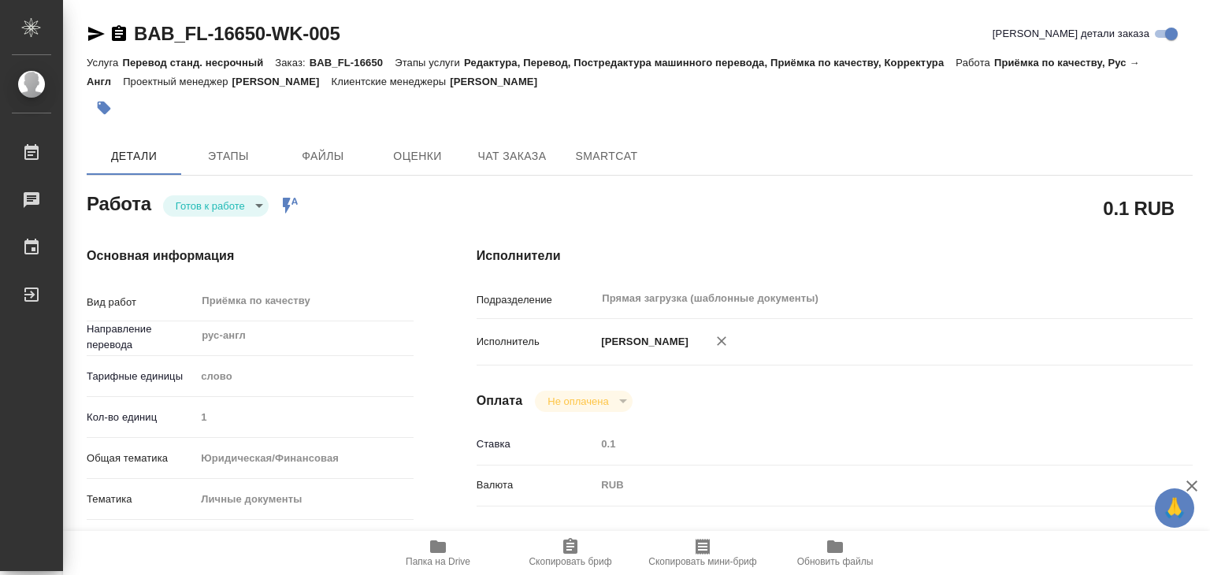
type textarea "x"
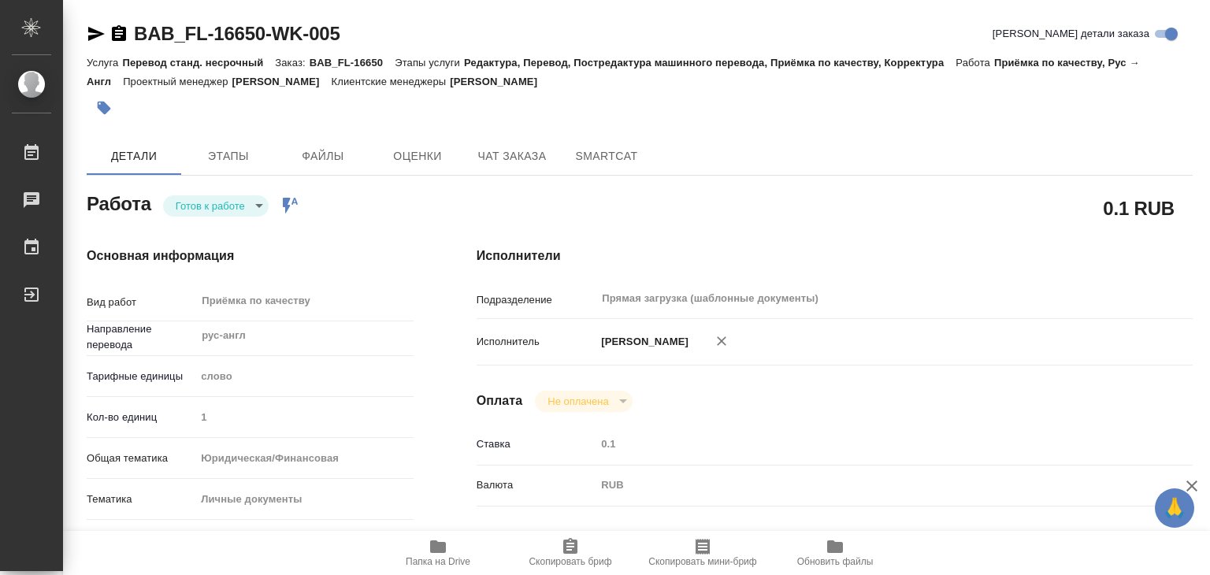
type textarea "x"
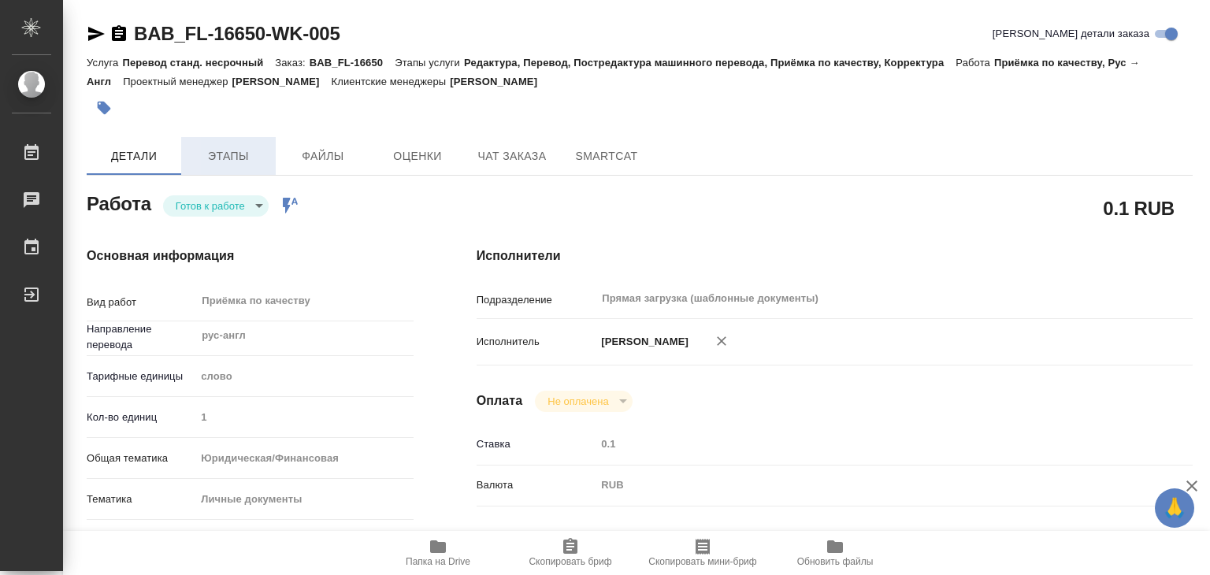
click at [220, 154] on span "Этапы" at bounding box center [229, 156] width 76 height 20
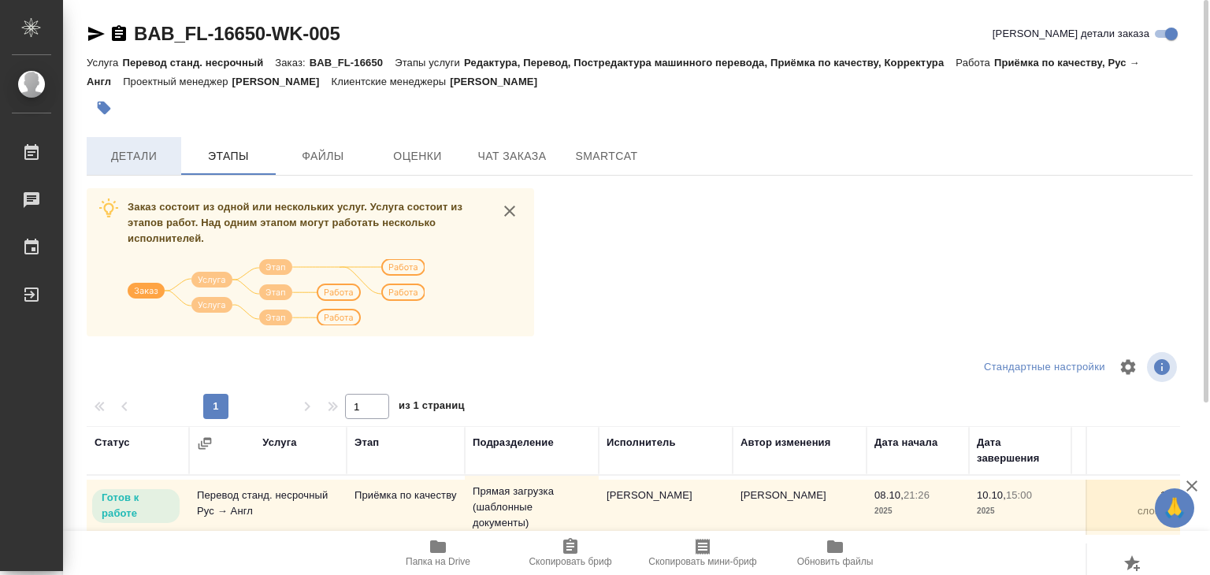
click at [129, 146] on span "Детали" at bounding box center [134, 156] width 76 height 20
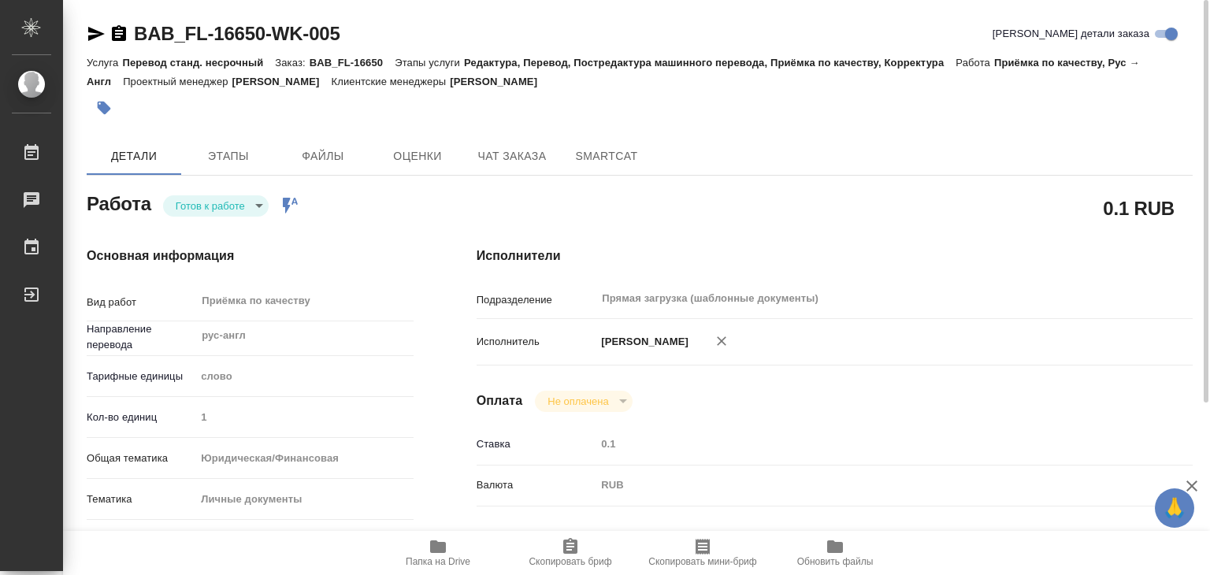
type textarea "x"
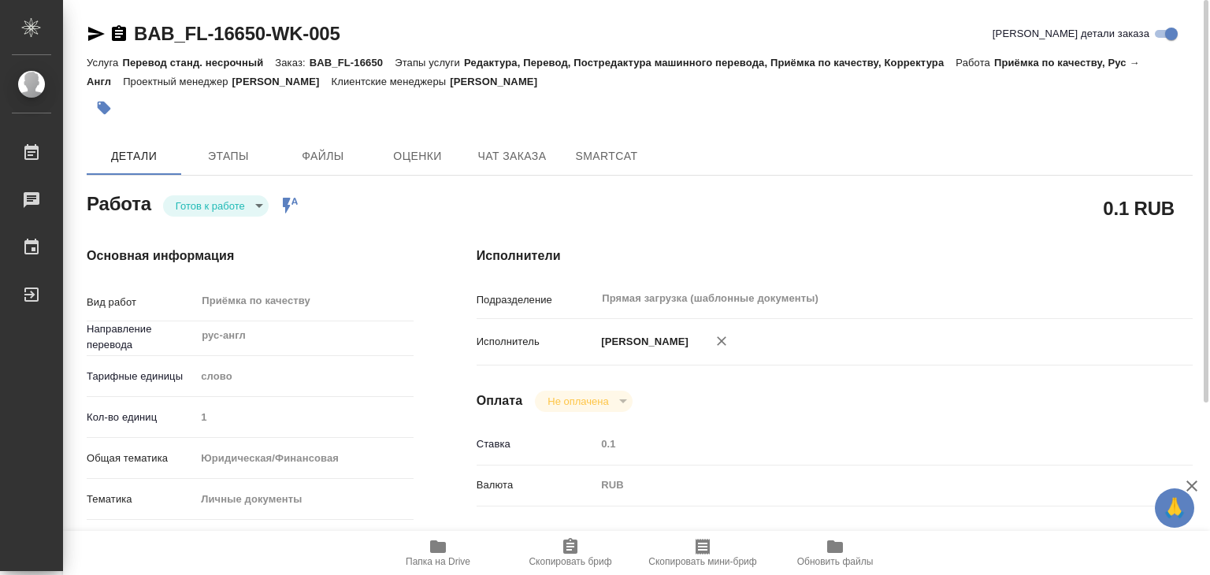
type textarea "x"
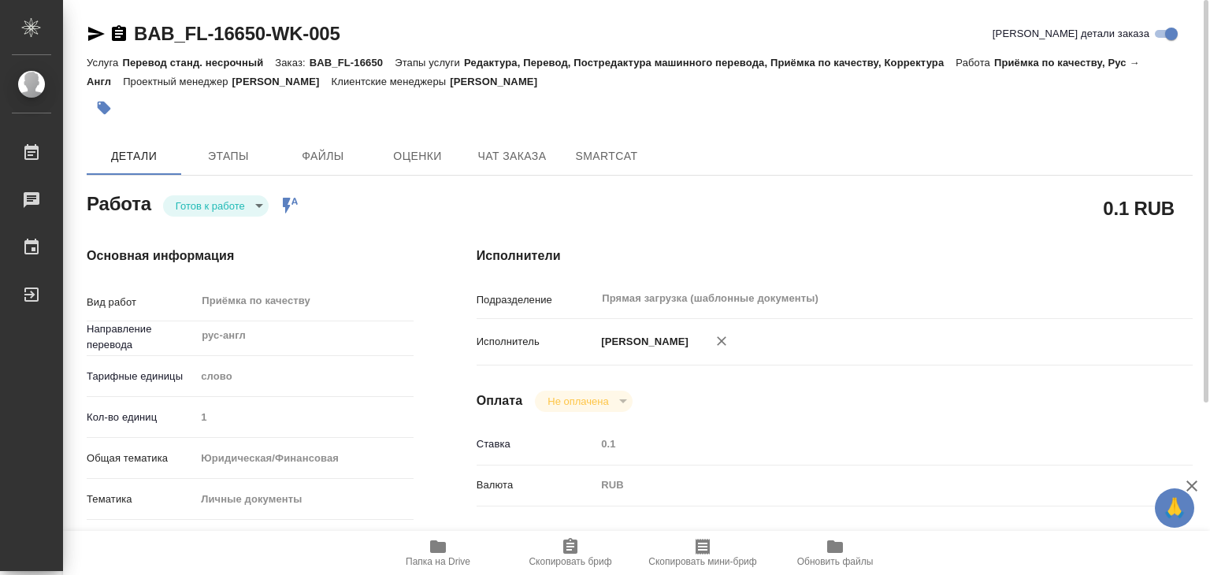
type textarea "x"
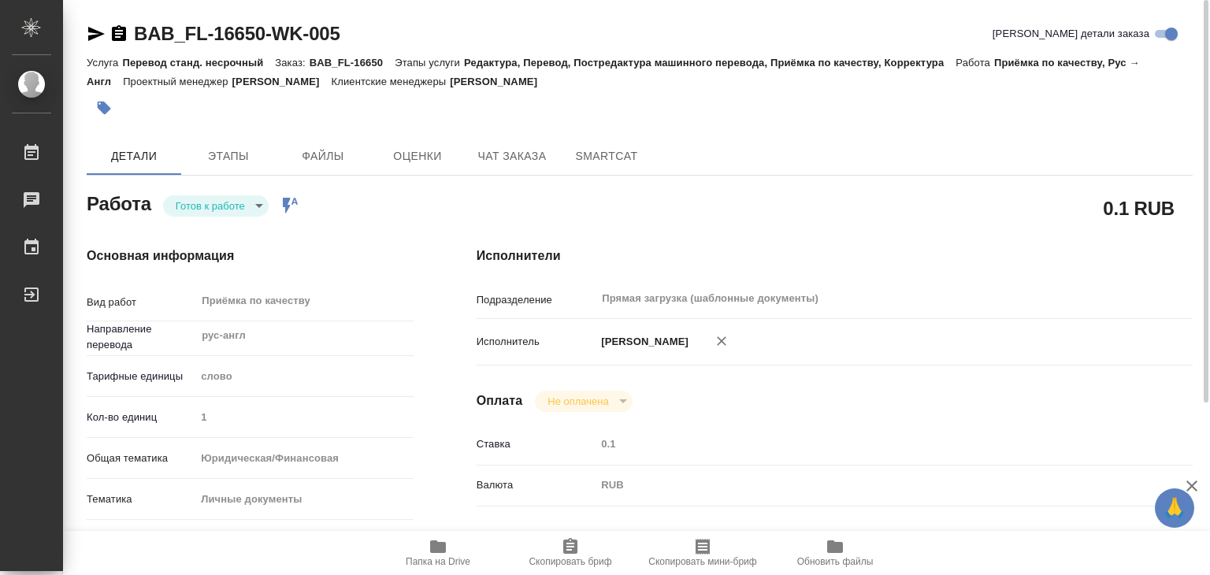
click at [230, 201] on body "🙏 .cls-1 fill:#fff; AWATERA Alilekova Valeriya Работы 0 Чаты График Выйти BAB_F…" at bounding box center [605, 287] width 1210 height 575
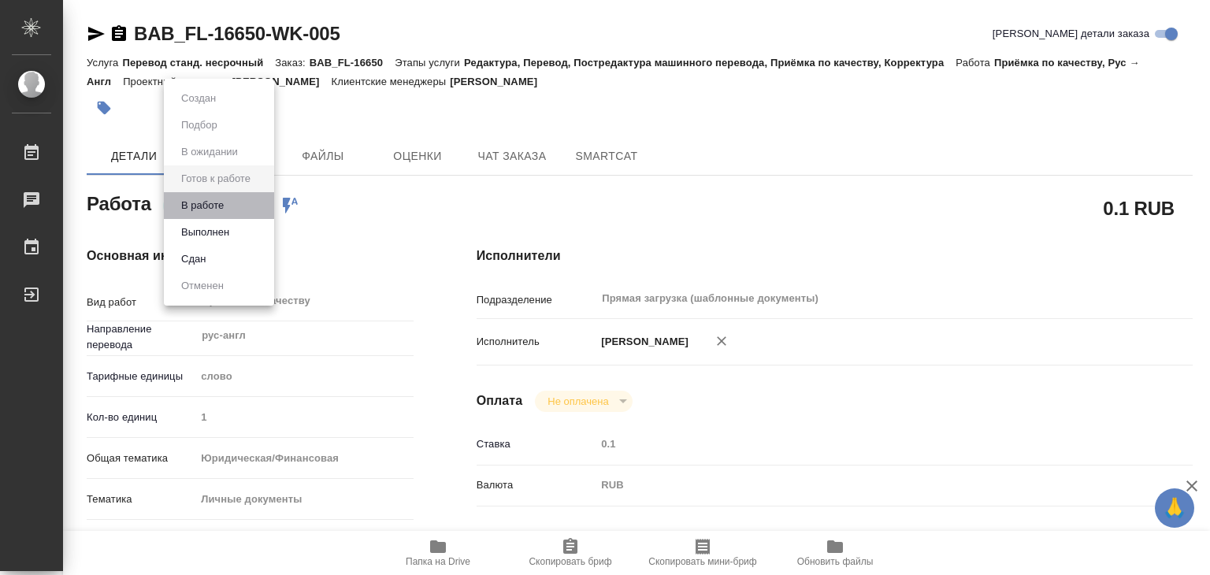
click at [230, 202] on li "В работе" at bounding box center [219, 205] width 110 height 27
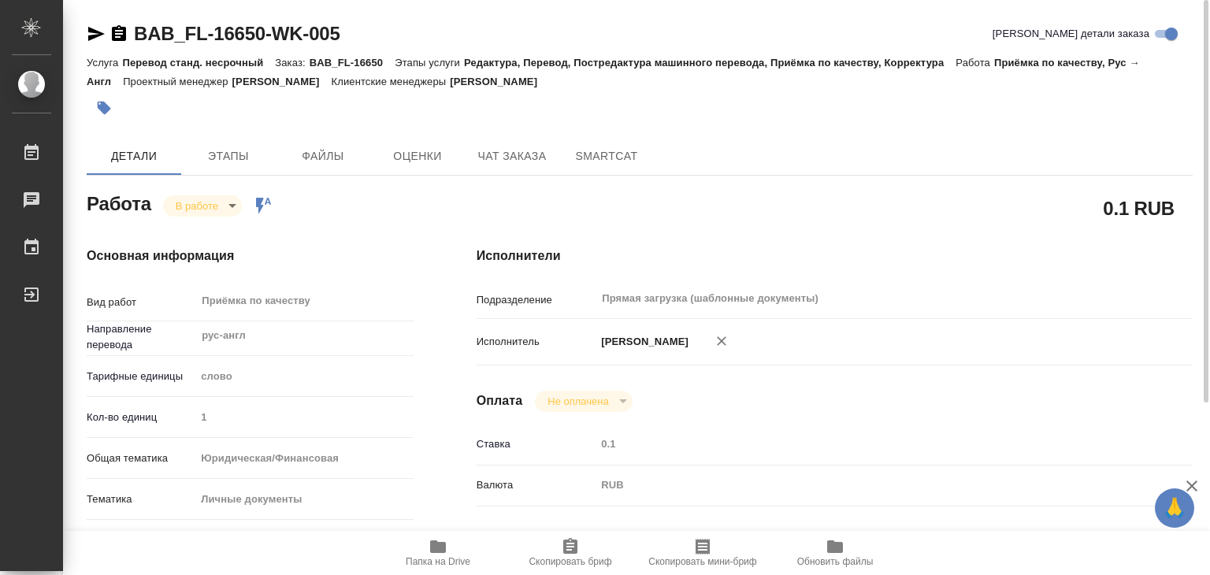
type textarea "x"
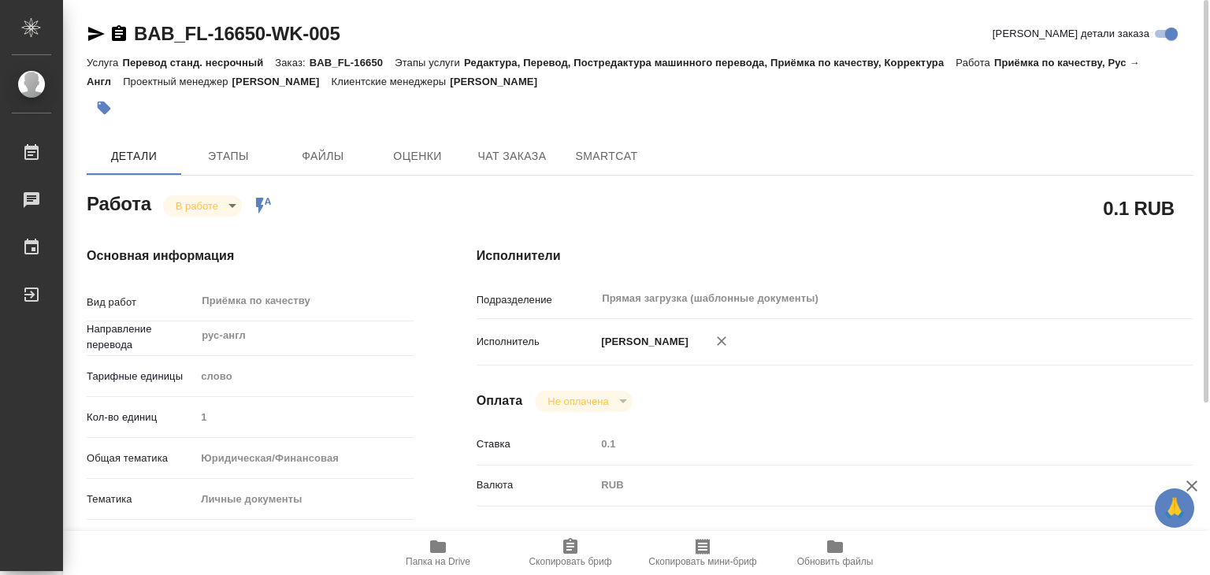
type textarea "x"
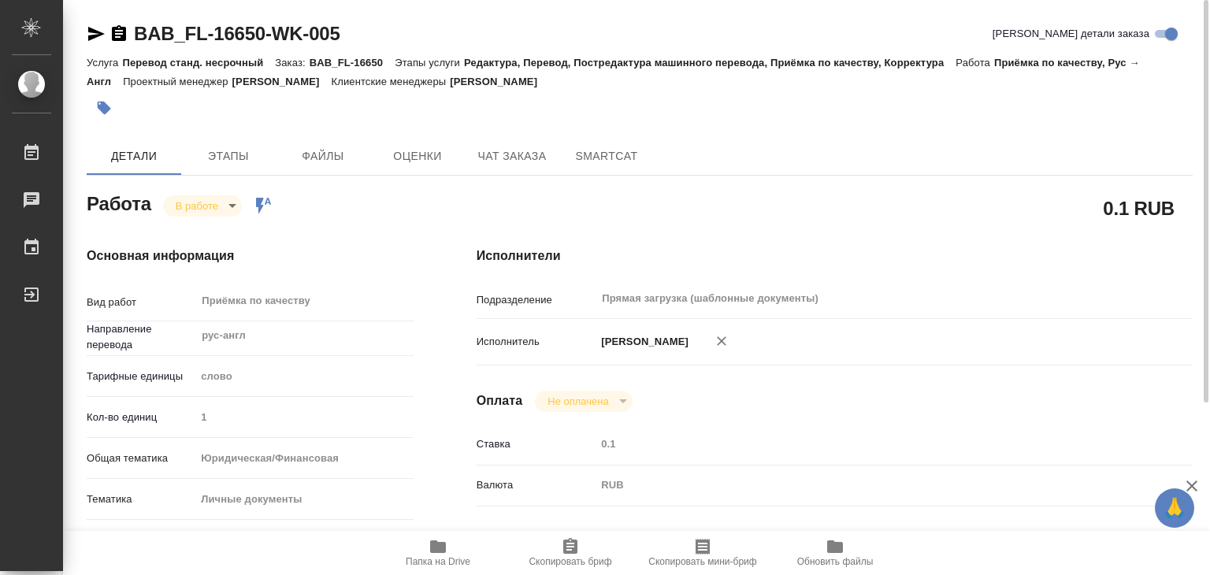
click at [436, 554] on icon "button" at bounding box center [437, 546] width 19 height 19
type textarea "x"
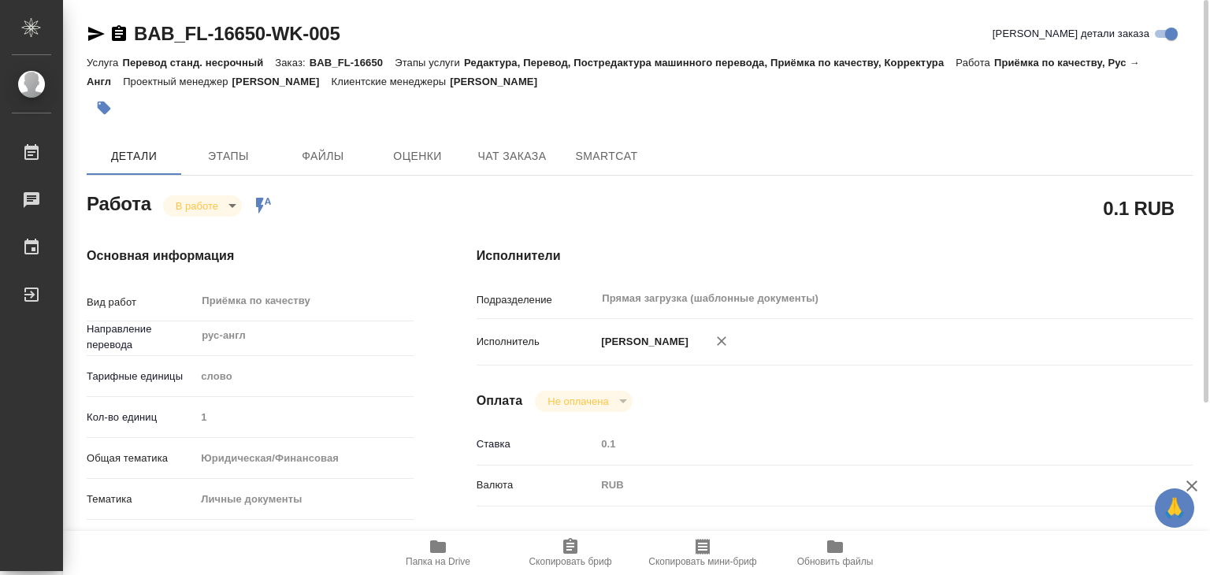
type textarea "x"
click at [229, 174] on button "Этапы" at bounding box center [228, 156] width 94 height 38
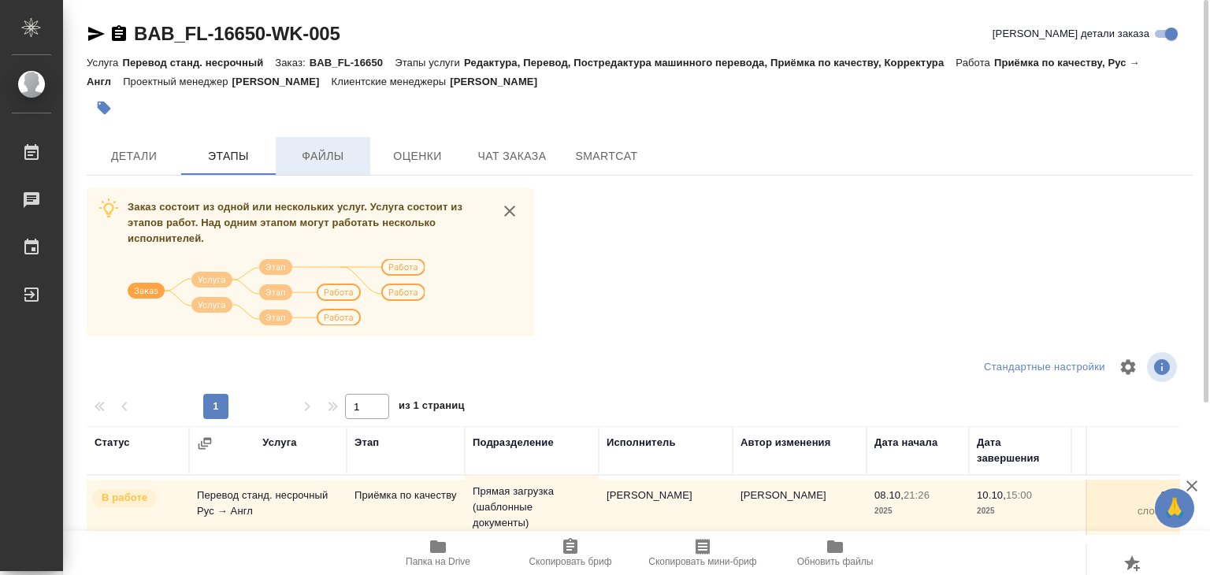
click at [324, 148] on span "Файлы" at bounding box center [323, 156] width 76 height 20
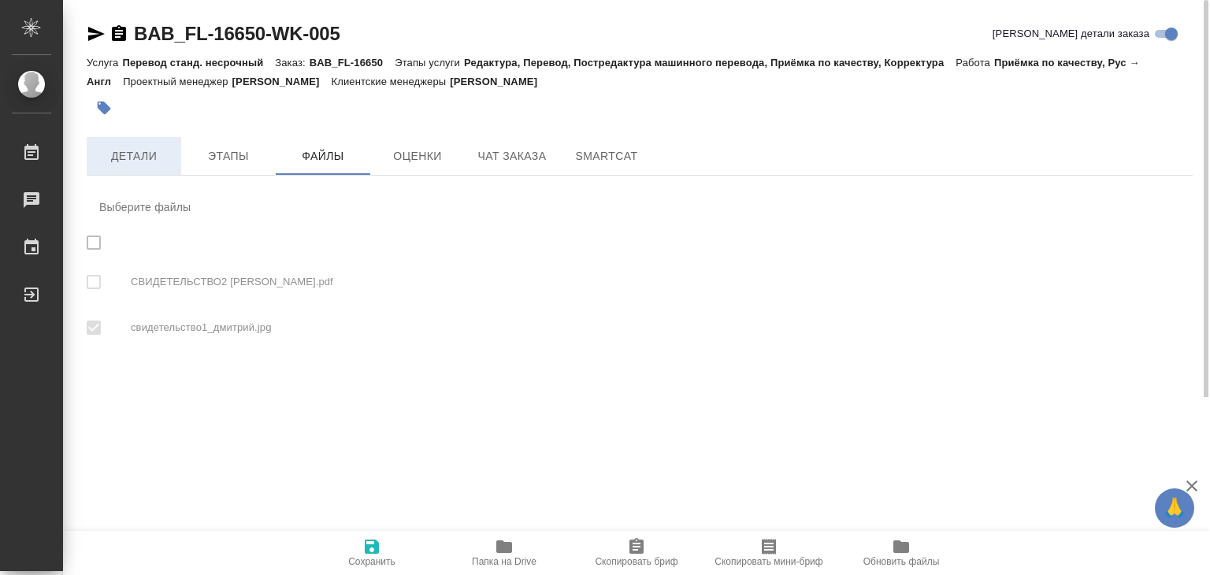
checkbox input "true"
click at [142, 155] on span "Детали" at bounding box center [134, 156] width 76 height 20
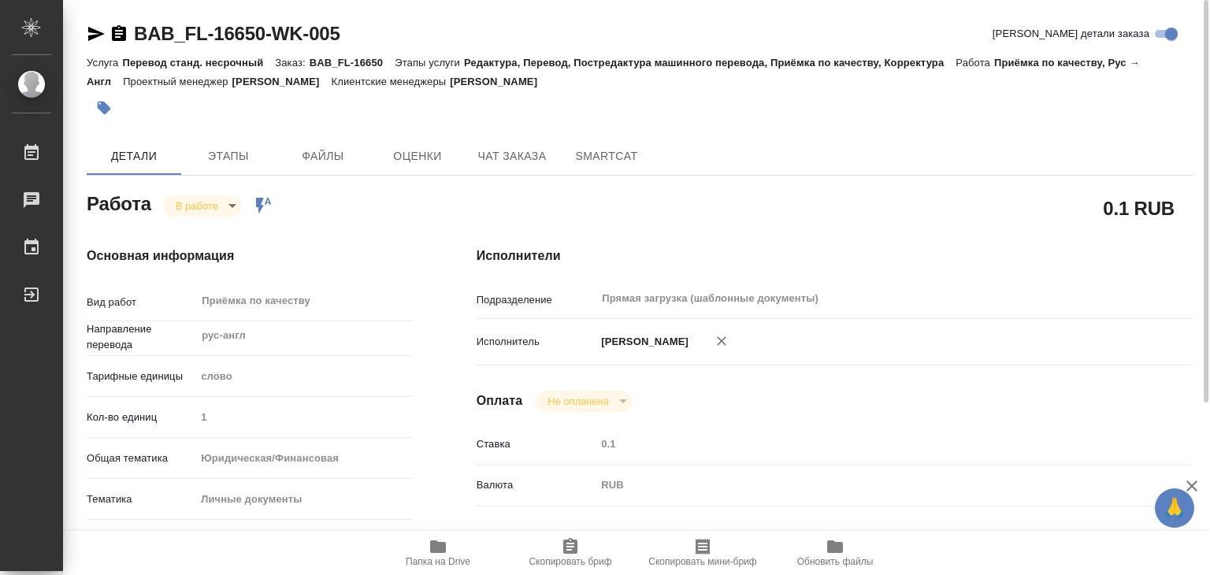
type textarea "x"
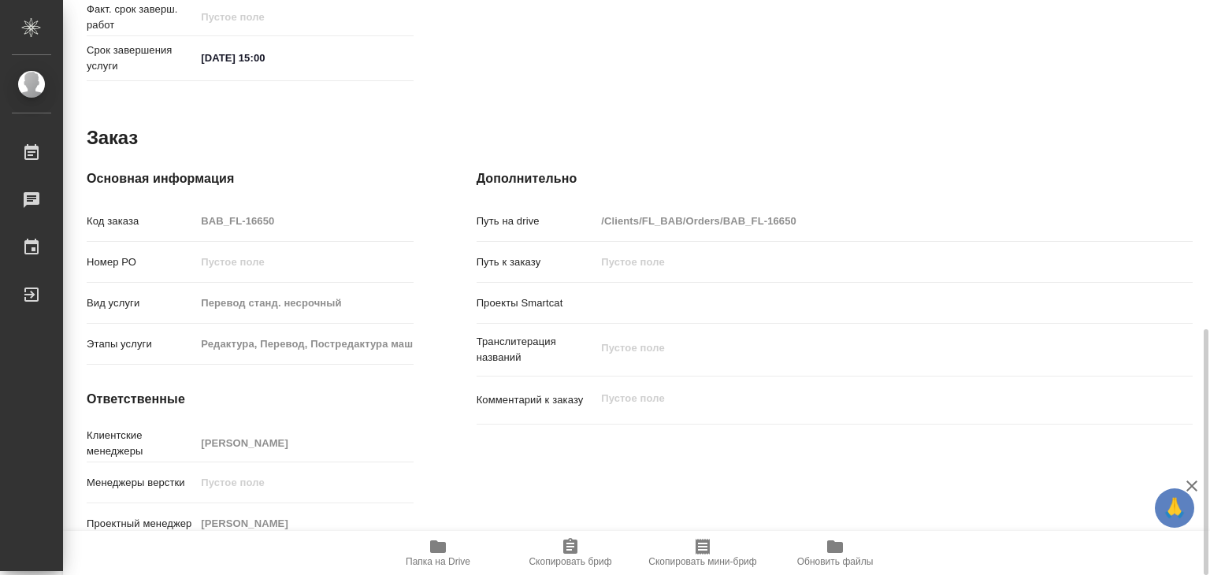
type textarea "x"
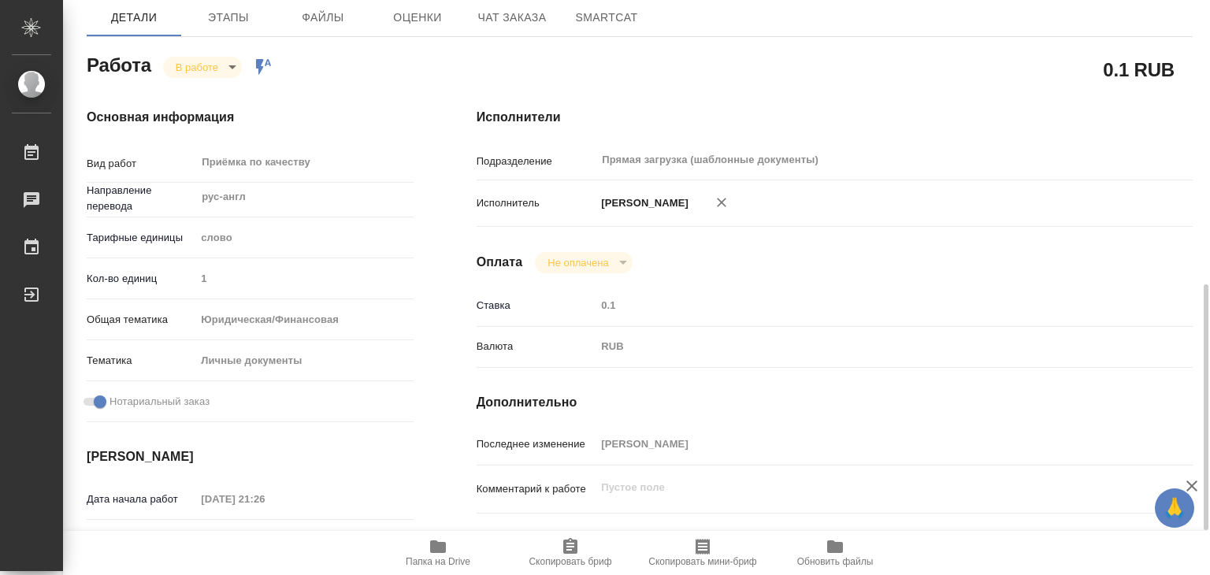
scroll to position [60, 0]
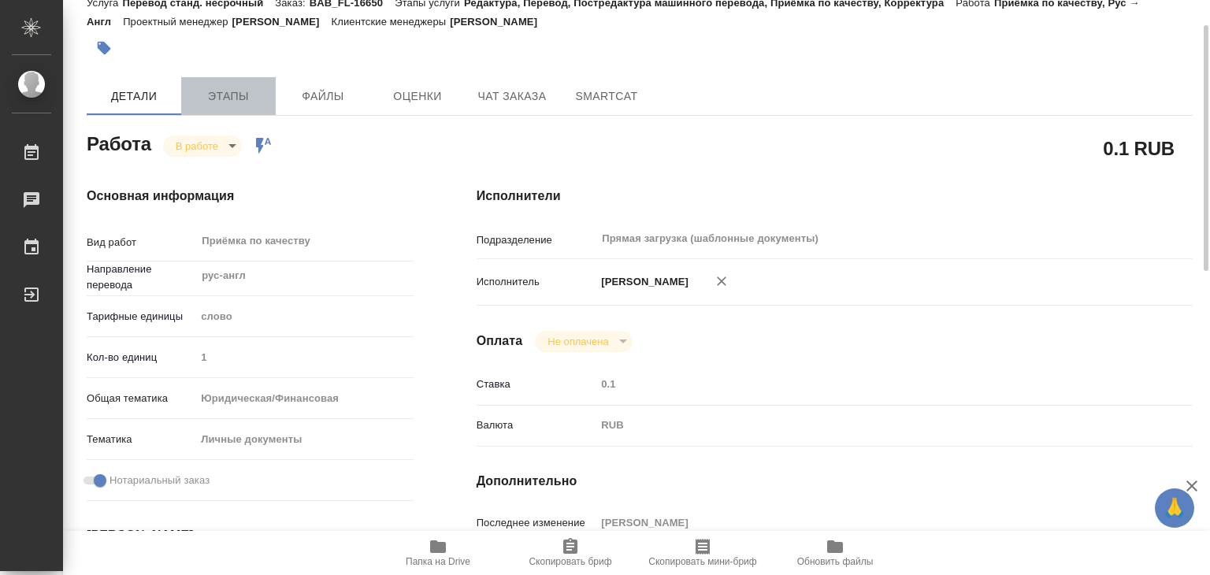
click at [230, 98] on span "Этапы" at bounding box center [229, 97] width 76 height 20
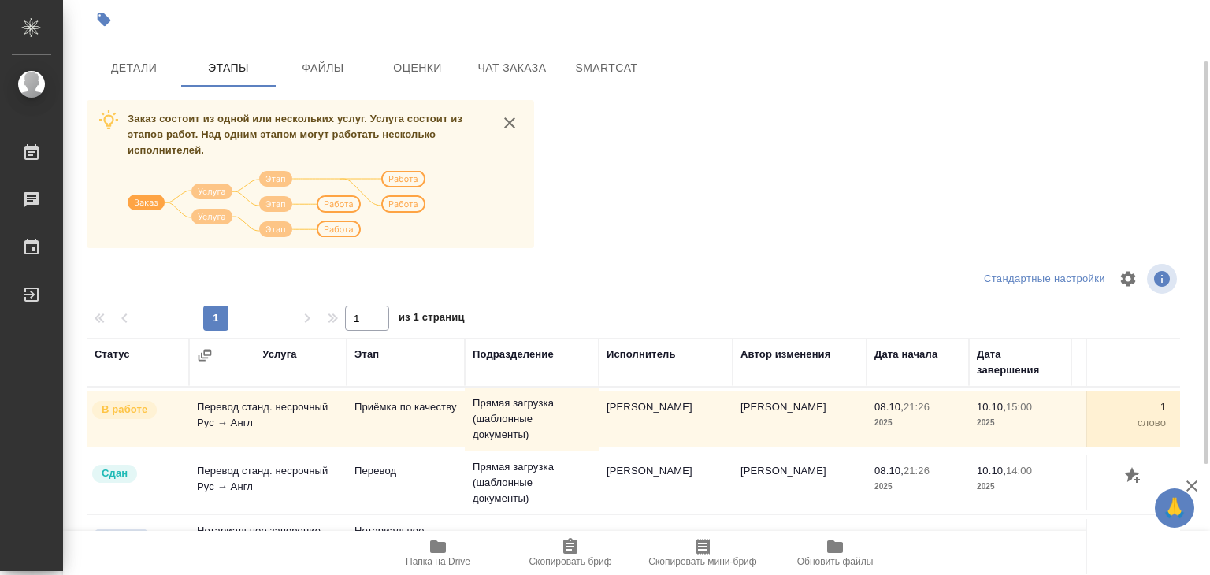
scroll to position [9, 0]
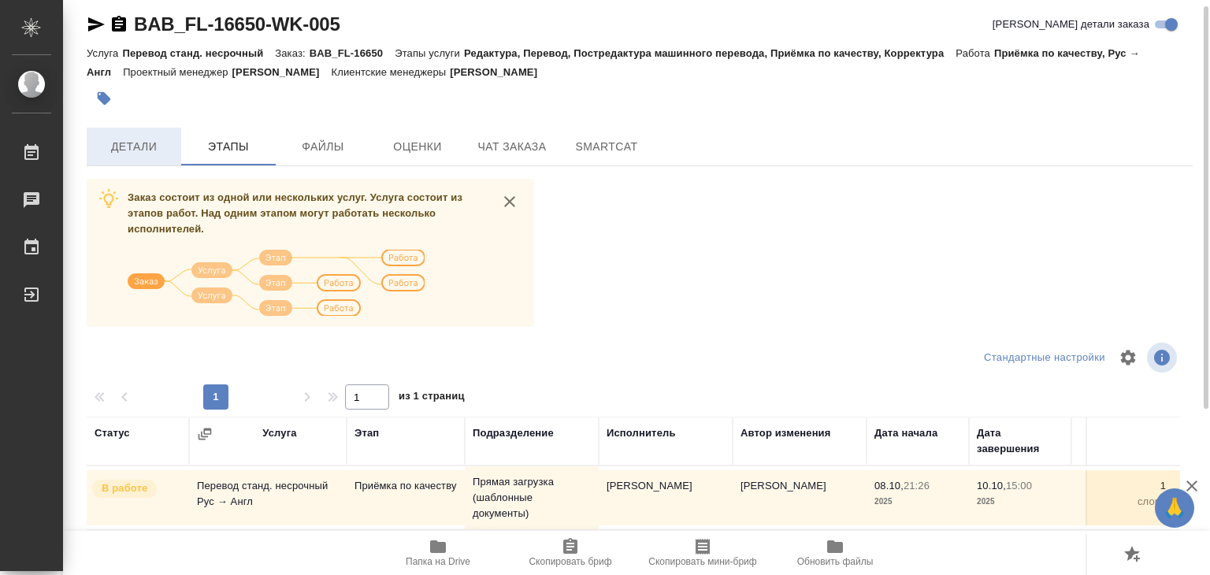
click at [120, 146] on span "Детали" at bounding box center [134, 147] width 76 height 20
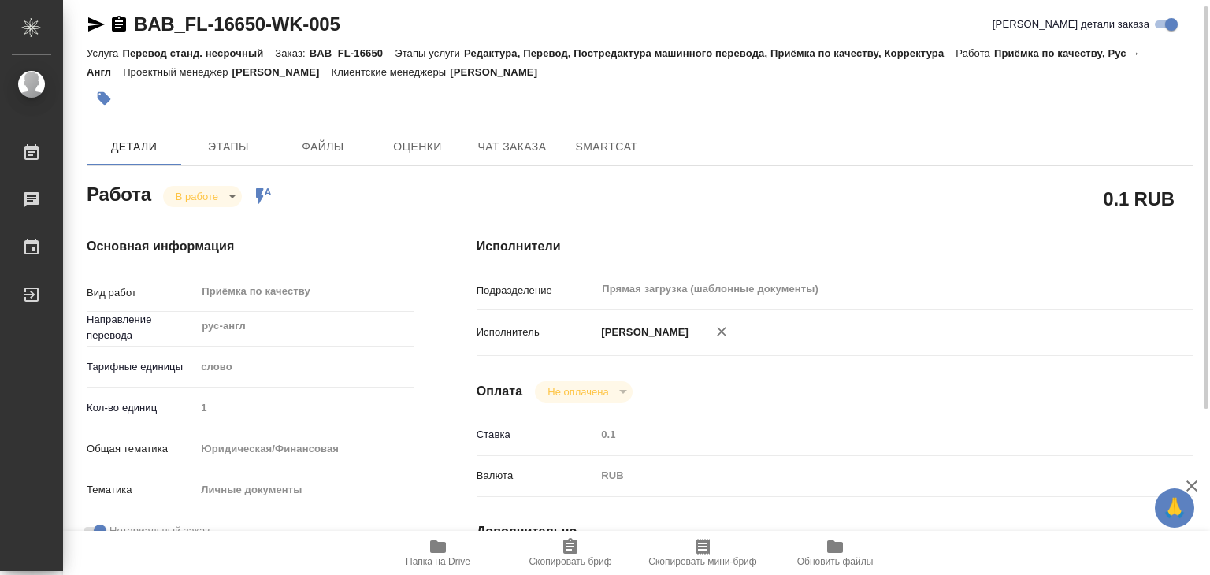
type textarea "x"
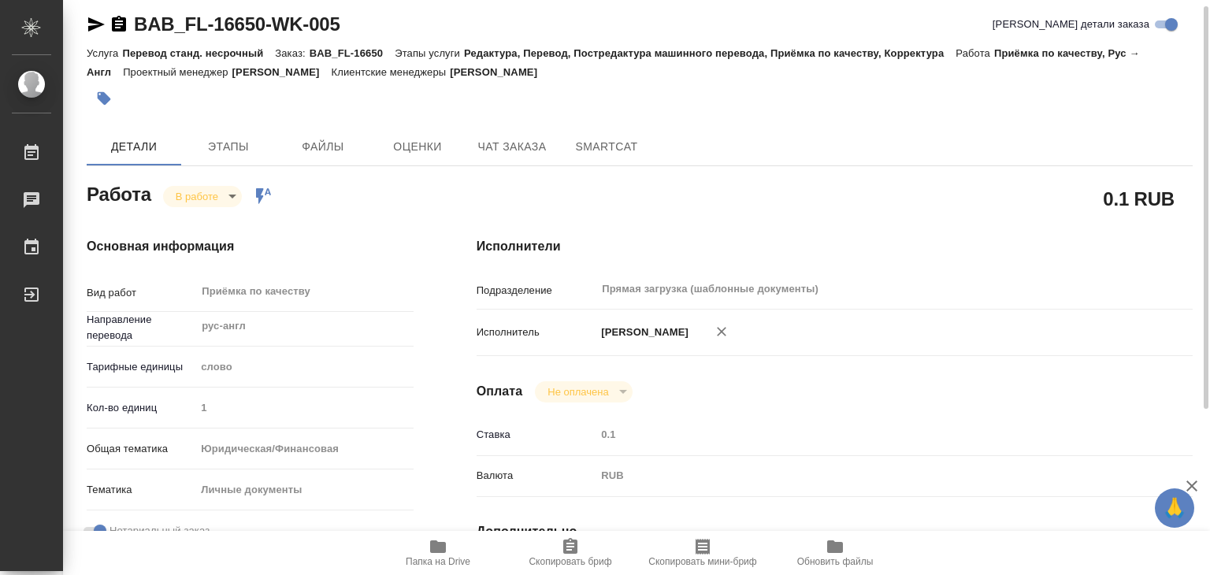
type textarea "x"
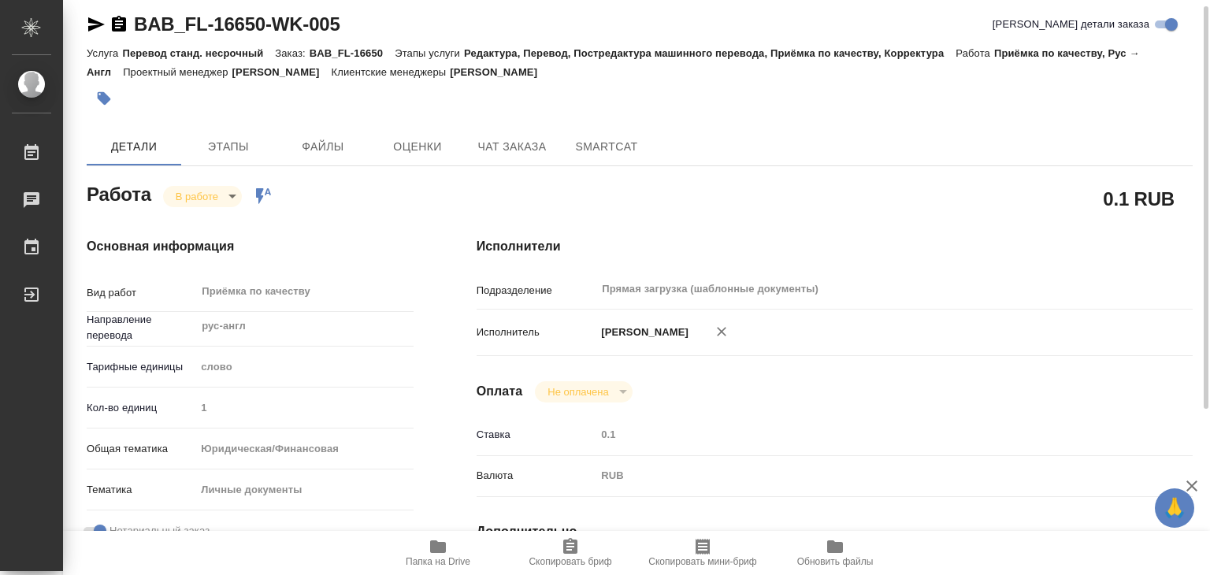
type textarea "x"
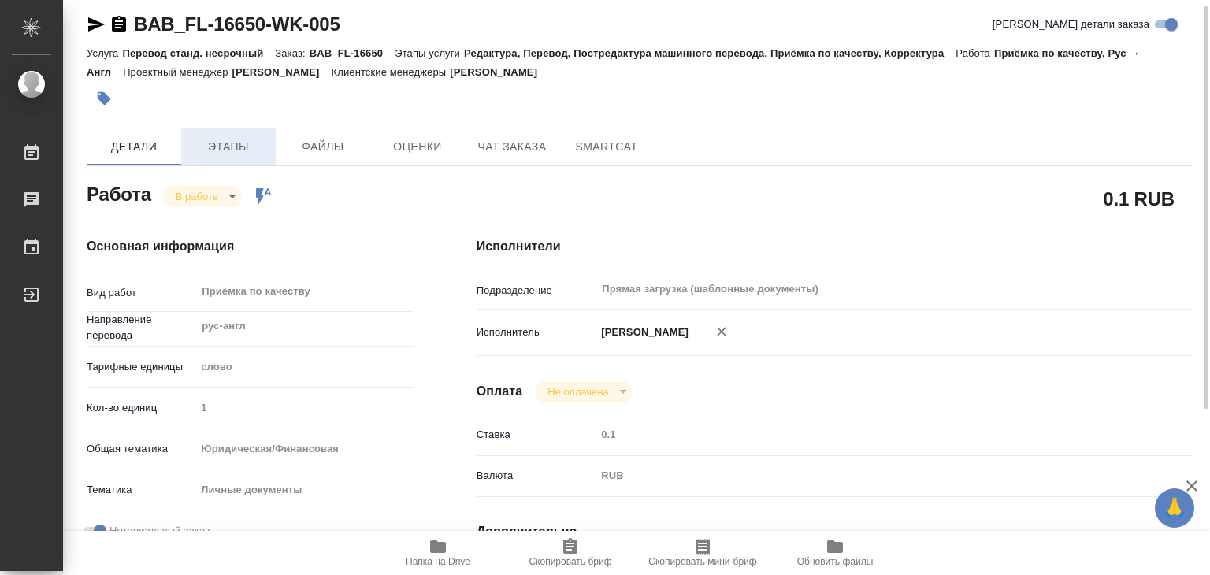
click at [236, 143] on span "Этапы" at bounding box center [229, 147] width 76 height 20
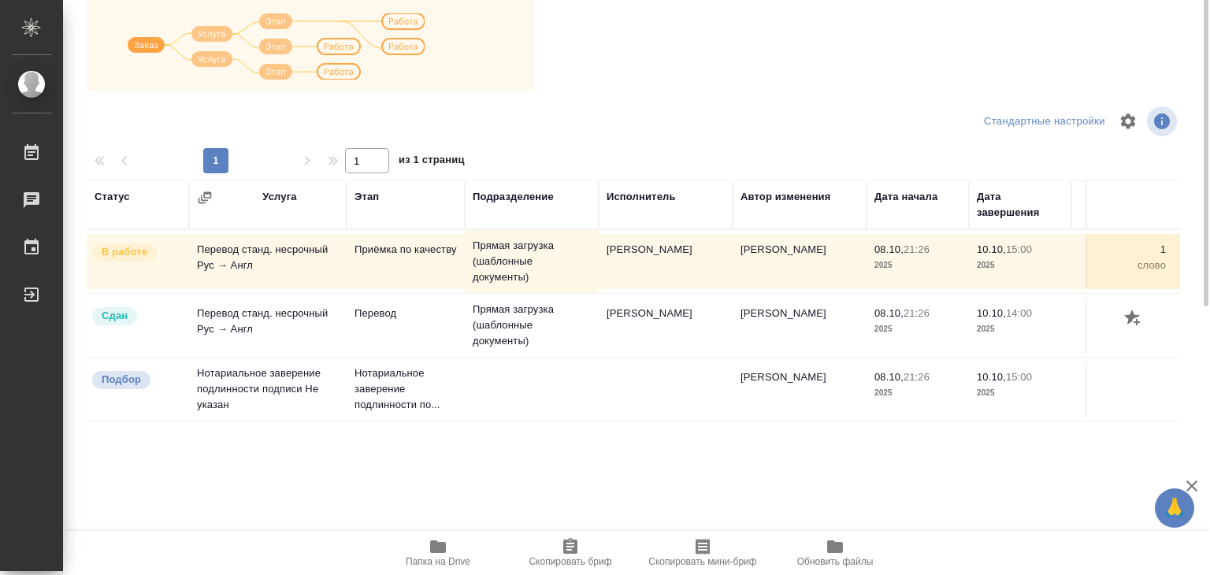
scroll to position [9, 0]
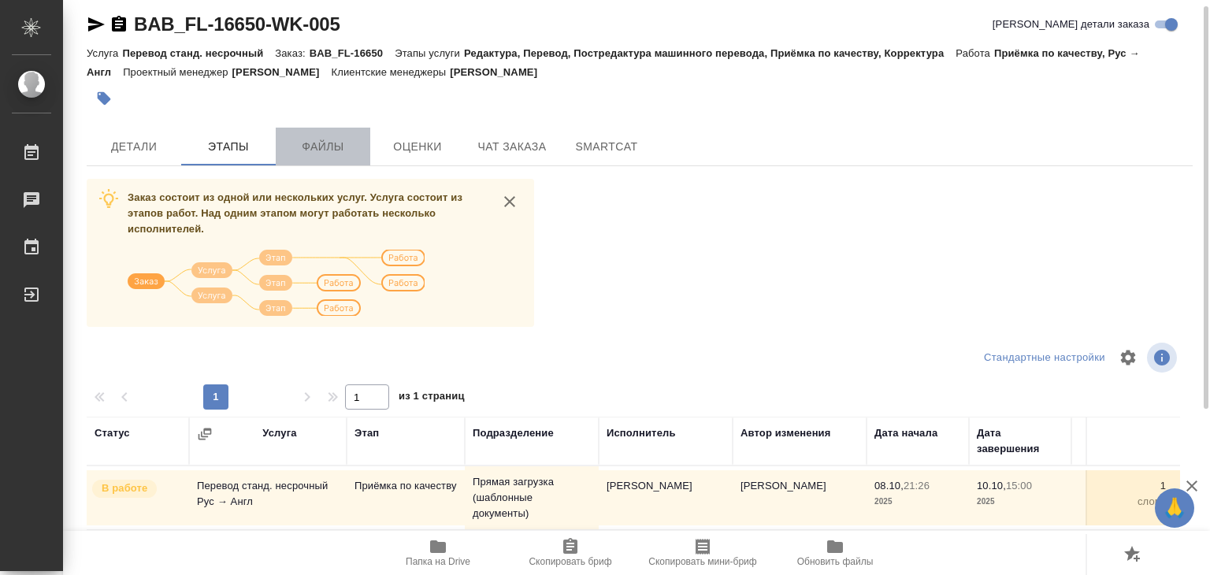
click at [299, 146] on span "Файлы" at bounding box center [323, 147] width 76 height 20
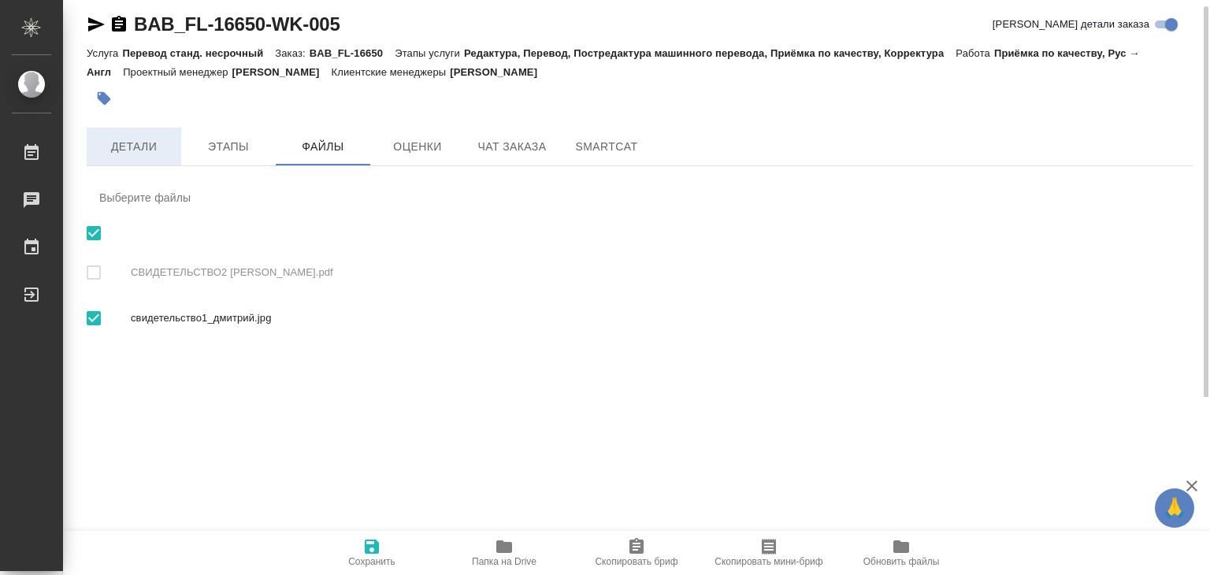
click at [146, 148] on span "Детали" at bounding box center [134, 147] width 76 height 20
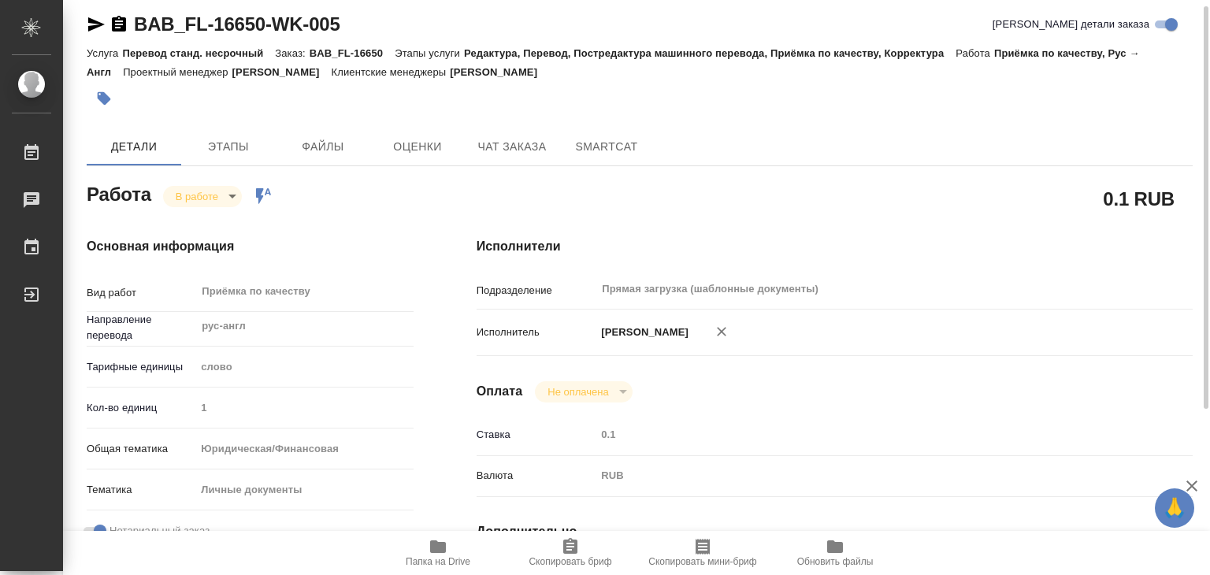
type textarea "x"
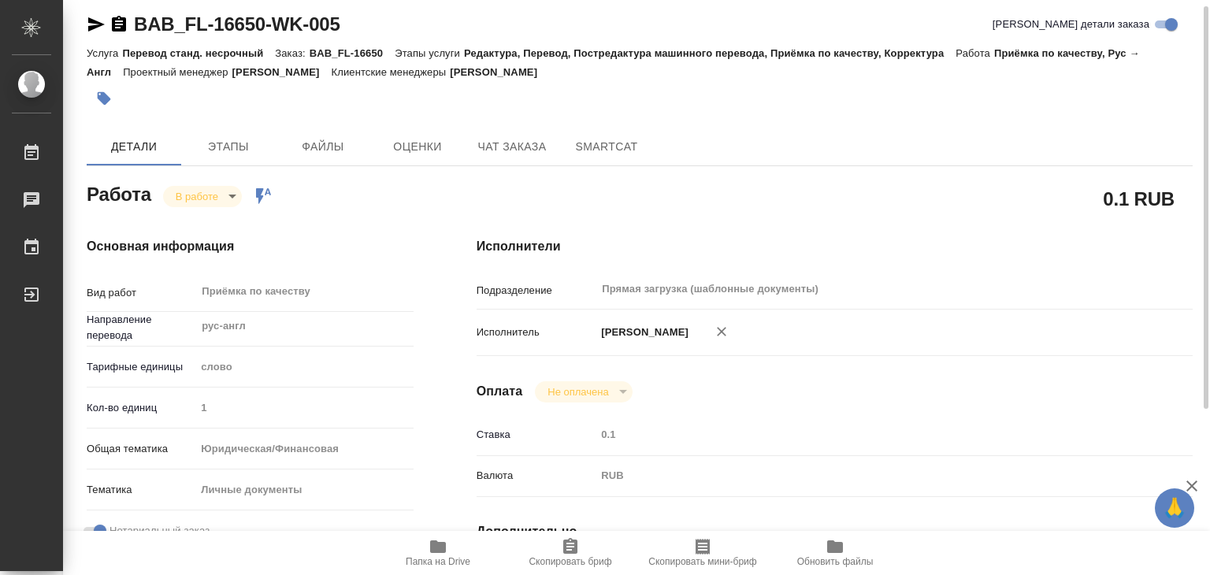
type textarea "x"
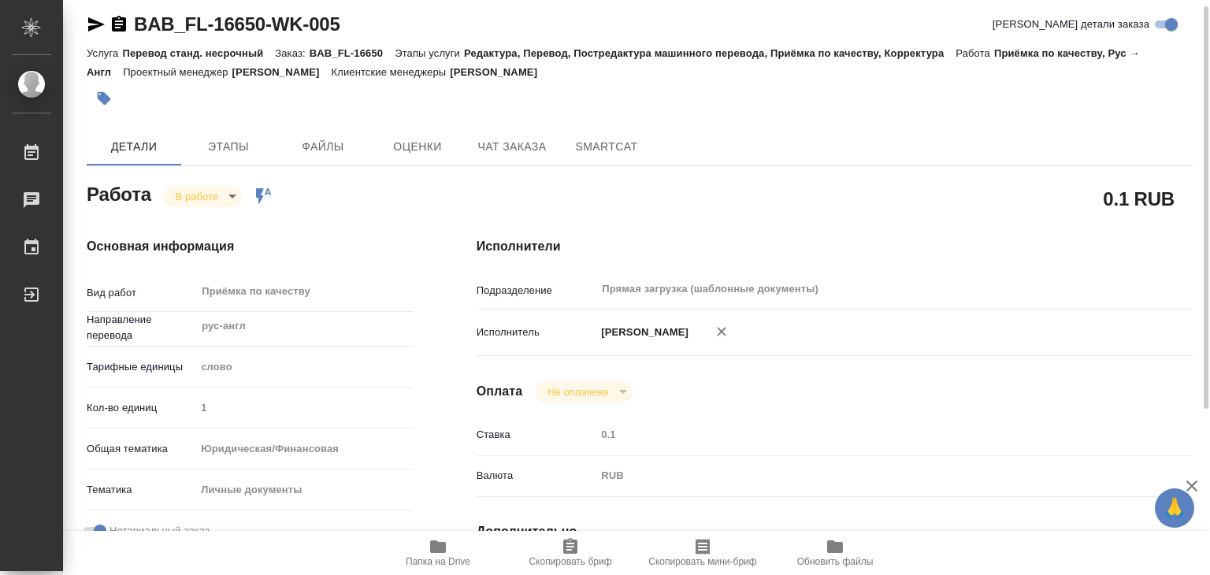
type textarea "x"
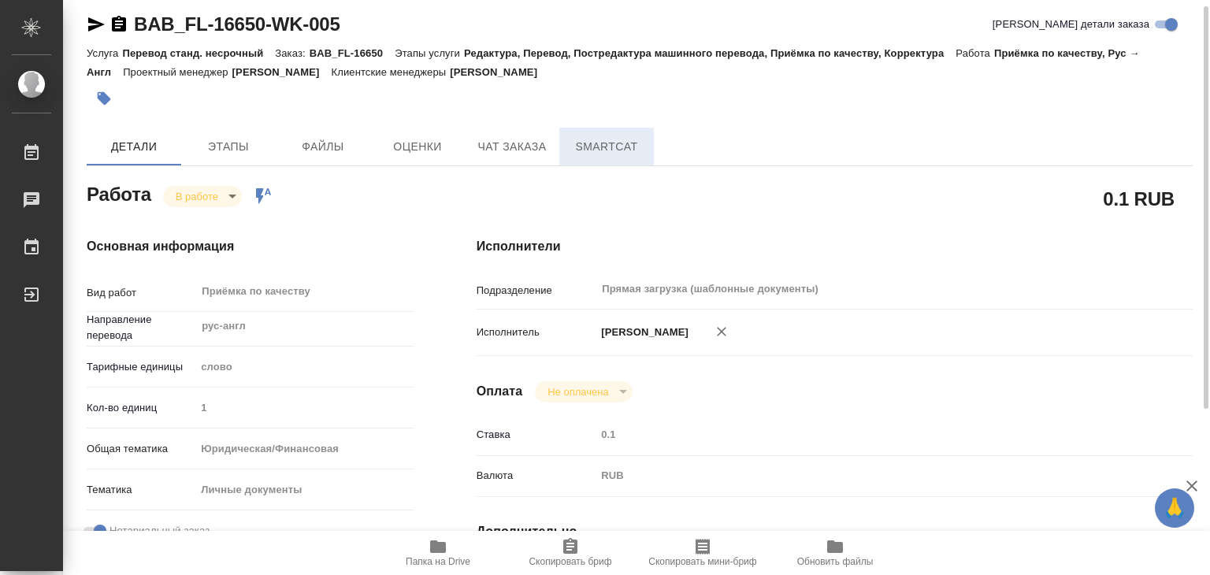
type textarea "x"
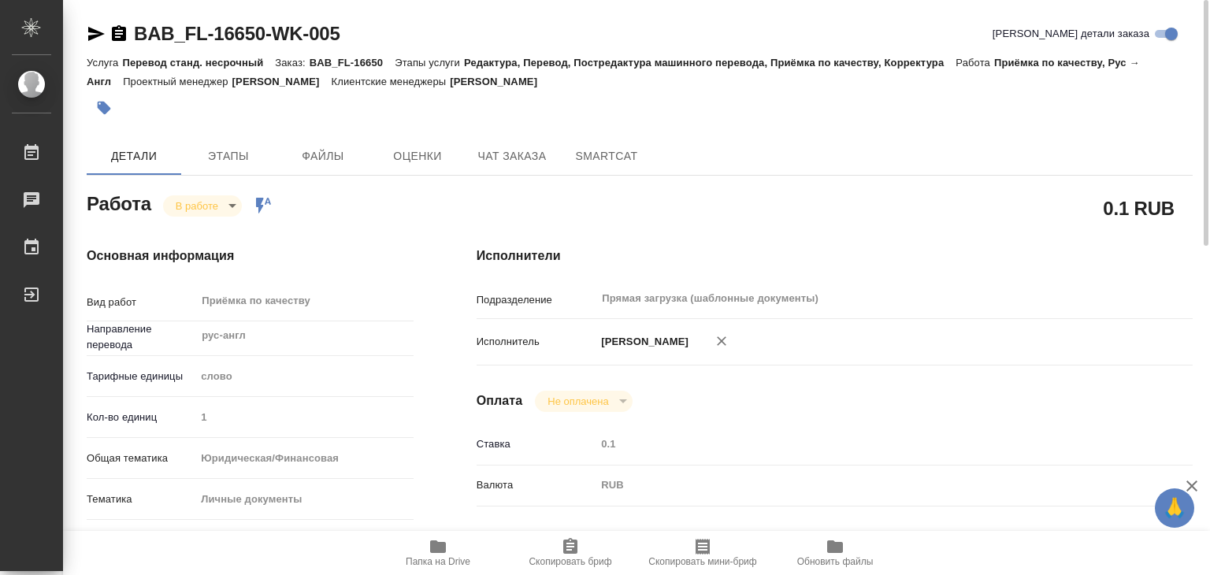
click at [98, 108] on icon "button" at bounding box center [104, 108] width 13 height 13
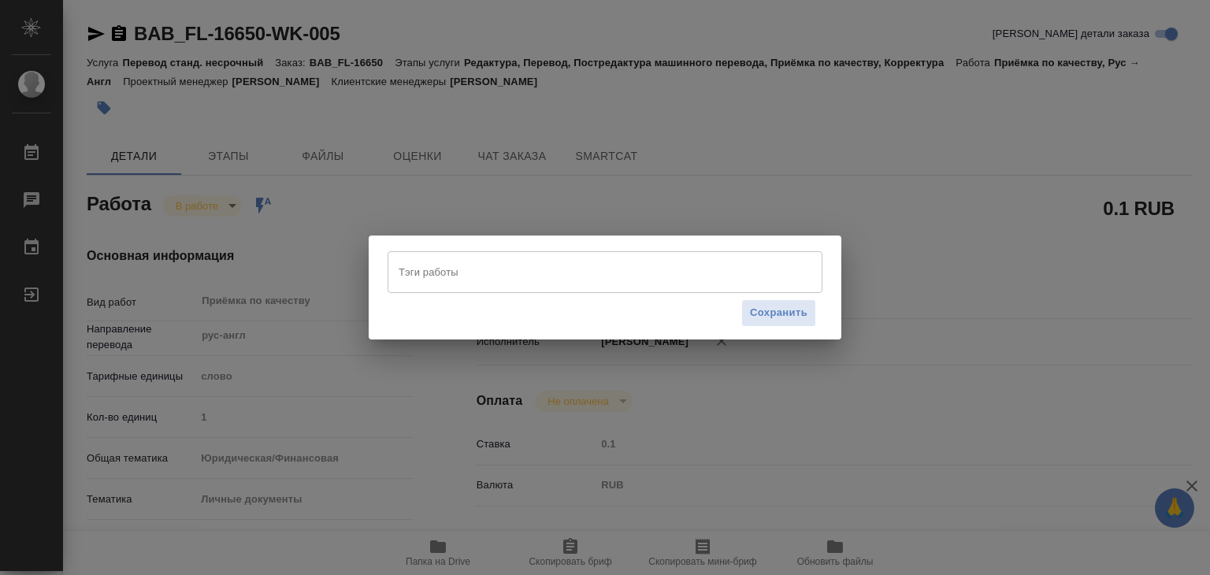
click at [463, 272] on input "Тэги работы" at bounding box center [590, 271] width 391 height 27
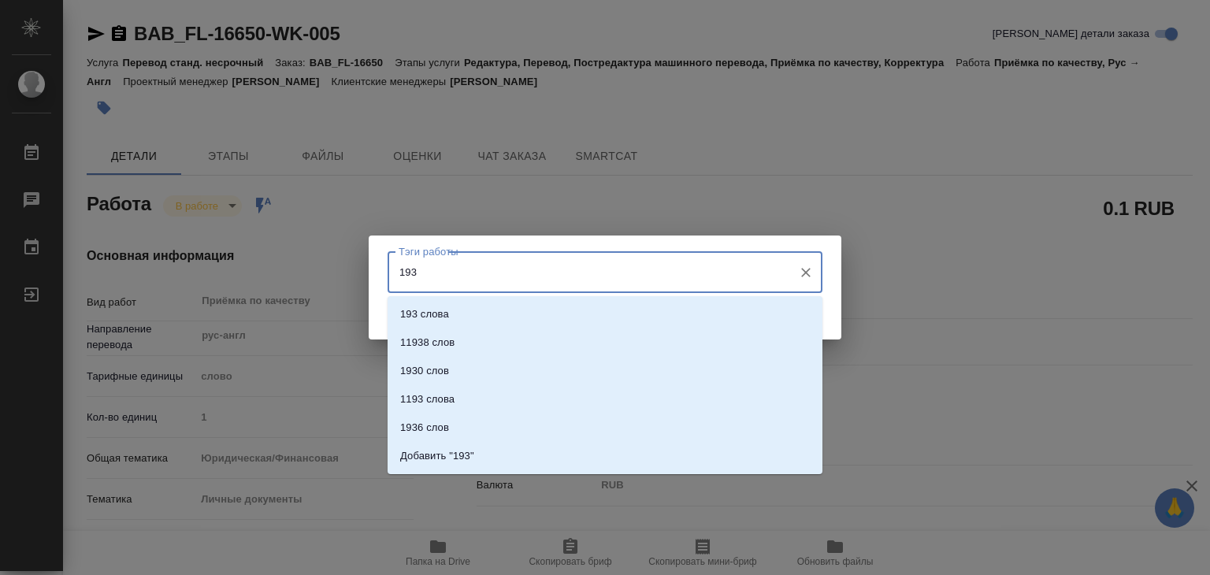
type input "193"
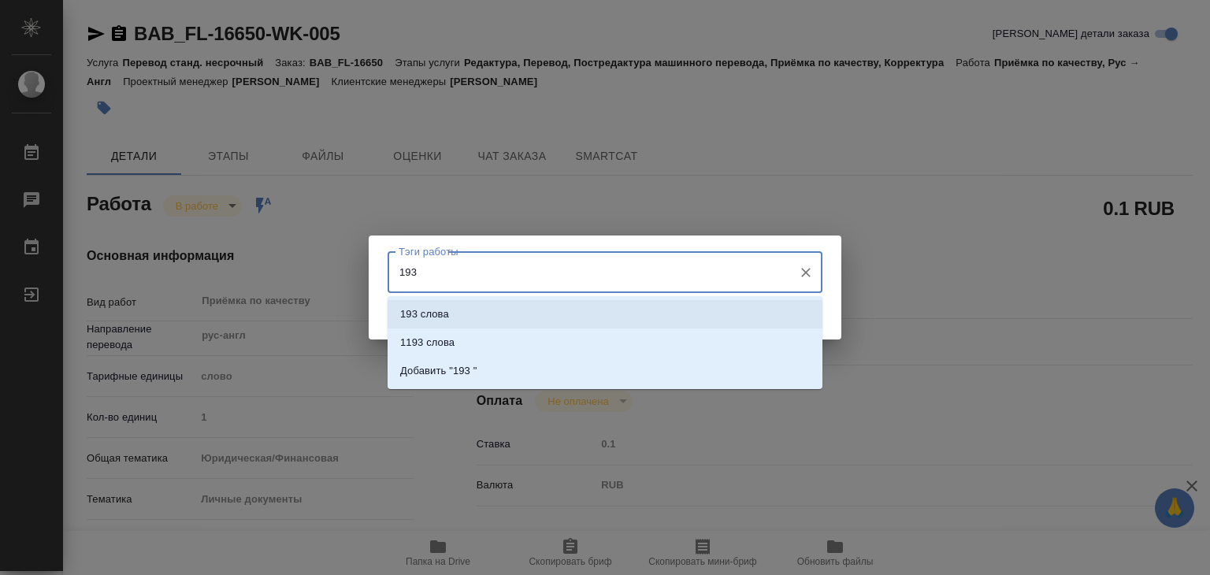
click at [494, 302] on li "193 слова" at bounding box center [604, 314] width 435 height 28
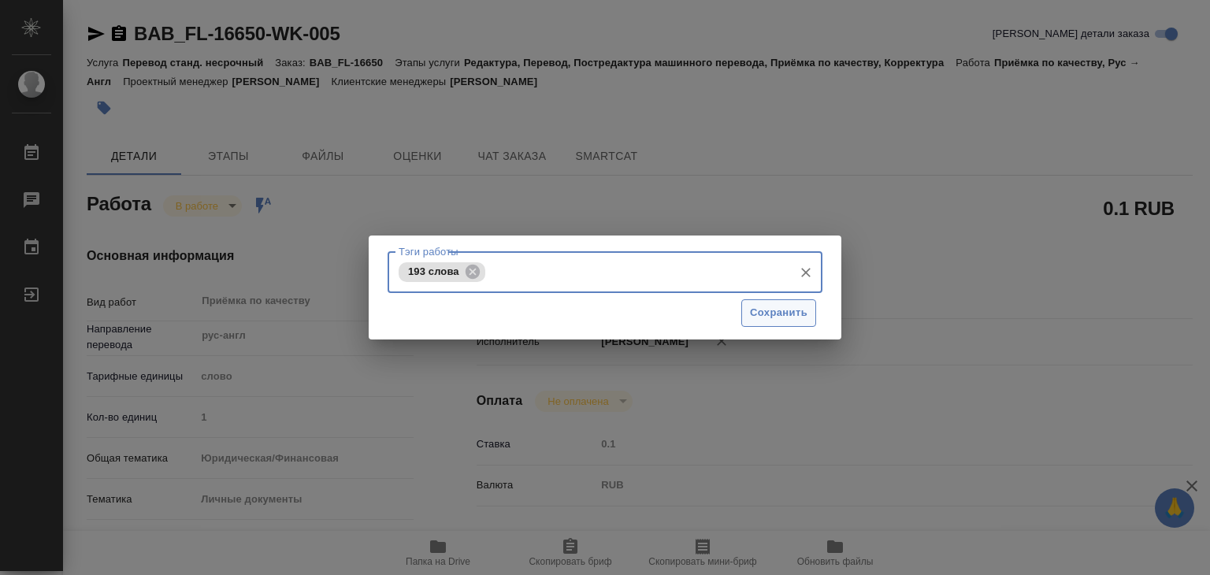
click at [776, 325] on button "Сохранить" at bounding box center [778, 313] width 75 height 28
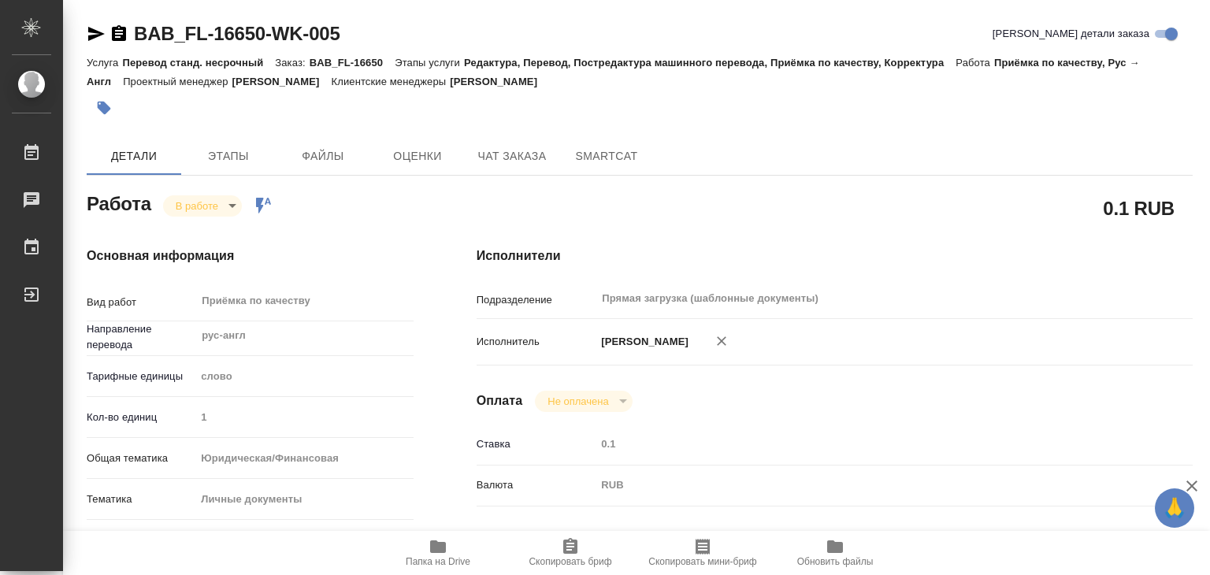
type input "inProgress"
type textarea "Приёмка по качеству"
type textarea "x"
type input "рус-англ"
type input "5a8b1489cc6b4906c91bfd90"
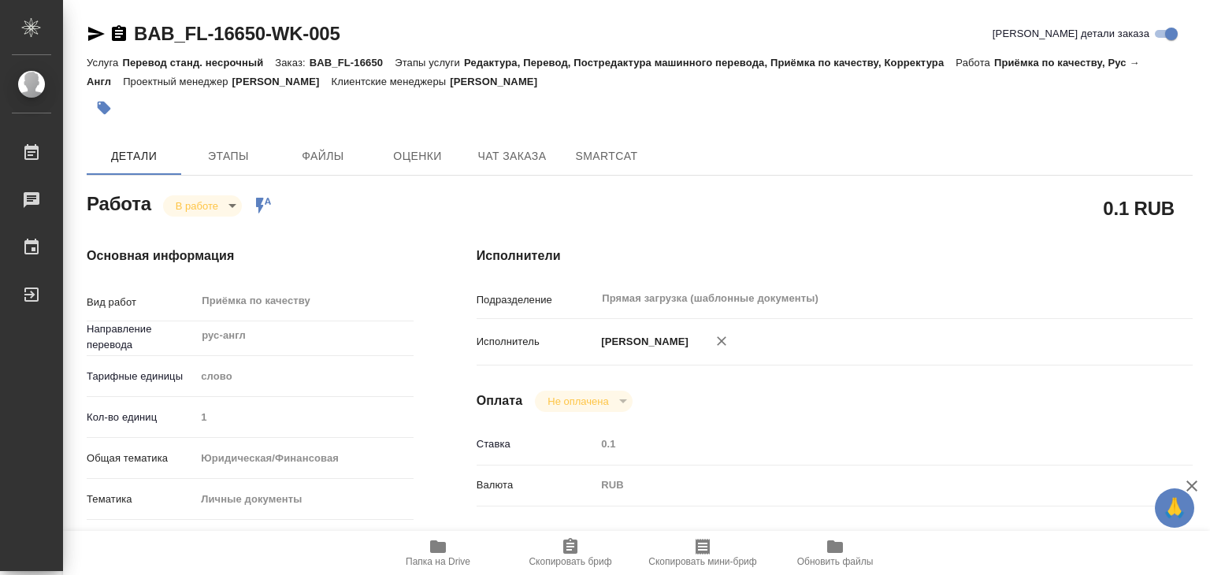
type input "1"
type input "yr-fn"
type input "5a8b8b956a9677013d343cfe"
checkbox input "true"
type input "08.10.2025 21:26"
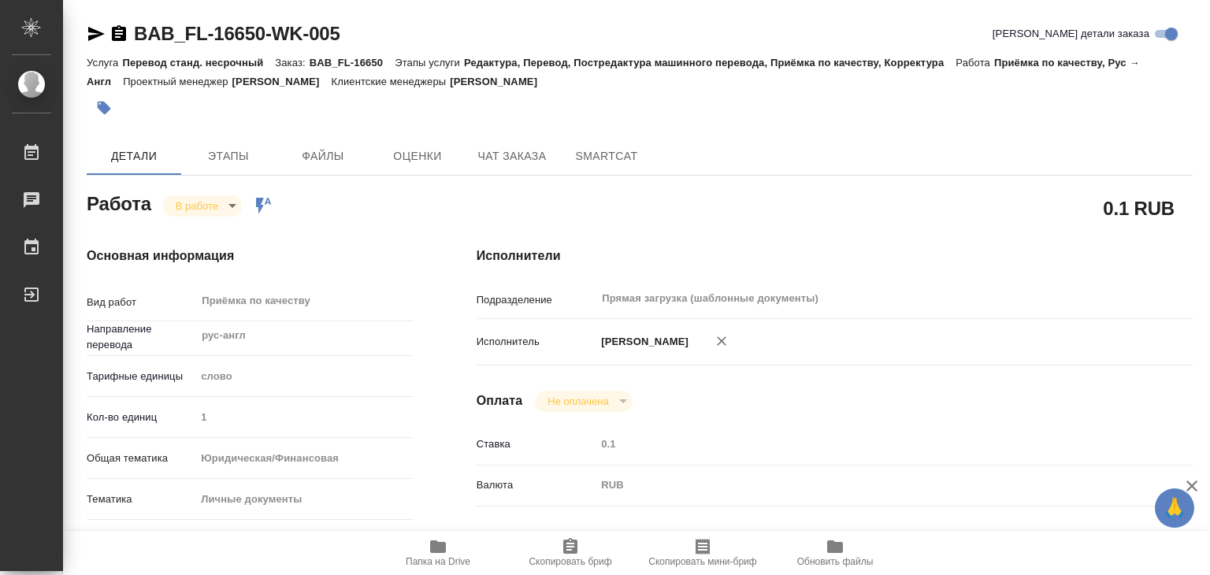
type input "10.10.2025 14:19"
type input "10.10.2025 15:00"
type input "Прямая загрузка (шаблонные документы)"
type input "notPayed"
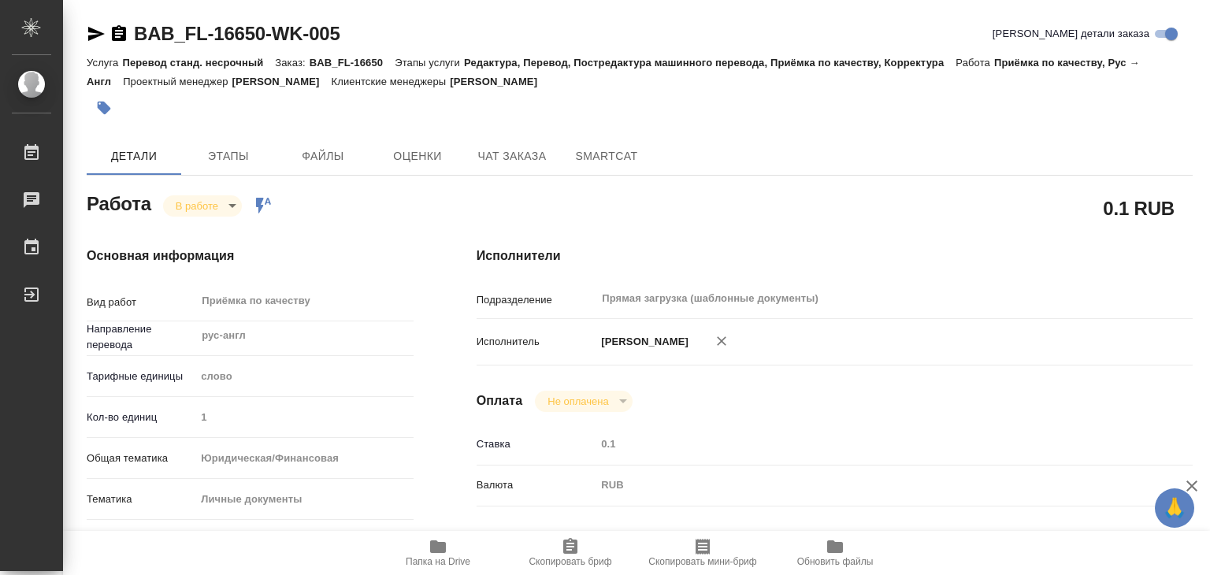
type input "0.1"
type input "RUB"
type input "[PERSON_NAME]"
type textarea "x"
type textarea "/Clients/FL_BAB/Orders/BAB_FL-16650/Corrected/BAB_FL-16650-WK-005"
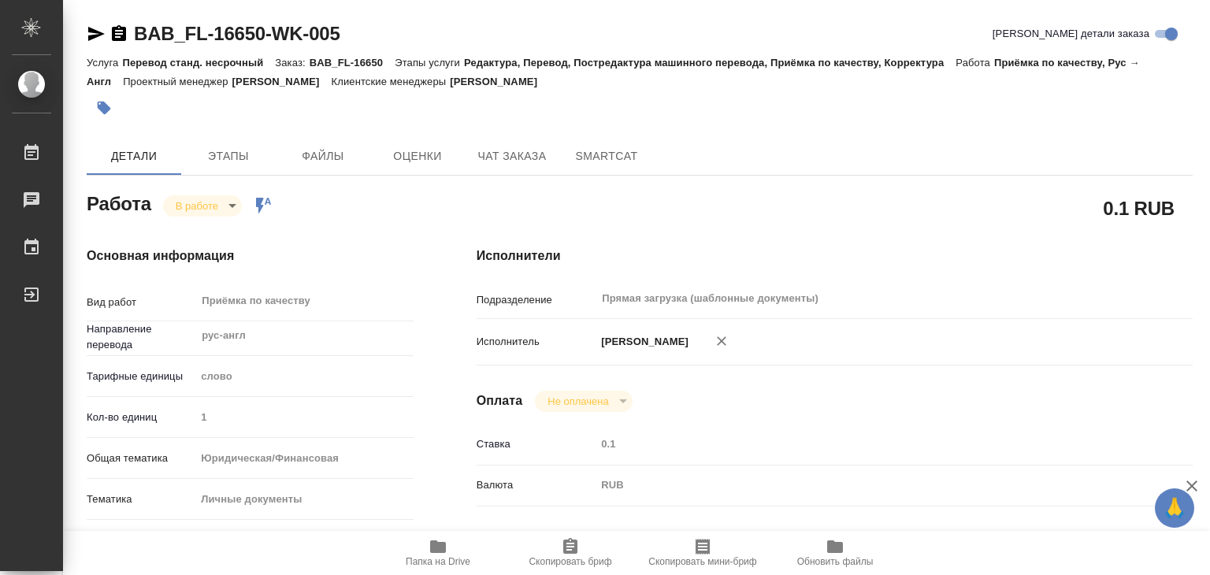
type textarea "x"
type input "BAB_FL-16650"
type input "Перевод станд. несрочный"
type input "Редактура, Перевод, Постредактура машинного перевода, Приёмка по качеству, Корр…"
type input "Соловкова Екатерина"
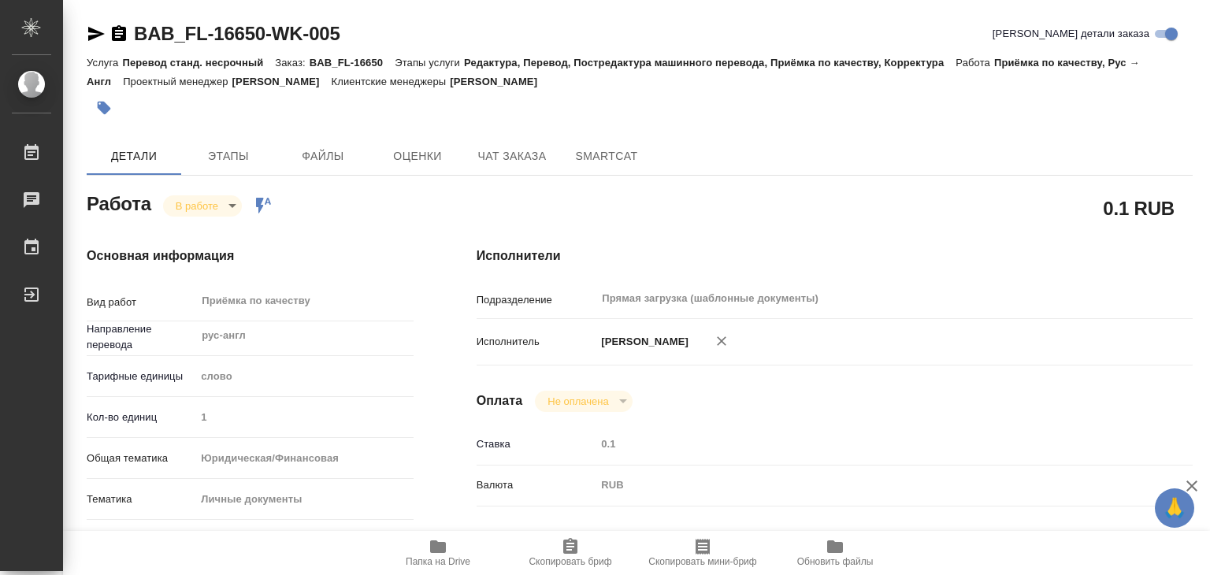
type input "/Clients/FL_BAB/Orders/BAB_FL-16650"
type textarea "x"
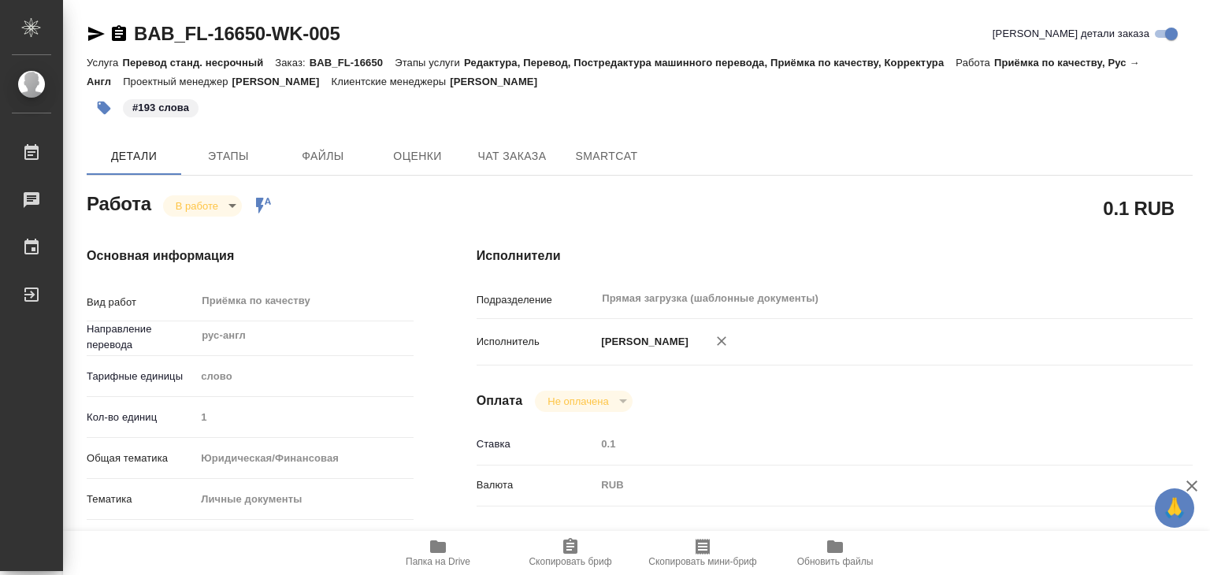
type textarea "x"
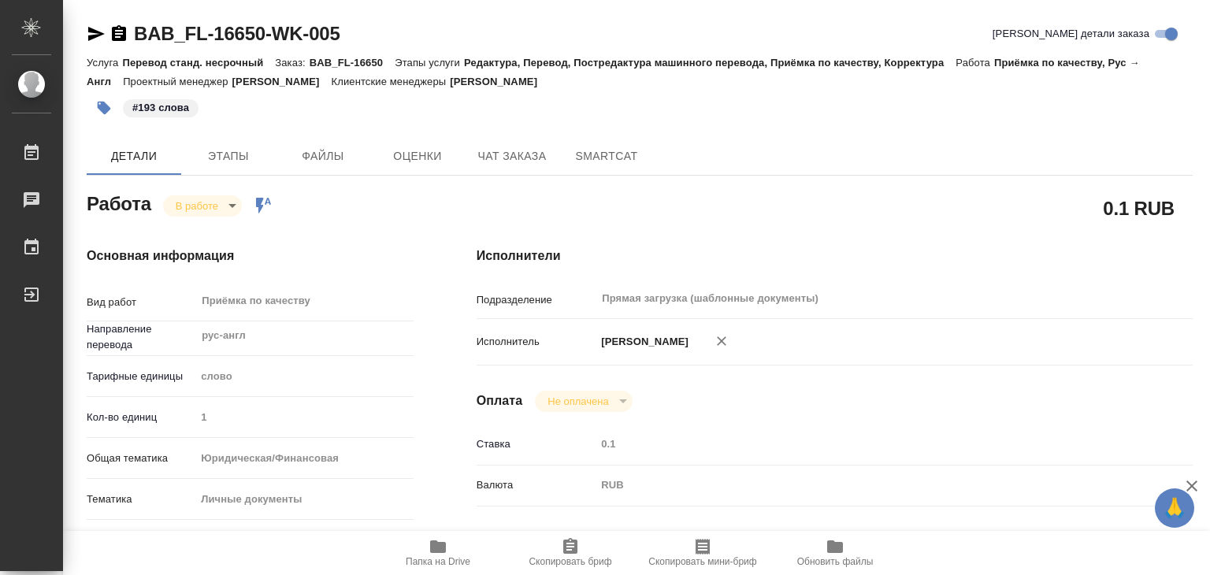
type textarea "x"
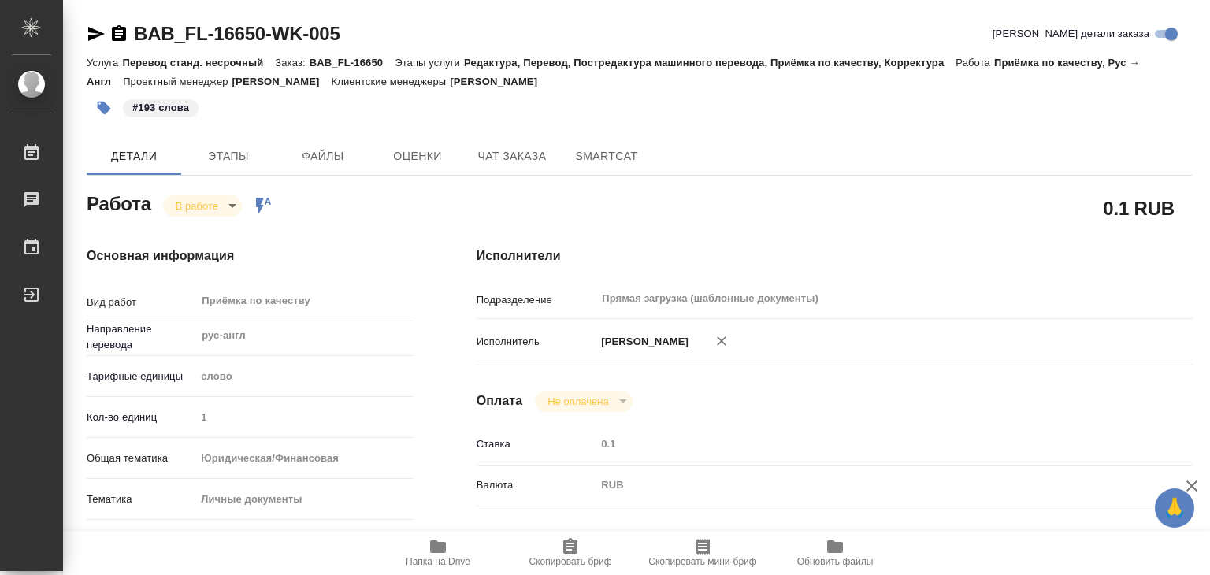
type textarea "x"
click at [204, 202] on body "🙏 .cls-1 fill:#fff; AWATERA Alilekova Valeriya Работы 0 Чаты График Выйти BAB_F…" at bounding box center [605, 287] width 1210 height 575
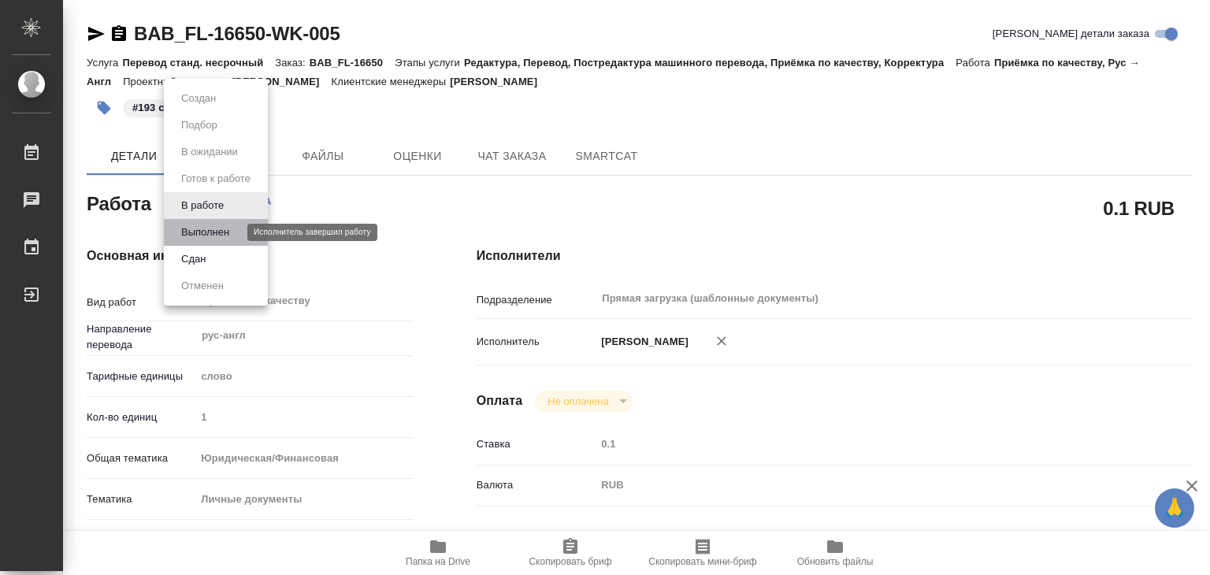
click at [208, 231] on button "Выполнен" at bounding box center [204, 232] width 57 height 17
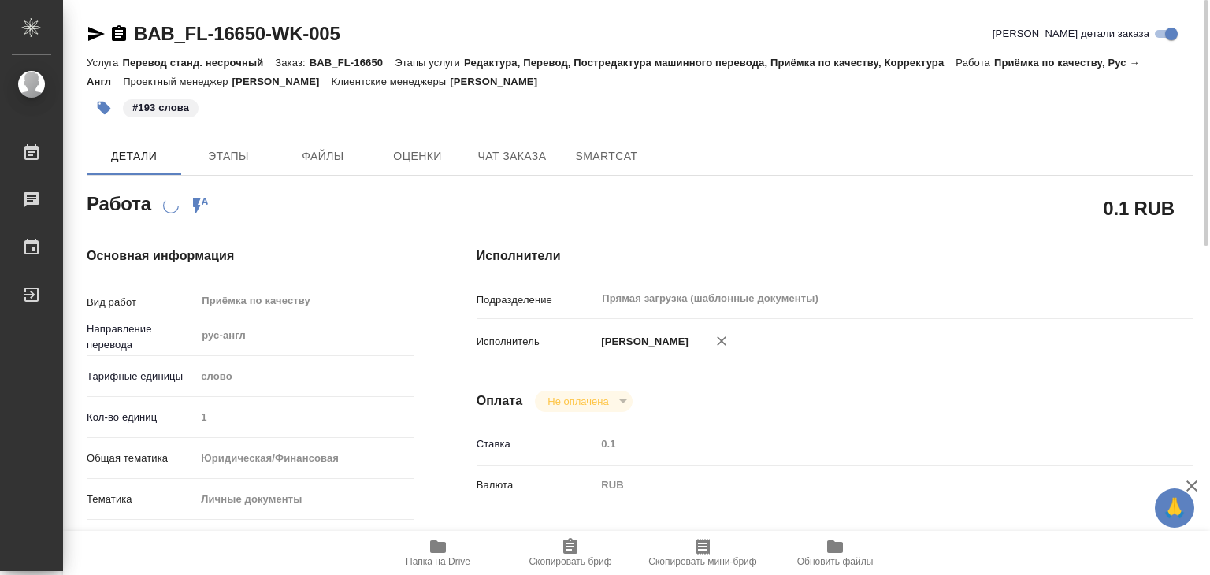
drag, startPoint x: 608, startPoint y: 85, endPoint x: 495, endPoint y: 86, distance: 113.4
click at [495, 86] on div "Услуга Перевод станд. несрочный Заказ: BAB_FL-16650 Этапы услуги Редактура, Пер…" at bounding box center [640, 72] width 1106 height 38
copy p "Соловкова Екатерина"
type textarea "x"
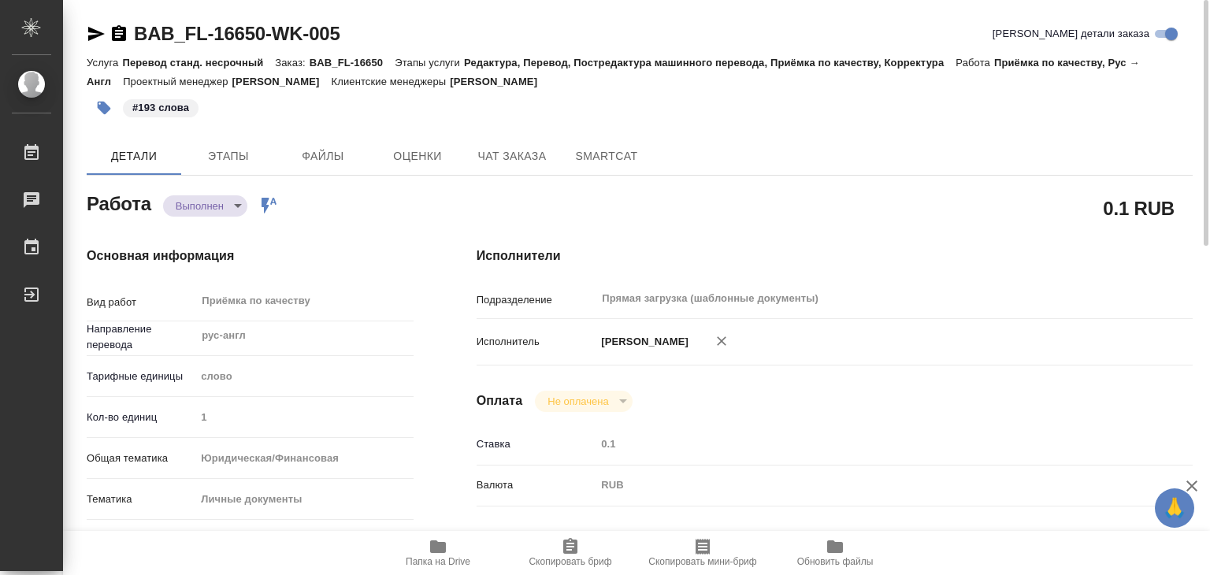
type textarea "x"
drag, startPoint x: 124, startPoint y: 13, endPoint x: 263, endPoint y: 29, distance: 140.3
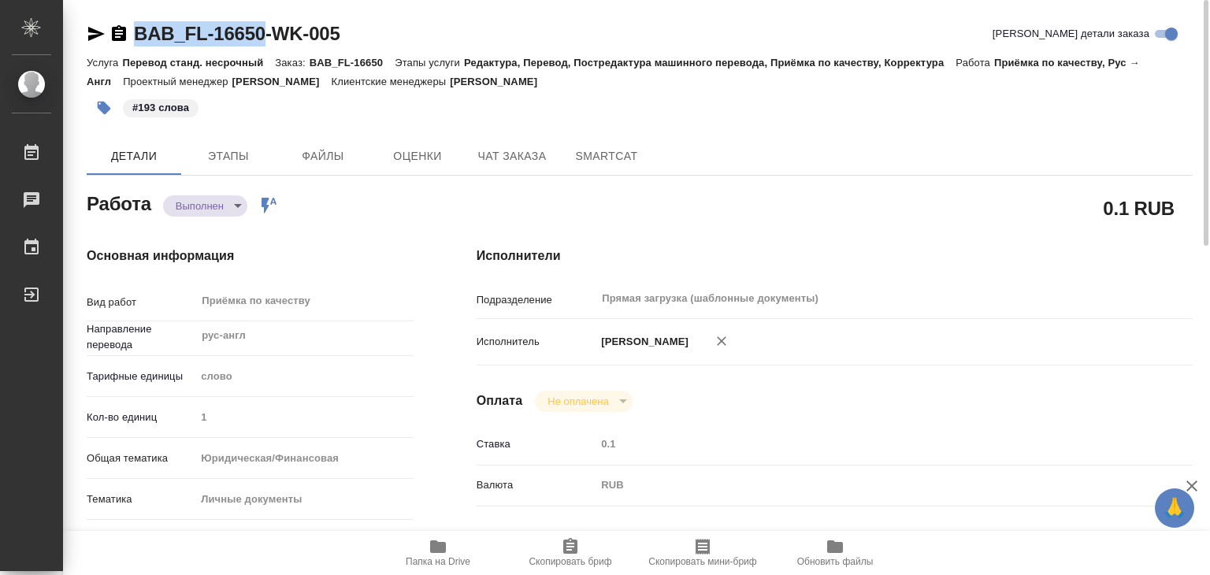
copy link "BAB_FL-16650"
type textarea "x"
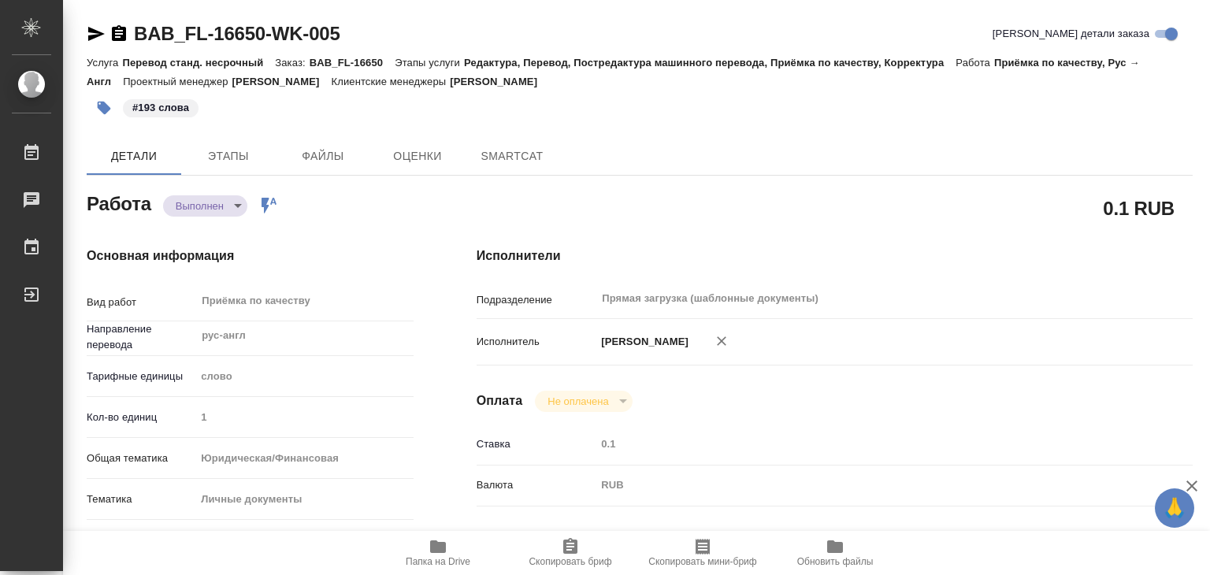
type textarea "x"
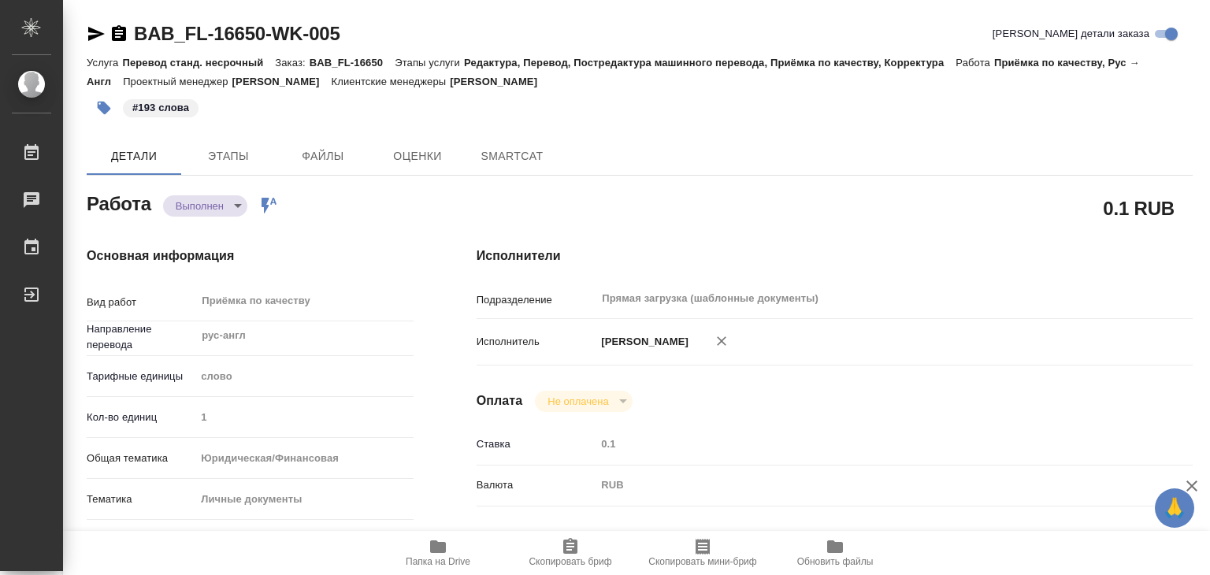
type textarea "x"
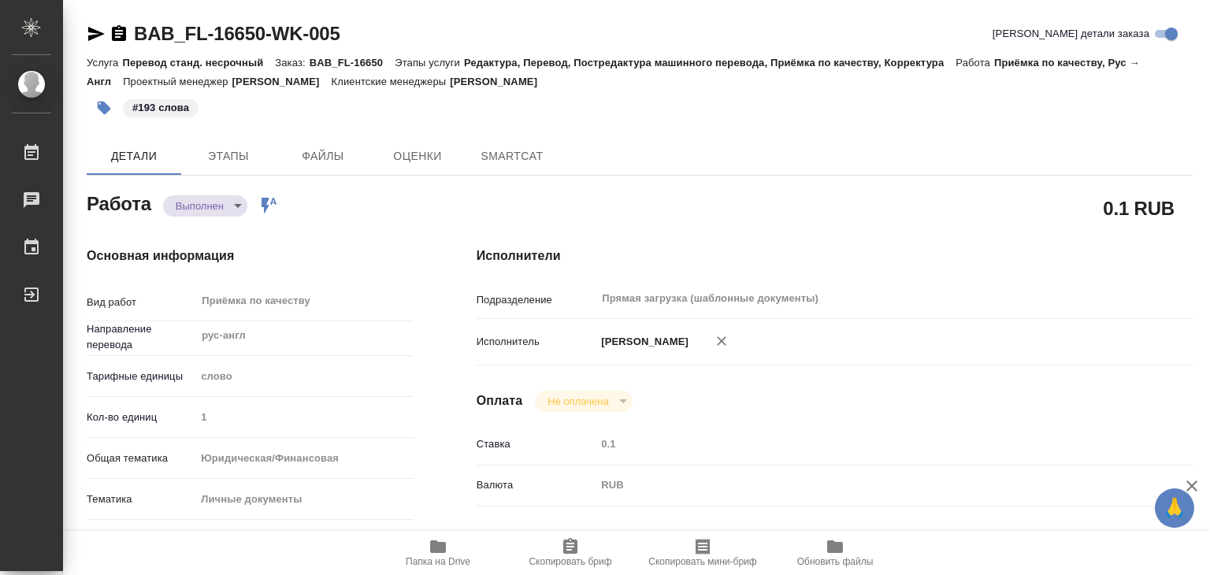
type textarea "x"
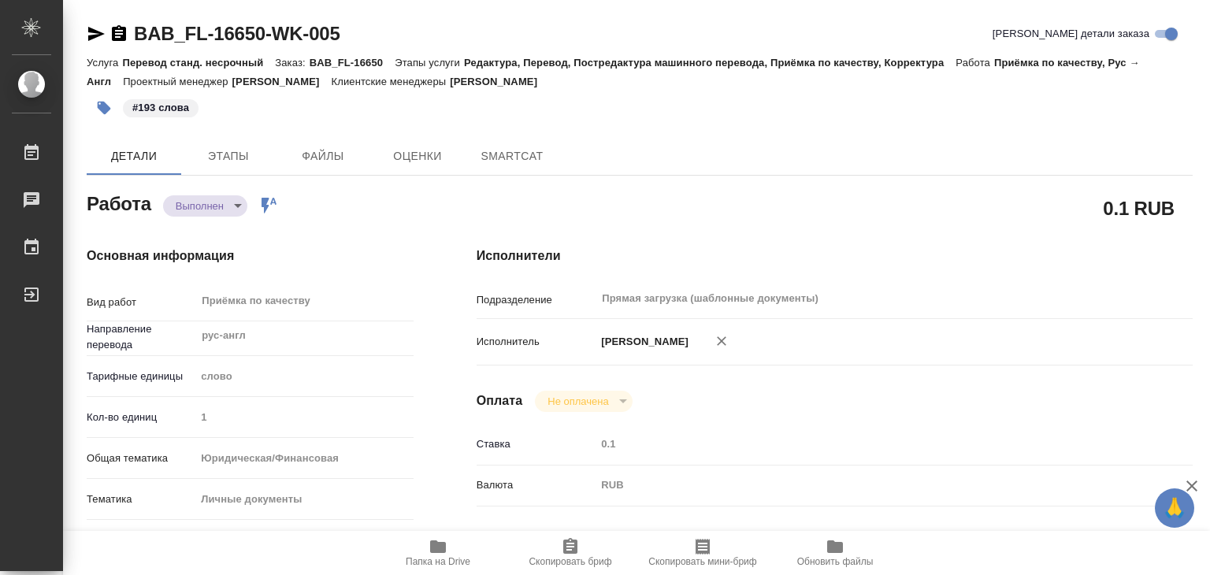
type textarea "x"
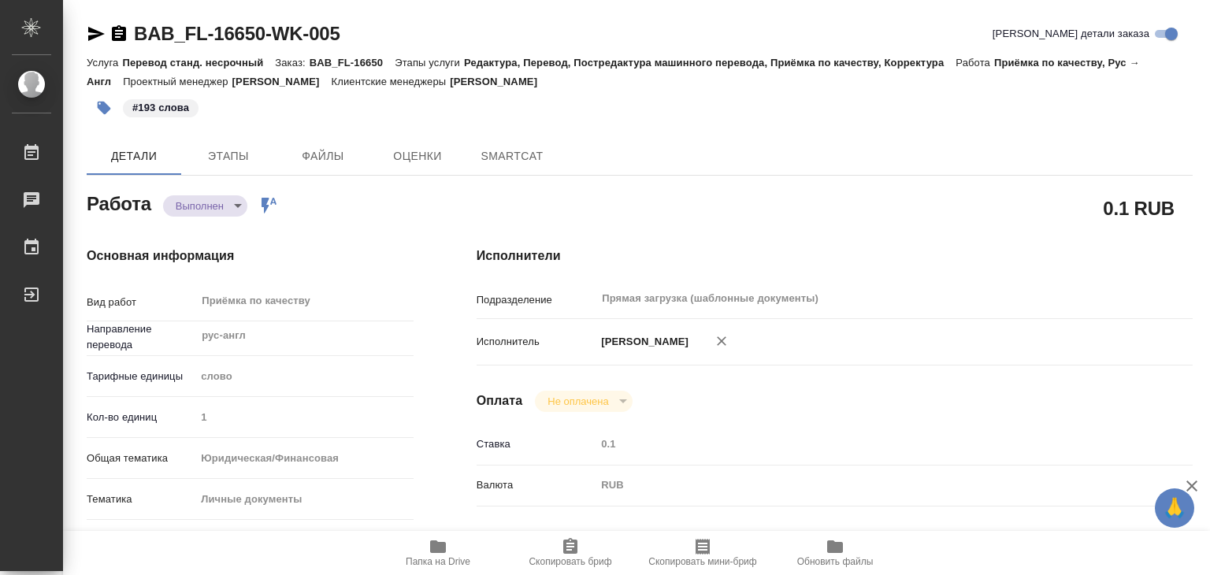
type textarea "x"
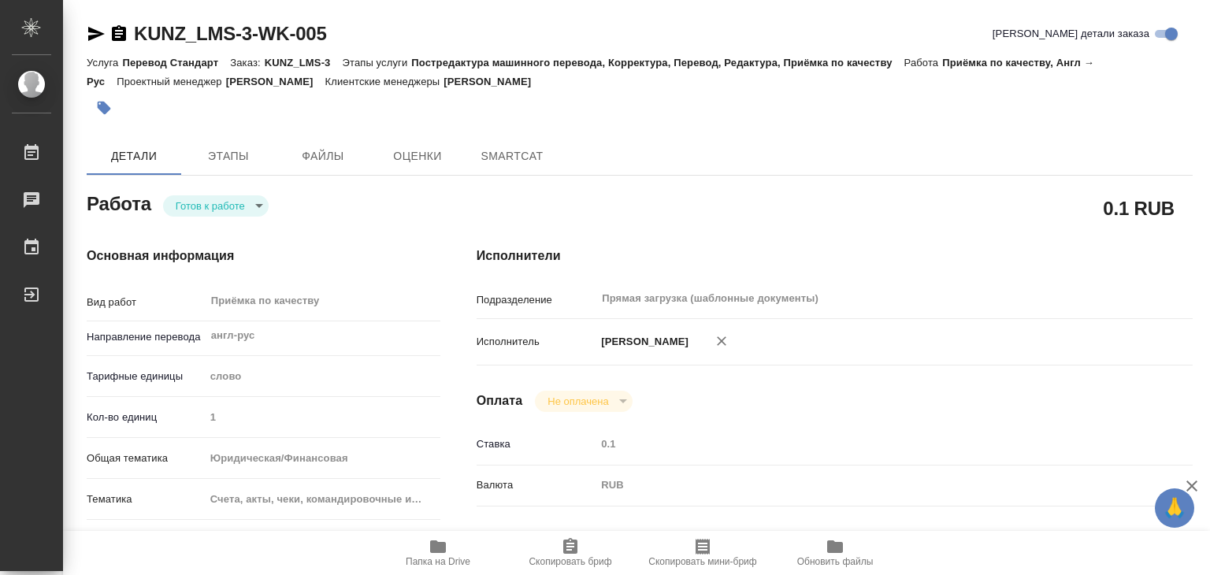
type textarea "x"
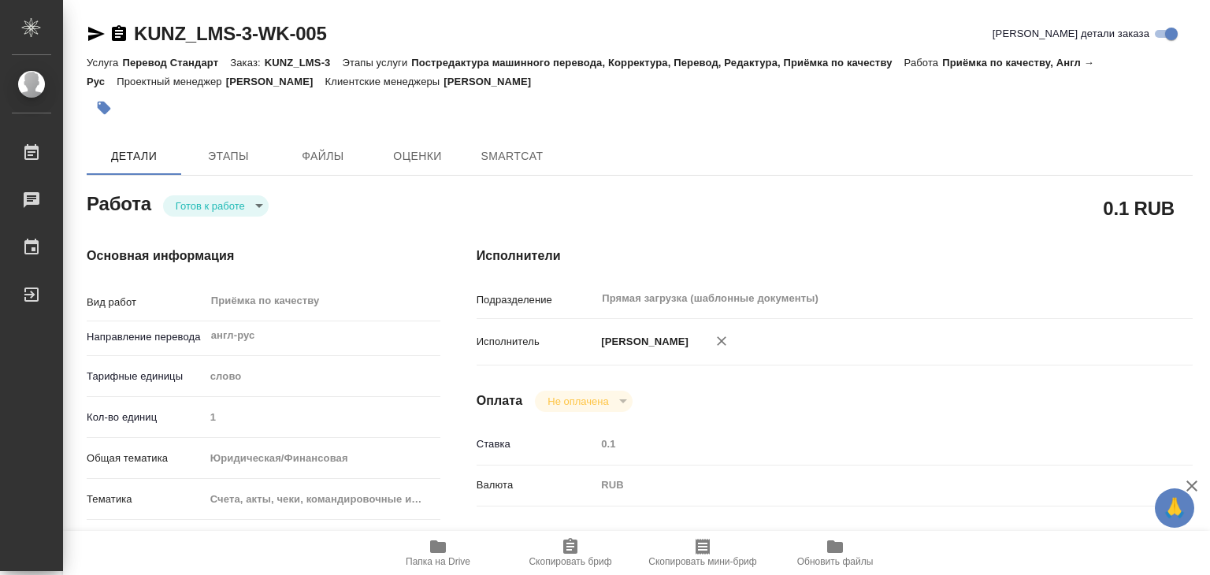
type textarea "x"
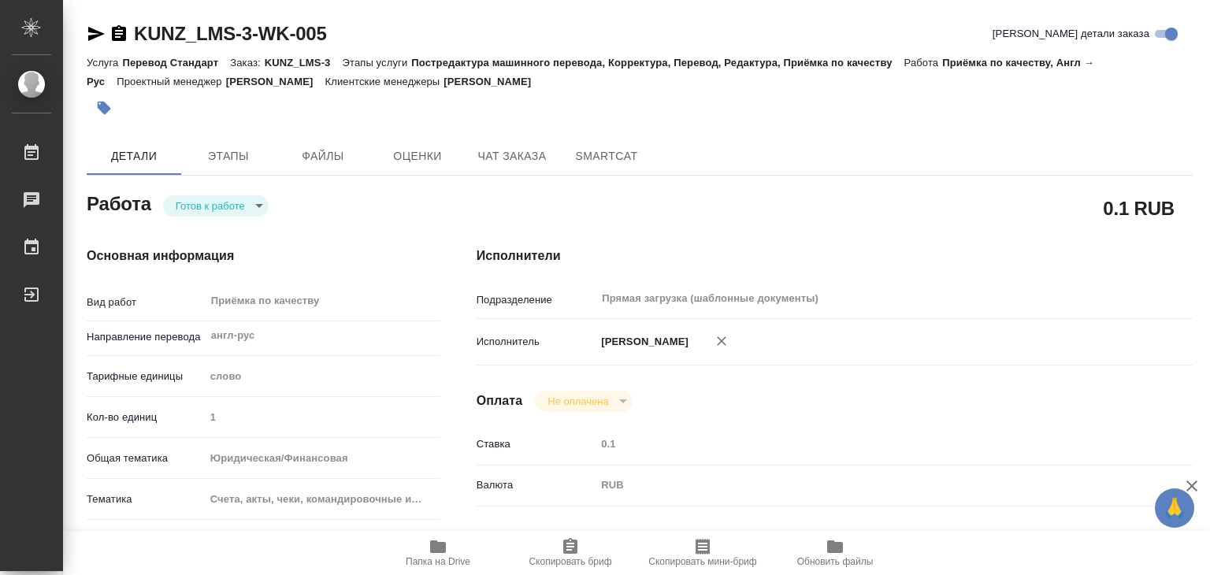
type textarea "x"
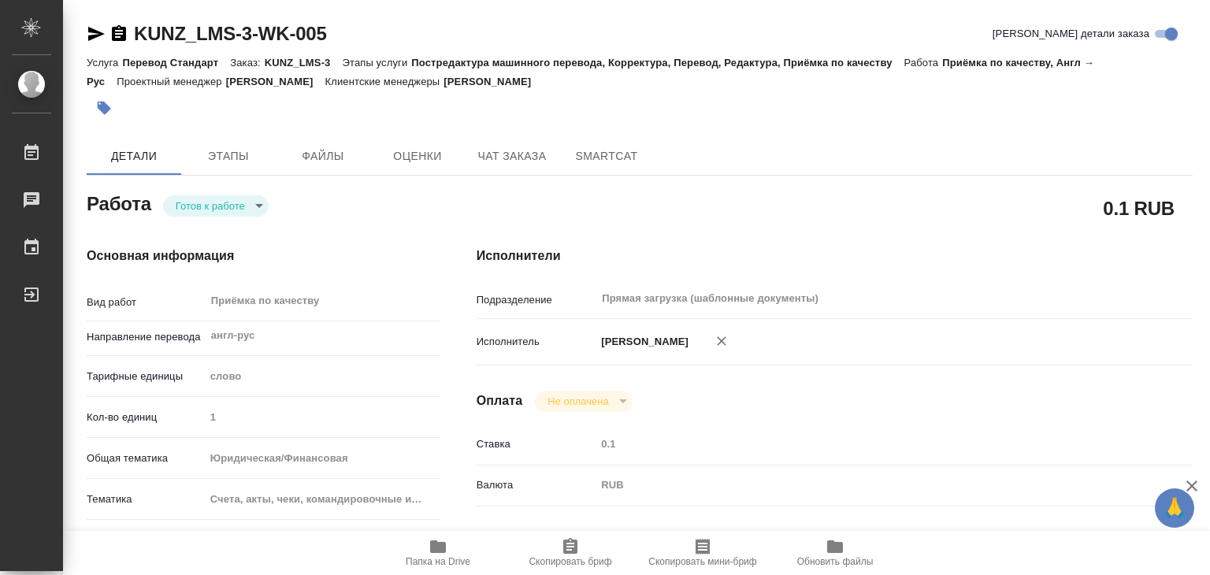
type textarea "x"
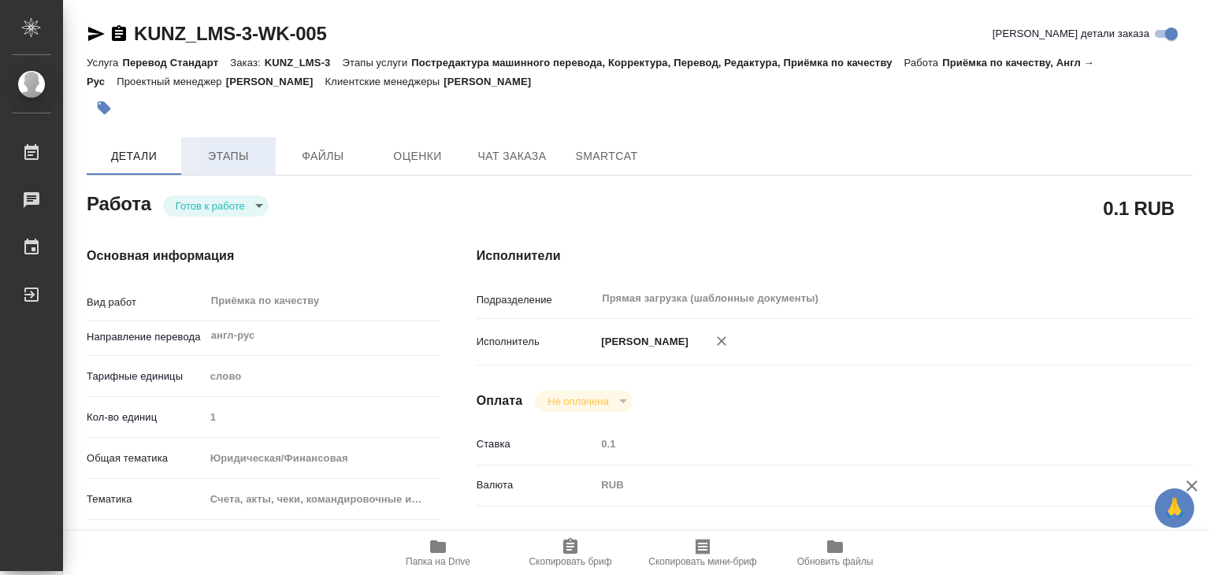
click at [233, 162] on span "Этапы" at bounding box center [229, 156] width 76 height 20
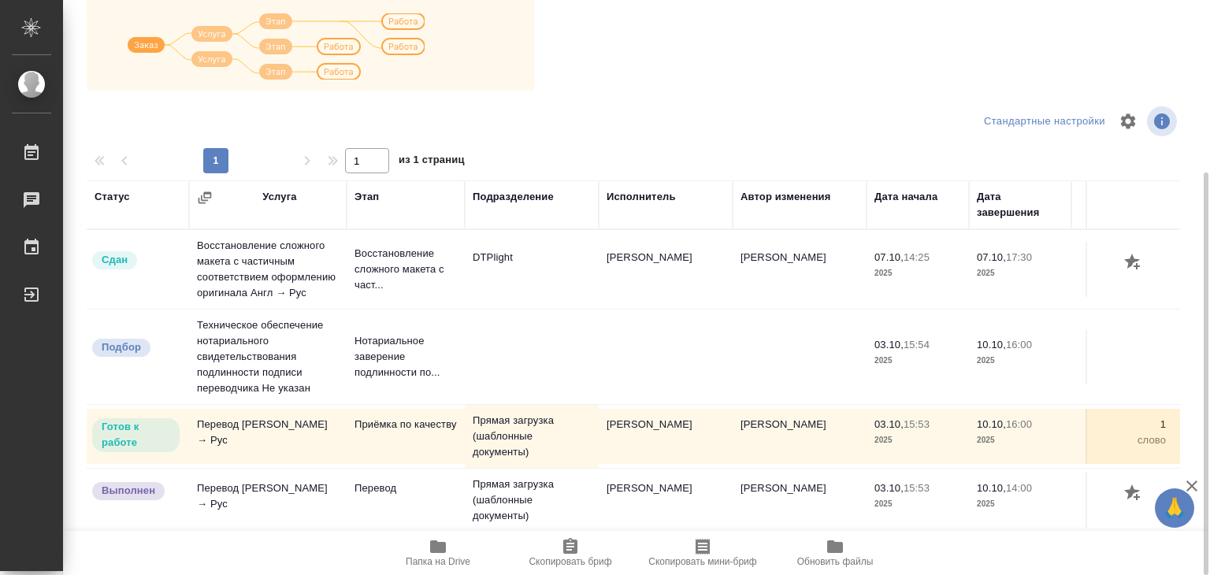
scroll to position [88, 0]
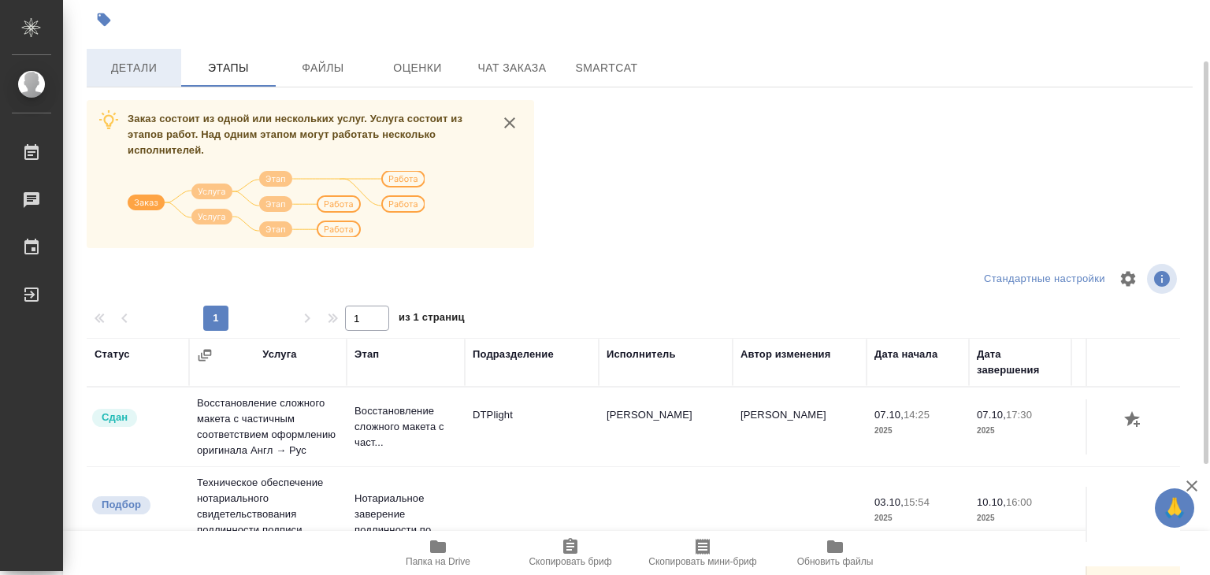
click at [148, 76] on span "Детали" at bounding box center [134, 68] width 76 height 20
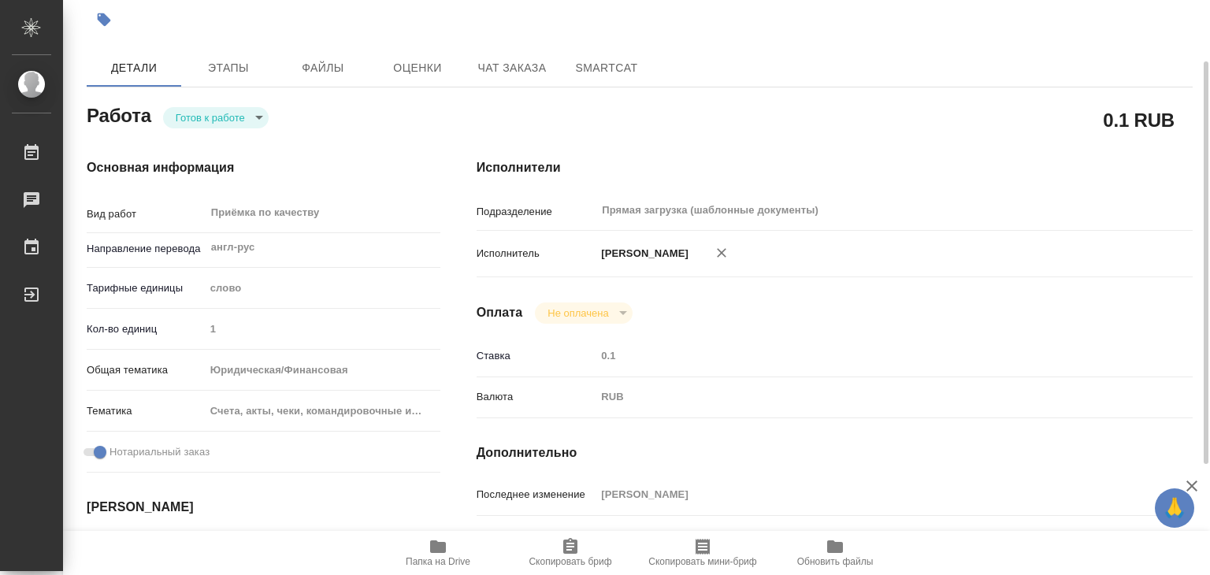
type textarea "x"
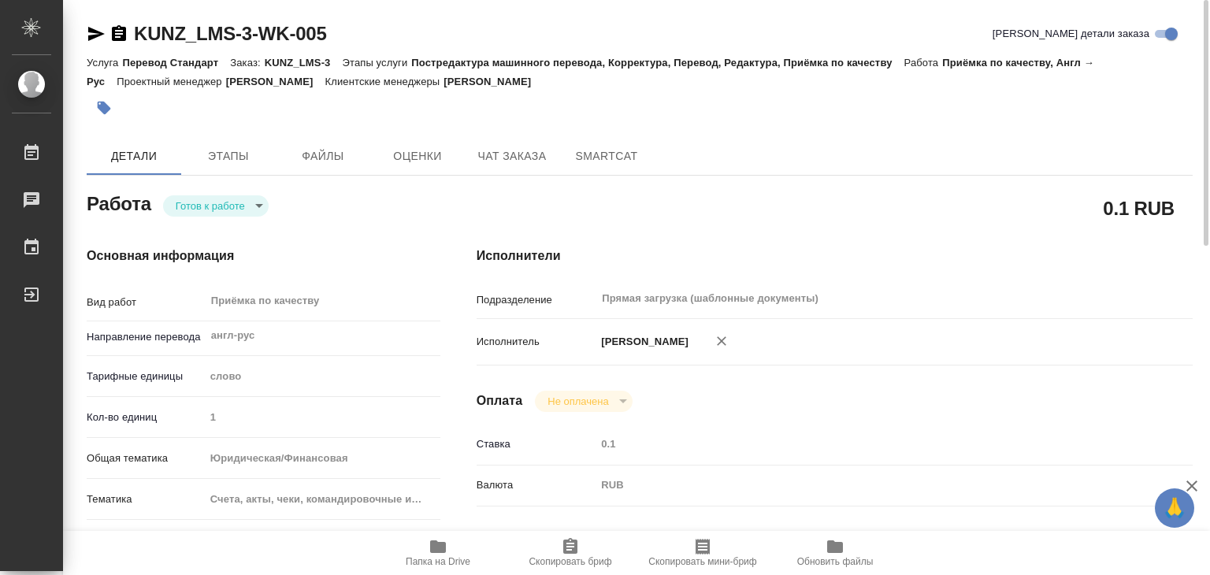
click at [432, 543] on icon "button" at bounding box center [438, 546] width 16 height 13
click at [321, 157] on span "Файлы" at bounding box center [323, 156] width 76 height 20
click at [328, 146] on span "Файлы" at bounding box center [323, 156] width 76 height 20
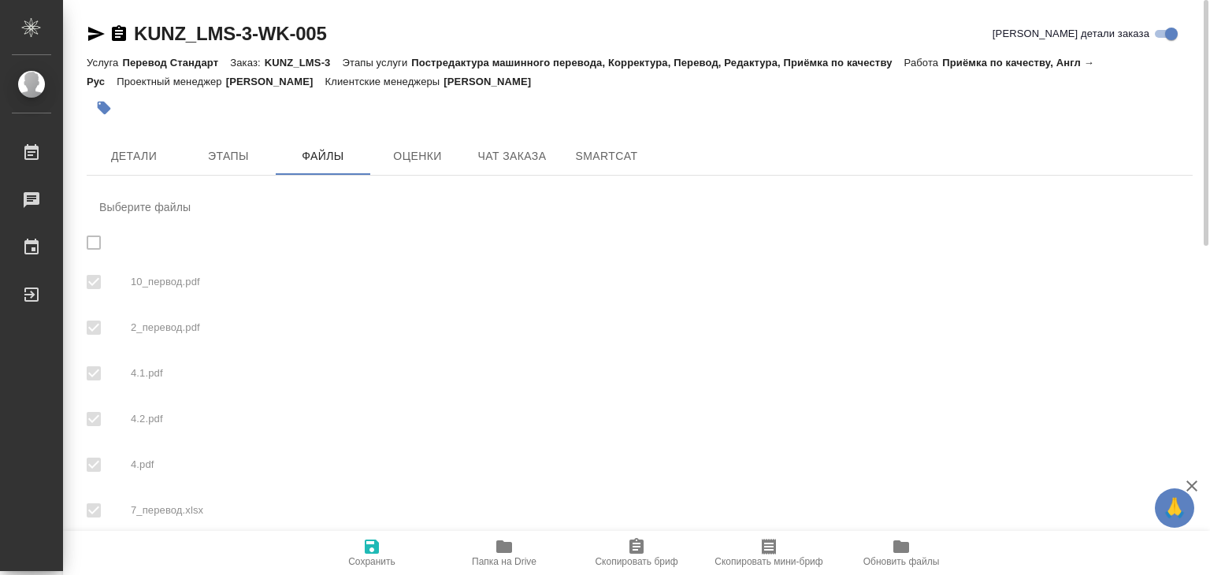
checkbox input "true"
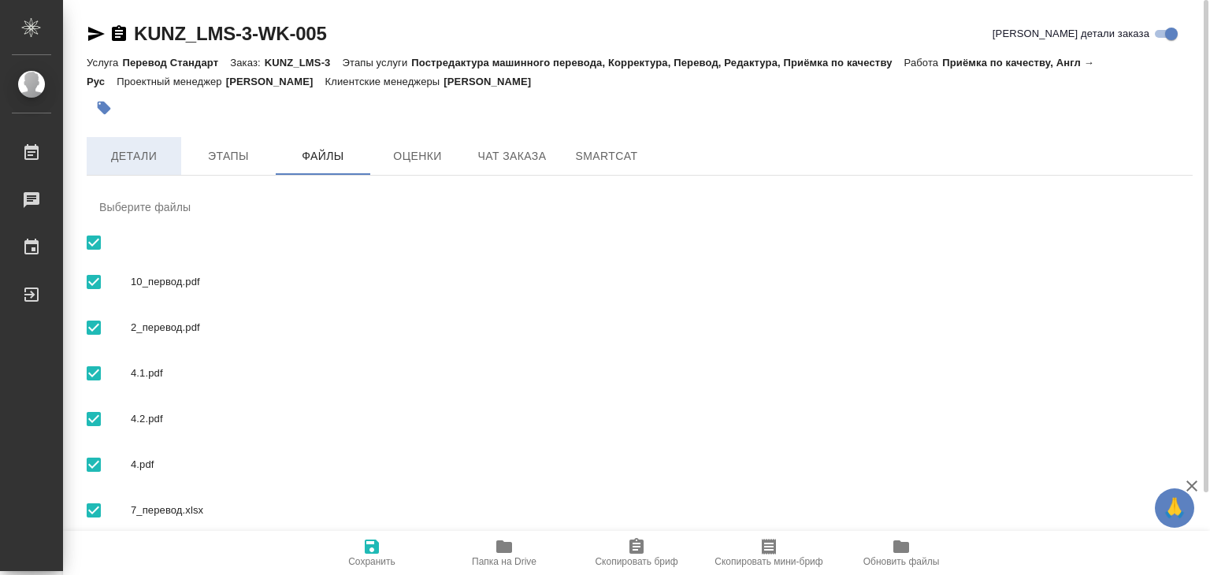
click at [143, 169] on button "Детали" at bounding box center [134, 156] width 94 height 38
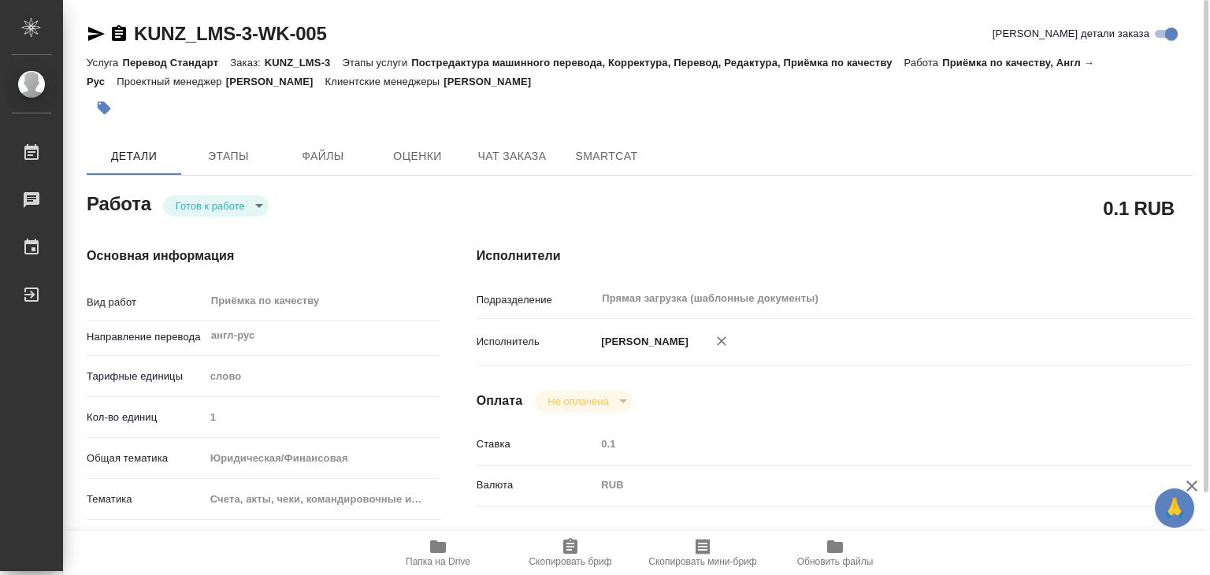
type textarea "x"
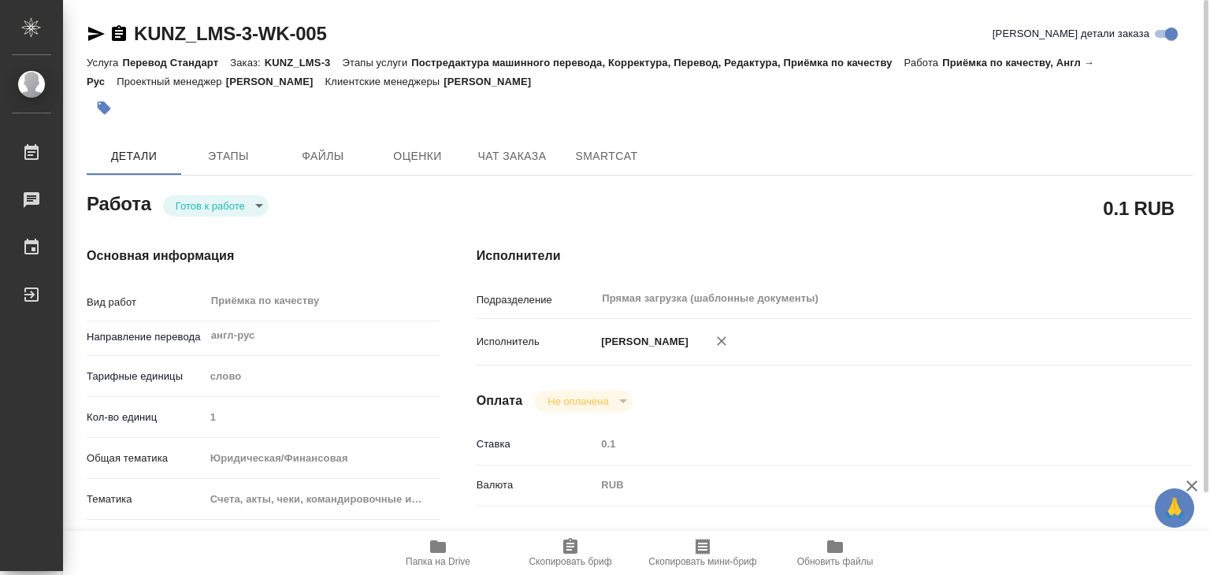
type textarea "x"
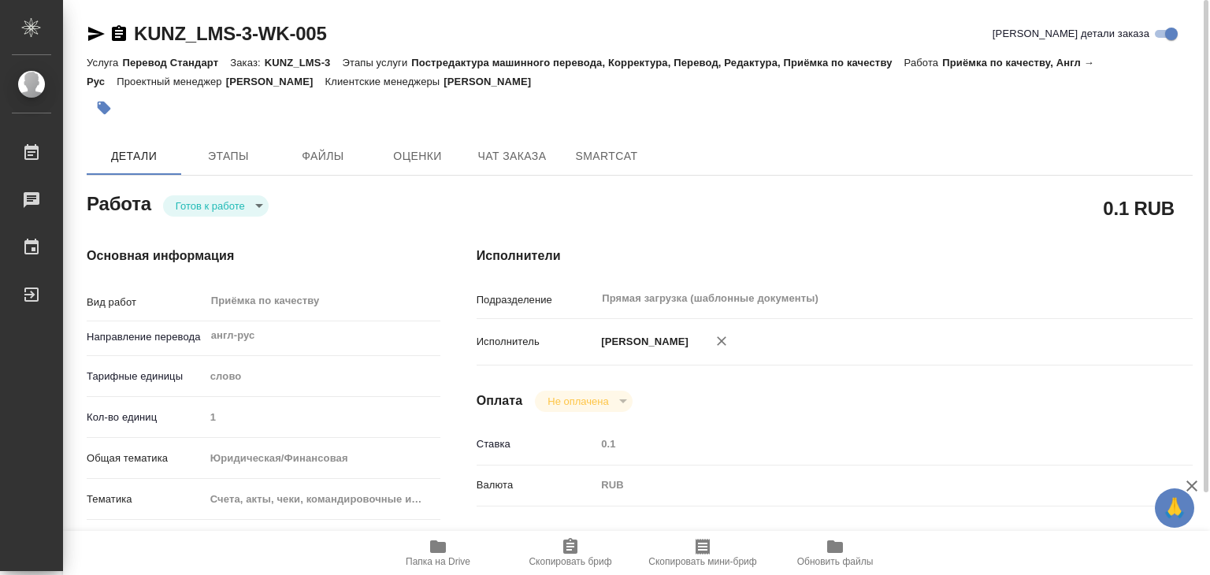
type textarea "x"
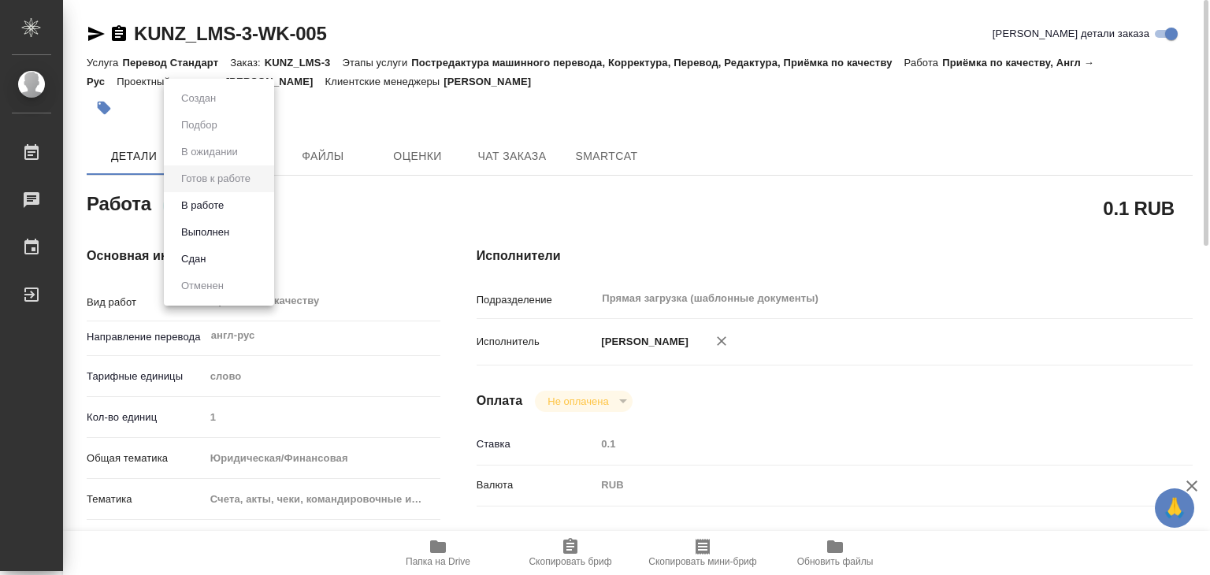
click at [245, 213] on body "🙏 .cls-1 fill:#fff; AWATERA Alilekova [PERSON_NAME] Работы 0 Чаты График Выйти …" at bounding box center [605, 287] width 1210 height 575
click at [228, 203] on button "В работе" at bounding box center [202, 205] width 52 height 17
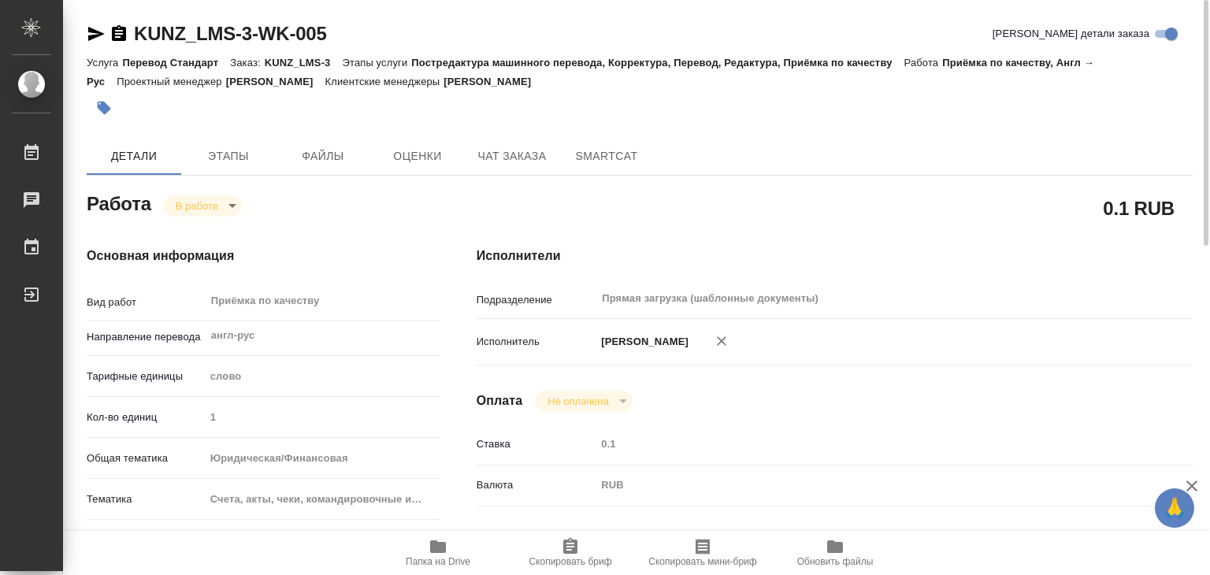
type textarea "x"
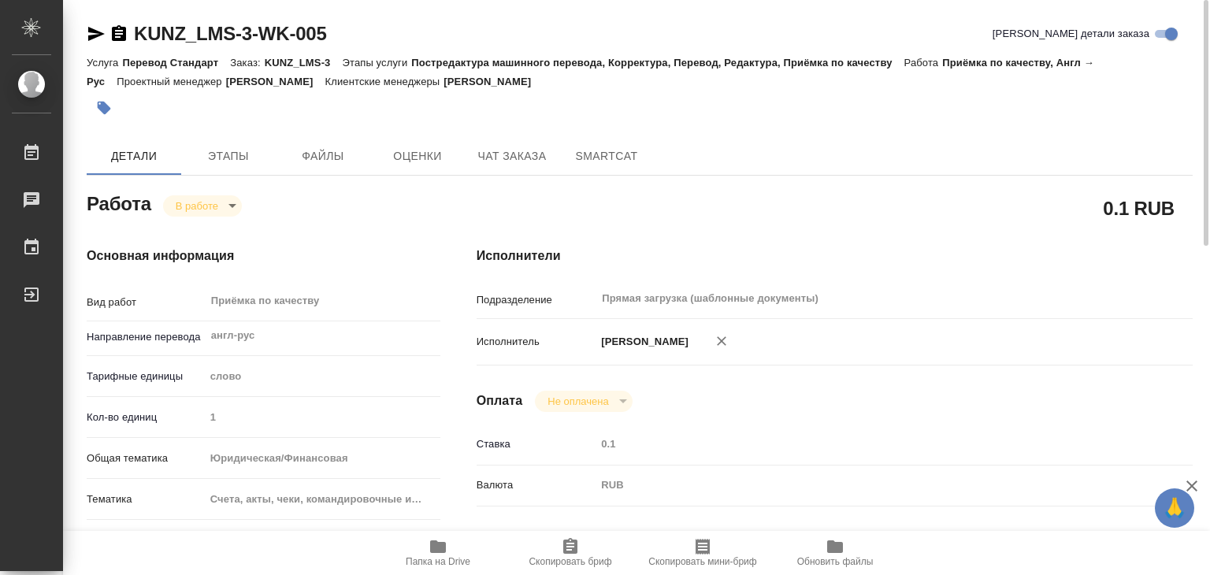
type textarea "x"
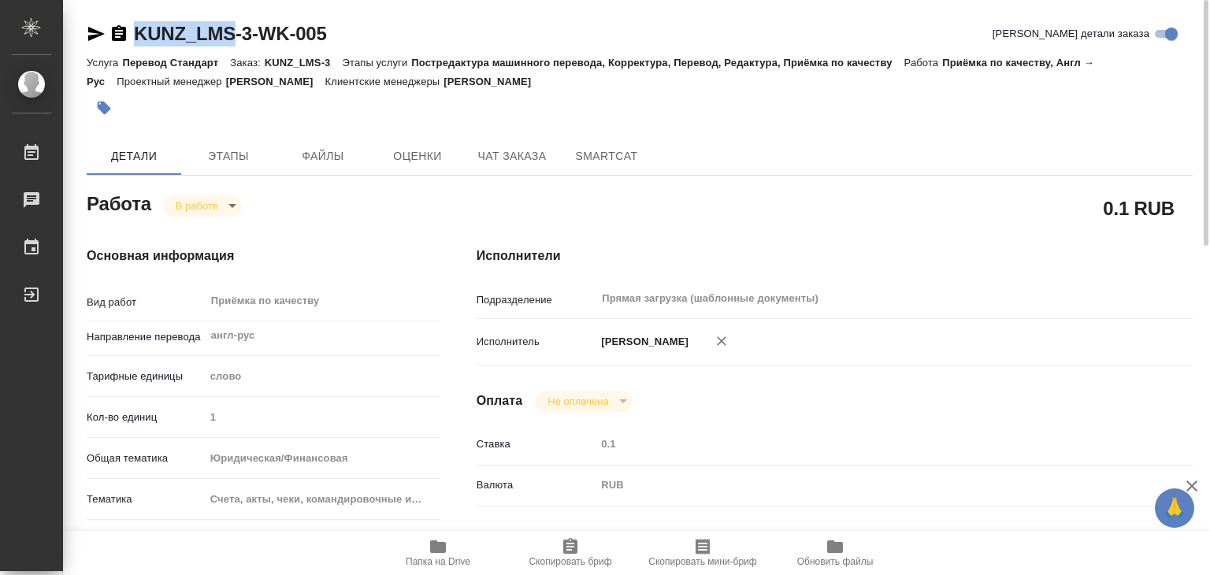
type textarea "x"
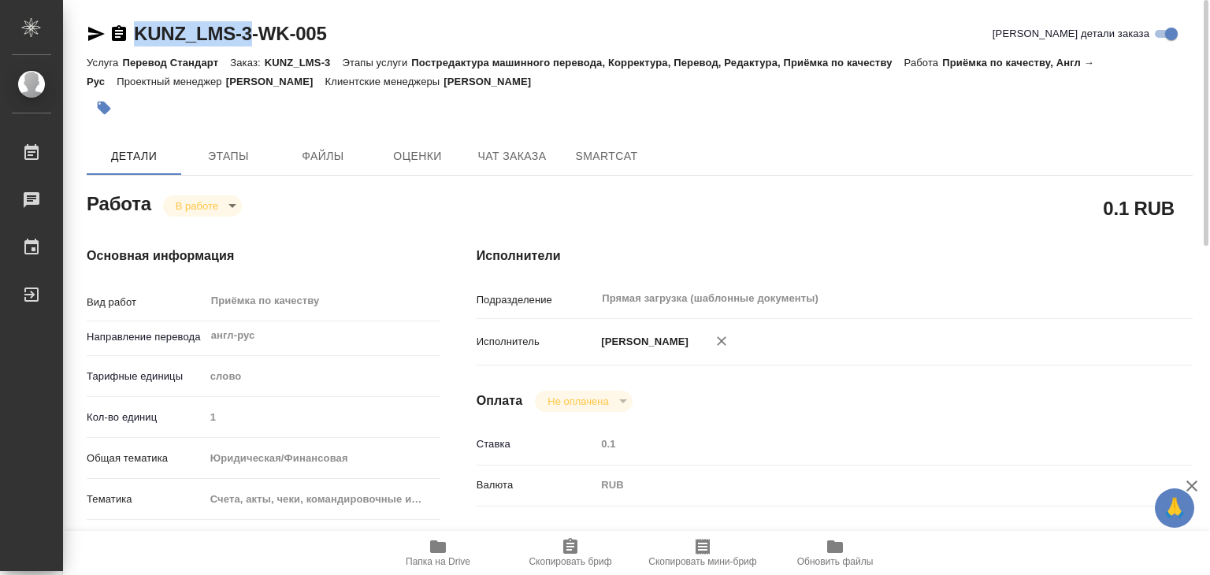
drag, startPoint x: 124, startPoint y: 20, endPoint x: 252, endPoint y: 37, distance: 129.5
click at [315, 157] on span "Файлы" at bounding box center [323, 156] width 76 height 20
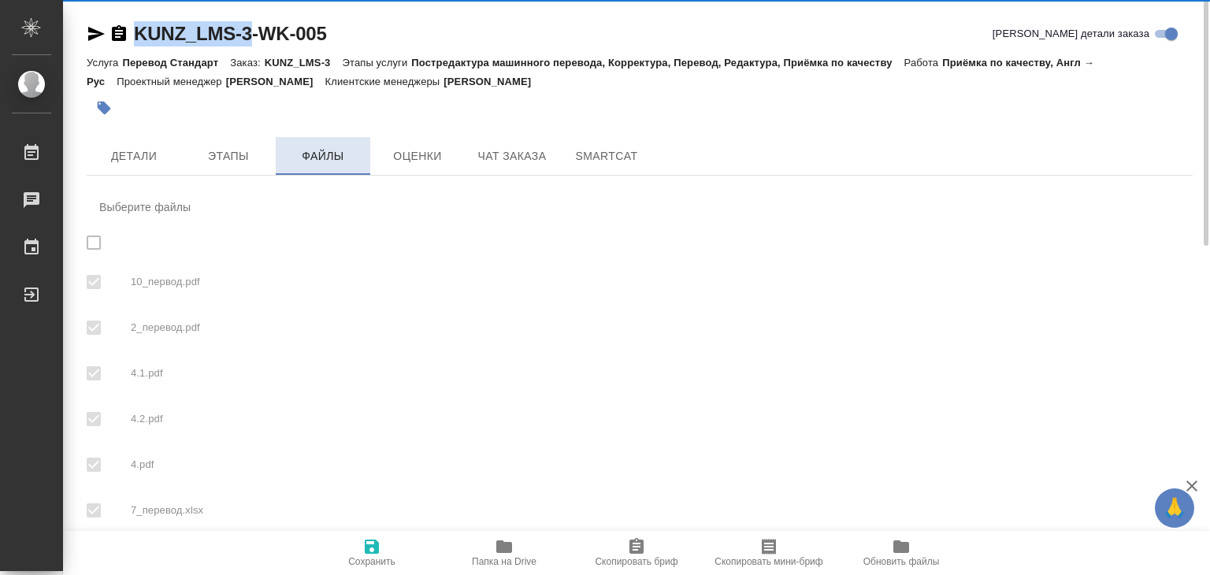
checkbox input "true"
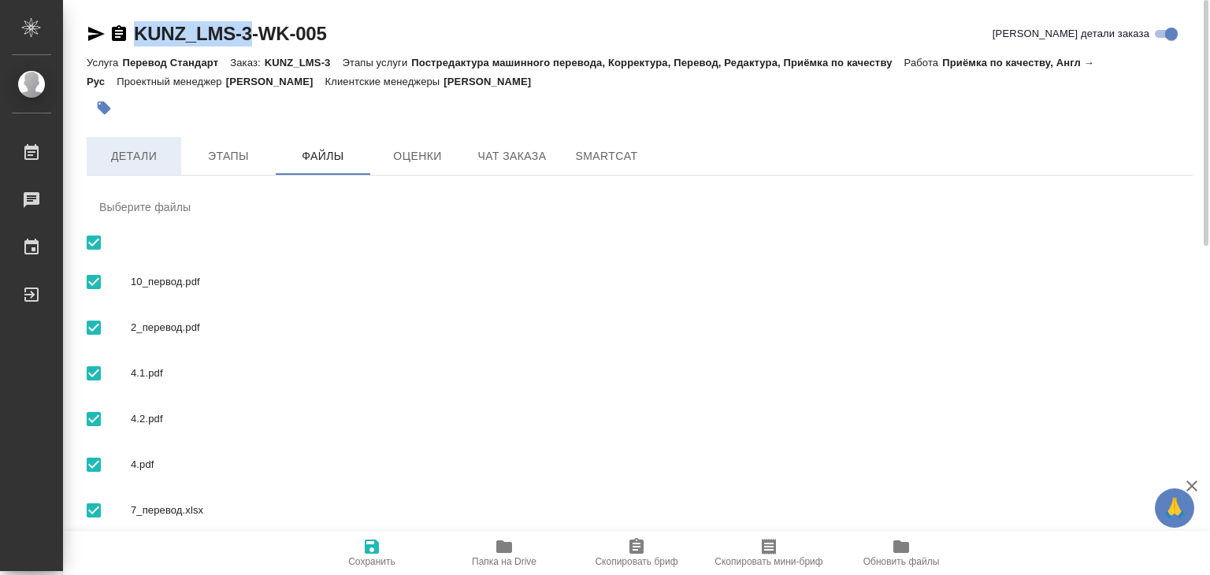
click at [123, 158] on span "Детали" at bounding box center [134, 156] width 76 height 20
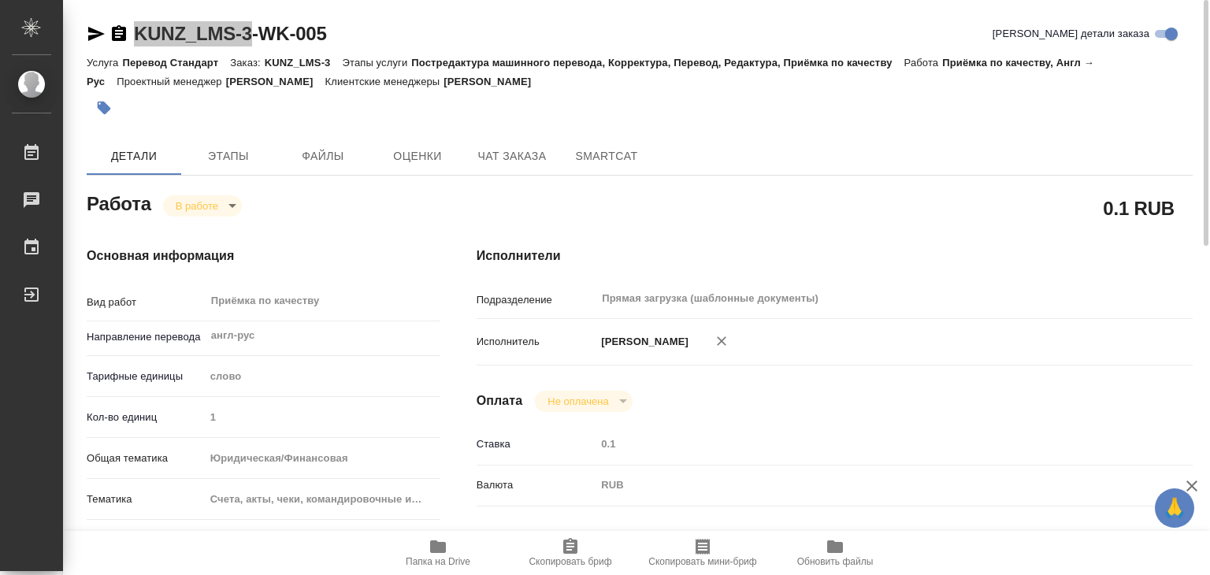
type textarea "x"
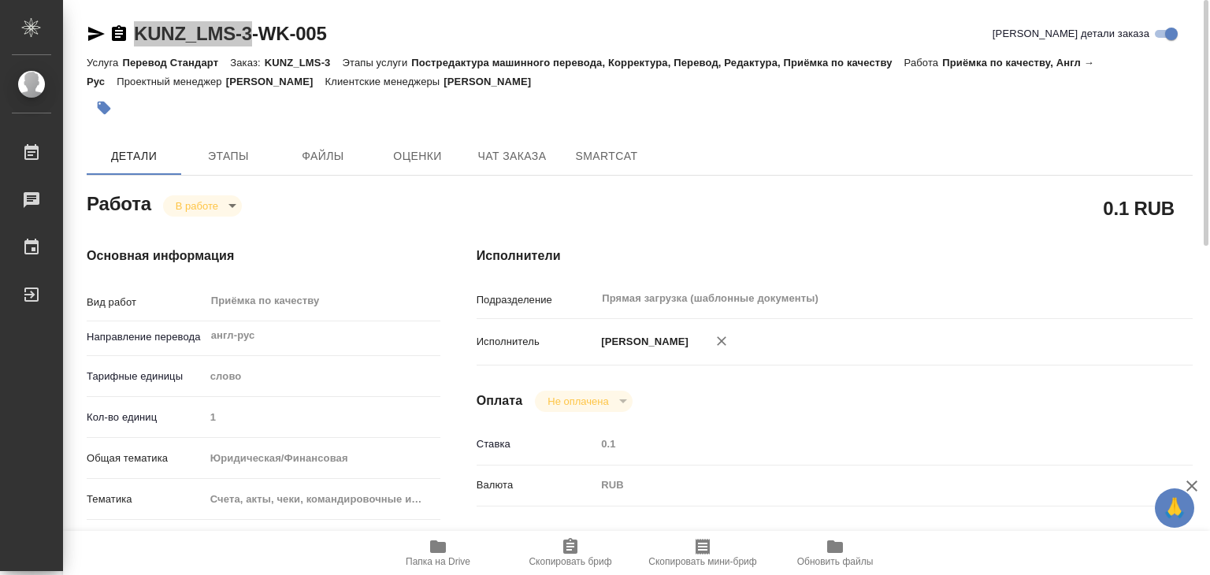
type textarea "x"
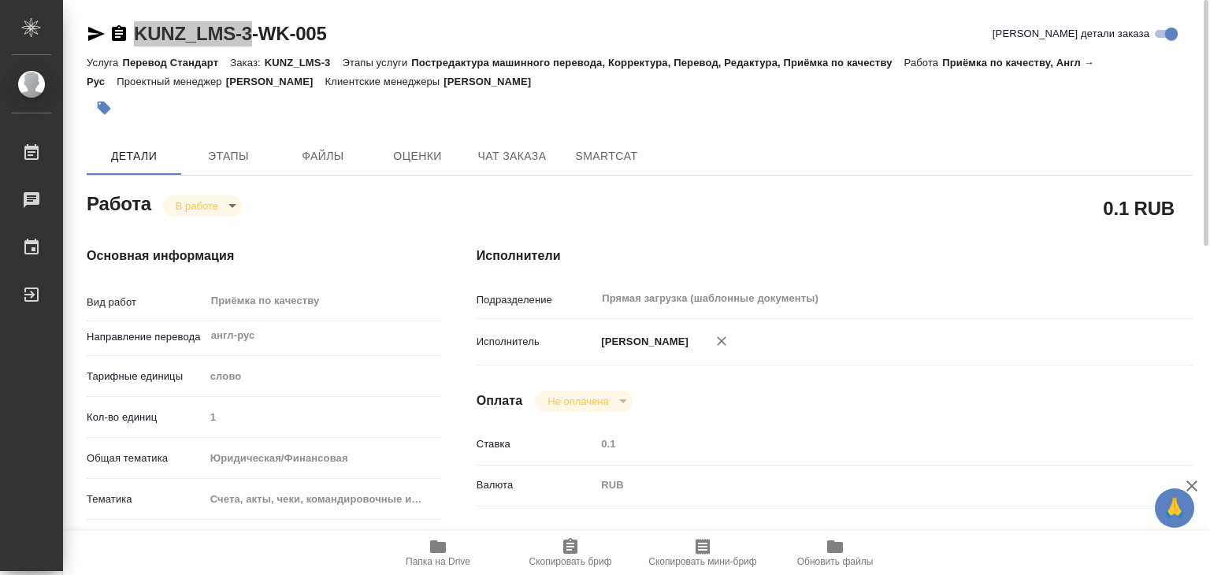
type textarea "x"
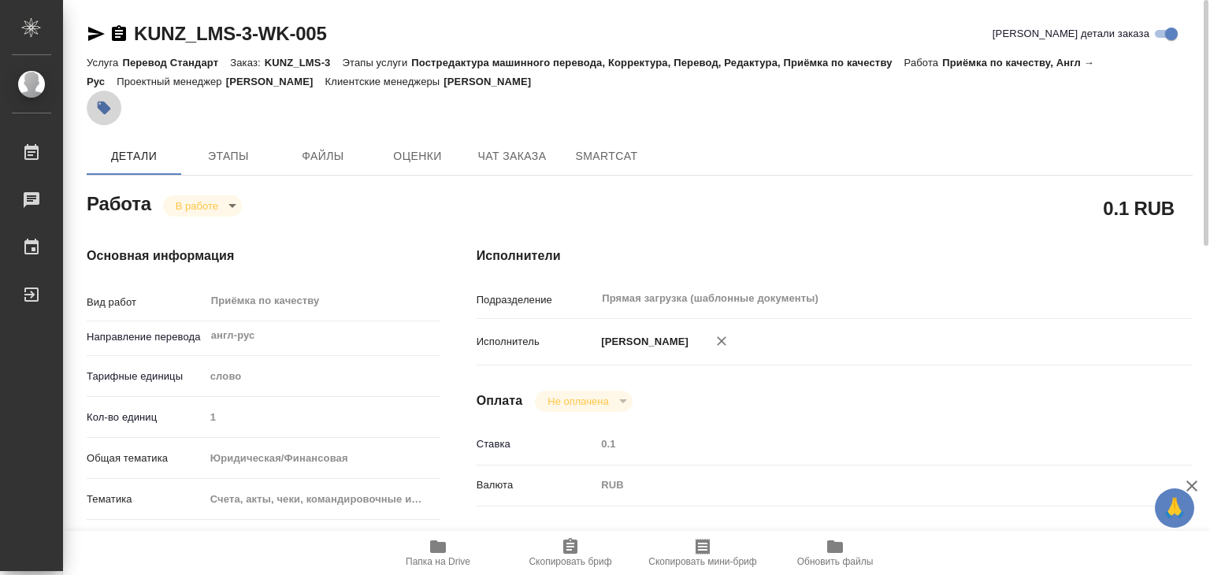
click at [113, 109] on button "button" at bounding box center [104, 108] width 35 height 35
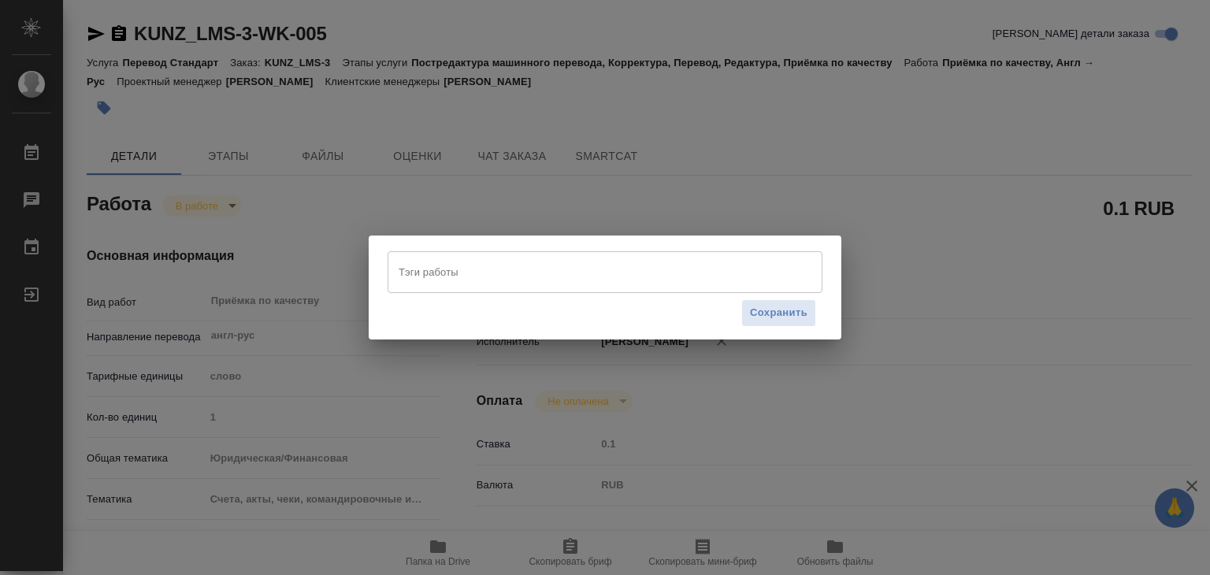
click at [496, 281] on input "Тэги работы" at bounding box center [590, 271] width 391 height 27
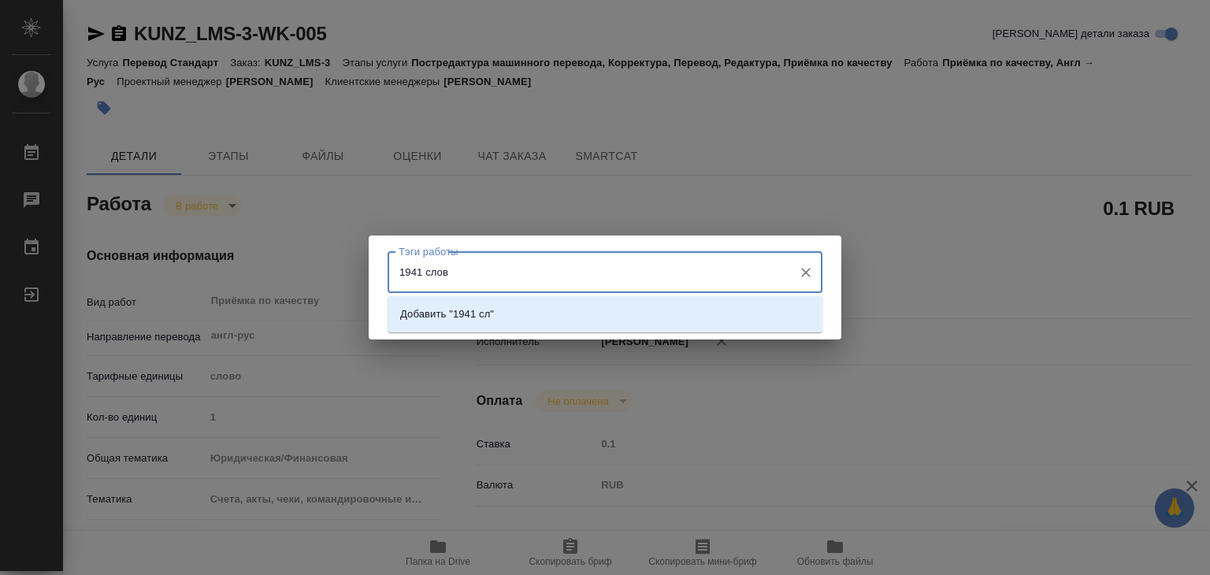
type input "1941 слово"
click at [517, 300] on li "Добавить "1941 слово"" at bounding box center [604, 314] width 435 height 28
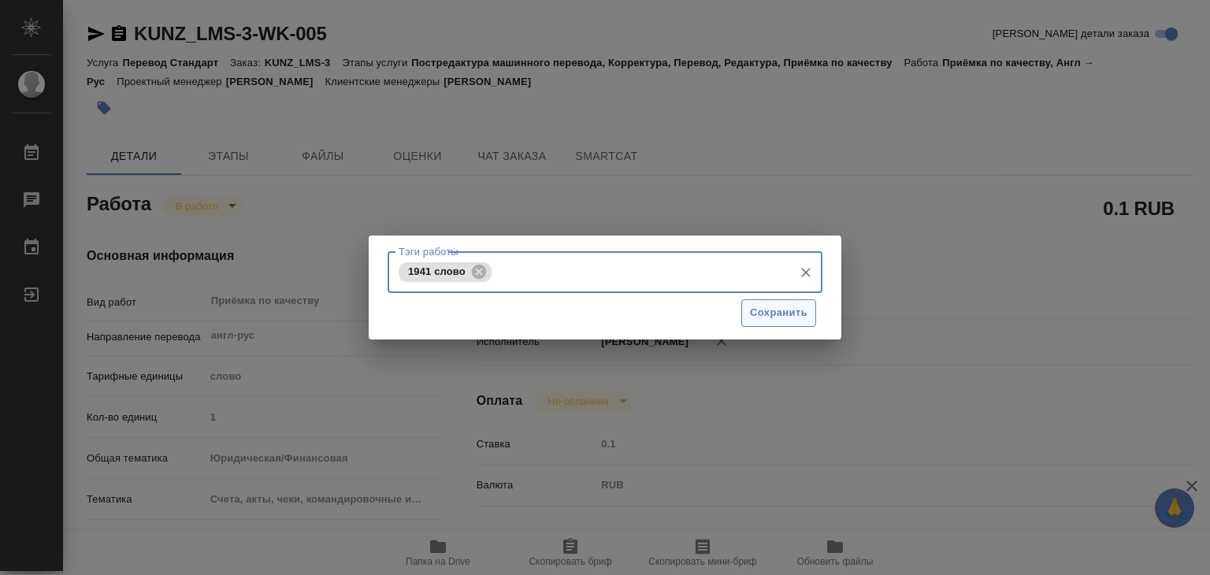
click at [782, 306] on span "Сохранить" at bounding box center [778, 313] width 57 height 18
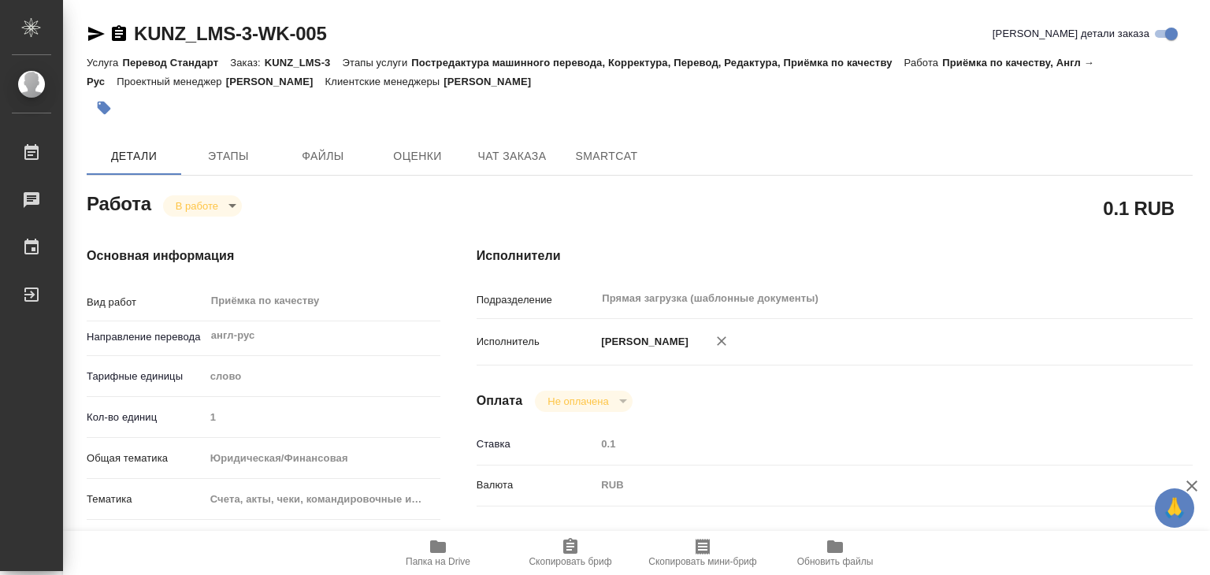
type input "inProgress"
type textarea "Приёмка по качеству"
type textarea "x"
type input "англ-рус"
type input "5a8b1489cc6b4906c91bfd90"
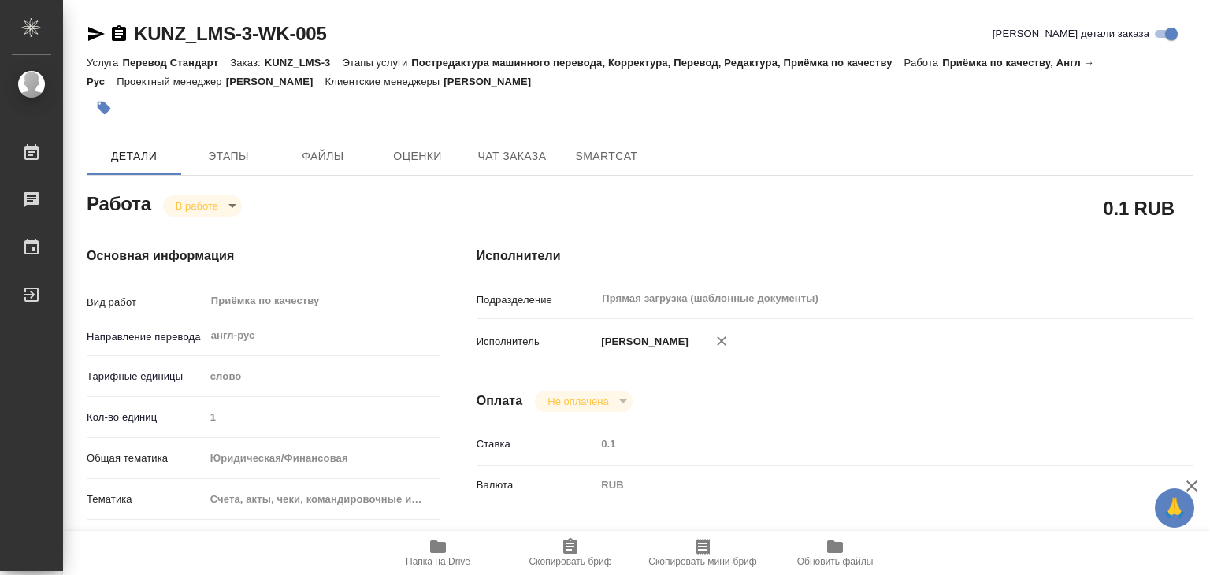
type input "1"
type input "yr-fn"
type input "5f647205b73bc97568ca66c0"
checkbox input "true"
type input "03.10.2025 15:53"
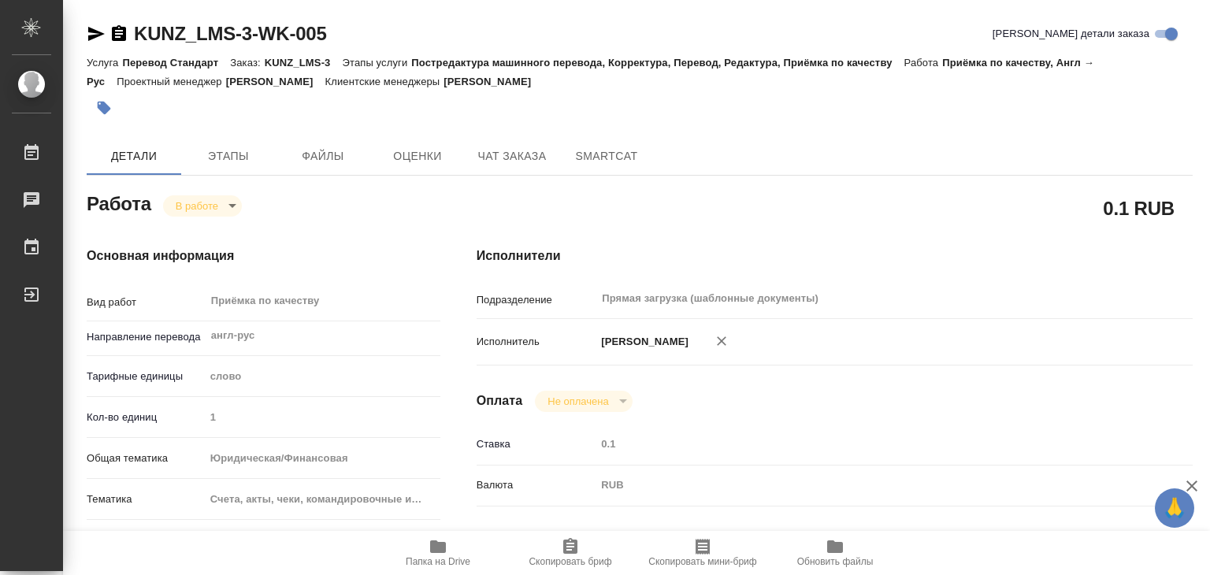
type input "10.10.2025 14:34"
type input "10.10.2025 16:00"
type input "Прямая загрузка (шаблонные документы)"
type input "notPayed"
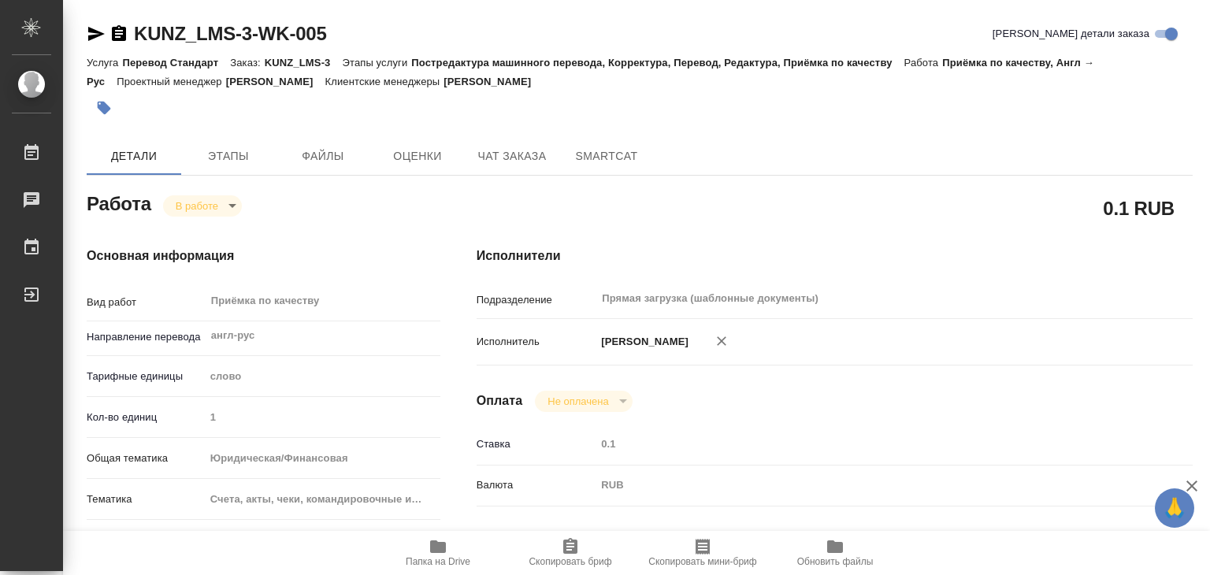
type input "0.1"
type input "RUB"
type input "[PERSON_NAME] Валерия"
type textarea "x"
type textarea "/Clients/ЛМСИСТЕМЫ/Orders/KUNZ_LMS-3/Corrected/KUNZ_LMS-3-WK-005"
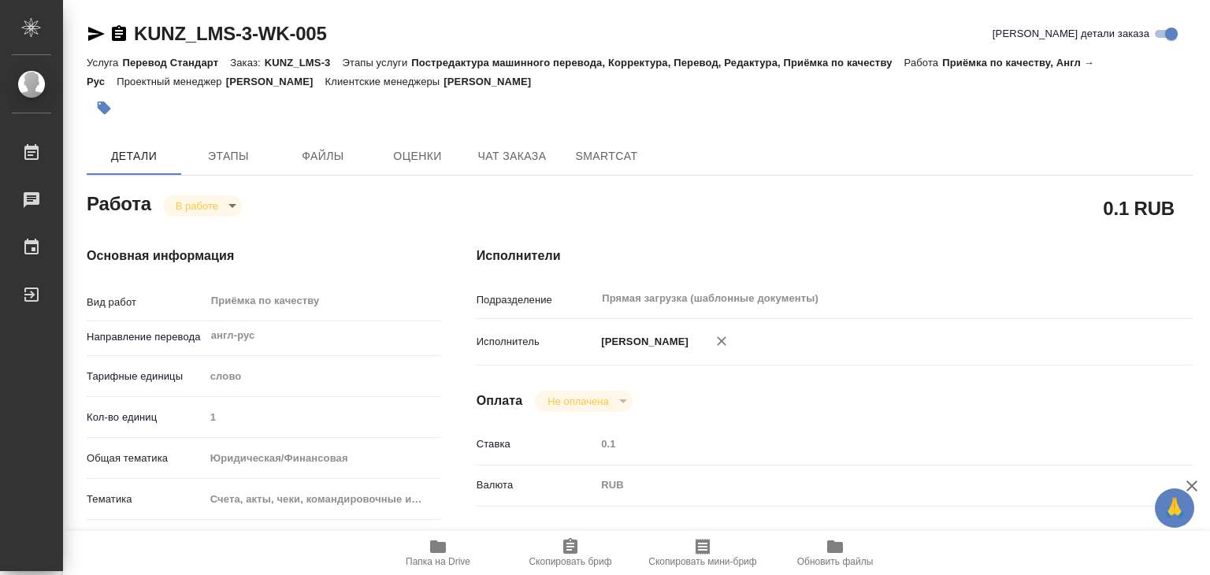
type textarea "x"
type input "KUNZ_LMS-3"
type input "Перевод Стандарт"
type input "Постредактура машинного перевода, Корректура, Перевод, Редактура, Приёмка по ка…"
type input "[PERSON_NAME]"
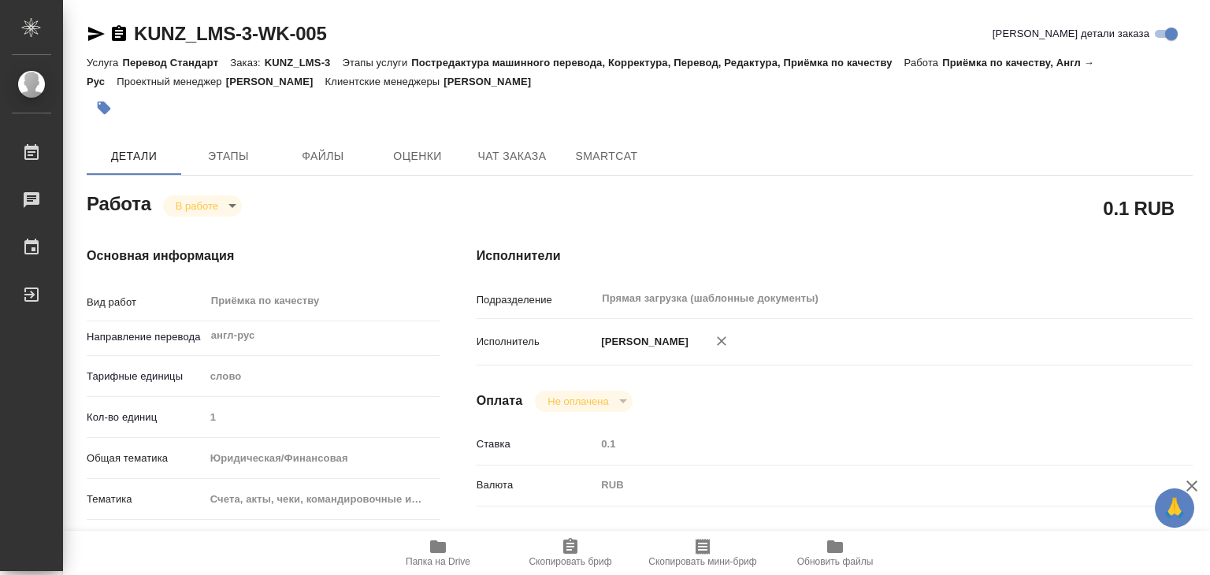
type input "[PERSON_NAME]"
type input "/Clients/ЛМСИСТЕМЫ/Orders/KUNZ_LMS-3"
type textarea "x"
type textarea "англ/кит - рус, под нот"
type textarea "x"
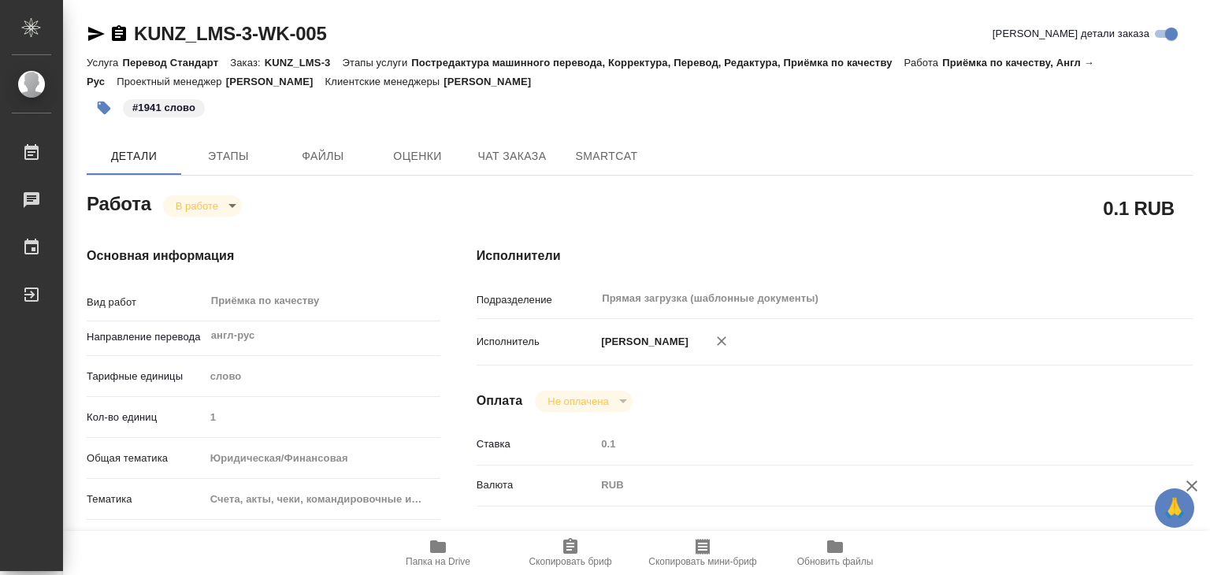
type textarea "x"
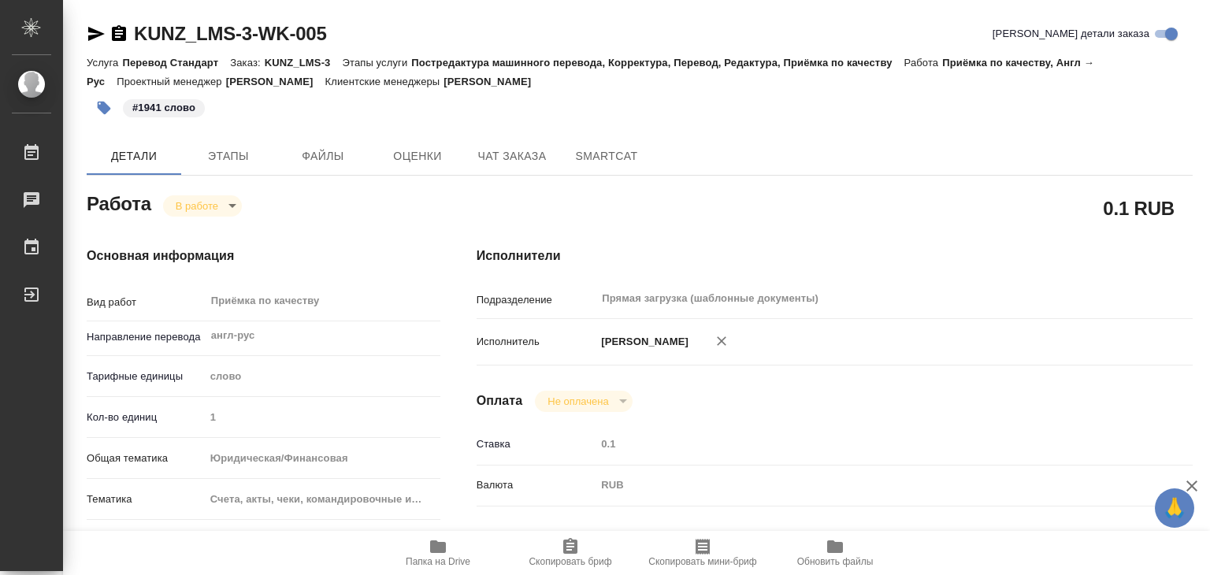
type textarea "x"
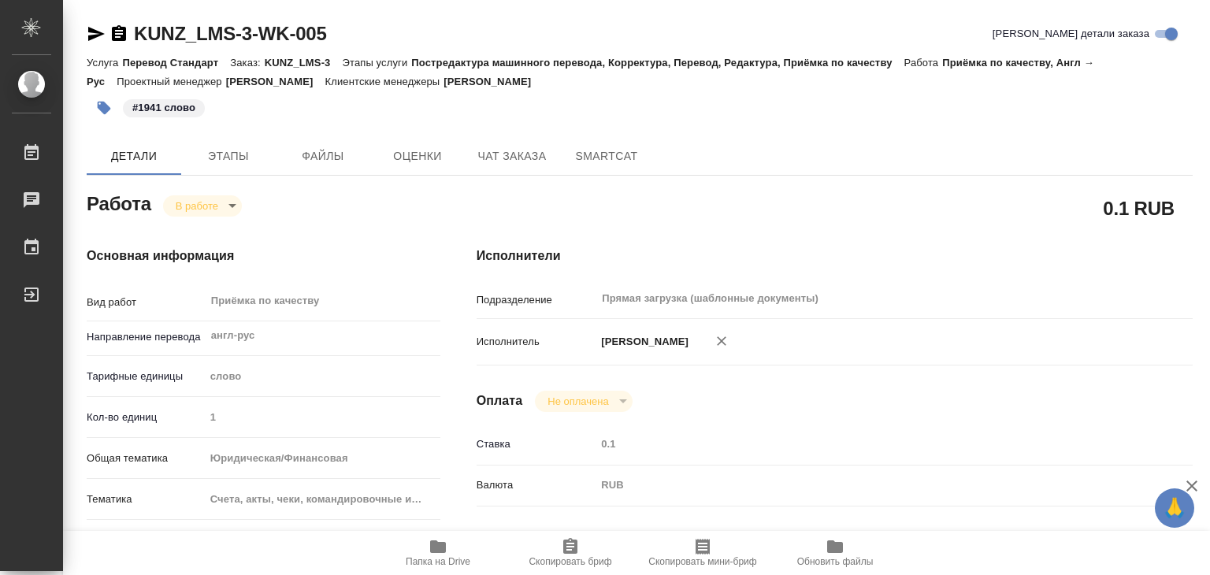
type textarea "x"
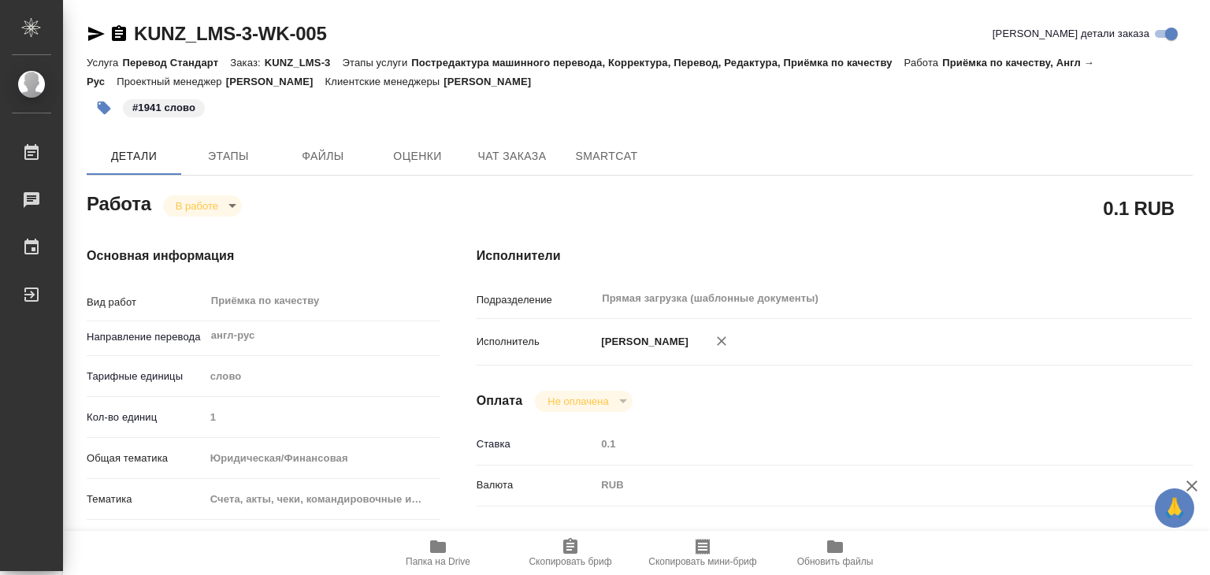
type textarea "x"
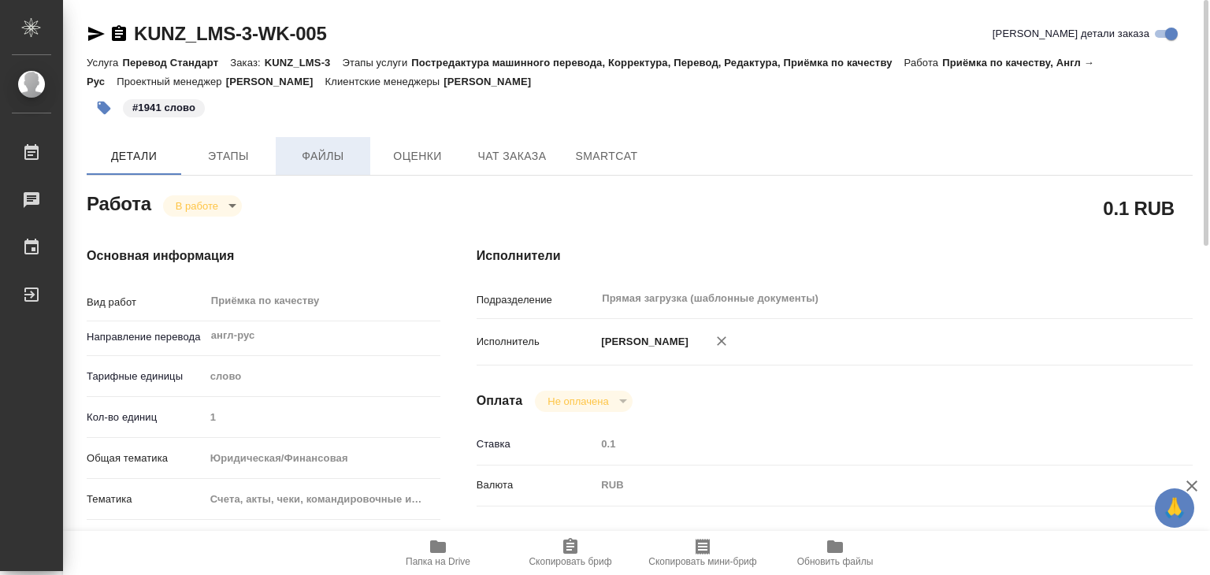
click at [295, 158] on span "Файлы" at bounding box center [323, 156] width 76 height 20
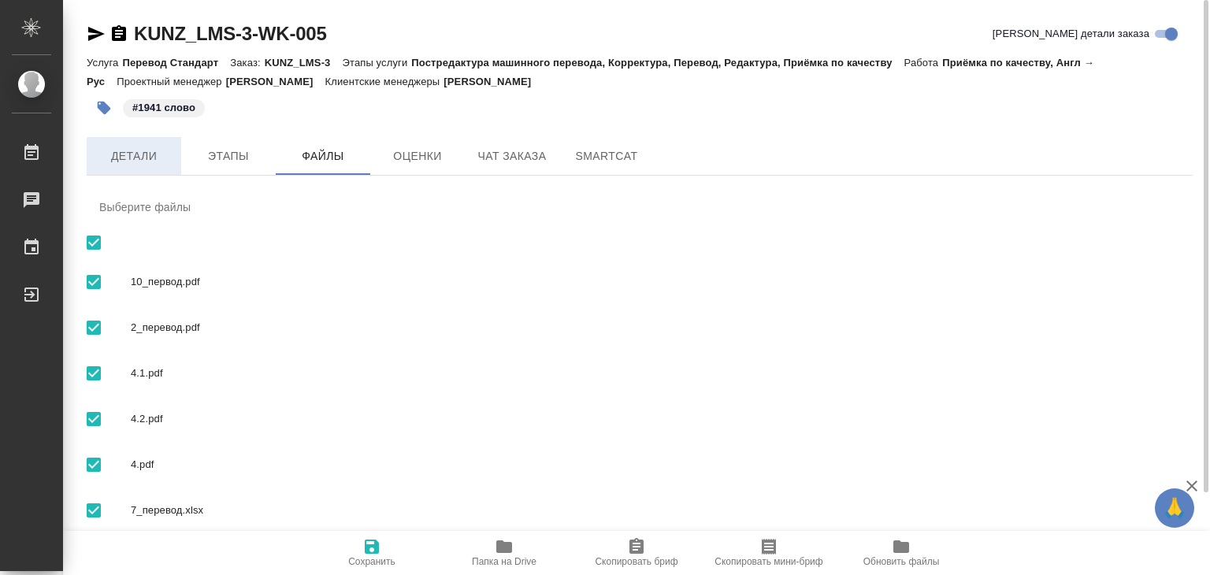
click at [138, 162] on span "Детали" at bounding box center [134, 156] width 76 height 20
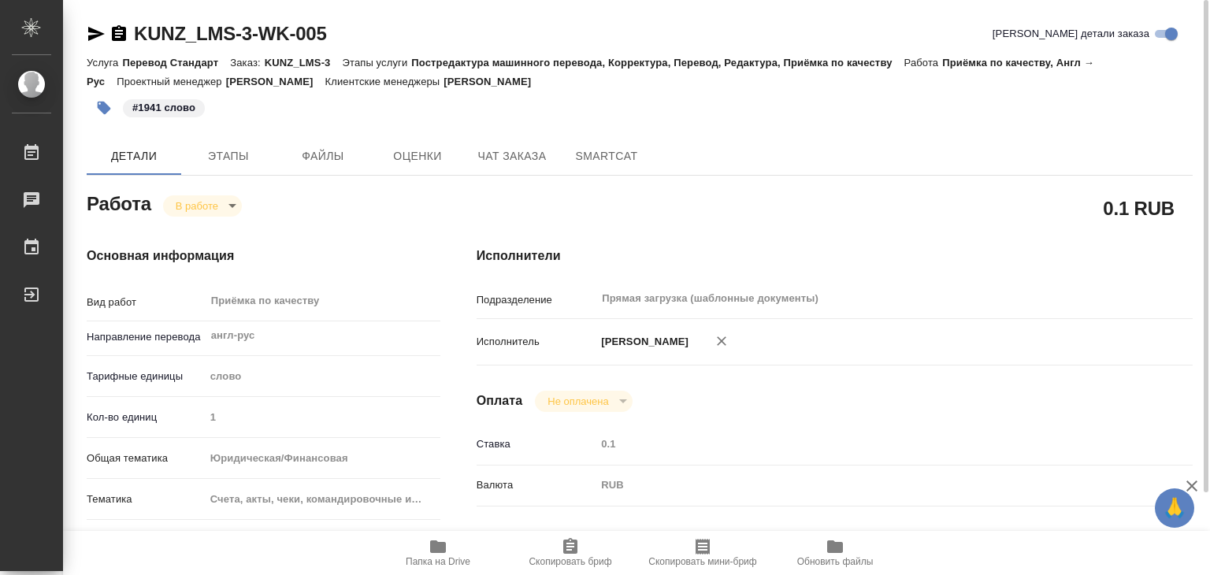
type textarea "x"
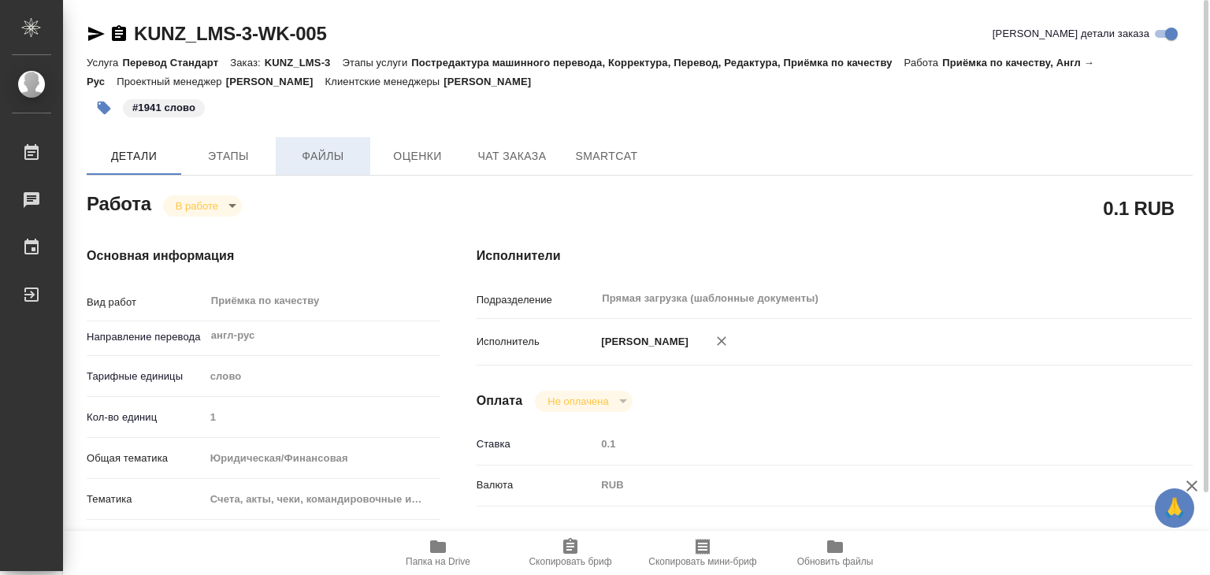
click at [285, 142] on button "Файлы" at bounding box center [323, 156] width 94 height 38
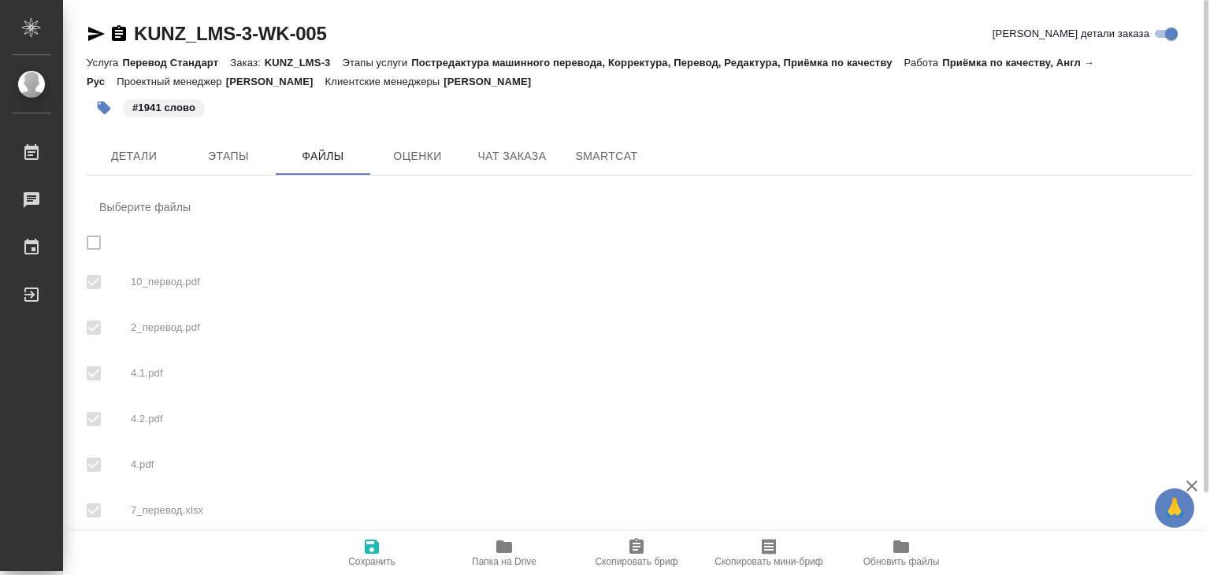
checkbox input "true"
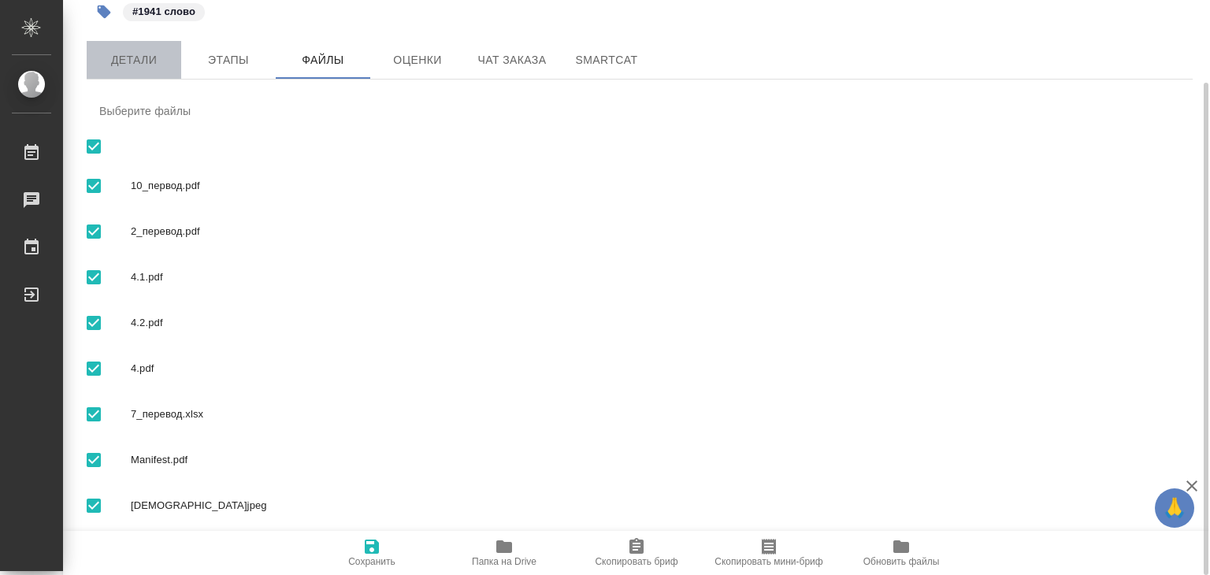
click at [113, 50] on span "Детали" at bounding box center [134, 60] width 76 height 20
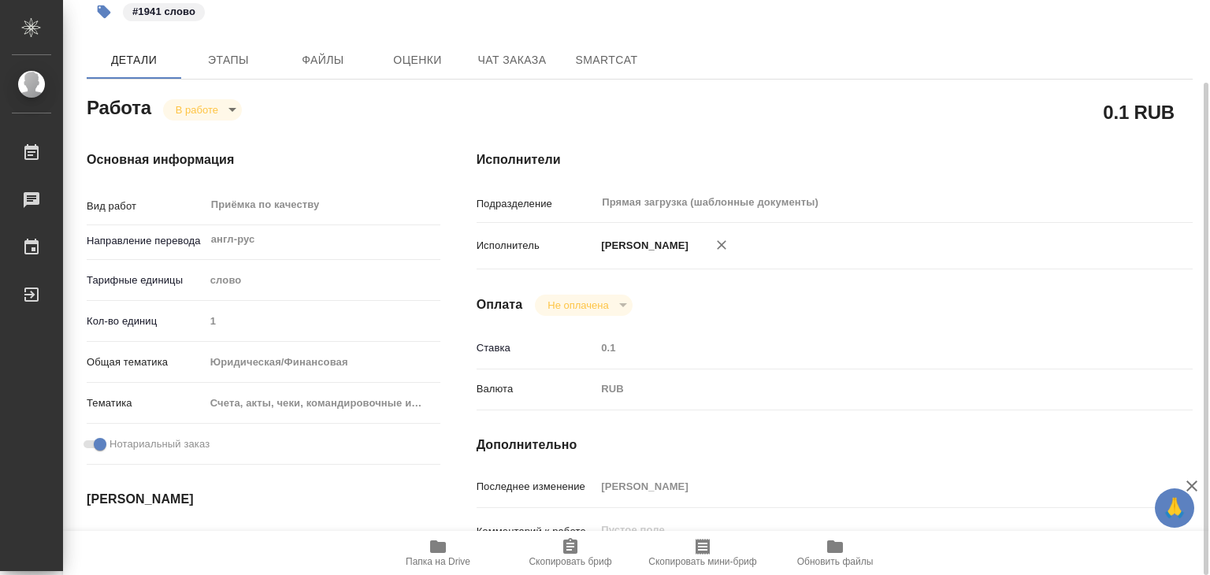
type textarea "x"
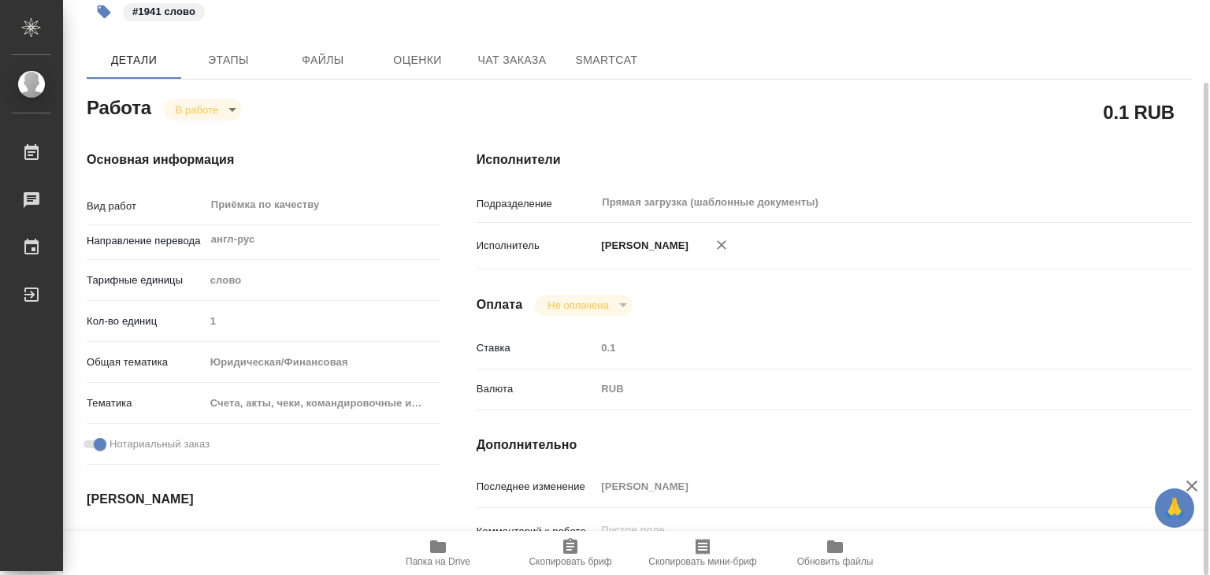
type textarea "x"
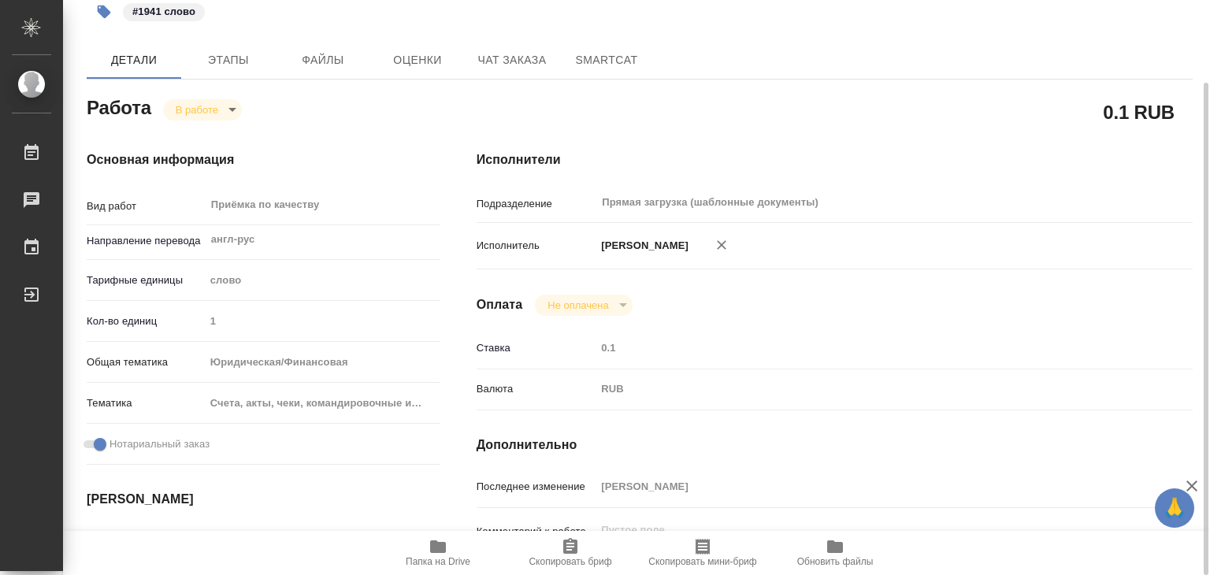
click at [179, 98] on div "В работе inProgress" at bounding box center [202, 109] width 79 height 22
type textarea "x"
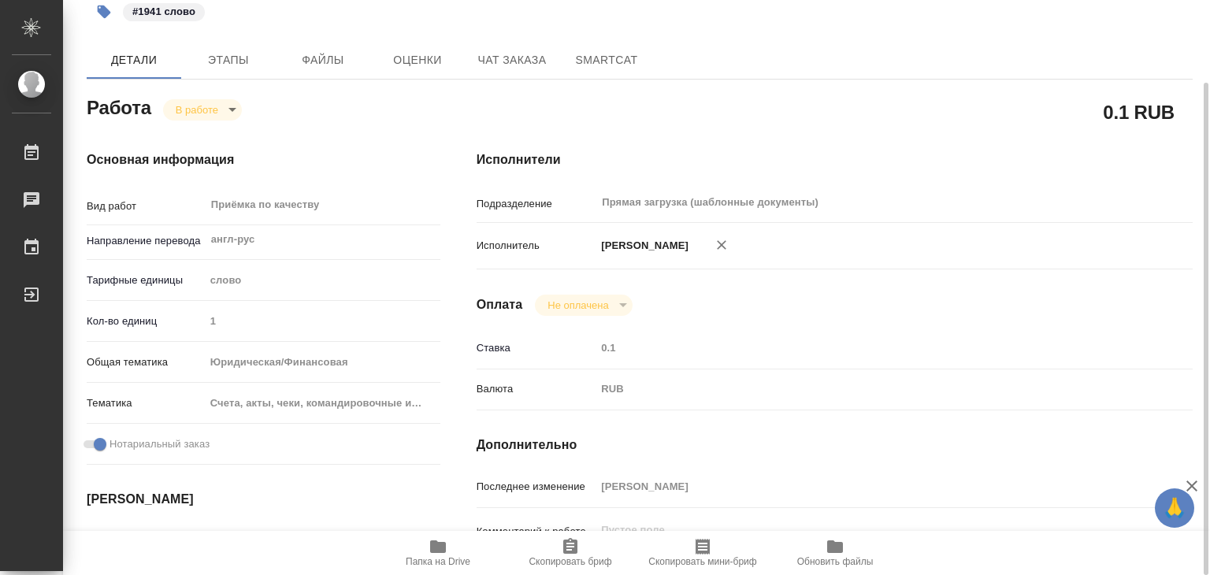
type textarea "x"
click at [198, 114] on body "🙏 .cls-1 fill:#fff; AWATERA Alilekova Valeriya Работы 0 Чаты График Выйти KUNZ_…" at bounding box center [605, 287] width 1210 height 575
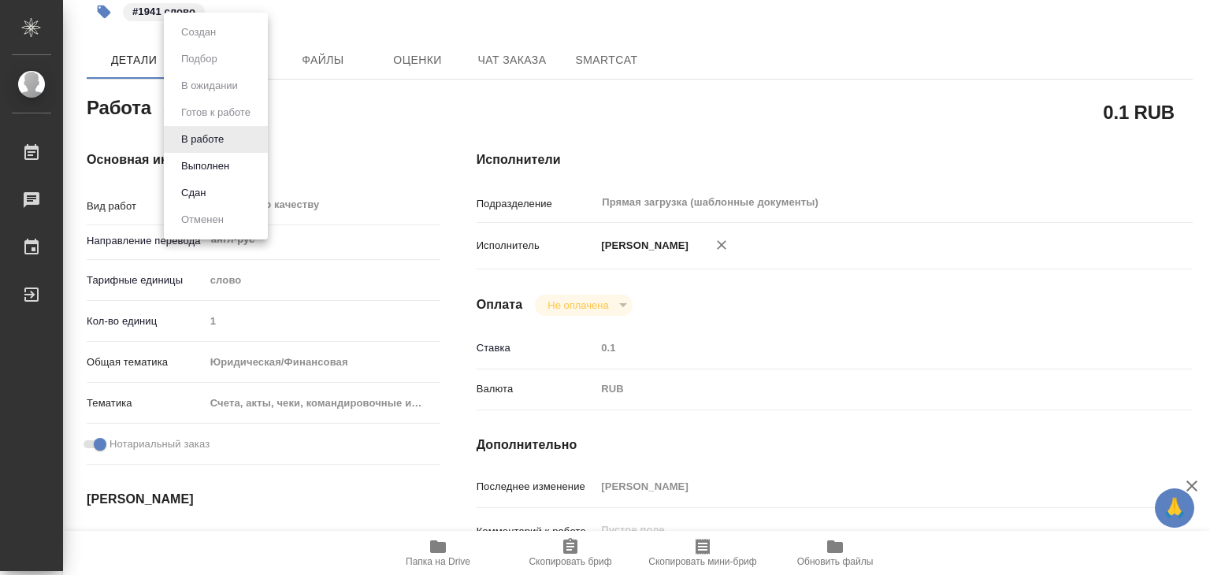
click at [212, 157] on button "Выполнен" at bounding box center [204, 165] width 57 height 17
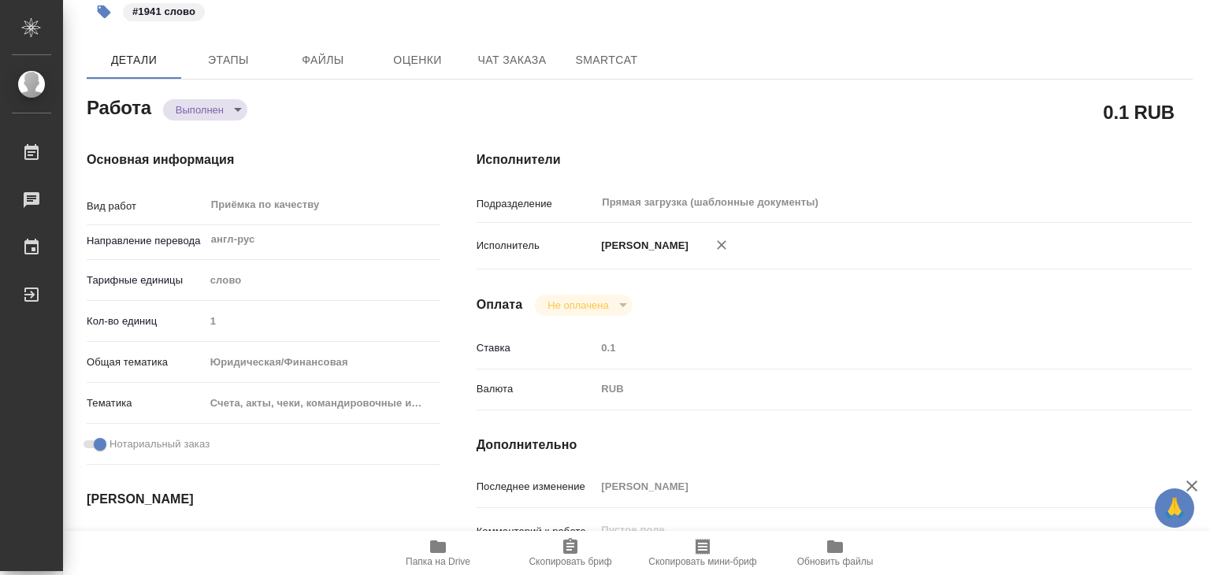
type textarea "x"
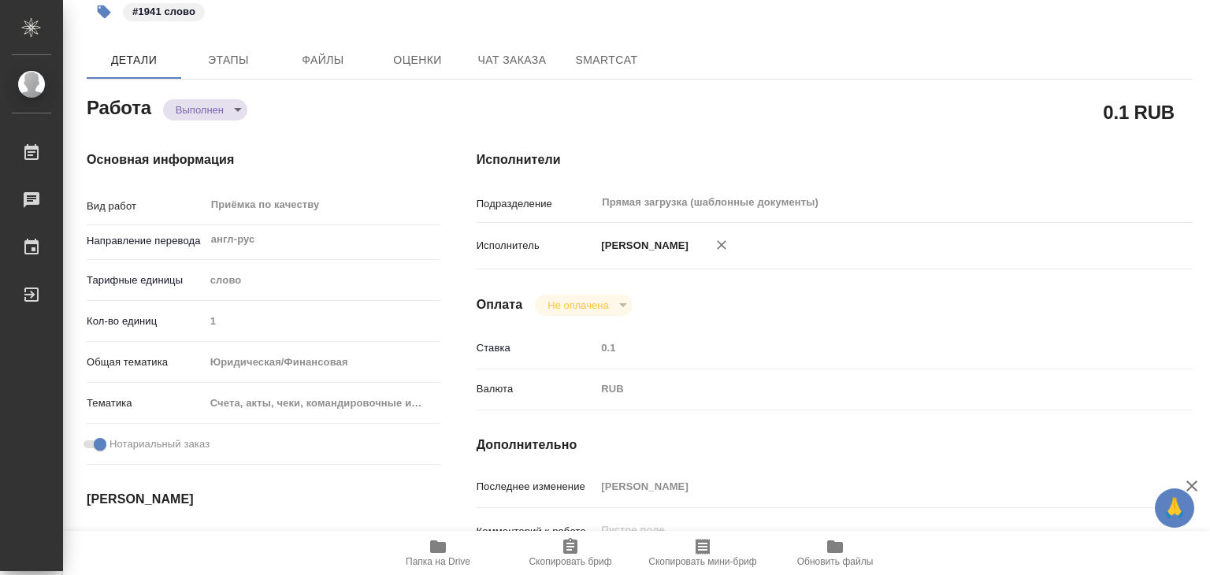
type textarea "x"
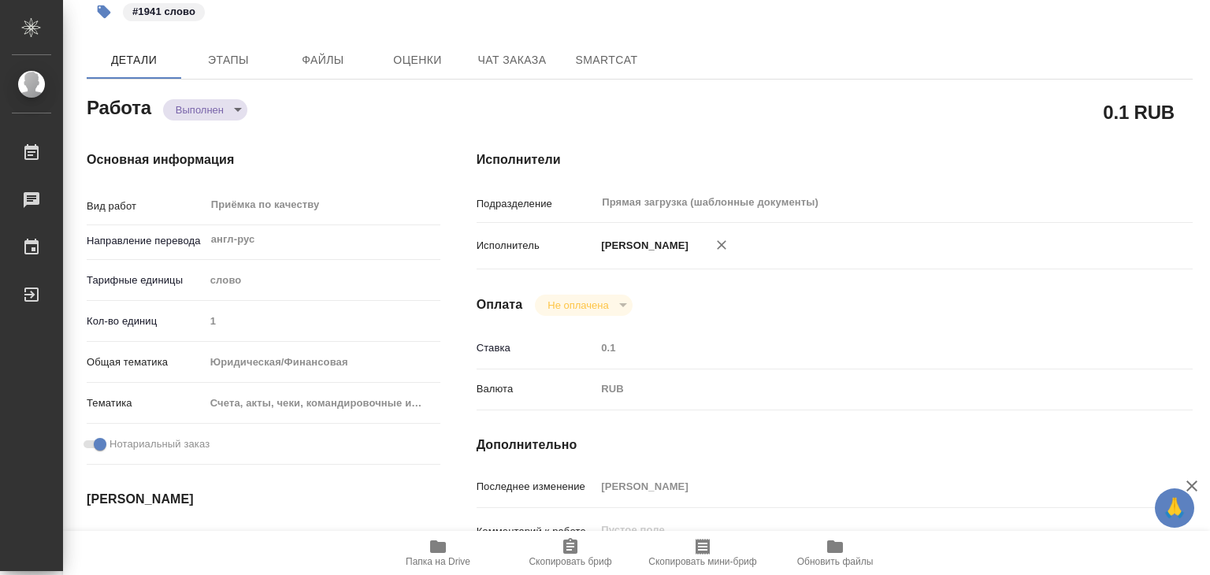
type textarea "x"
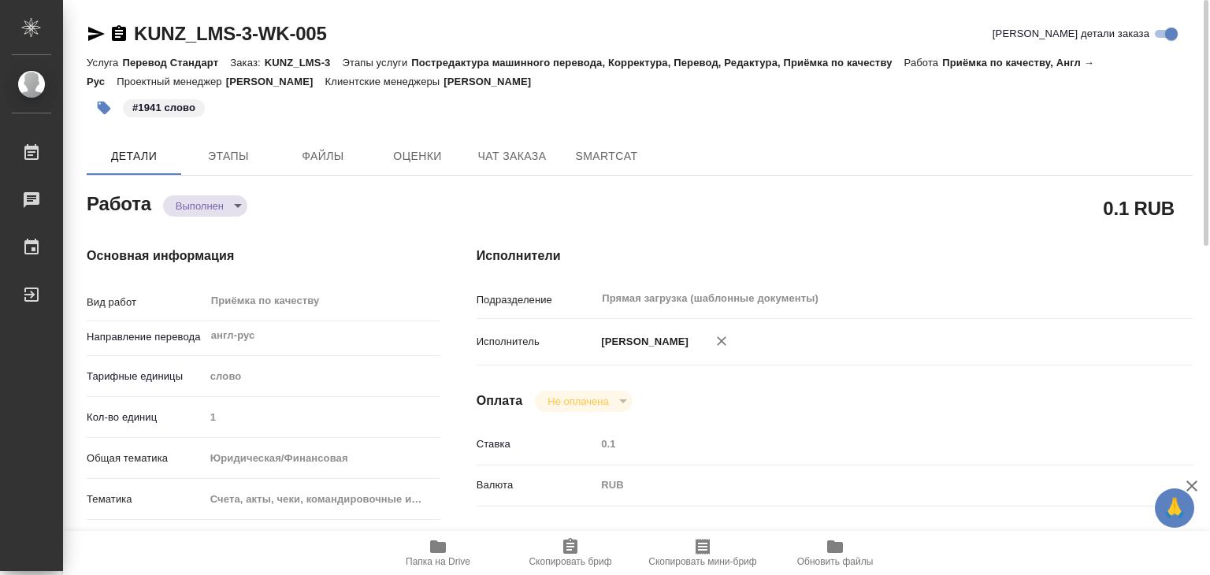
type textarea "x"
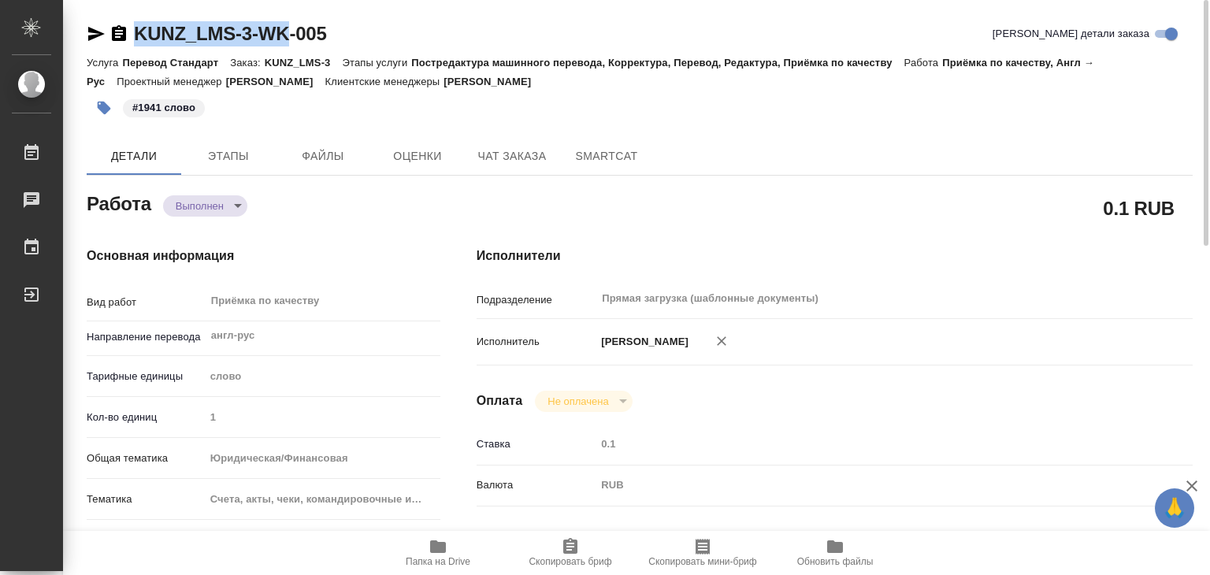
drag, startPoint x: 224, startPoint y: 24, endPoint x: 296, endPoint y: 31, distance: 72.8
drag, startPoint x: 127, startPoint y: 9, endPoint x: 258, endPoint y: 32, distance: 133.6
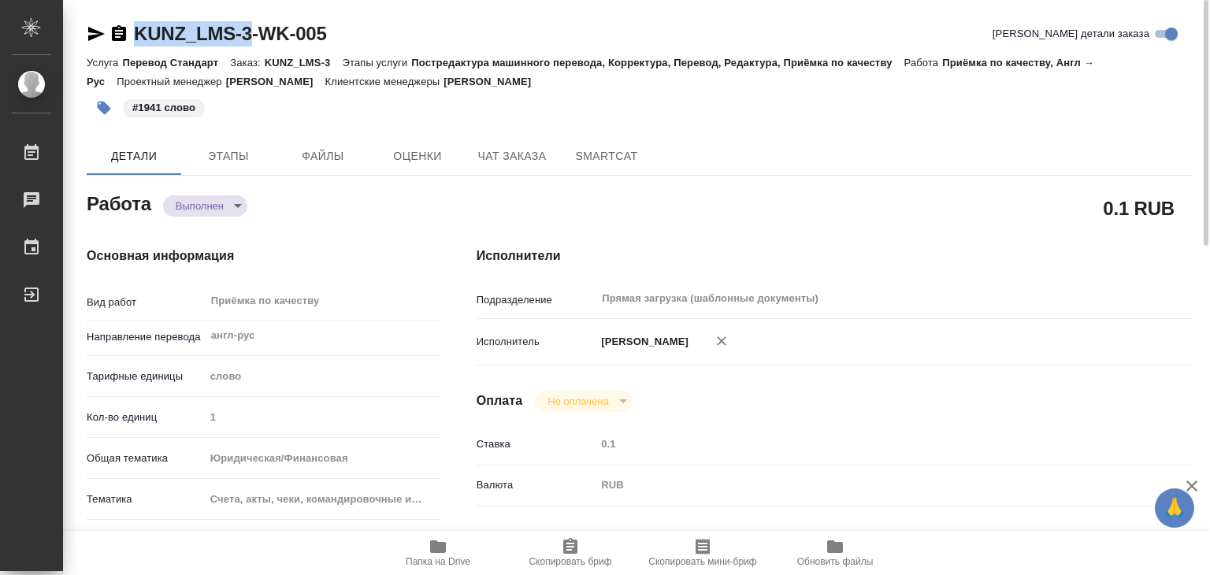
copy link "KUNZ_LMS-3"
type textarea "x"
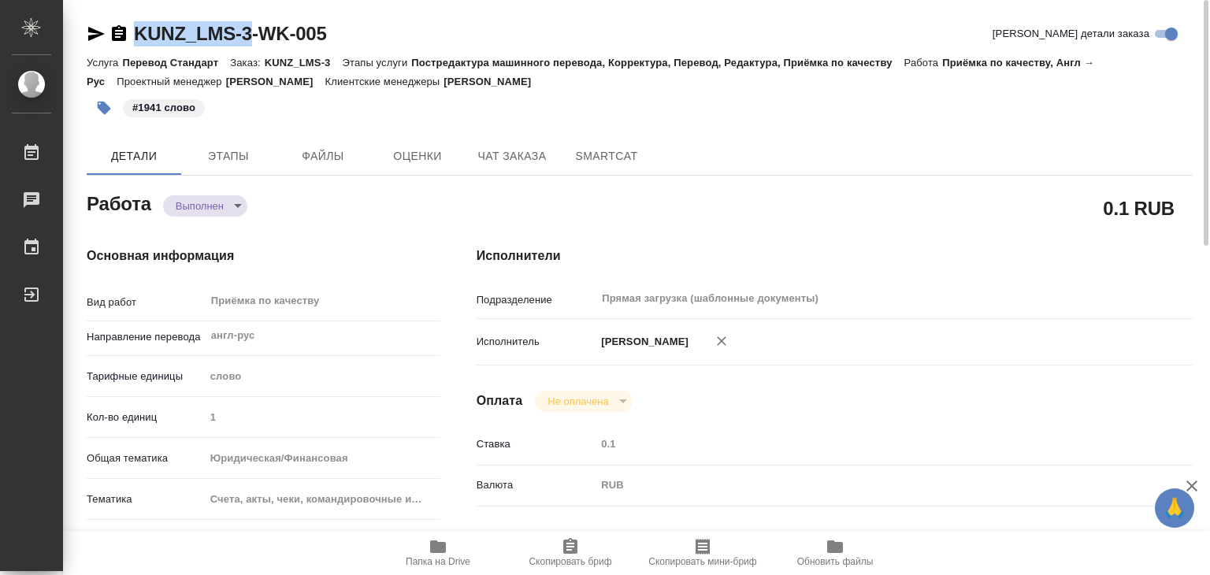
type textarea "x"
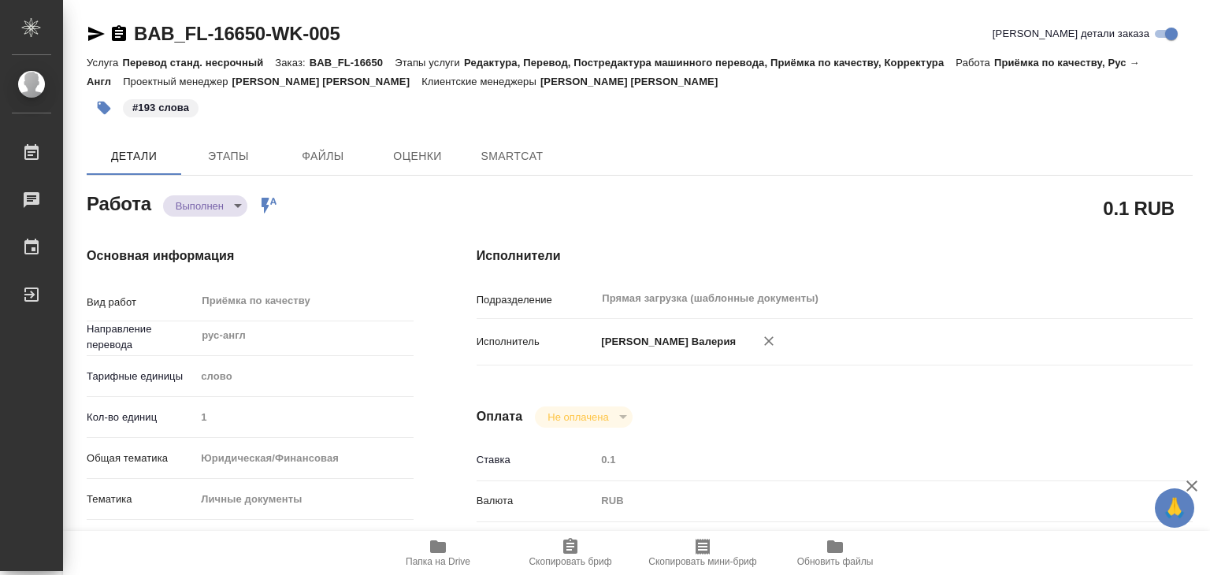
type textarea "x"
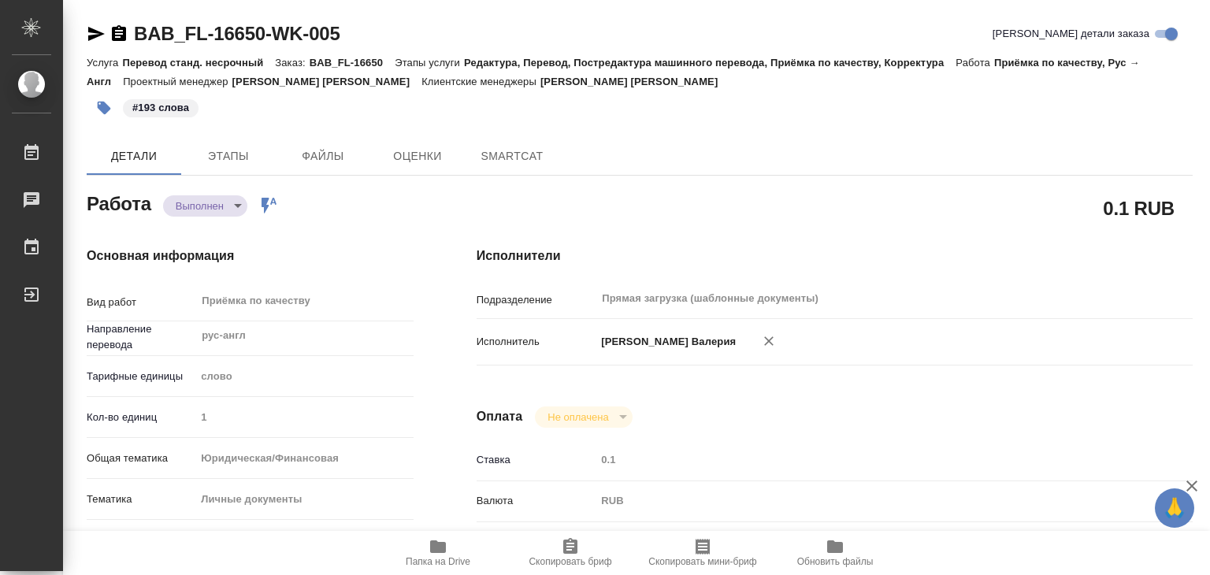
type textarea "x"
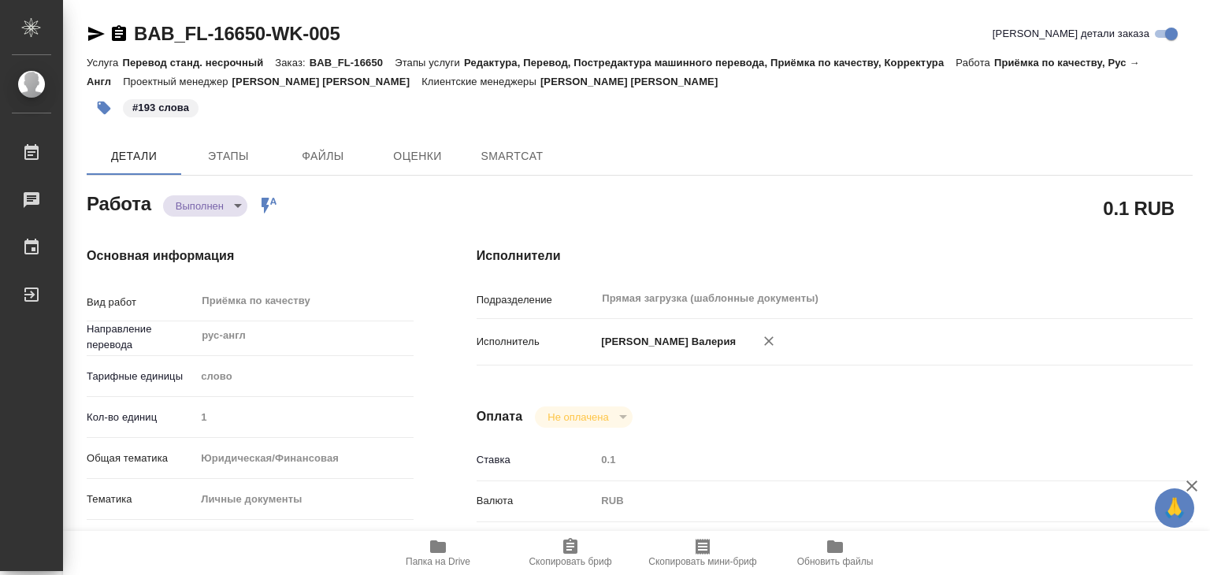
type textarea "x"
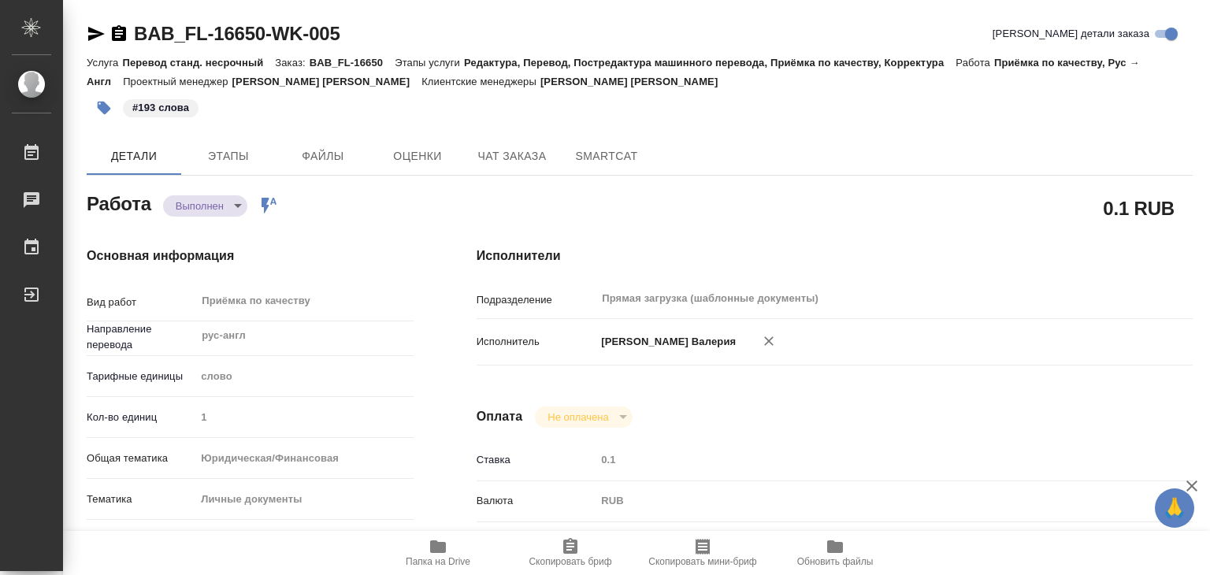
type textarea "x"
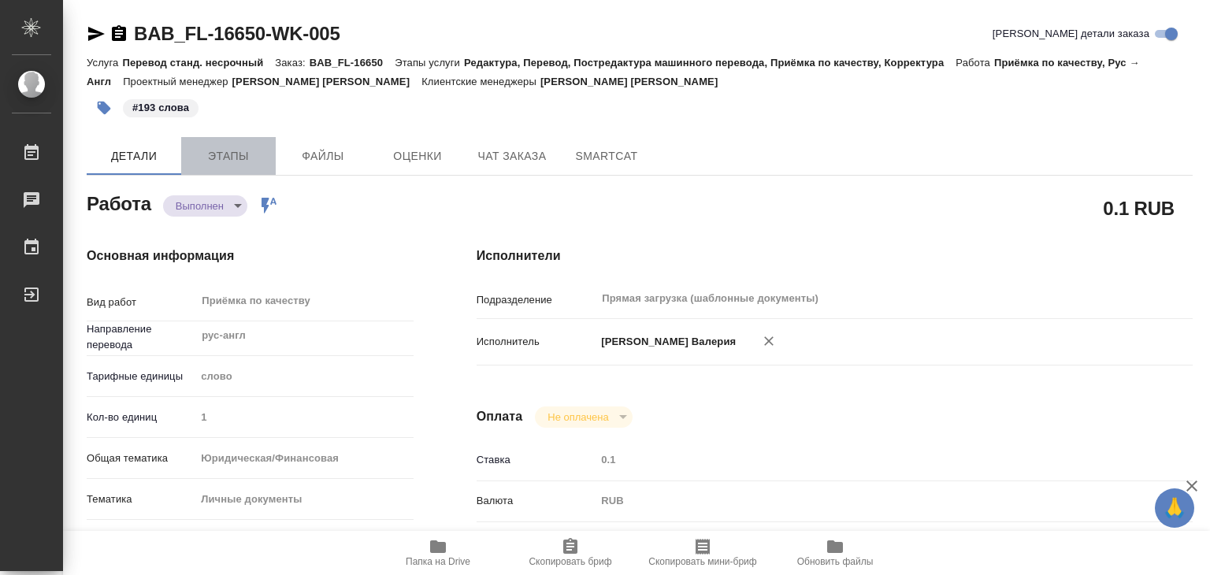
click at [214, 154] on span "Этапы" at bounding box center [229, 156] width 76 height 20
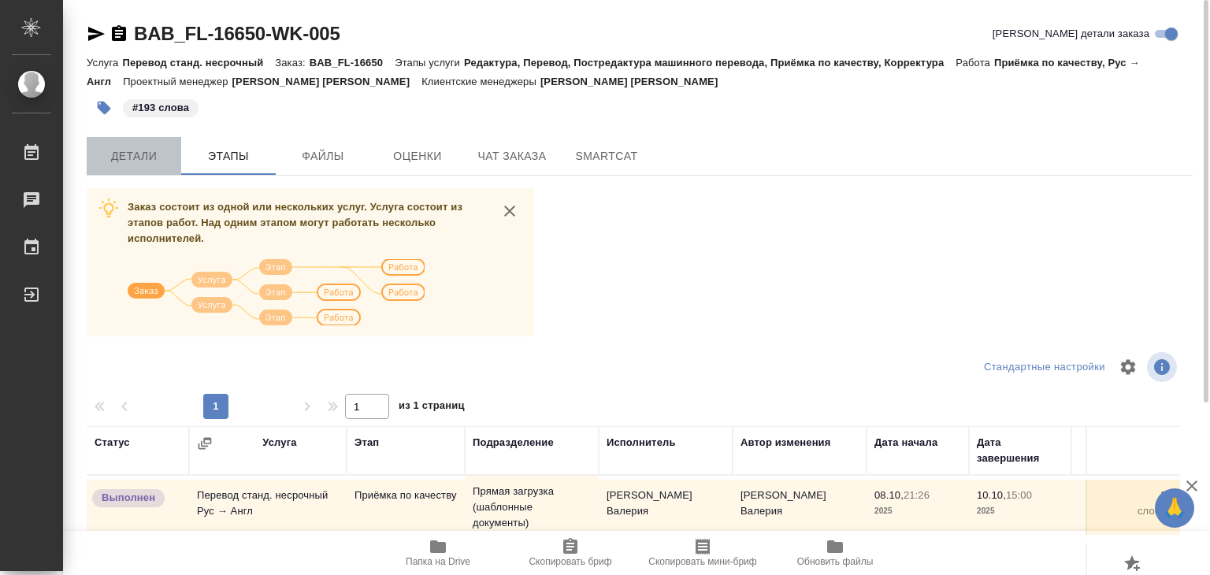
click at [157, 152] on span "Детали" at bounding box center [134, 156] width 76 height 20
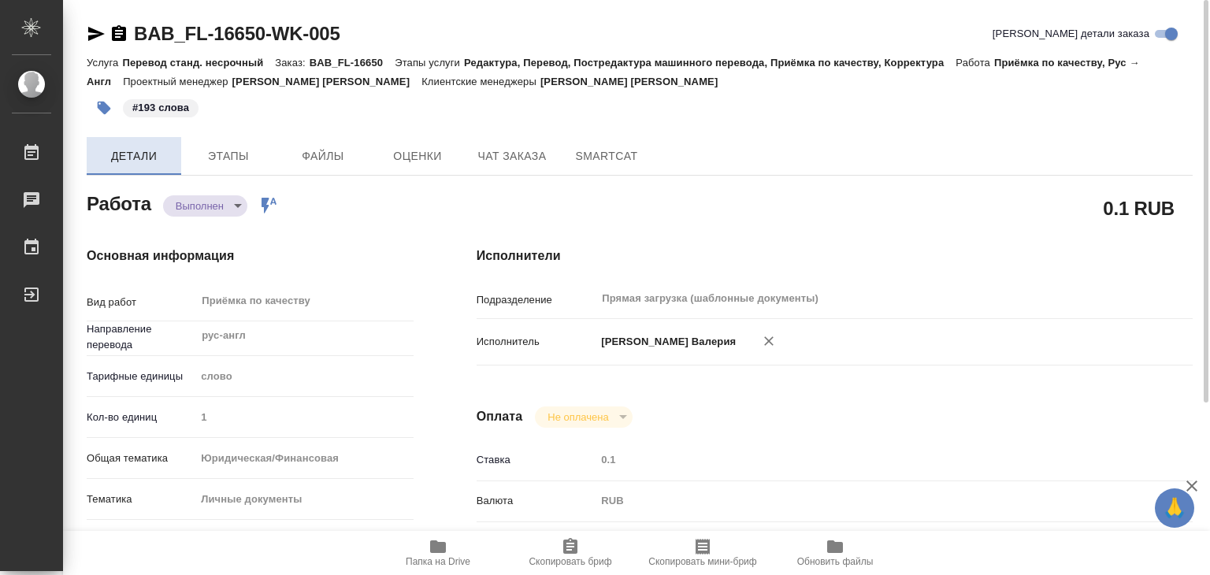
type textarea "x"
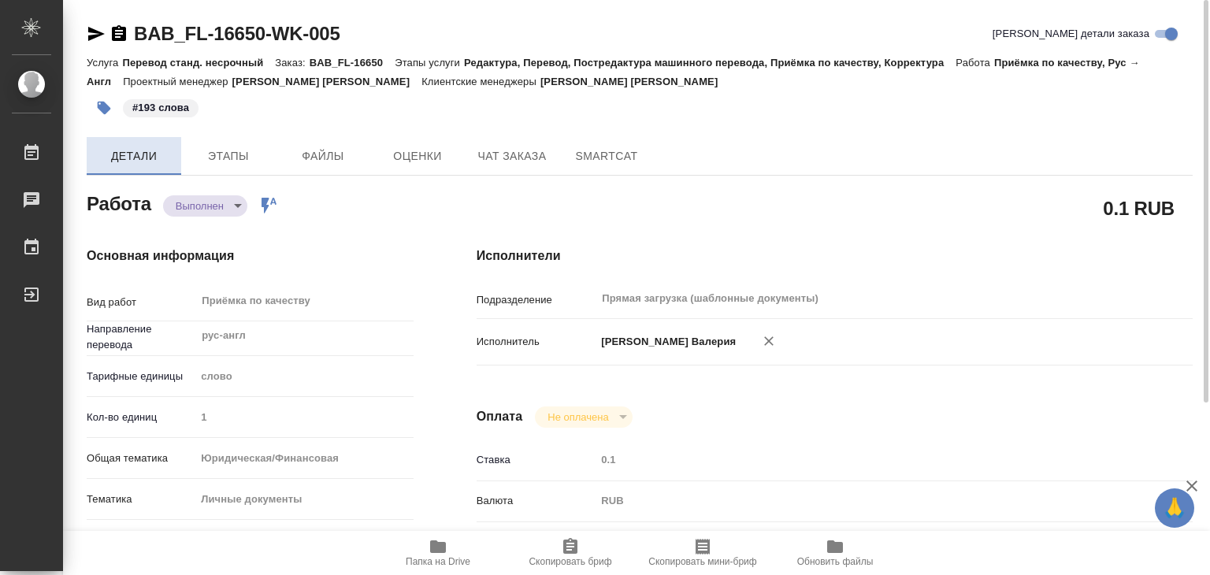
type textarea "x"
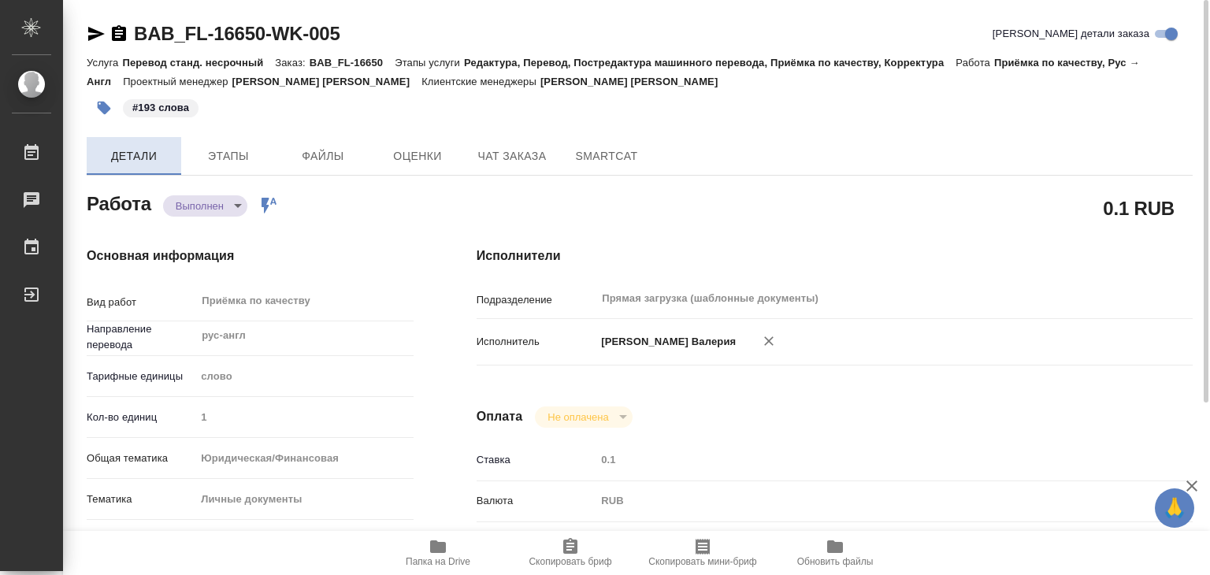
type textarea "x"
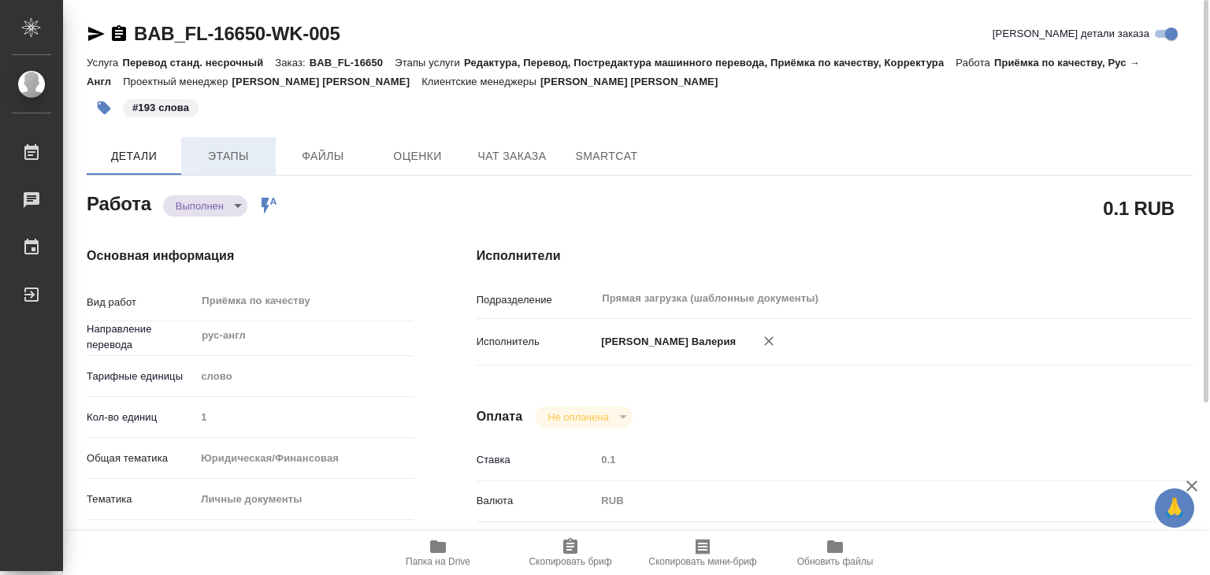
click at [208, 152] on span "Этапы" at bounding box center [229, 156] width 76 height 20
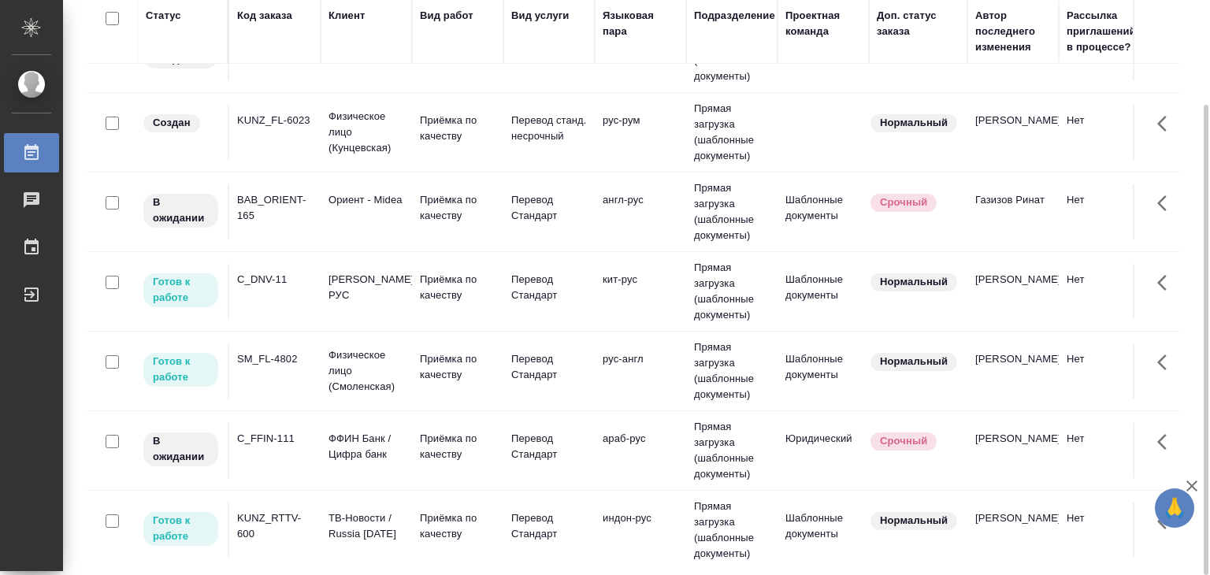
scroll to position [157, 0]
